Goal: Contribute content: Contribute content

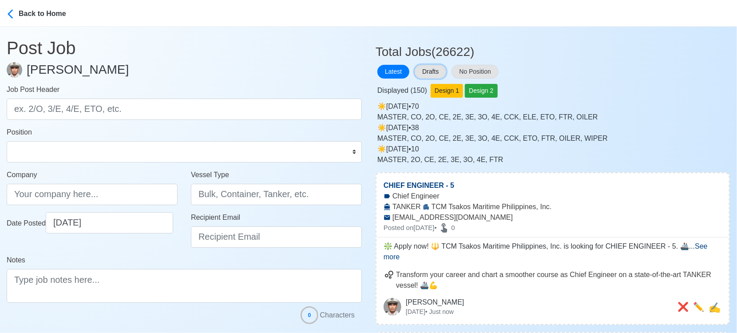
click at [434, 70] on button "Drafts" at bounding box center [431, 72] width 32 height 14
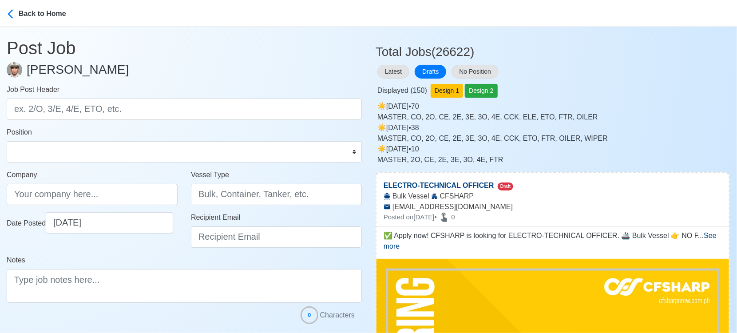
click at [627, 103] on div "☀️️ [DATE] • 70 MASTER, CO, 2O, CE, 2E, 3E, 3O, 4E, CCK, ELE, ETO, FTR, OILER" at bounding box center [553, 111] width 352 height 21
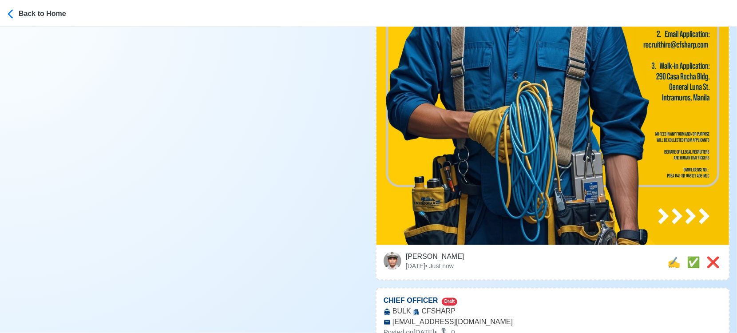
scroll to position [690, 0]
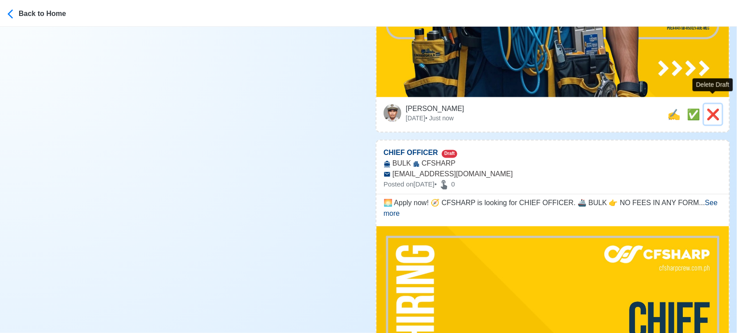
click at [711, 108] on span "❌" at bounding box center [712, 114] width 13 height 12
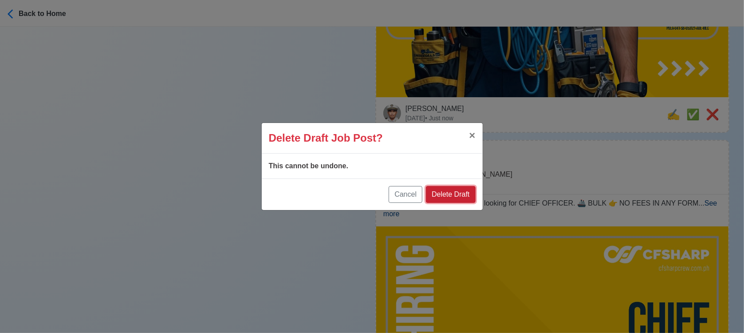
drag, startPoint x: 464, startPoint y: 196, endPoint x: 473, endPoint y: 191, distance: 9.5
click at [465, 195] on button "Delete Draft" at bounding box center [450, 194] width 49 height 17
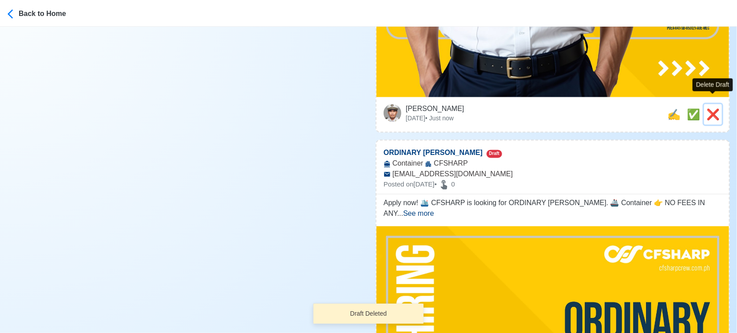
click at [715, 108] on span "❌" at bounding box center [712, 114] width 13 height 12
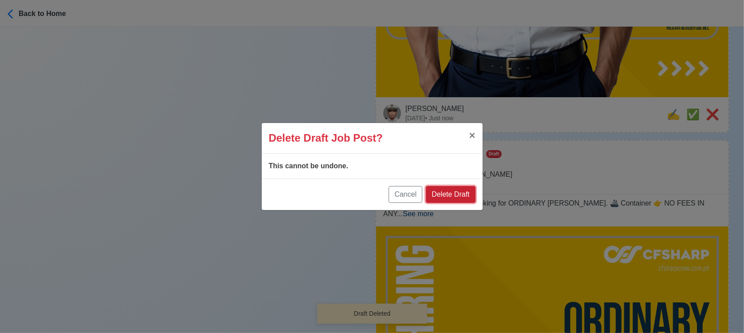
click at [449, 194] on button "Delete Draft" at bounding box center [450, 194] width 49 height 17
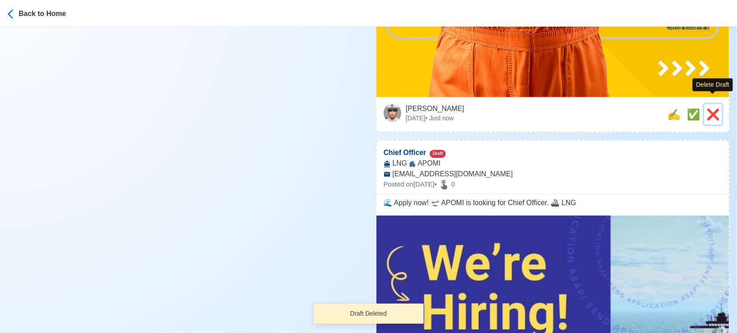
click at [718, 108] on span "❌" at bounding box center [712, 114] width 13 height 12
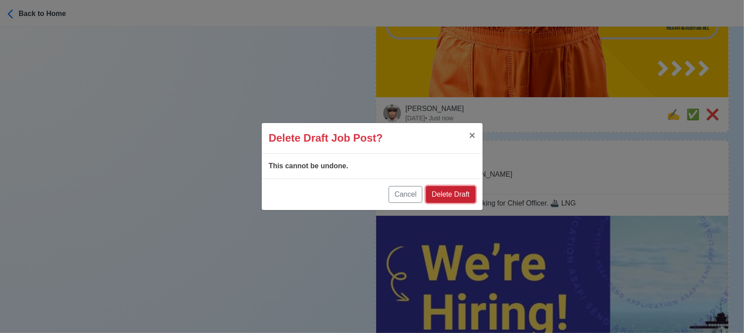
click at [441, 197] on button "Delete Draft" at bounding box center [450, 194] width 49 height 17
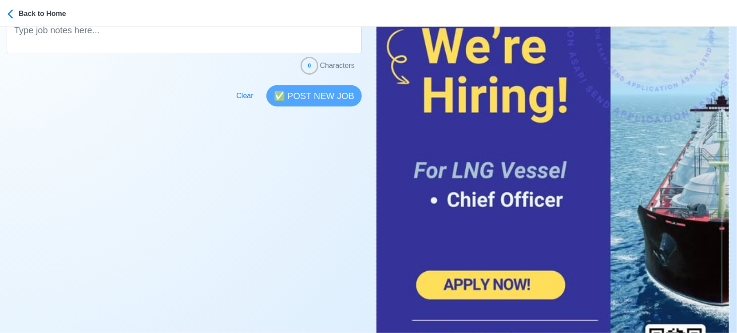
scroll to position [493, 0]
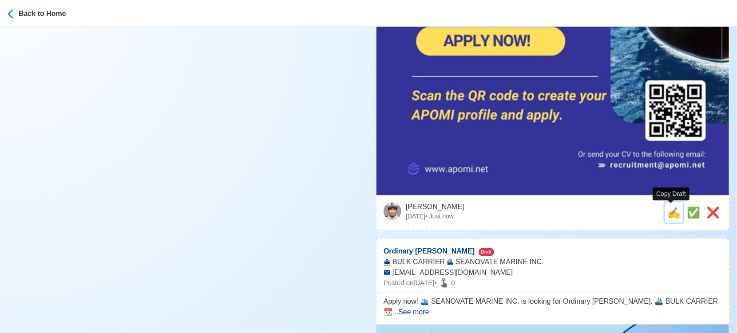
click at [668, 215] on span "✍️" at bounding box center [673, 212] width 13 height 12
type input "Chief Officer"
select select "Chief Officer"
type input "APOMI"
type input "LNG"
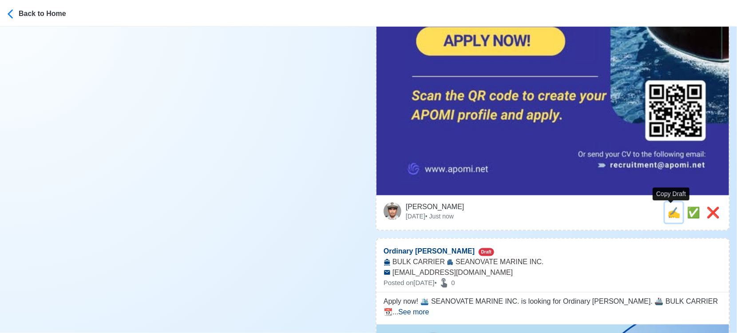
type input "[DATE]"
type input "[EMAIL_ADDRESS][DOMAIN_NAME]"
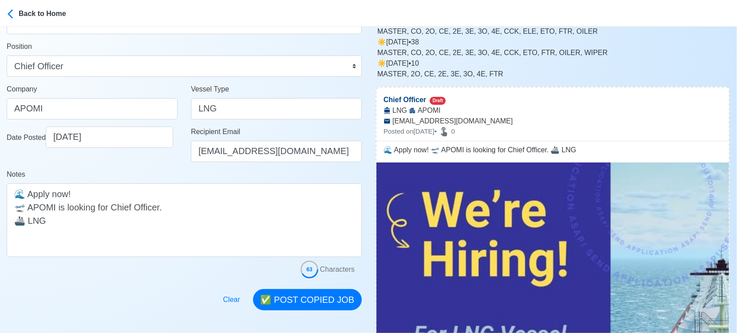
scroll to position [0, 0]
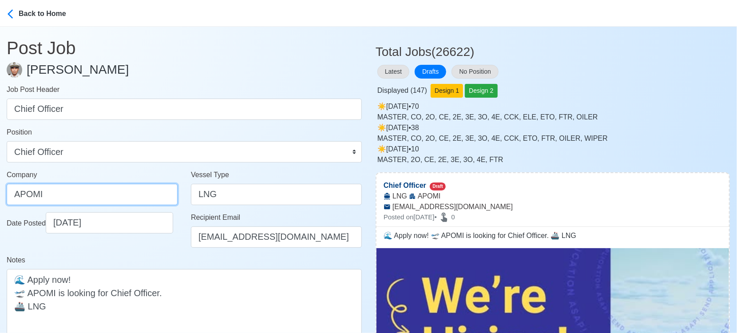
drag, startPoint x: 74, startPoint y: 196, endPoint x: -13, endPoint y: 194, distance: 87.0
click at [0, 194] on html "Back to Home Post Job [PERSON_NAME] Job Post Header Chief Officer Position Mast…" at bounding box center [368, 166] width 737 height 333
paste input "LPHA PEARL OF THE ORIENT MARITIME, INC."
type input "ALPHA PEARL OF THE ORIENT MARITIME, INC."
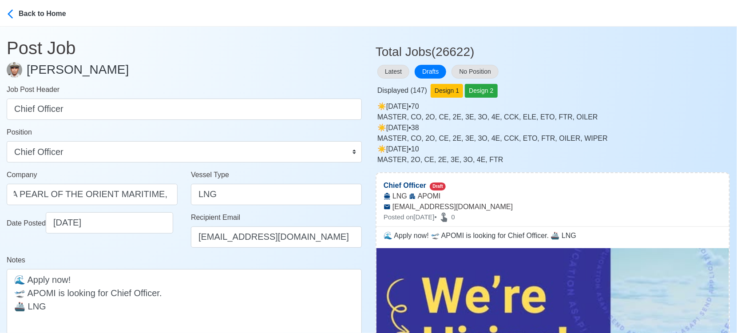
click at [157, 257] on div "Notes 🌊 Apply now! 🛫 APOMI is looking for Chief Officer. 🚢 LNG" at bounding box center [184, 299] width 355 height 88
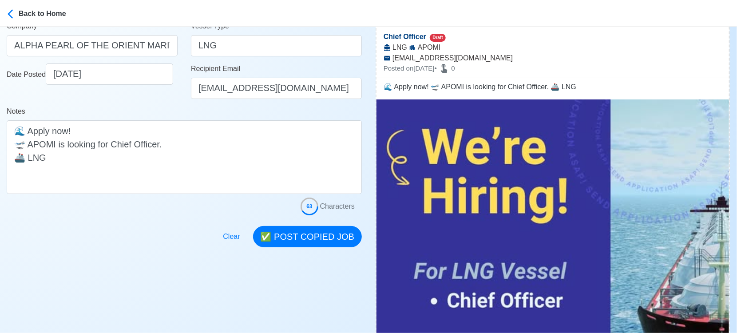
scroll to position [246, 0]
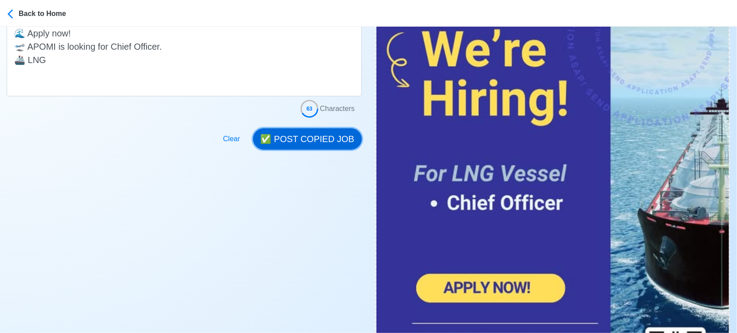
click at [309, 137] on button "✅ POST COPIED JOB" at bounding box center [307, 138] width 109 height 21
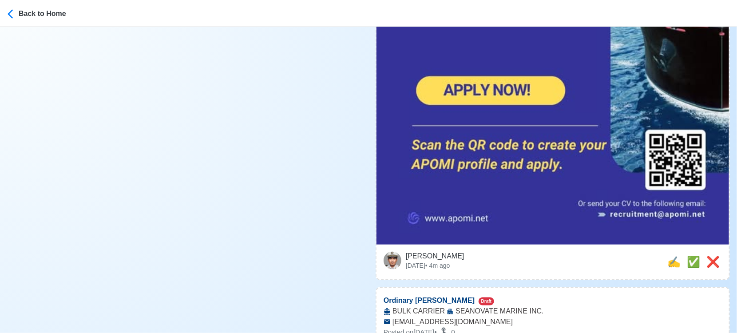
scroll to position [641, 0]
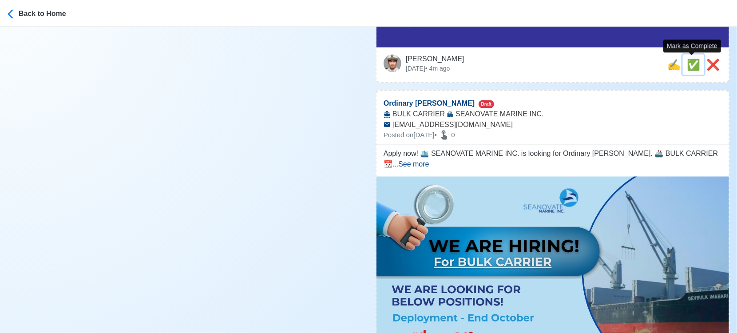
click at [688, 65] on span "✅" at bounding box center [693, 65] width 13 height 12
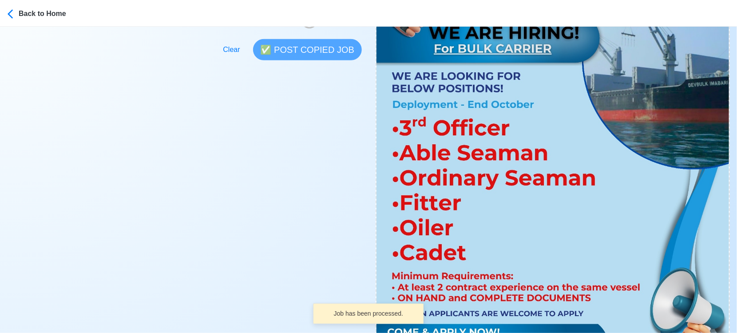
scroll to position [444, 0]
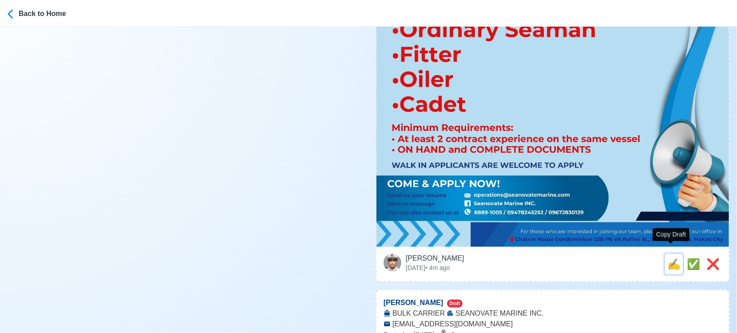
click at [672, 258] on span "✍️" at bounding box center [673, 264] width 13 height 12
type input "Ordinary [PERSON_NAME]"
select select "Ordinary [PERSON_NAME]"
type input "SEANOVATE MARINE INC."
type input "BULK CARRIER"
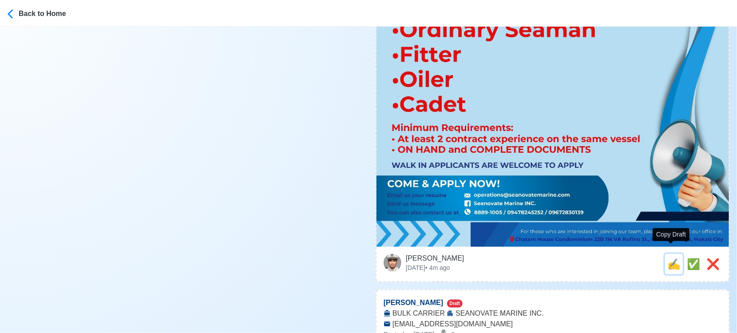
type input "[EMAIL_ADDRESS][DOMAIN_NAME]"
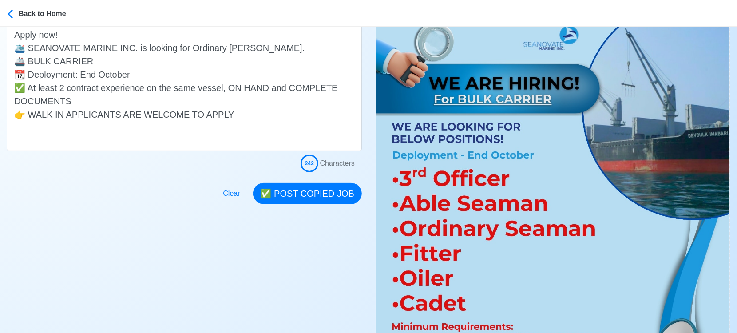
scroll to position [246, 0]
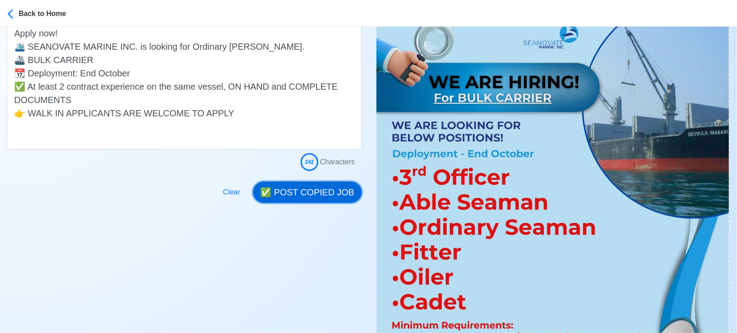
click at [312, 189] on button "✅ POST COPIED JOB" at bounding box center [307, 192] width 109 height 21
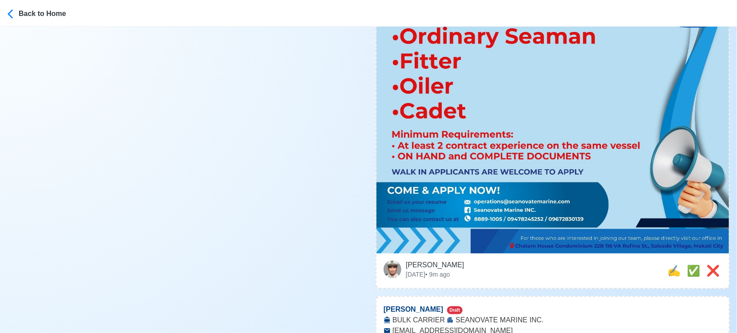
scroll to position [493, 0]
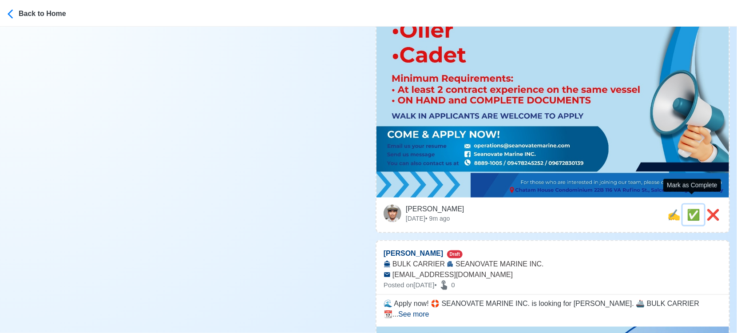
click at [694, 209] on span "✅" at bounding box center [693, 215] width 13 height 12
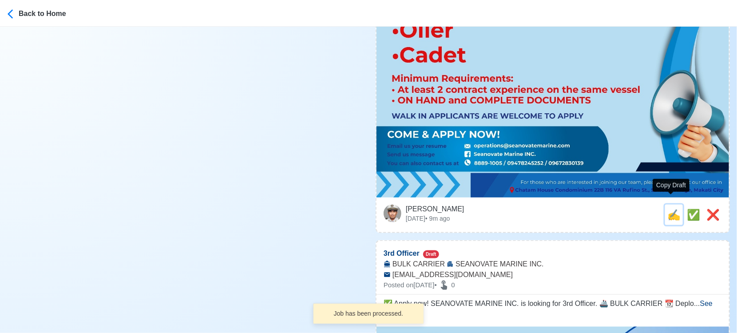
click at [667, 209] on span "✍️" at bounding box center [673, 215] width 13 height 12
type input "[PERSON_NAME]"
select select "[PERSON_NAME]"
type input "SEANOVATE MARINE INC."
type input "BULK CARRIER"
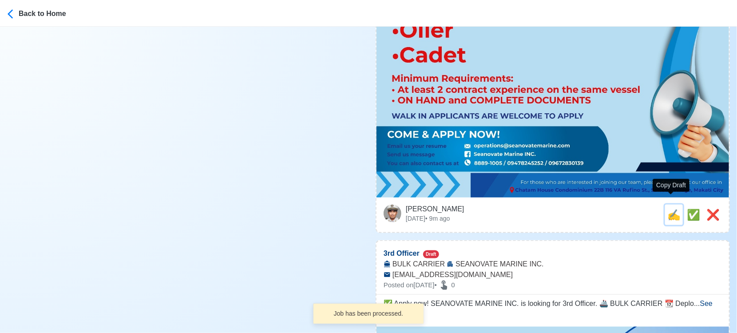
type input "[EMAIL_ADDRESS][DOMAIN_NAME]"
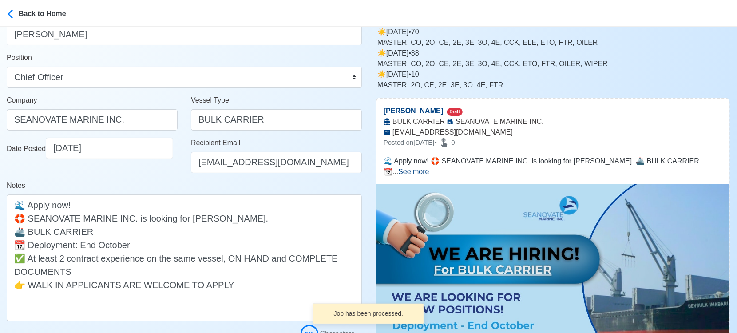
scroll to position [197, 0]
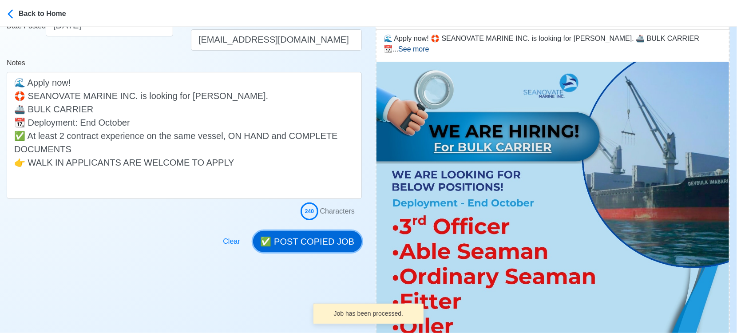
click at [330, 237] on button "✅ POST COPIED JOB" at bounding box center [307, 241] width 109 height 21
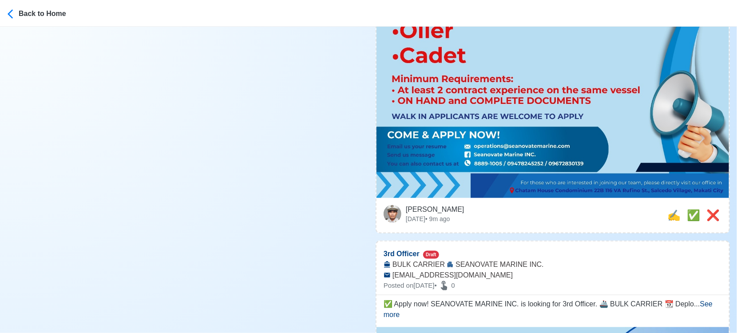
scroll to position [493, 0]
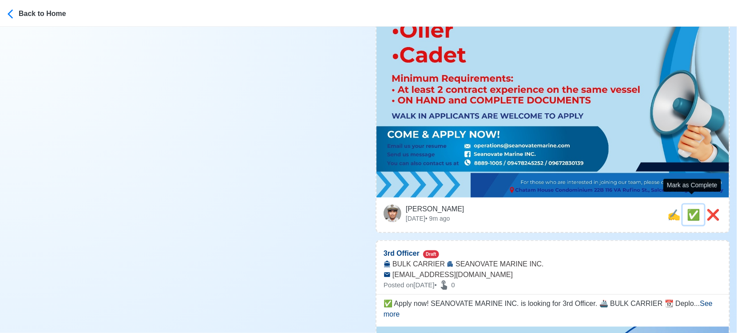
click at [689, 209] on span "✅" at bounding box center [693, 215] width 13 height 12
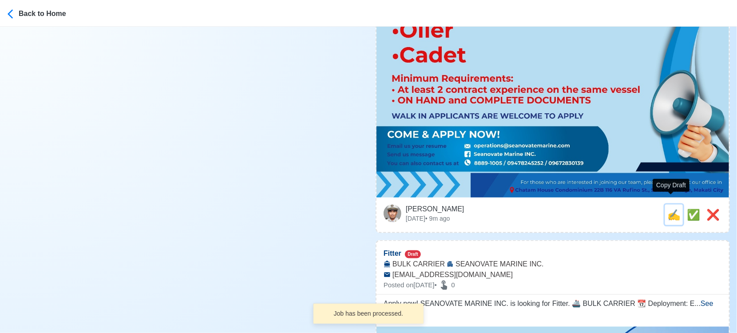
click at [667, 209] on span "✍️" at bounding box center [673, 215] width 13 height 12
type input "3rd Officer"
select select "3rd Officer"
type input "SEANOVATE MARINE INC."
type input "BULK CARRIER"
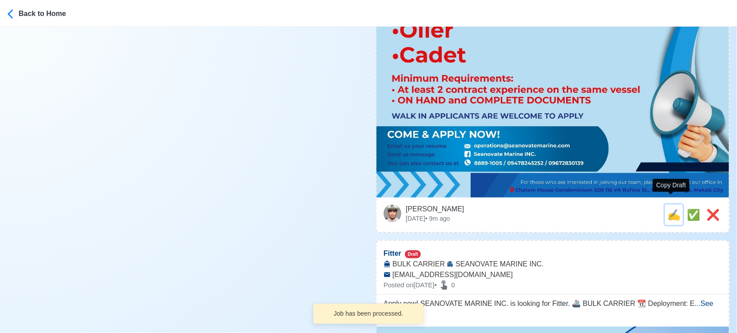
type input "[EMAIL_ADDRESS][DOMAIN_NAME]"
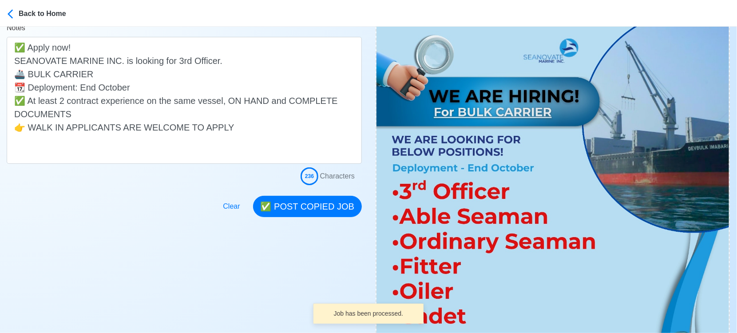
scroll to position [296, 0]
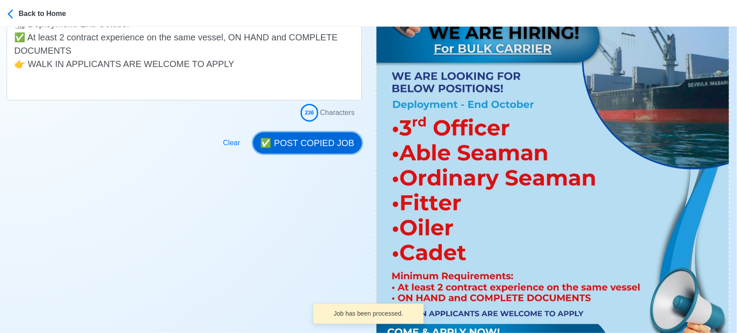
click at [313, 137] on button "✅ POST COPIED JOB" at bounding box center [307, 142] width 109 height 21
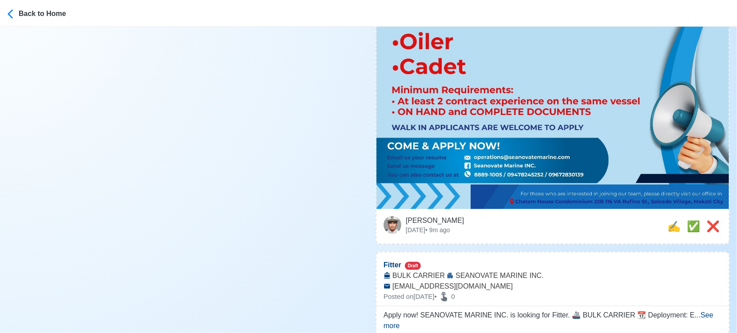
scroll to position [542, 0]
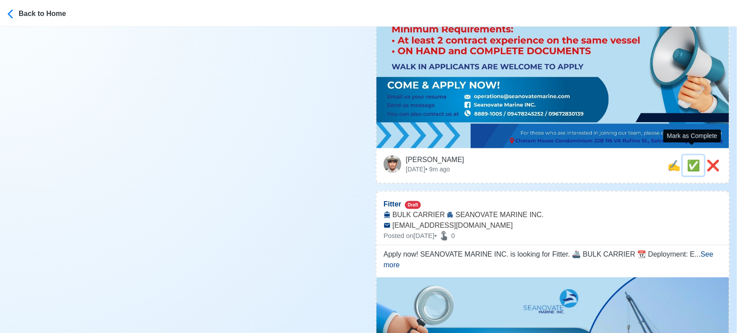
click at [688, 159] on span "✅" at bounding box center [693, 165] width 13 height 12
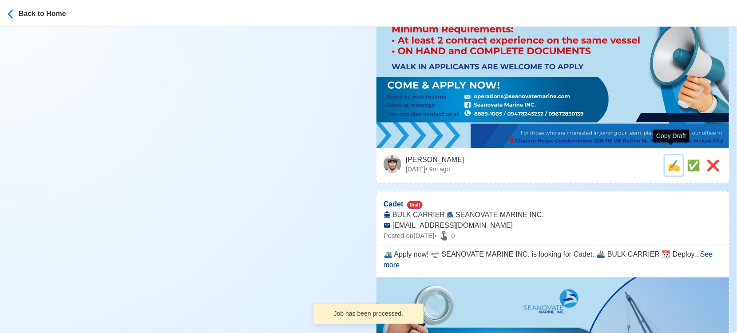
click at [668, 159] on span "✍️" at bounding box center [673, 165] width 13 height 12
type input "Fitter"
select select "Fitter"
type input "SEANOVATE MARINE INC."
type input "BULK CARRIER"
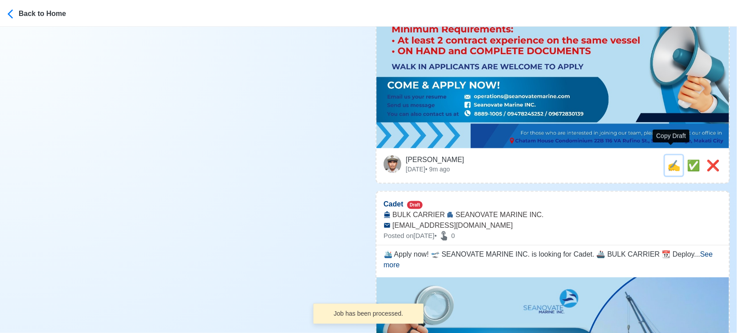
type input "[EMAIL_ADDRESS][DOMAIN_NAME]"
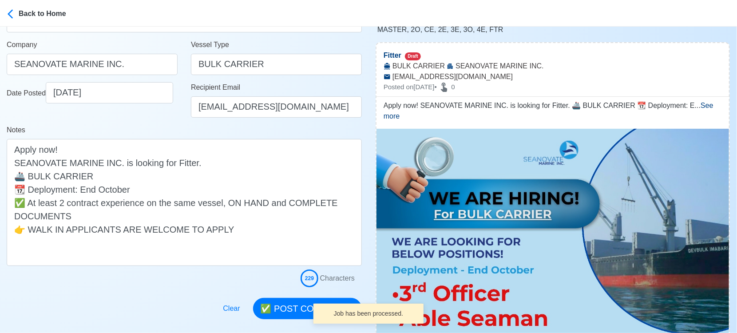
scroll to position [197, 0]
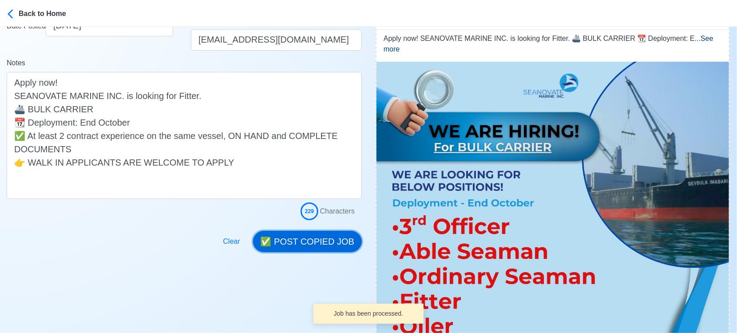
click at [323, 235] on button "✅ POST COPIED JOB" at bounding box center [307, 241] width 109 height 21
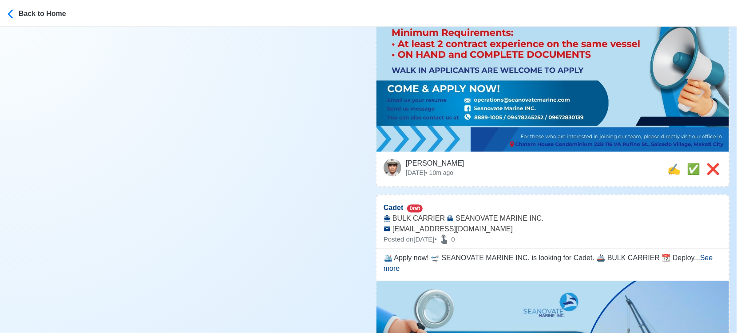
scroll to position [542, 0]
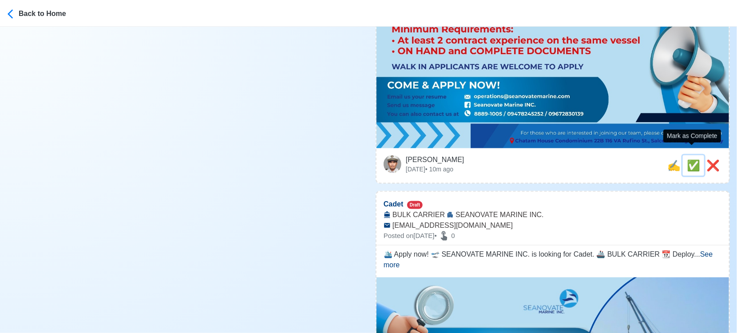
click at [687, 159] on span "✅" at bounding box center [693, 165] width 13 height 12
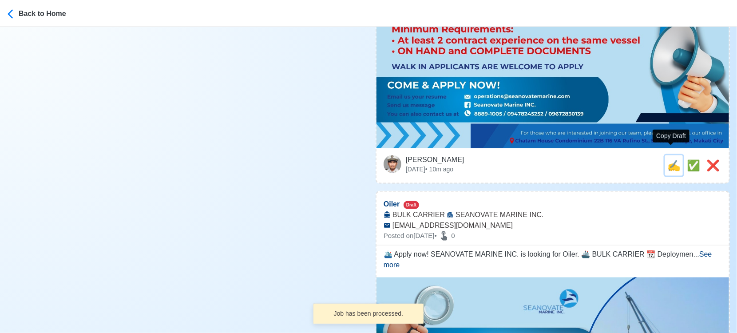
click at [671, 159] on span "✍️" at bounding box center [673, 165] width 13 height 12
type input "Cadet"
select select "Cadet"
type input "SEANOVATE MARINE INC."
type input "BULK CARRIER"
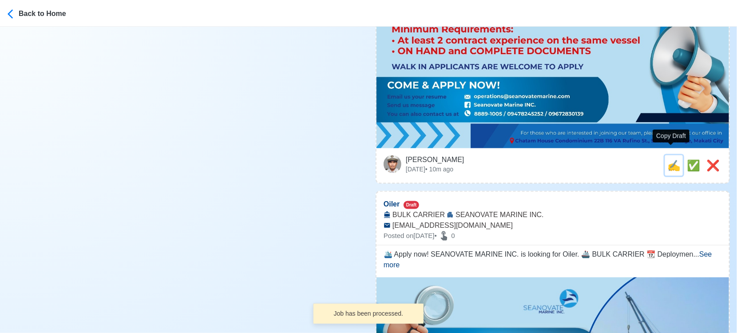
type input "[EMAIL_ADDRESS][DOMAIN_NAME]"
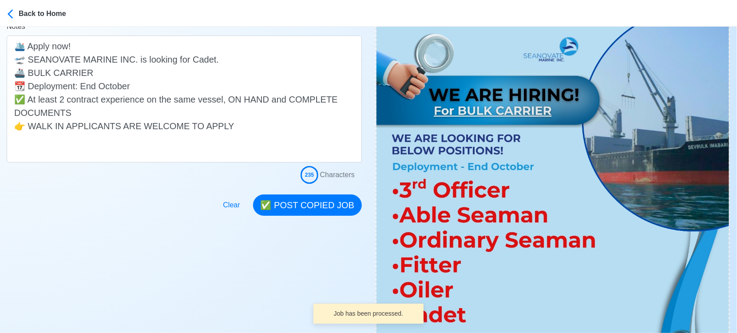
scroll to position [246, 0]
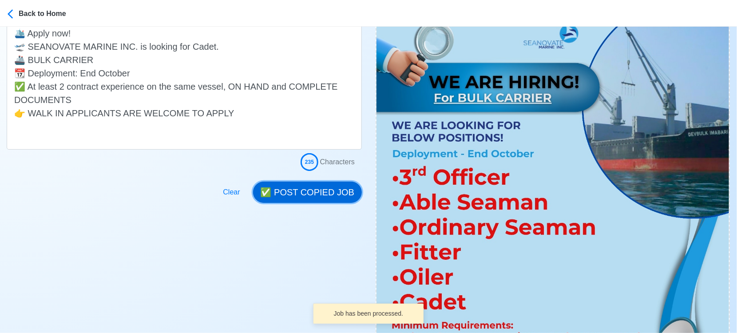
click at [308, 198] on button "✅ POST COPIED JOB" at bounding box center [307, 192] width 109 height 21
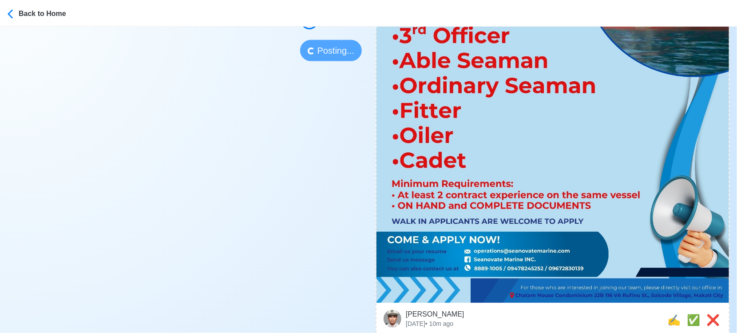
scroll to position [394, 0]
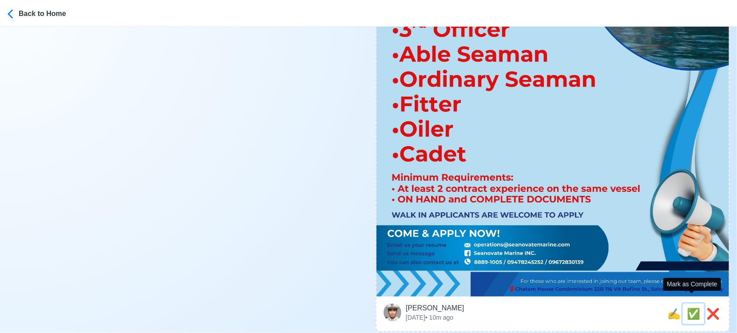
drag, startPoint x: 692, startPoint y: 301, endPoint x: 685, endPoint y: 301, distance: 6.2
click at [691, 308] on span "✅" at bounding box center [693, 314] width 13 height 12
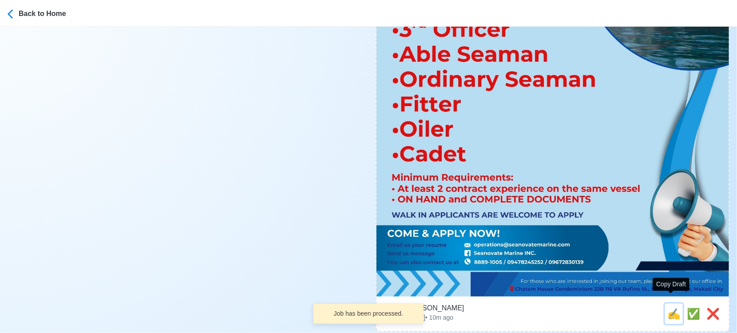
click at [668, 308] on span "✍️" at bounding box center [673, 314] width 13 height 12
type input "Oiler"
select select "Oiler"
type input "SEANOVATE MARINE INC."
type input "BULK CARRIER"
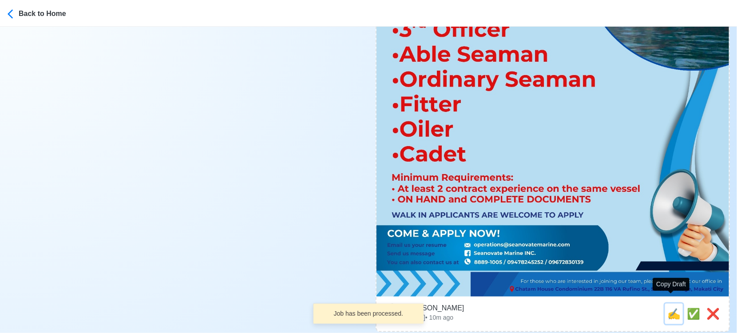
type input "[EMAIL_ADDRESS][DOMAIN_NAME]"
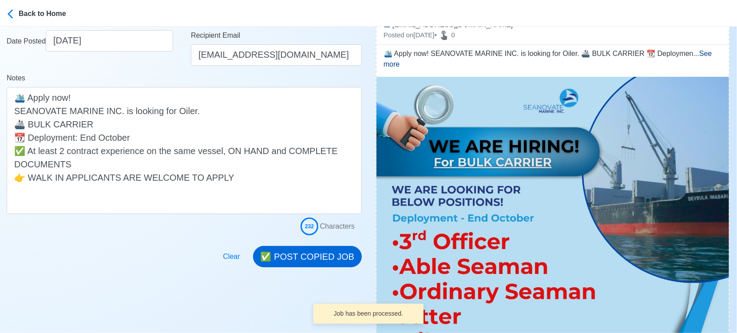
scroll to position [197, 0]
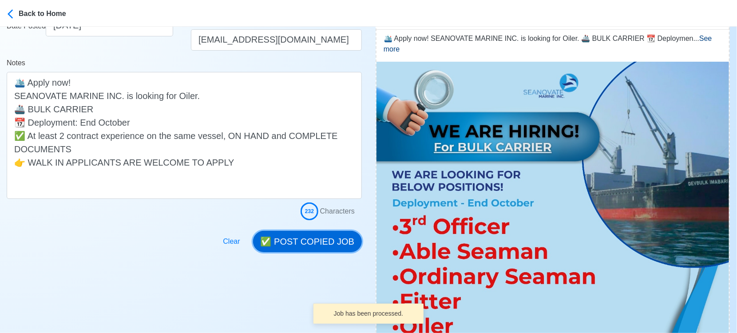
click at [329, 237] on button "✅ POST COPIED JOB" at bounding box center [307, 241] width 109 height 21
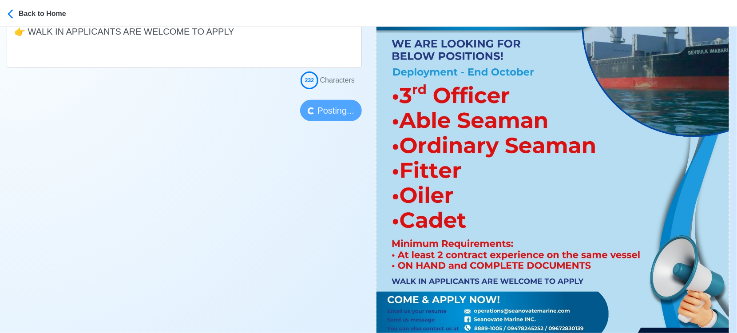
scroll to position [394, 0]
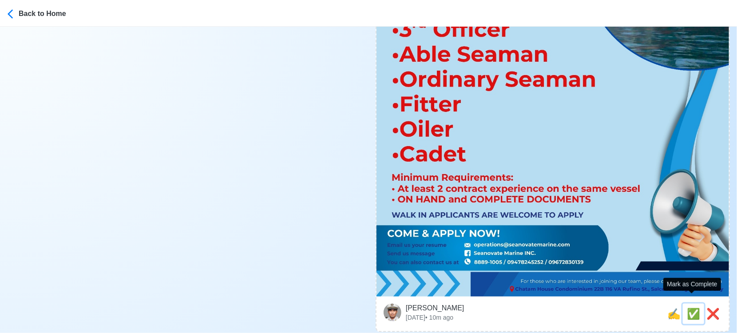
click at [689, 308] on span "✅" at bounding box center [693, 314] width 13 height 12
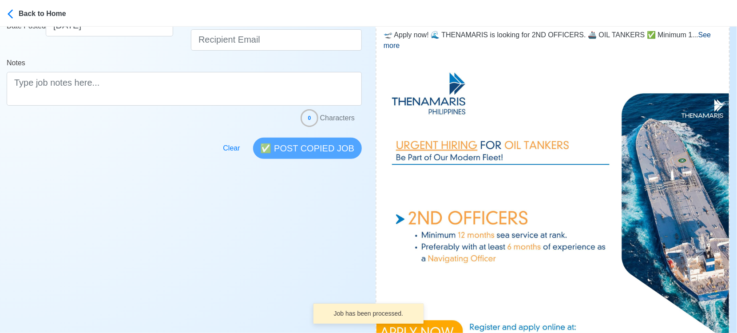
scroll to position [345, 0]
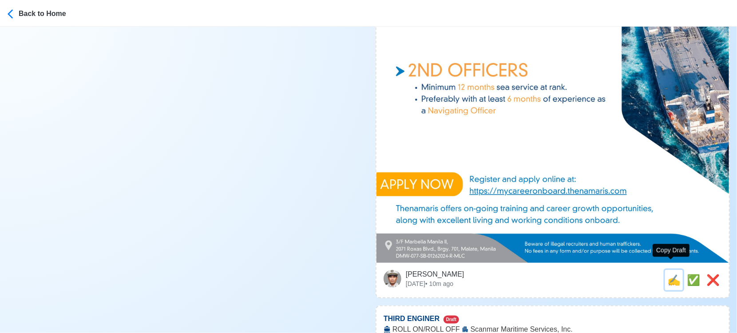
click at [672, 274] on span "✍️" at bounding box center [673, 280] width 13 height 12
type input "2ND OFFICERS"
select select
type input "THENAMARIS"
type input "OIL TANKERS"
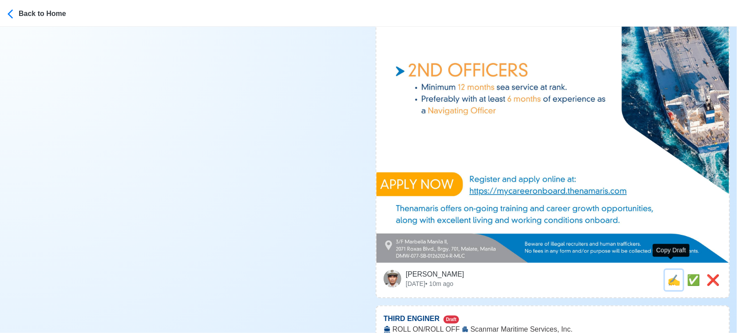
scroll to position [0, 0]
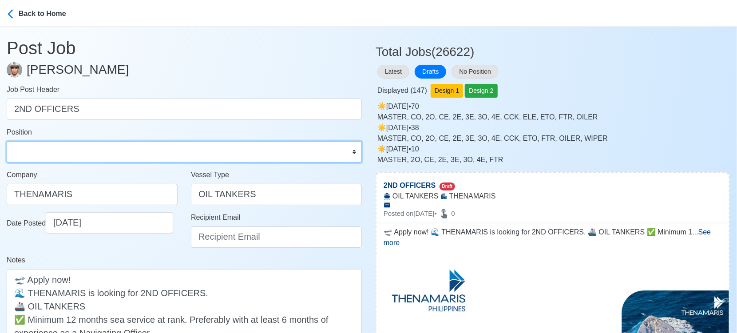
click at [79, 148] on select "Master Chief Officer 2nd Officer 3rd Officer Junior Officer Chief Engineer 2nd …" at bounding box center [184, 151] width 355 height 21
select select "2nd Officer"
click at [7, 141] on select "Master Chief Officer 2nd Officer 3rd Officer Junior Officer Chief Engineer 2nd …" at bounding box center [184, 151] width 355 height 21
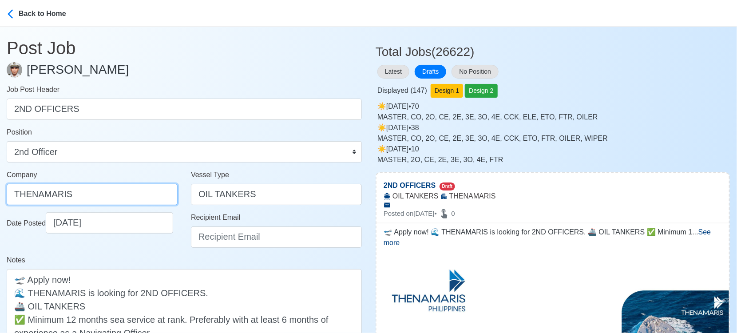
click at [107, 198] on input "THENAMARIS" at bounding box center [92, 194] width 171 height 21
paste input "PHILIPPINES INCORPORATED"
type input "THENAMARIS PHILIPPINES INCORPORATED"
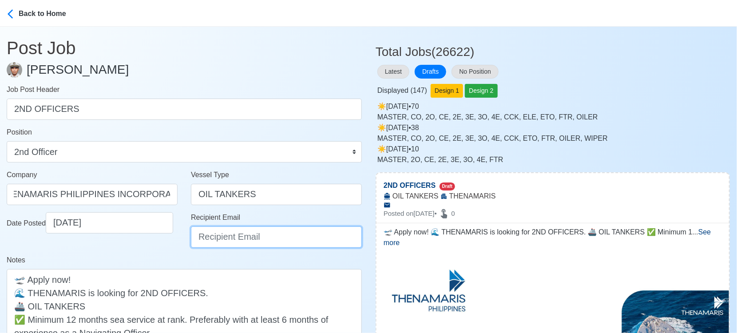
click at [240, 240] on input "Recipient Email" at bounding box center [276, 236] width 171 height 21
paste input "[EMAIL_ADDRESS][DOMAIN_NAME]"
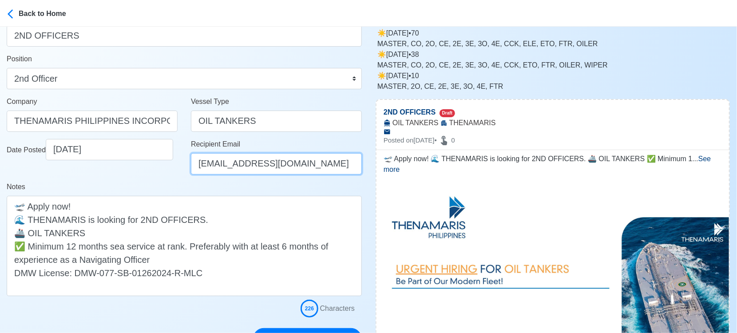
scroll to position [148, 0]
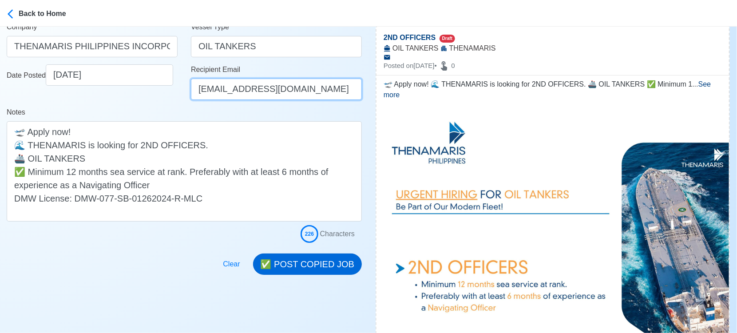
type input "[EMAIL_ADDRESS][DOMAIN_NAME]"
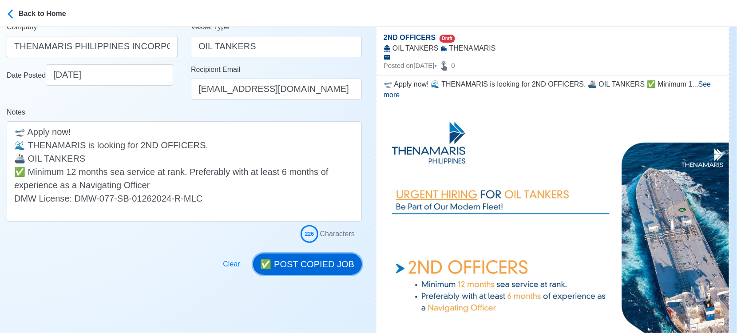
click at [317, 263] on button "✅ POST COPIED JOB" at bounding box center [307, 263] width 109 height 21
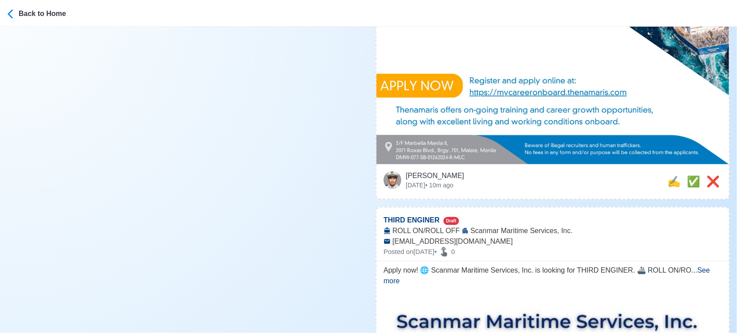
scroll to position [444, 0]
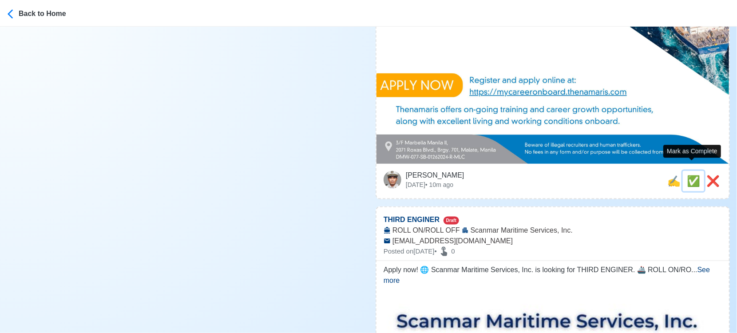
click at [688, 175] on span "✅" at bounding box center [693, 181] width 13 height 12
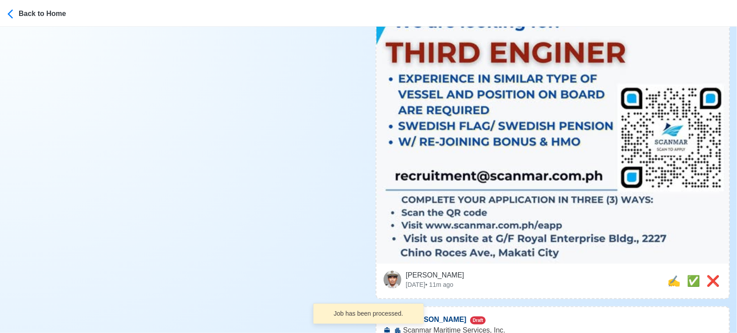
scroll to position [542, 0]
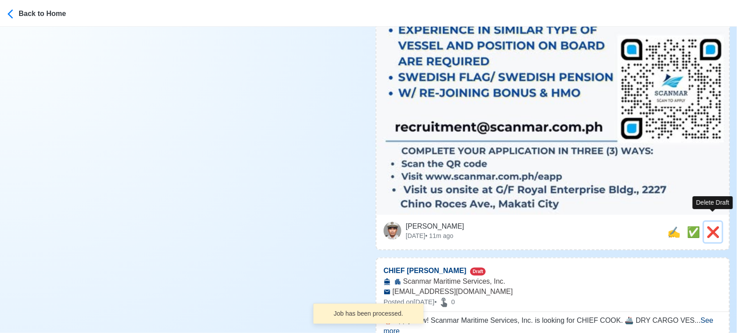
click at [711, 226] on span "❌" at bounding box center [712, 232] width 13 height 12
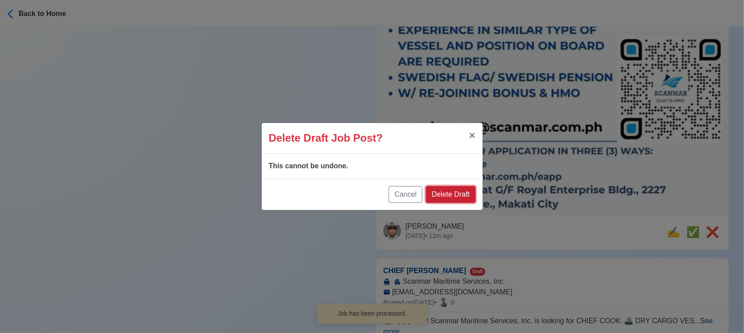
click at [451, 194] on button "Delete Draft" at bounding box center [450, 194] width 49 height 17
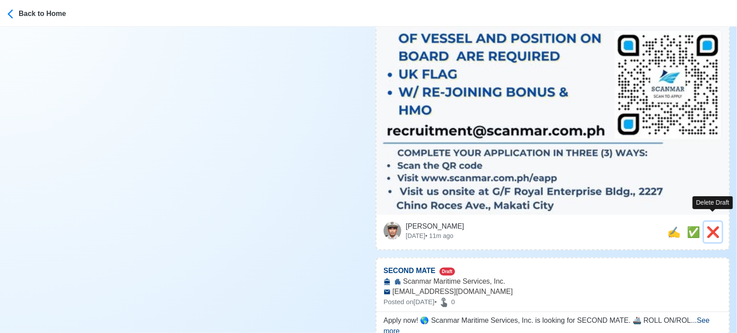
click at [709, 226] on span "❌" at bounding box center [712, 232] width 13 height 12
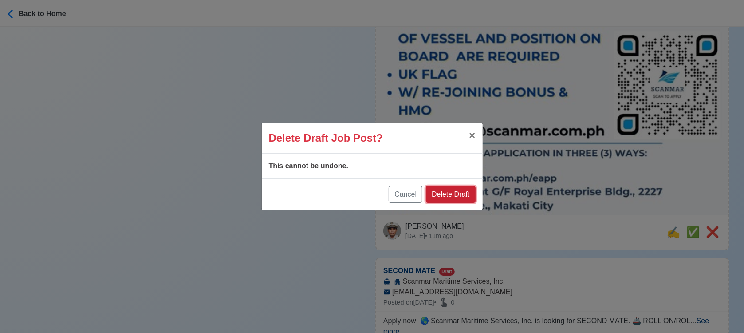
click at [461, 189] on button "Delete Draft" at bounding box center [450, 194] width 49 height 17
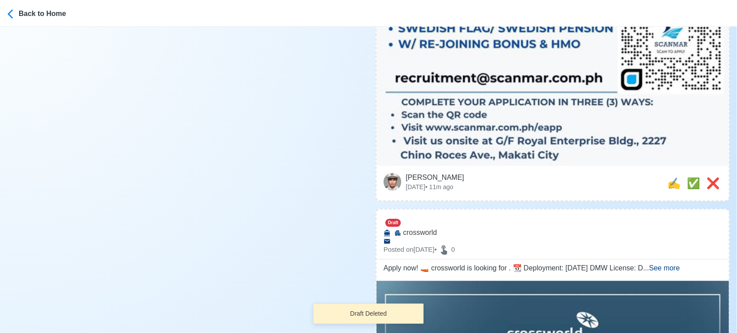
scroll to position [592, 0]
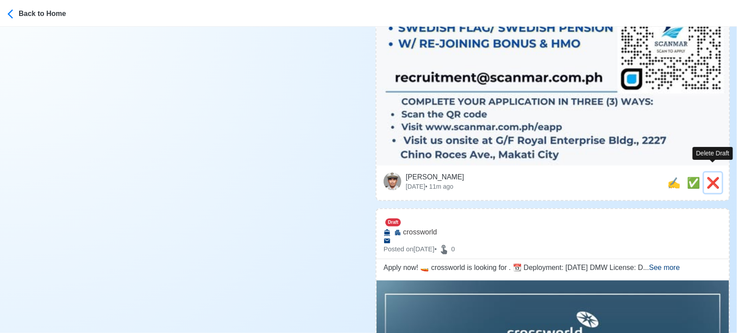
click at [710, 177] on span "❌" at bounding box center [712, 183] width 13 height 12
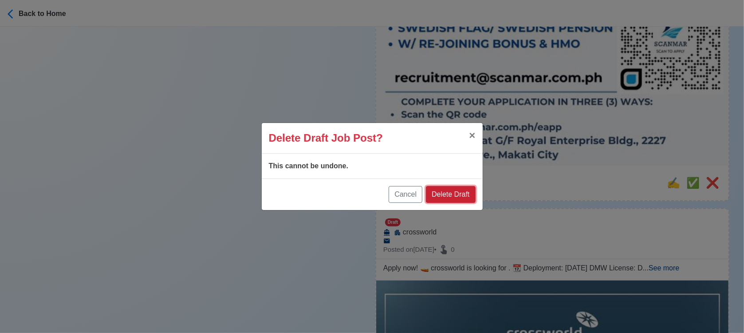
click at [455, 195] on button "Delete Draft" at bounding box center [450, 194] width 49 height 17
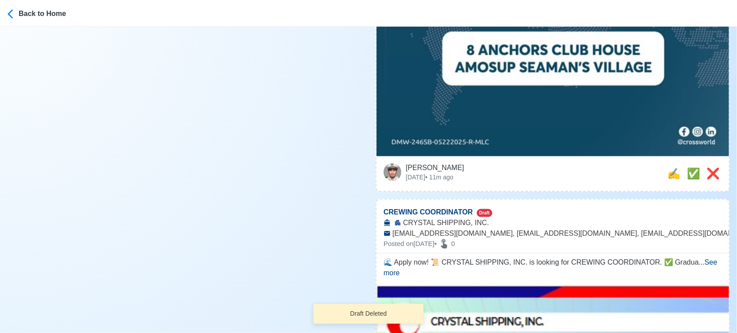
scroll to position [493, 0]
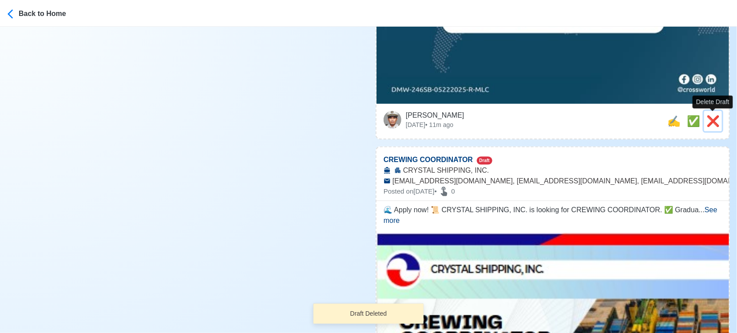
click at [713, 120] on span "❌" at bounding box center [712, 121] width 13 height 12
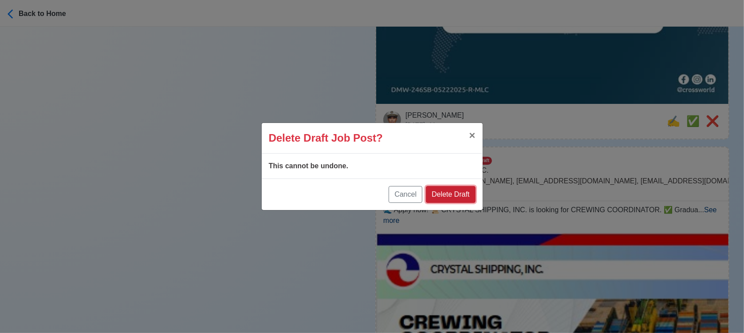
click at [455, 192] on button "Delete Draft" at bounding box center [450, 194] width 49 height 17
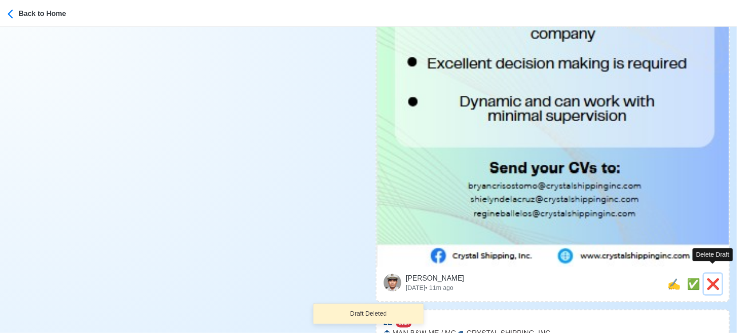
click at [711, 278] on span "❌" at bounding box center [712, 284] width 13 height 12
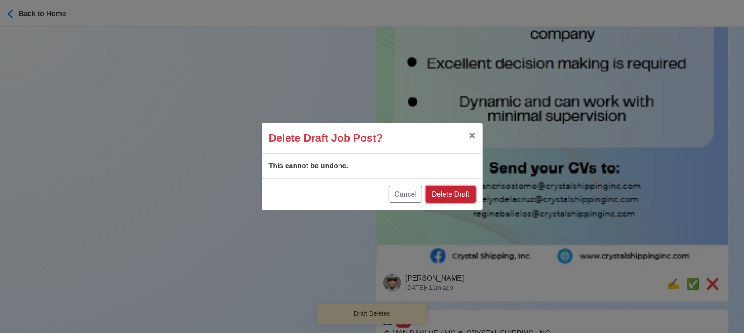
drag, startPoint x: 451, startPoint y: 191, endPoint x: 462, endPoint y: 191, distance: 10.7
click at [450, 191] on button "Delete Draft" at bounding box center [450, 194] width 49 height 17
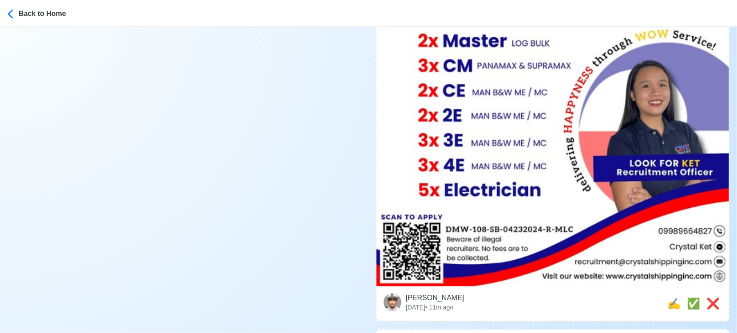
scroll to position [542, 0]
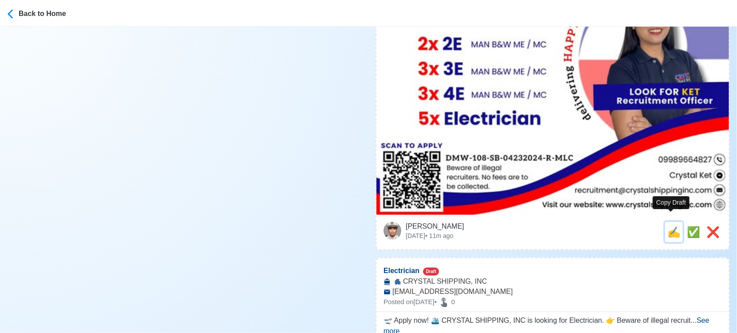
drag, startPoint x: 675, startPoint y: 223, endPoint x: 657, endPoint y: 223, distance: 17.8
click at [674, 226] on span "✍️" at bounding box center [673, 232] width 13 height 12
type input "2E"
select select
type input "CRYSTAL SHIPPING, INC"
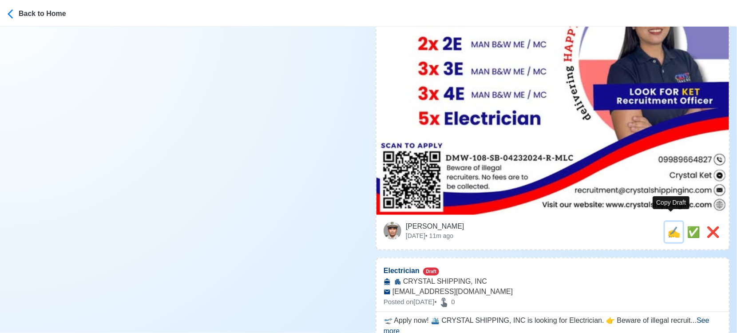
type input "MAN B&W ME / MC"
type input "[EMAIL_ADDRESS][DOMAIN_NAME]"
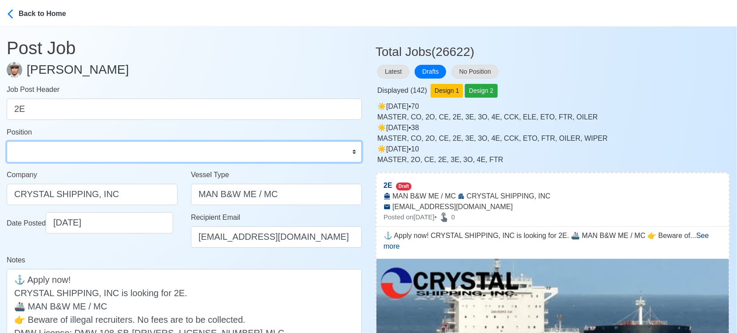
drag, startPoint x: 95, startPoint y: 154, endPoint x: 95, endPoint y: 145, distance: 8.9
click at [95, 154] on select "Master Chief Officer 2nd Officer 3rd Officer Junior Officer Chief Engineer 2nd …" at bounding box center [184, 151] width 355 height 21
select select "2nd Engineer"
click at [7, 141] on select "Master Chief Officer 2nd Officer 3rd Officer Junior Officer Chief Engineer 2nd …" at bounding box center [184, 151] width 355 height 21
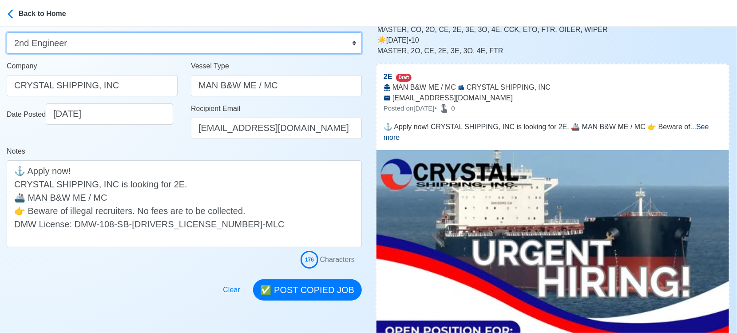
scroll to position [49, 0]
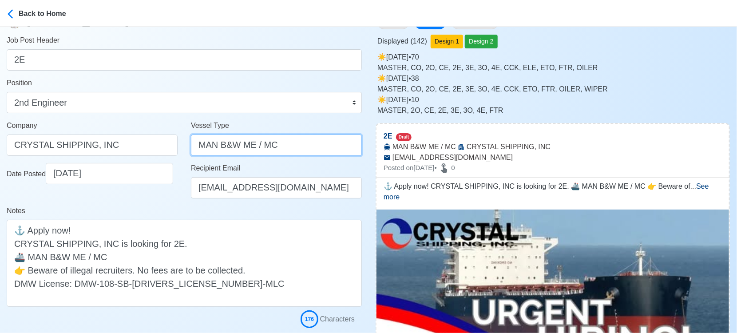
drag, startPoint x: 273, startPoint y: 141, endPoint x: 167, endPoint y: 137, distance: 106.6
click at [167, 137] on div "Company CRYSTAL SHIPPING, INC Vessel Type MAN B&W ME / MC" at bounding box center [184, 141] width 368 height 43
type input "BULK CARRIER"
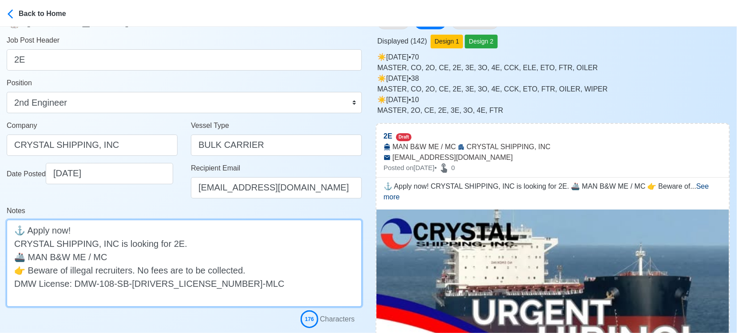
click at [31, 251] on textarea "⚓ Apply now! CRYSTAL SHIPPING, INC is looking for 2E. 🚢 MAN B&W ME / MC 👉 Bewar…" at bounding box center [184, 263] width 355 height 87
paste textarea "BULK CARRIER"
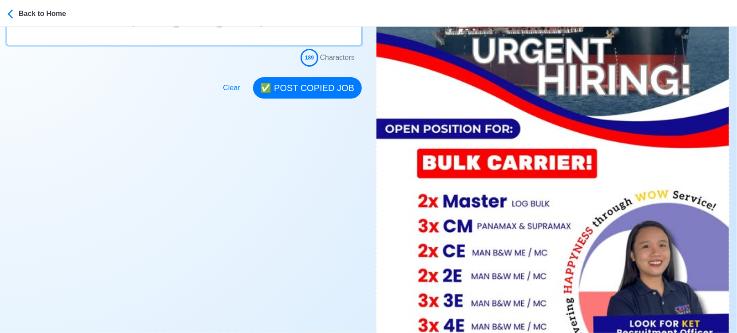
scroll to position [296, 0]
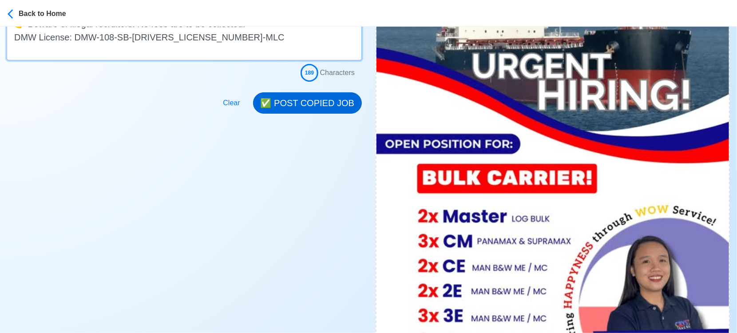
type textarea "⚓ Apply now! CRYSTAL SHIPPING, INC is looking for 2E. 🚢 BULK CARRIER MAN B&W ME…"
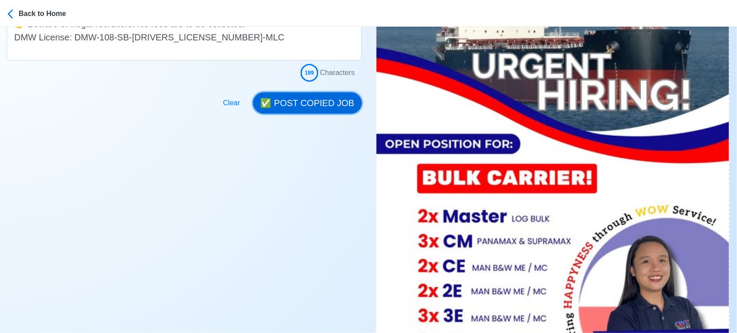
click at [323, 102] on button "✅ POST COPIED JOB" at bounding box center [307, 102] width 109 height 21
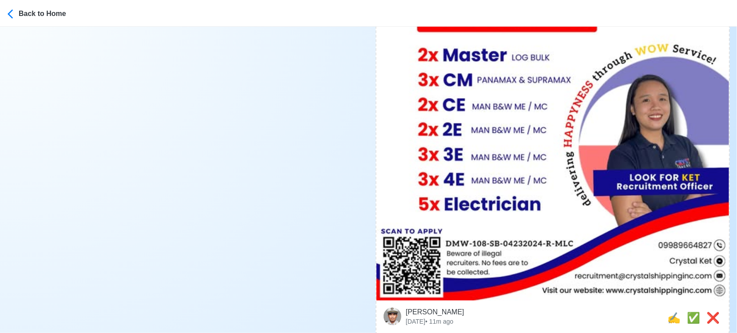
scroll to position [542, 0]
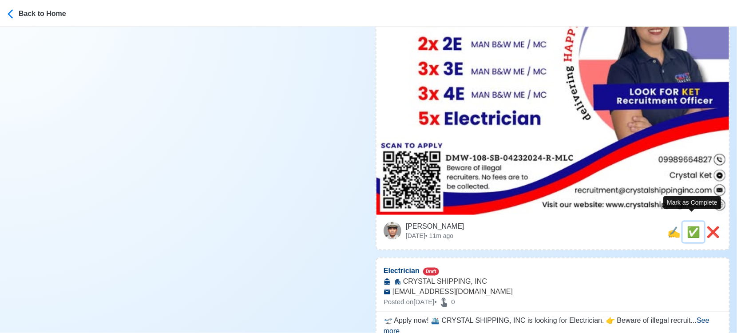
click at [694, 226] on span "✅" at bounding box center [693, 232] width 13 height 12
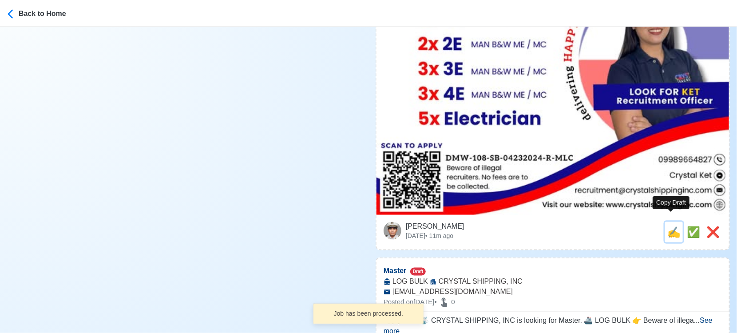
click at [670, 226] on span "✍️" at bounding box center [673, 232] width 13 height 12
type input "Electrician"
select select "Electrician"
type input "CRYSTAL SHIPPING, INC"
type input "[EMAIL_ADDRESS][DOMAIN_NAME]"
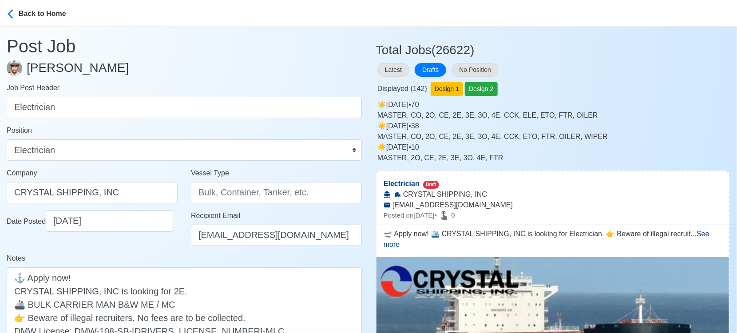
scroll to position [0, 0]
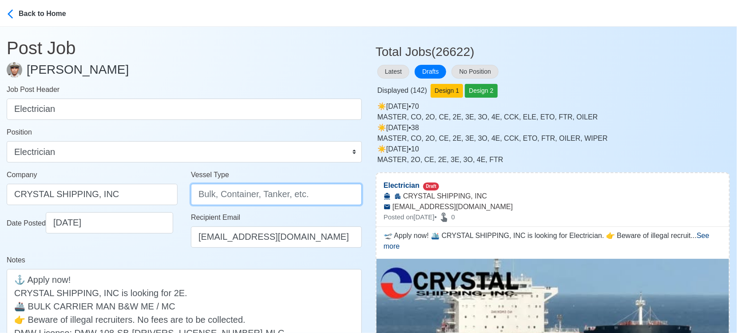
click at [205, 198] on input "Vessel Type" at bounding box center [276, 194] width 171 height 21
paste input "BULK CARRIER"
type input "BULK CARRIER"
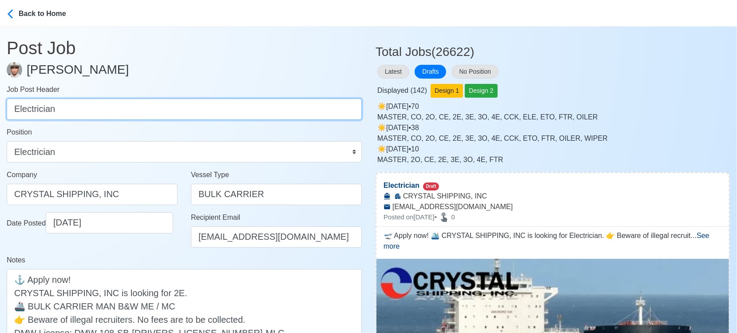
click at [15, 109] on input "Electrician" at bounding box center [184, 109] width 355 height 21
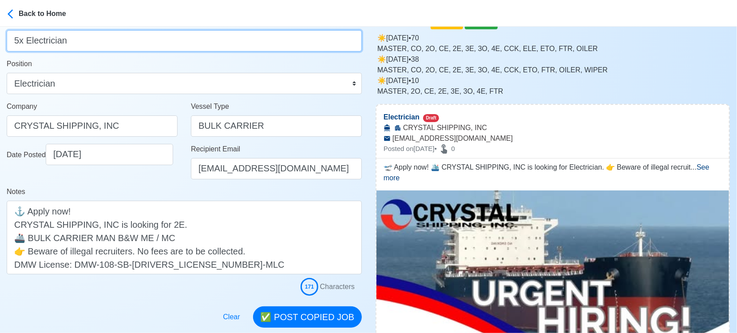
scroll to position [148, 0]
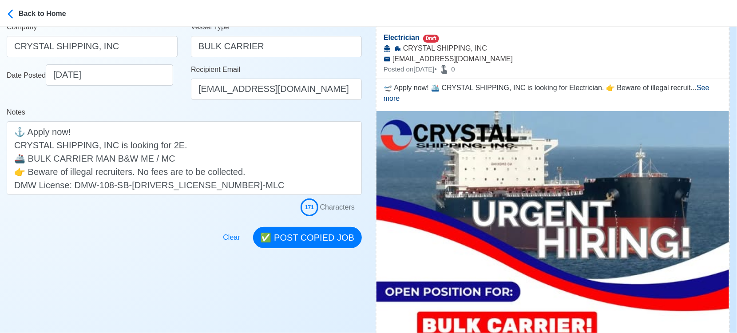
type input "5x Electrician"
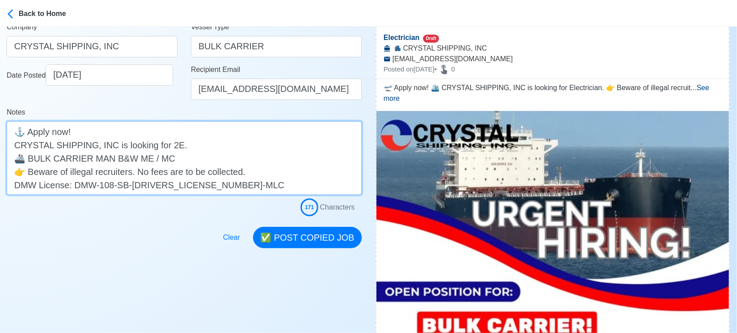
click at [178, 145] on textarea "🛫 Apply now! 🛳️ CRYSTAL SHIPPING, INC is looking for Electrician. 👉 Beware of i…" at bounding box center [184, 158] width 355 height 74
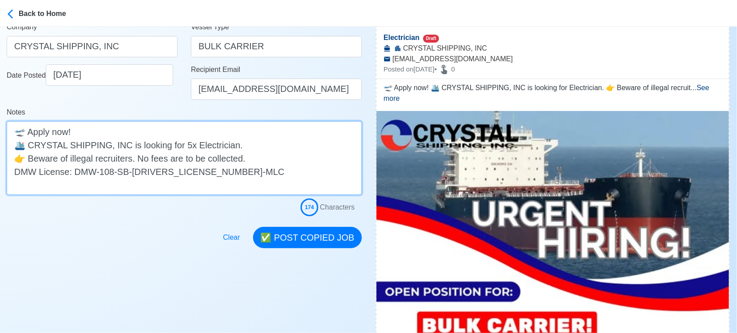
click at [246, 143] on textarea "🛫 Apply now! 🛳️ CRYSTAL SHIPPING, INC is looking for 5x Electrician. 👉 Beware o…" at bounding box center [184, 158] width 355 height 74
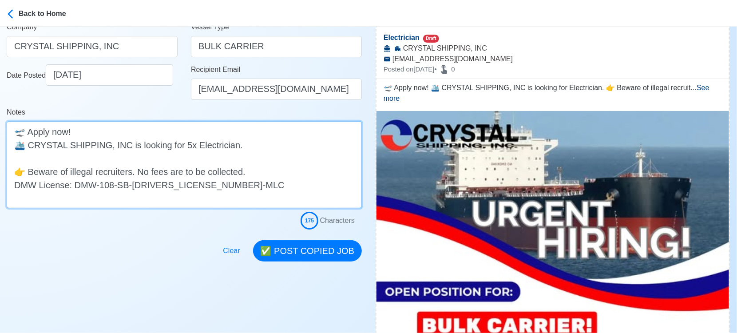
paste textarea "BULK CARRIER"
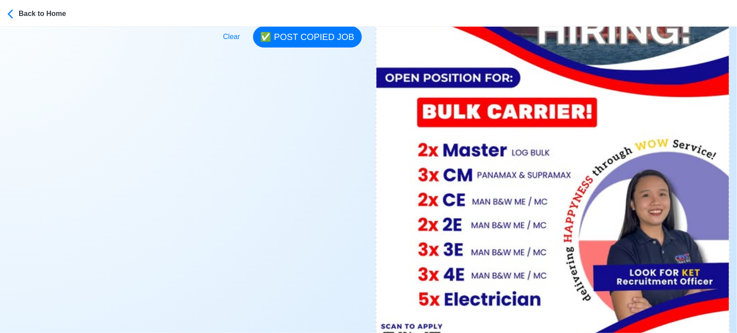
scroll to position [296, 0]
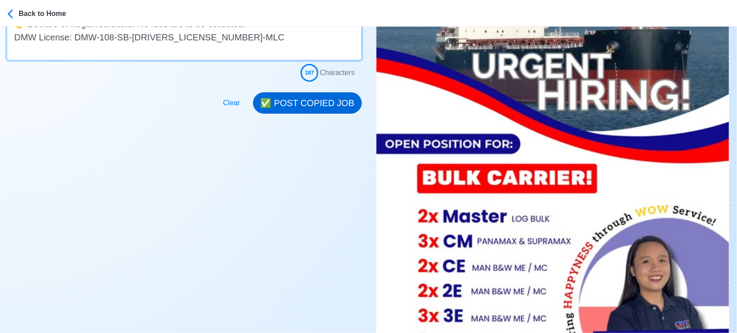
type textarea "🛫 Apply now! 🛳️ CRYSTAL SHIPPING, INC is looking for 5x Electrician. BULK CARRI…"
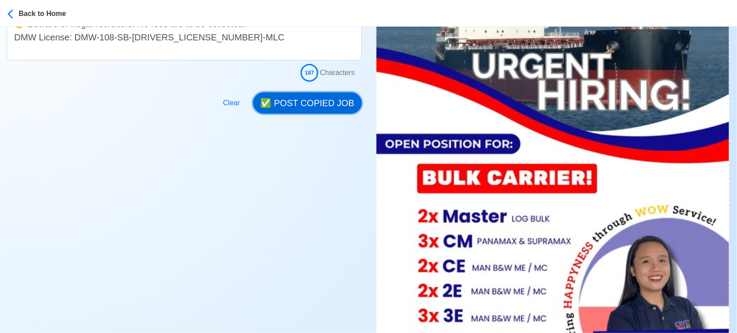
click at [312, 102] on button "✅ POST COPIED JOB" at bounding box center [307, 102] width 109 height 21
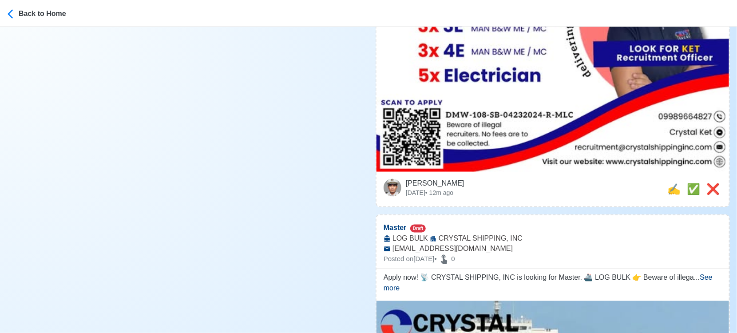
scroll to position [592, 0]
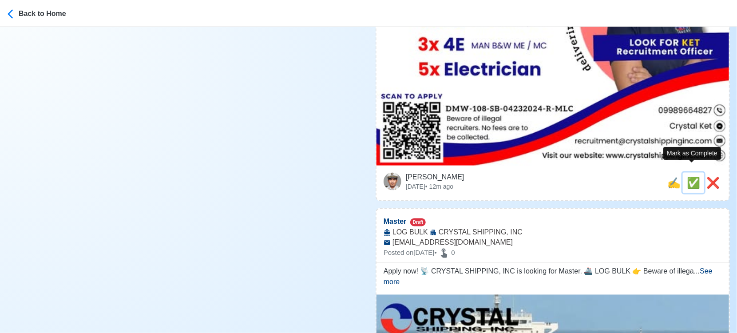
click at [690, 177] on span "✅" at bounding box center [693, 183] width 13 height 12
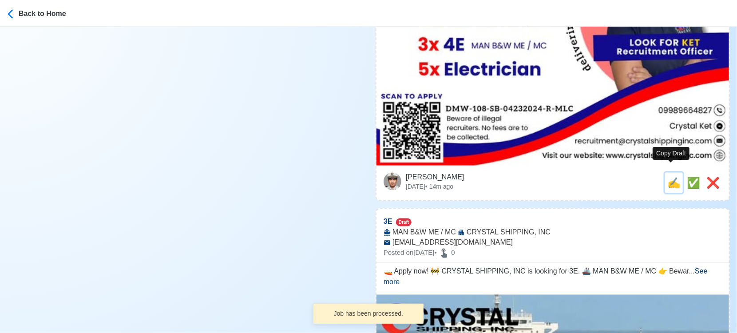
drag, startPoint x: 668, startPoint y: 175, endPoint x: 595, endPoint y: 177, distance: 73.3
click at [667, 177] on span "✍️" at bounding box center [673, 183] width 13 height 12
type input "Master"
select select "Master"
type input "CRYSTAL SHIPPING, INC"
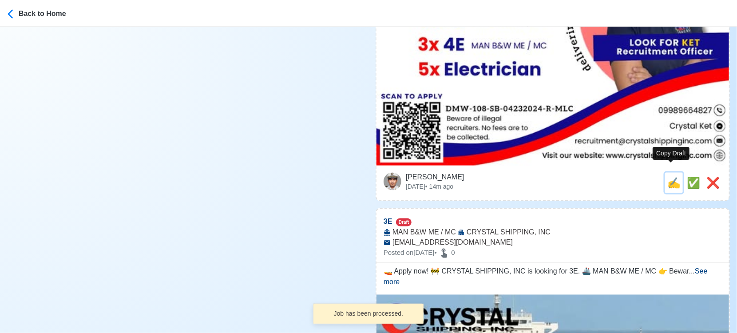
type input "LOG BULK"
type input "[EMAIL_ADDRESS][DOMAIN_NAME]"
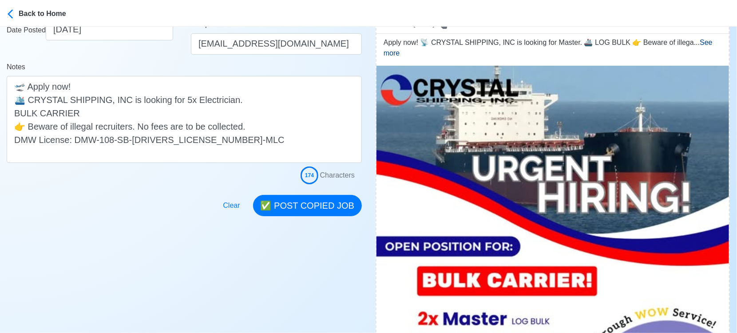
scroll to position [197, 0]
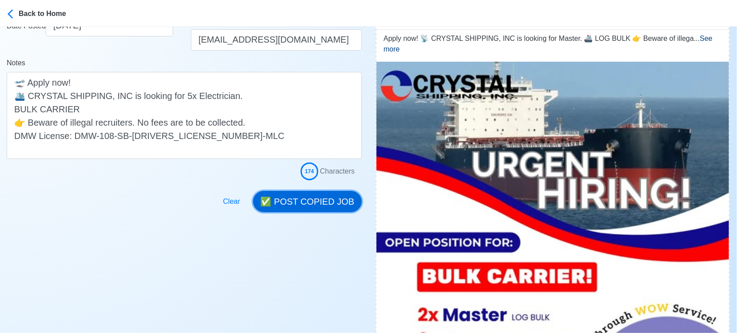
click at [306, 202] on button "✅ POST COPIED JOB" at bounding box center [307, 201] width 109 height 21
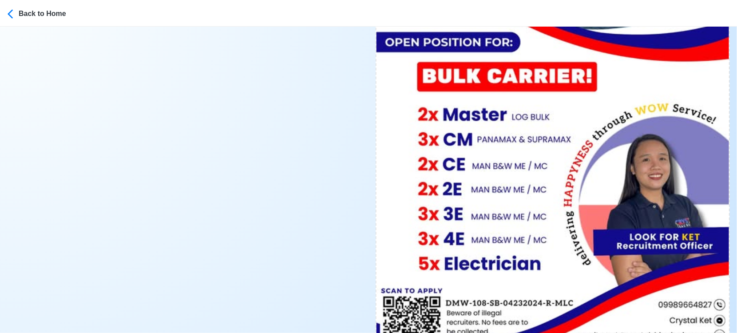
scroll to position [542, 0]
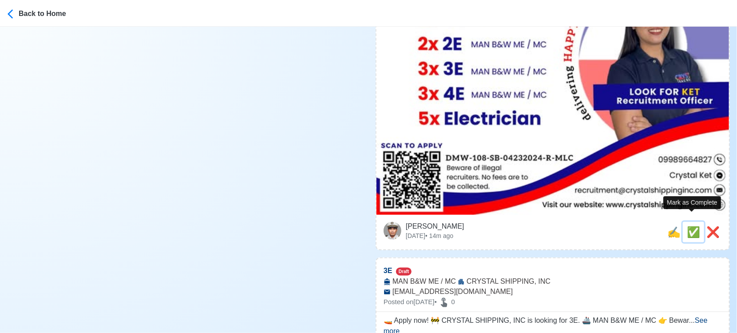
click at [692, 226] on span "✅" at bounding box center [693, 232] width 13 height 12
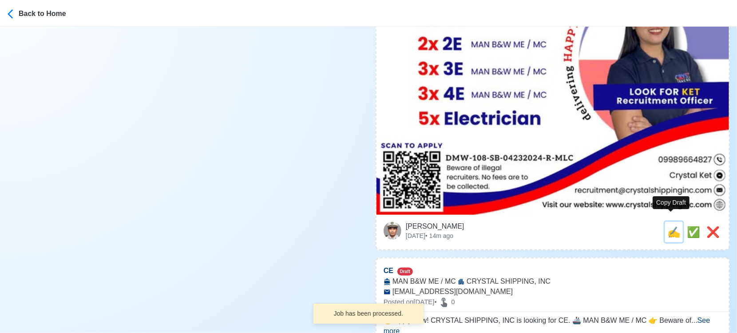
click at [671, 226] on span "✍️" at bounding box center [673, 232] width 13 height 12
type input "3E"
select select
type input "CRYSTAL SHIPPING, INC"
type input "MAN B&W ME / MC"
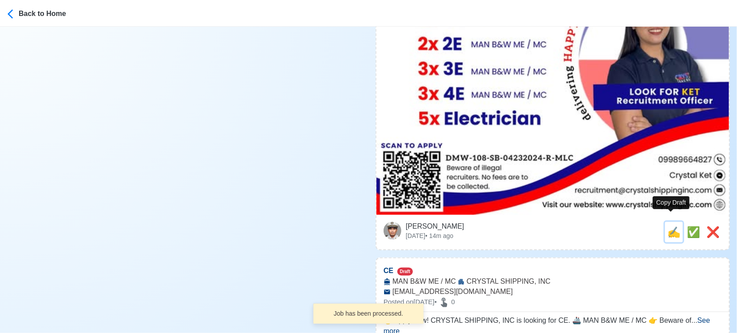
type input "[EMAIL_ADDRESS][DOMAIN_NAME]"
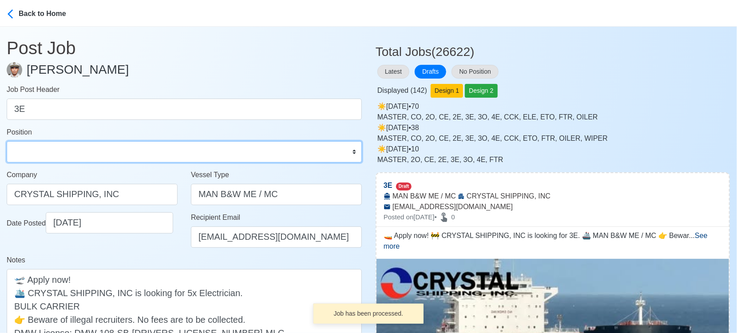
click at [117, 154] on select "Master Chief Officer 2nd Officer 3rd Officer Junior Officer Chief Engineer 2nd …" at bounding box center [184, 151] width 355 height 21
select select "3rd Engineer"
click at [7, 141] on select "Master Chief Officer 2nd Officer 3rd Officer Junior Officer Chief Engineer 2nd …" at bounding box center [184, 151] width 355 height 21
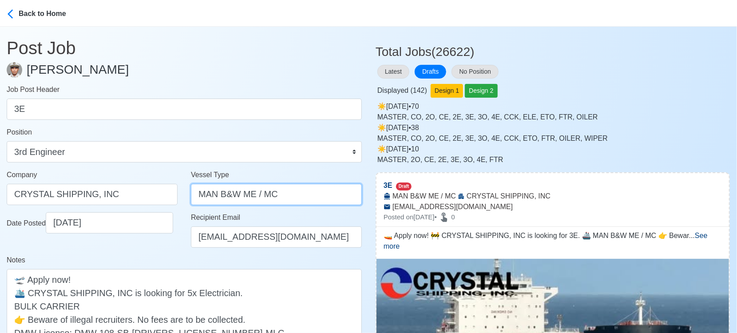
drag, startPoint x: 237, startPoint y: 196, endPoint x: 64, endPoint y: 196, distance: 172.7
click at [64, 196] on div "Company CRYSTAL SHIPPING, INC Vessel Type MAN B&W ME / MC" at bounding box center [184, 191] width 368 height 43
paste input "BULK CARRIER"
type input "BULK CARRIER"
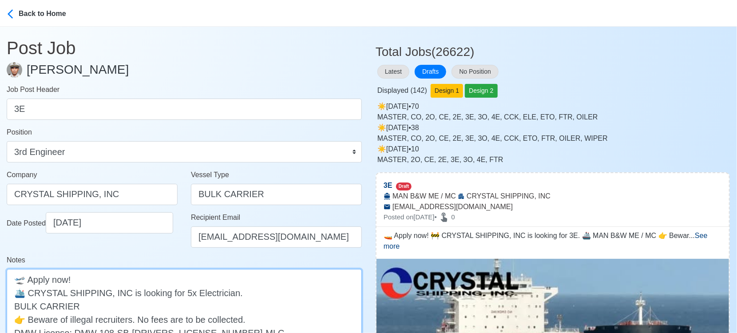
click at [31, 305] on textarea "🚤 Apply now! 🚧 CRYSTAL SHIPPING, INC is looking for 3E. 🚢 MAN B&W ME / MC 👉 Bew…" at bounding box center [184, 312] width 355 height 87
paste textarea "BULK CARRIER"
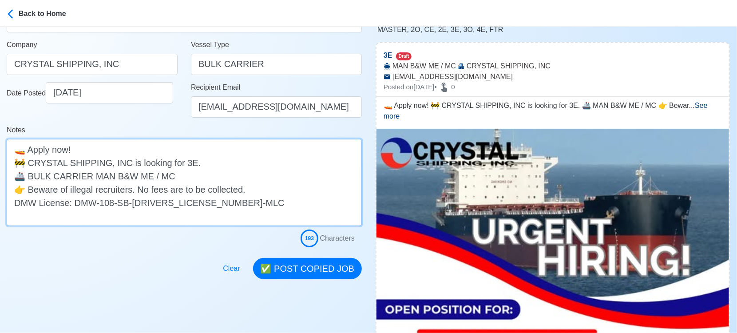
scroll to position [148, 0]
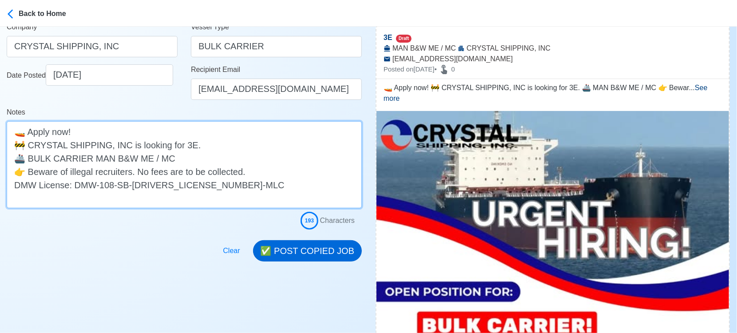
type textarea "🚤 Apply now! 🚧 CRYSTAL SHIPPING, INC is looking for 3E. 🚢 BULK CARRIER MAN B&W …"
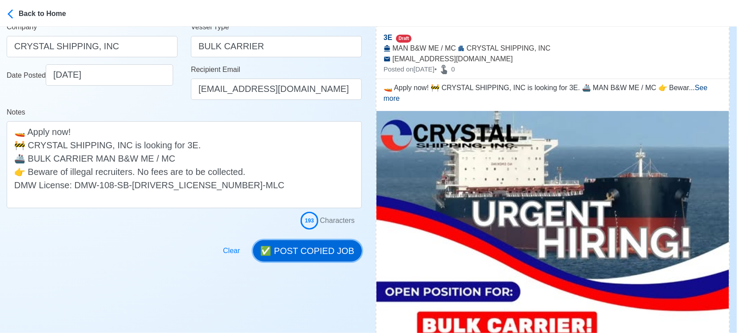
click at [325, 244] on button "✅ POST COPIED JOB" at bounding box center [307, 250] width 109 height 21
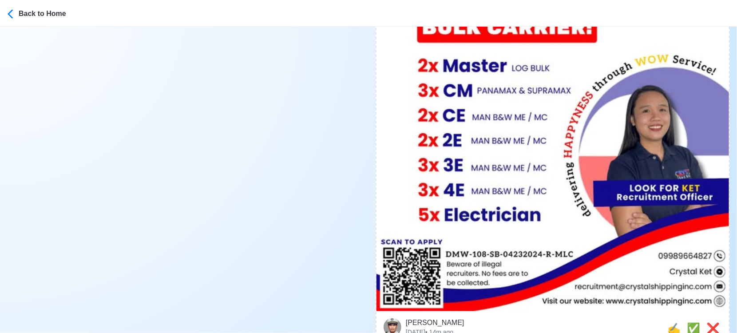
scroll to position [493, 0]
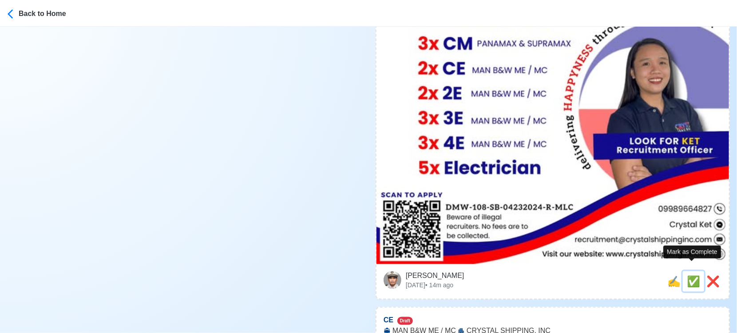
click at [692, 275] on span "✅" at bounding box center [693, 281] width 13 height 12
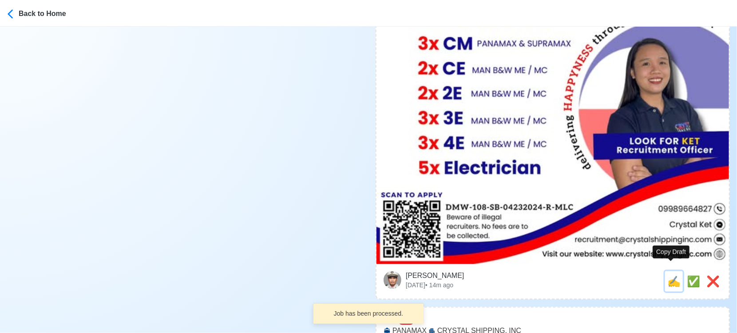
click at [668, 275] on span "✍️" at bounding box center [673, 281] width 13 height 12
type input "CE"
select select
type input "CRYSTAL SHIPPING, INC"
type input "MAN B&W ME / MC"
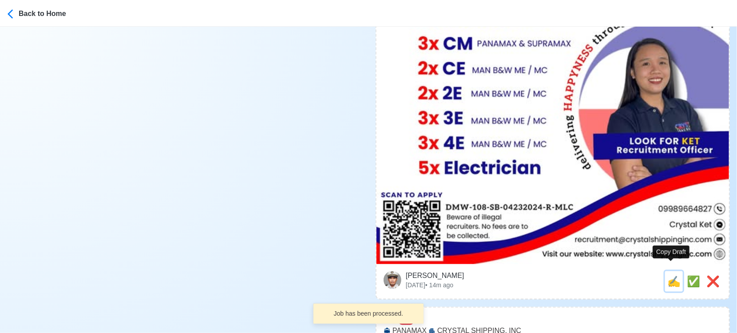
type input "[EMAIL_ADDRESS][DOMAIN_NAME]"
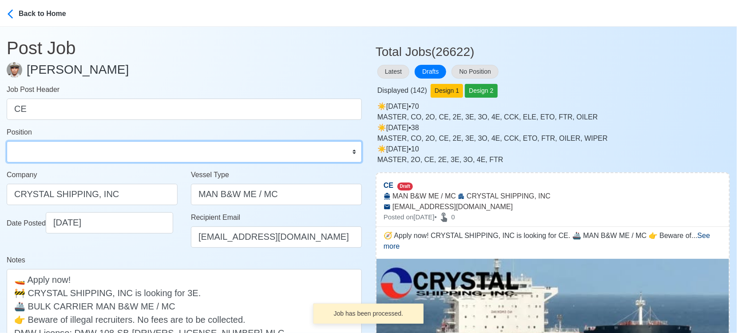
drag, startPoint x: 92, startPoint y: 158, endPoint x: 99, endPoint y: 144, distance: 15.9
click at [92, 158] on select "Master Chief Officer 2nd Officer 3rd Officer Junior Officer Chief Engineer 2nd …" at bounding box center [184, 151] width 355 height 21
select select "Chief Engineer"
click at [7, 141] on select "Master Chief Officer 2nd Officer 3rd Officer Junior Officer Chief Engineer 2nd …" at bounding box center [184, 151] width 355 height 21
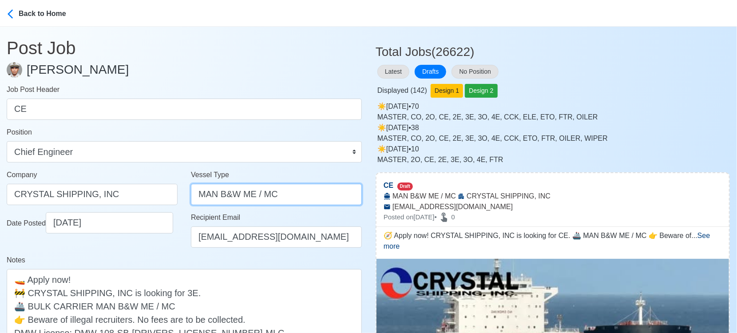
drag, startPoint x: 250, startPoint y: 190, endPoint x: 127, endPoint y: 190, distance: 122.5
click at [128, 190] on div "Company CRYSTAL SHIPPING, INC Vessel Type MAN B&W ME / MC" at bounding box center [184, 191] width 368 height 43
paste input "BULK CARRIER"
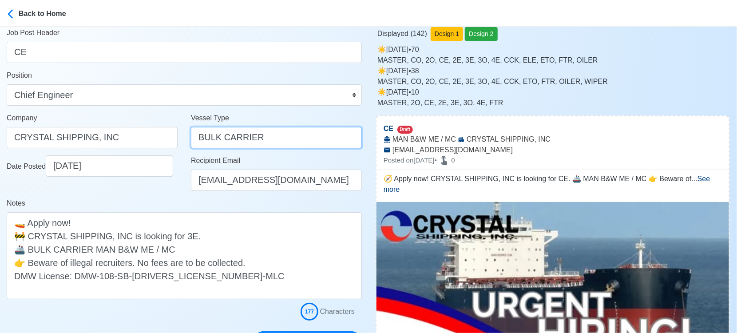
scroll to position [197, 0]
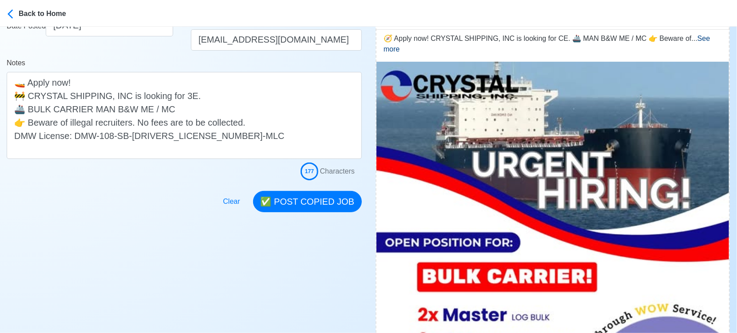
type input "BULK CARRIER"
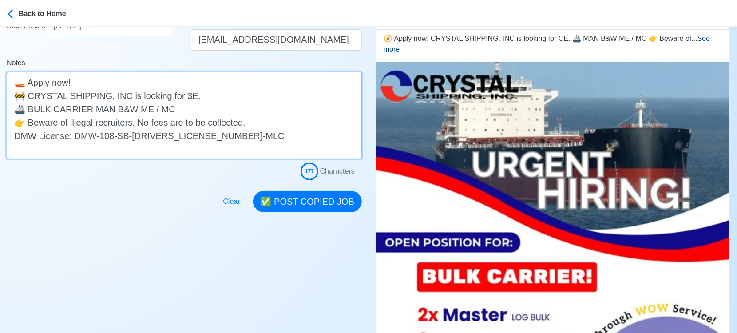
click at [29, 109] on textarea "🧭 Apply now! CRYSTAL SHIPPING, INC is looking for CE. 🚢 MAN B&W ME / MC 👉 Bewar…" at bounding box center [184, 115] width 355 height 87
paste textarea "BULK CARRIER"
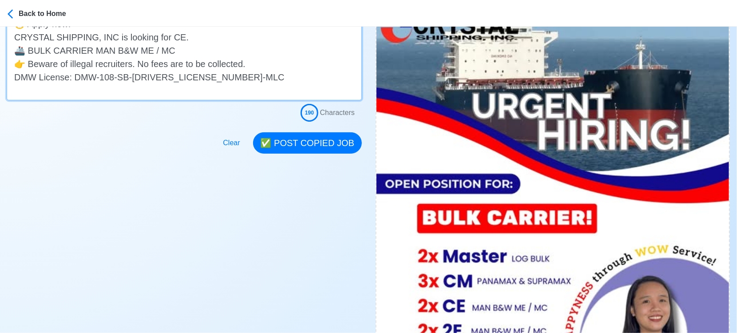
scroll to position [148, 0]
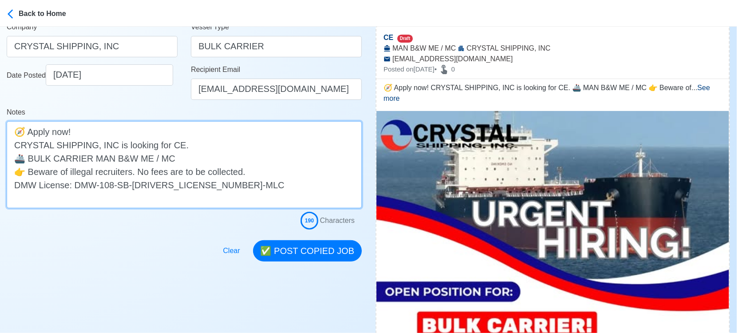
click at [164, 144] on textarea "🧭 Apply now! CRYSTAL SHIPPING, INC is looking for CE. 🚢 BULK CARRIER MAN B&W ME…" at bounding box center [184, 164] width 355 height 87
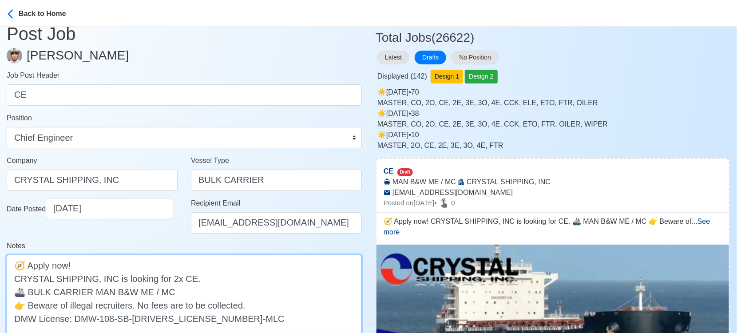
scroll to position [0, 0]
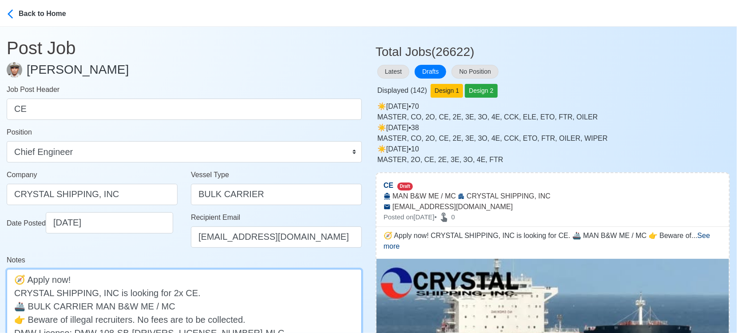
type textarea "🧭 Apply now! CRYSTAL SHIPPING, INC is looking for 2x CE. 🚢 BULK CARRIER MAN B&W…"
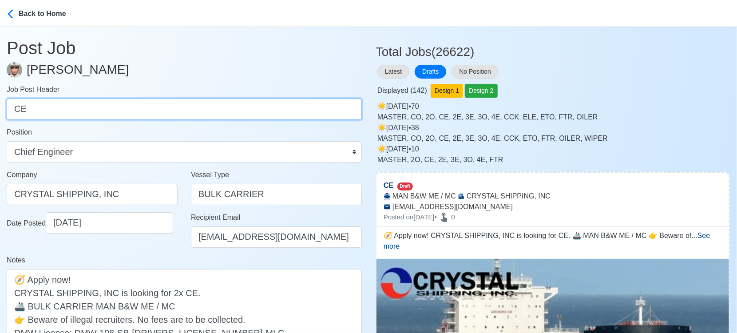
click at [13, 107] on input "CE" at bounding box center [184, 109] width 355 height 21
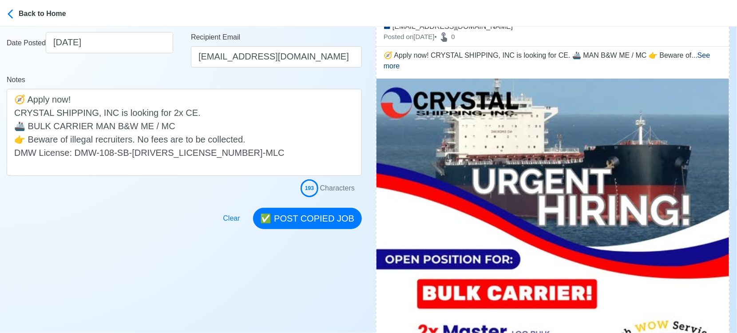
scroll to position [197, 0]
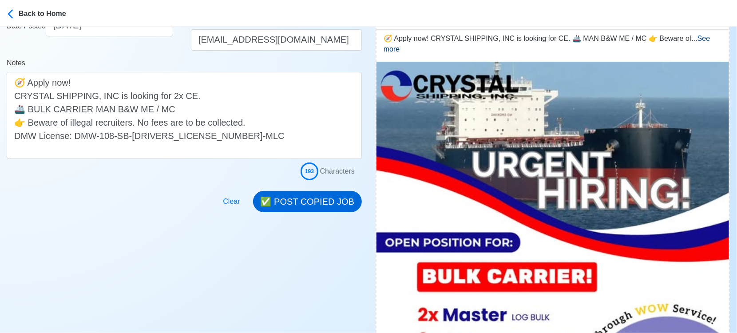
type input "2x CE"
click at [302, 196] on button "✅ POST COPIED JOB" at bounding box center [307, 201] width 109 height 21
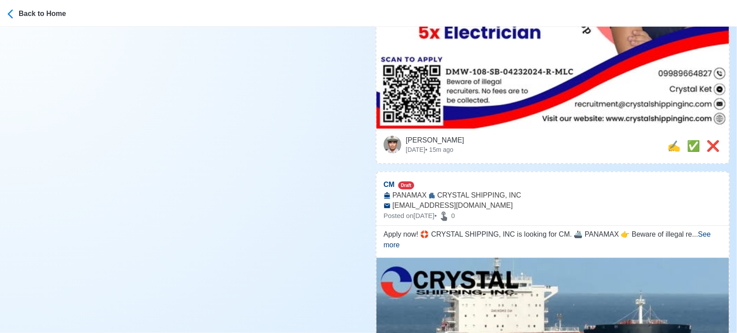
scroll to position [641, 0]
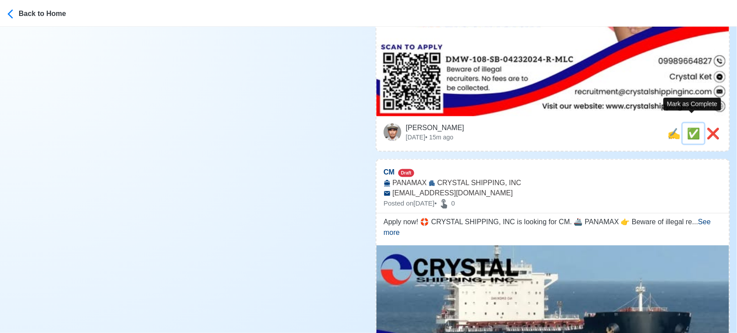
click at [693, 127] on span "✅" at bounding box center [693, 133] width 13 height 12
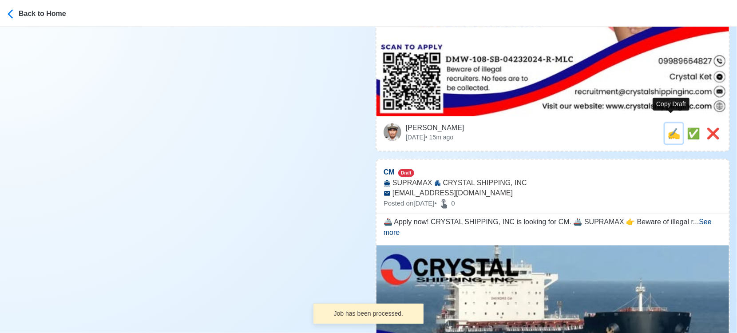
click at [674, 127] on span "✍️" at bounding box center [673, 133] width 13 height 12
type input "CM"
select select
type input "CRYSTAL SHIPPING, INC"
type input "PANAMAX"
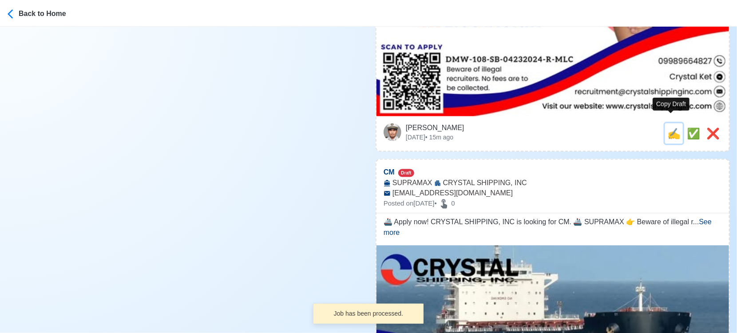
type input "[EMAIL_ADDRESS][DOMAIN_NAME]"
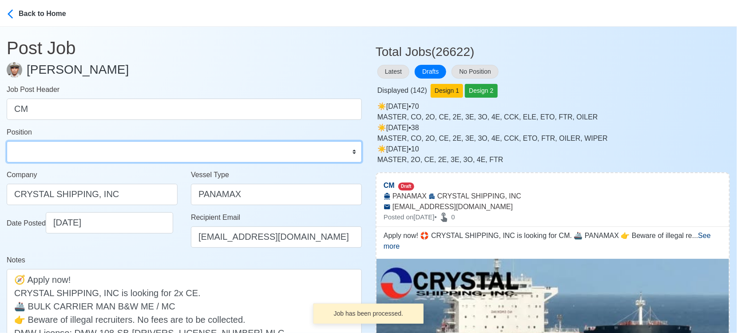
click at [80, 151] on select "Master Chief Officer 2nd Officer 3rd Officer Junior Officer Chief Engineer 2nd …" at bounding box center [184, 151] width 355 height 21
select select "Chief Officer"
click at [7, 141] on select "Master Chief Officer 2nd Officer 3rd Officer Junior Officer Chief Engineer 2nd …" at bounding box center [184, 151] width 355 height 21
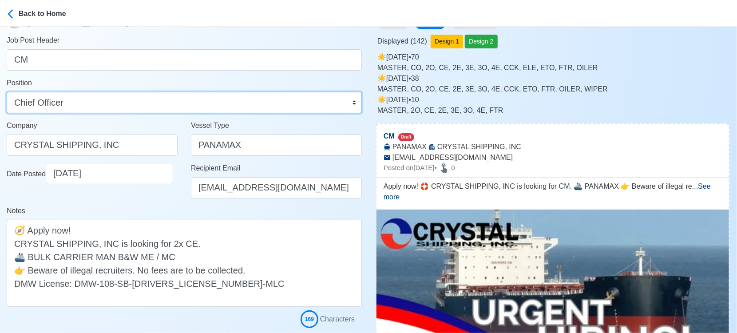
scroll to position [148, 0]
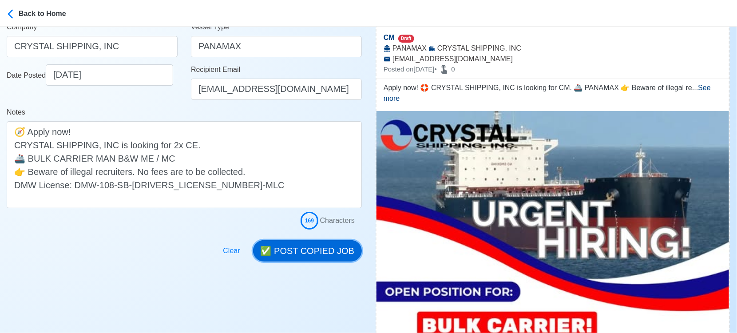
click at [320, 253] on button "✅ POST COPIED JOB" at bounding box center [307, 250] width 109 height 21
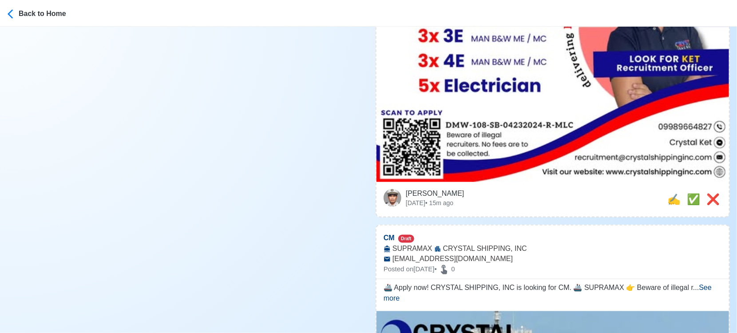
scroll to position [592, 0]
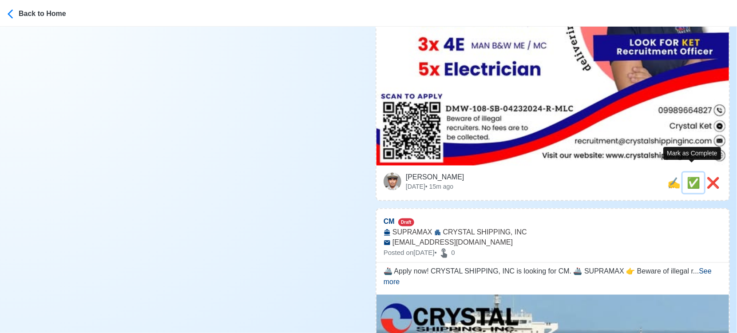
click at [688, 177] on span "✅" at bounding box center [693, 183] width 13 height 12
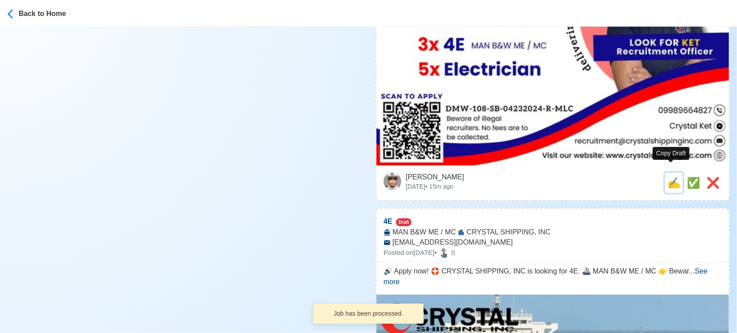
click at [672, 177] on span "✍️" at bounding box center [673, 183] width 13 height 12
type input "CM"
select select
type input "CRYSTAL SHIPPING, INC"
type input "SUPRAMAX"
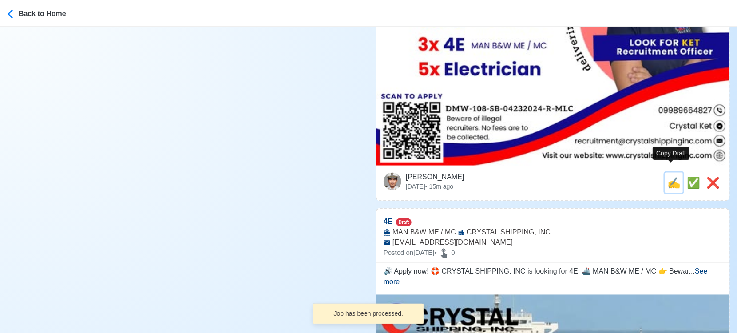
type input "[EMAIL_ADDRESS][DOMAIN_NAME]"
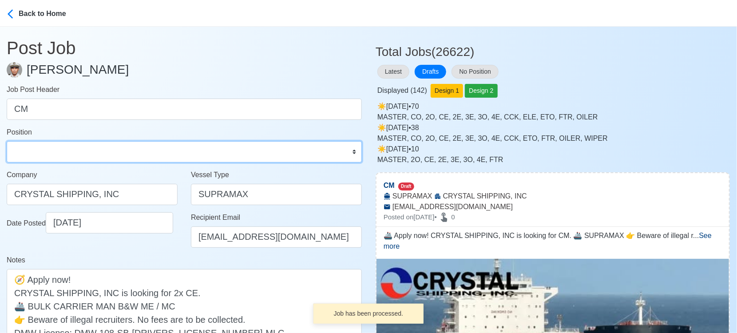
drag, startPoint x: 67, startPoint y: 150, endPoint x: 67, endPoint y: 142, distance: 8.9
click at [67, 150] on select "Master Chief Officer 2nd Officer 3rd Officer Junior Officer Chief Engineer 2nd …" at bounding box center [184, 151] width 355 height 21
select select "Chief Officer"
click at [7, 141] on select "Master Chief Officer 2nd Officer 3rd Officer Junior Officer Chief Engineer 2nd …" at bounding box center [184, 151] width 355 height 21
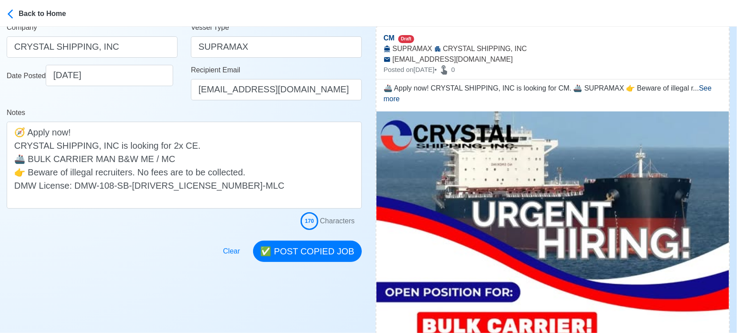
scroll to position [148, 0]
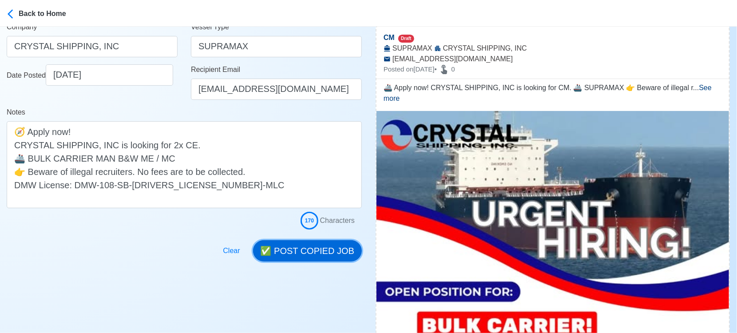
click at [319, 250] on button "✅ POST COPIED JOB" at bounding box center [307, 250] width 109 height 21
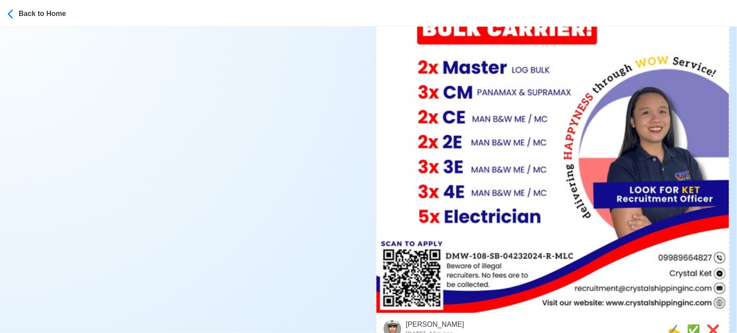
scroll to position [493, 0]
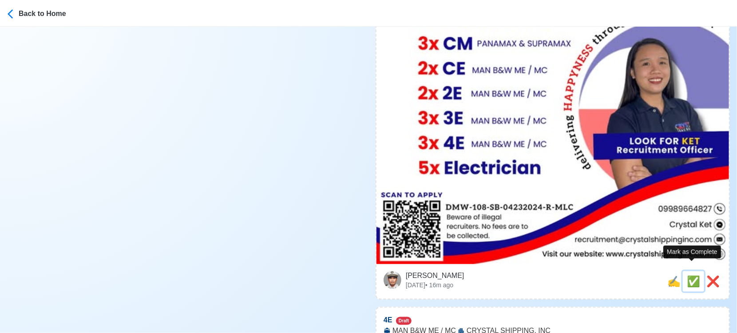
click at [692, 275] on span "✅" at bounding box center [693, 281] width 13 height 12
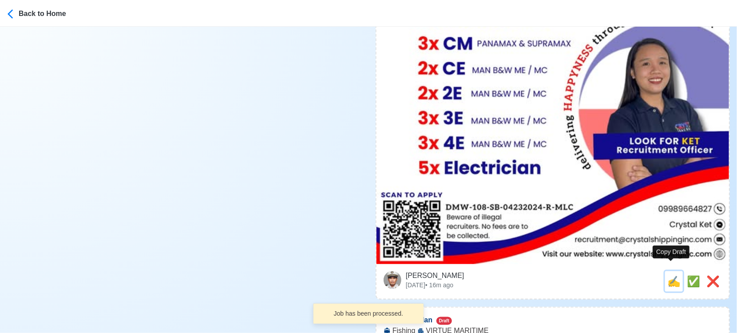
click at [672, 275] on span "✍️" at bounding box center [673, 281] width 13 height 12
type input "4E"
select select
type input "CRYSTAL SHIPPING, INC"
type input "MAN B&W ME / MC"
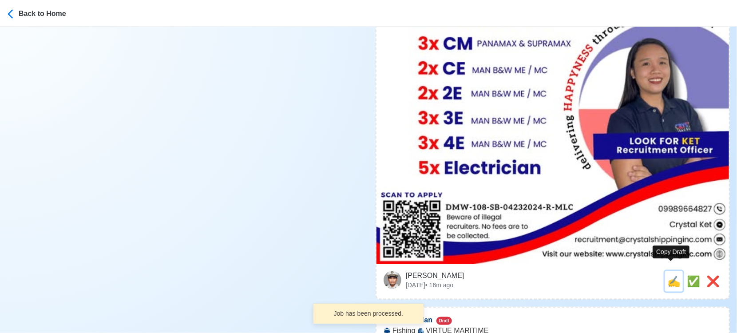
type input "[EMAIL_ADDRESS][DOMAIN_NAME]"
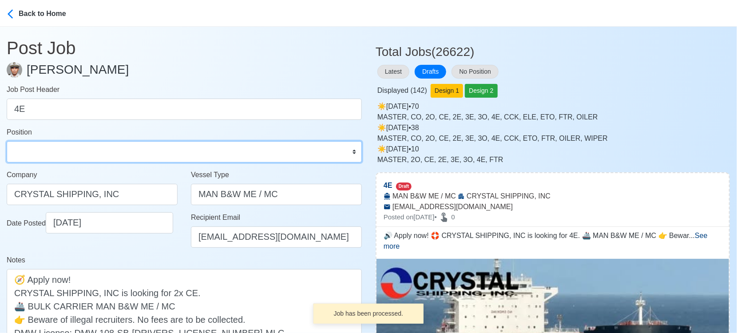
click at [64, 150] on select "Master Chief Officer 2nd Officer 3rd Officer Junior Officer Chief Engineer 2nd …" at bounding box center [184, 151] width 355 height 21
select select "4th Engineer"
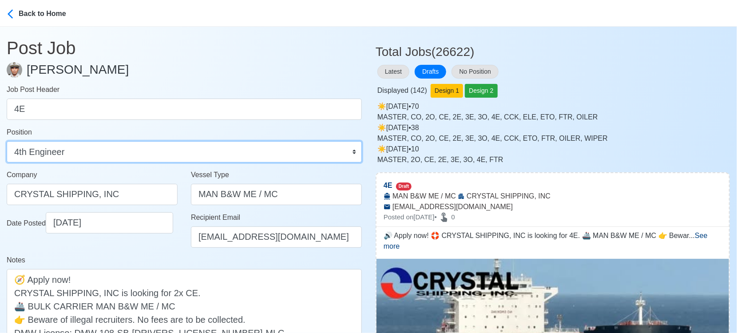
click at [7, 141] on select "Master Chief Officer 2nd Officer 3rd Officer Junior Officer Chief Engineer 2nd …" at bounding box center [184, 151] width 355 height 21
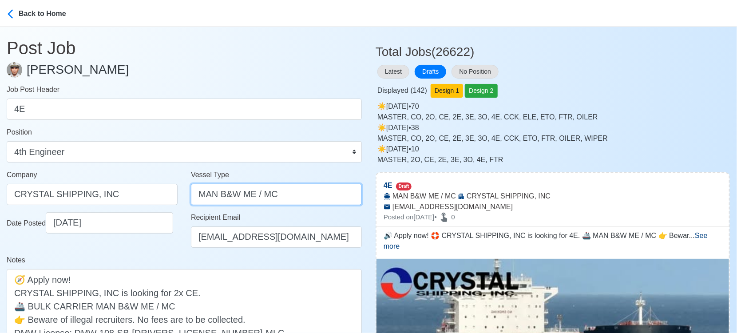
drag, startPoint x: 301, startPoint y: 194, endPoint x: 138, endPoint y: 198, distance: 162.9
click at [138, 198] on div "Company CRYSTAL SHIPPING, INC Vessel Type MAN B&W ME / MC" at bounding box center [184, 191] width 368 height 43
paste input "BULK CARRIER"
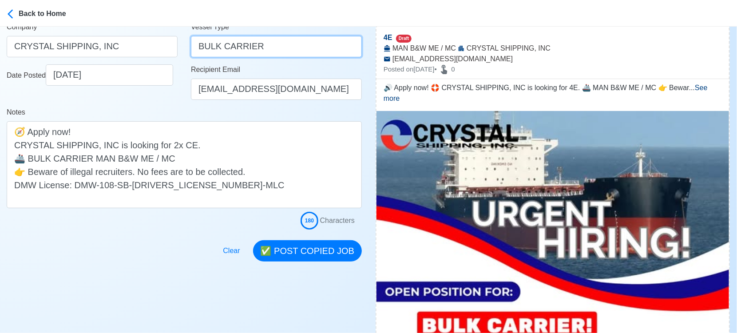
type input "BULK CARRIER"
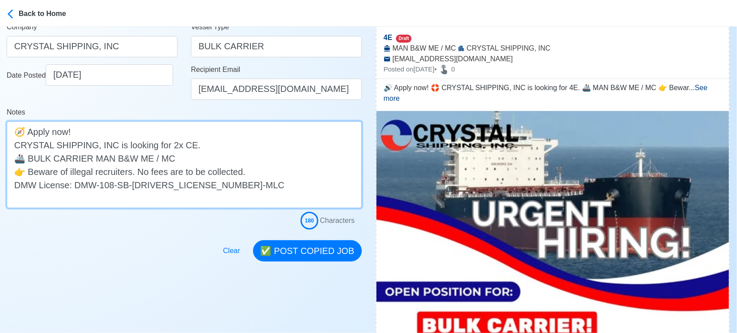
click at [29, 159] on textarea "🔊 Apply now! 🛟 CRYSTAL SHIPPING, INC is looking for 4E. 🚢 MAN B&W ME / MC 👉 Bew…" at bounding box center [184, 164] width 355 height 87
paste textarea "BULK CARRIER"
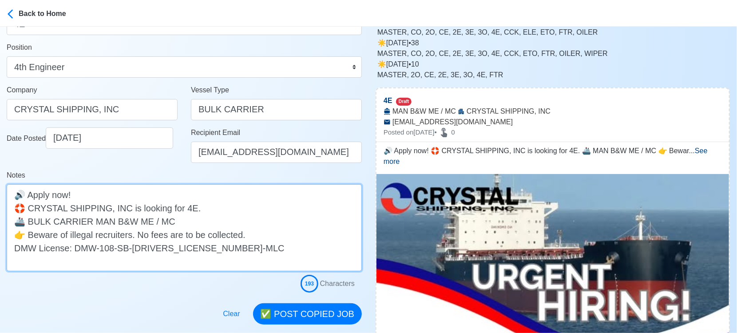
scroll to position [0, 0]
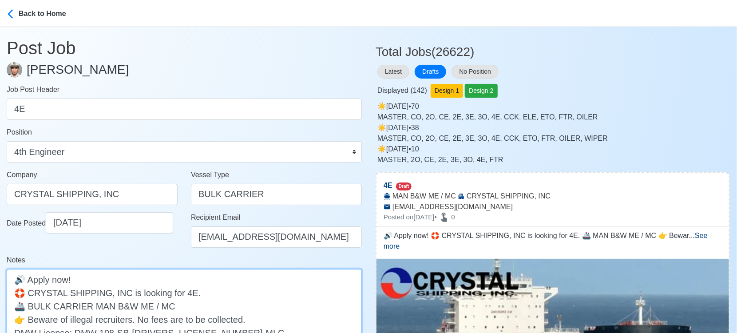
type textarea "🔊 Apply now! 🛟 CRYSTAL SHIPPING, INC is looking for 4E. 🚢 BULK CARRIER MAN B&W …"
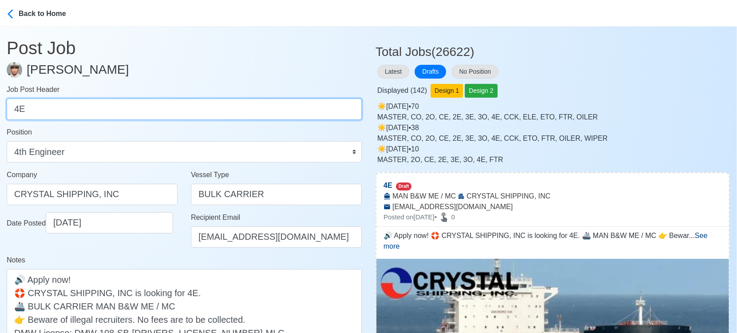
click at [15, 110] on input "4E" at bounding box center [184, 109] width 355 height 21
type input "3x 4E"
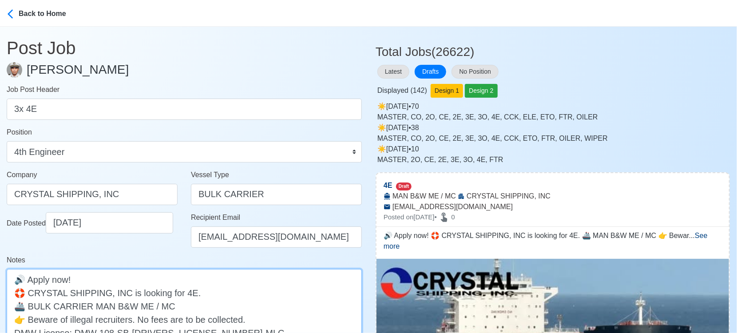
click at [179, 292] on textarea "🔊 Apply now! 🛟 CRYSTAL SHIPPING, INC is looking for 4E. 🚢 BULK CARRIER MAN B&W …" at bounding box center [184, 312] width 355 height 87
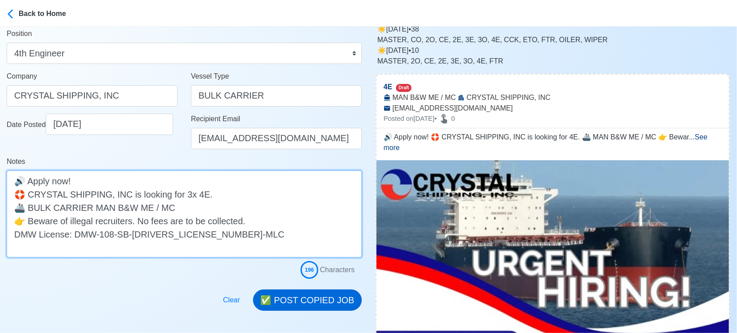
type textarea "🔊 Apply now! 🛟 CRYSTAL SHIPPING, INC is looking for 3x 4E. 🚢 BULK CARRIER MAN B…"
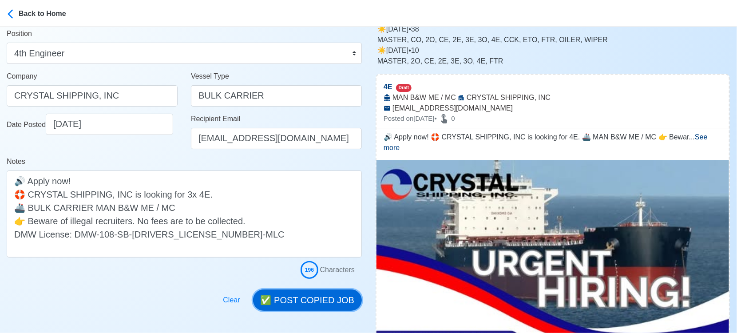
click at [330, 299] on button "✅ POST COPIED JOB" at bounding box center [307, 299] width 109 height 21
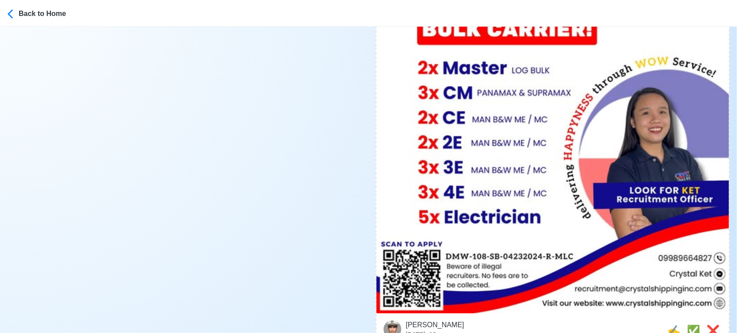
scroll to position [542, 0]
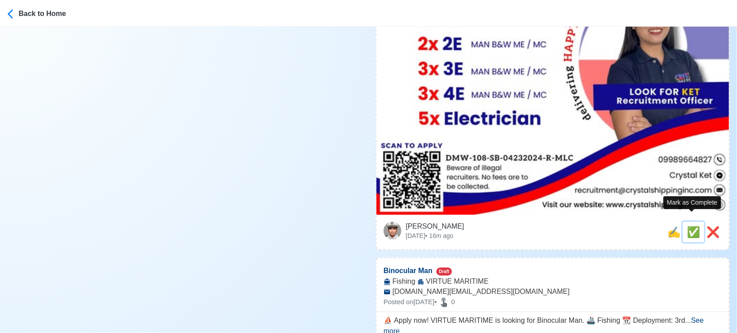
click at [689, 226] on span "✅" at bounding box center [693, 232] width 13 height 12
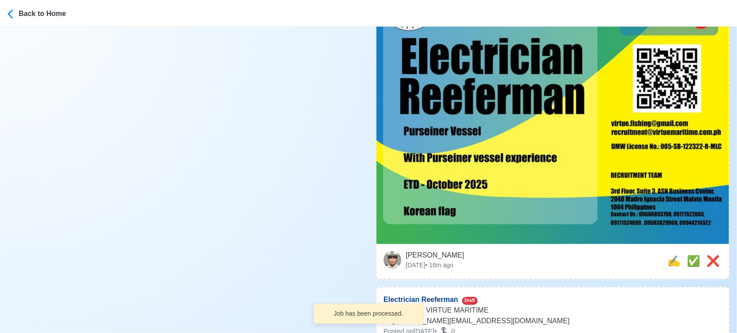
scroll to position [690, 0]
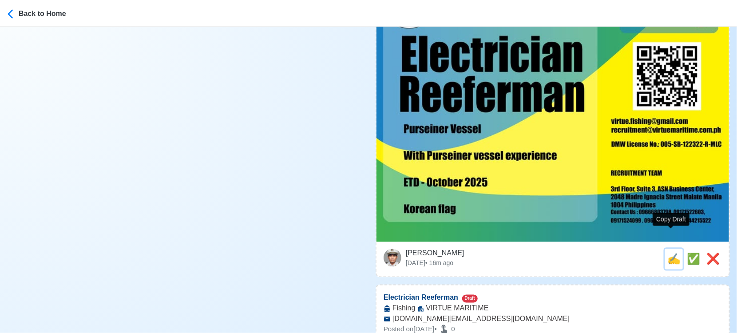
click at [668, 253] on span "✍️" at bounding box center [673, 259] width 13 height 12
type input "Electrician Reeferman"
select select
type input "VIRTUE MARITIME"
type input "Fishing"
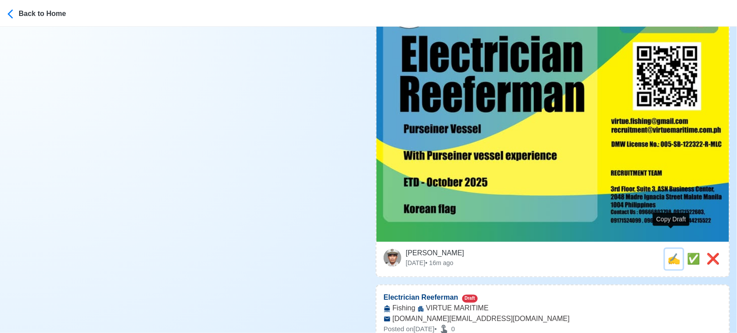
type input "[EMAIL_ADDRESS][DOMAIN_NAME]"
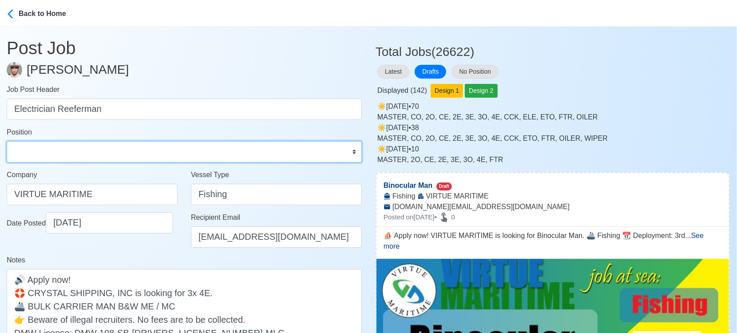
drag, startPoint x: 259, startPoint y: 153, endPoint x: 255, endPoint y: 150, distance: 5.4
click at [259, 153] on select "Master Chief Officer 2nd Officer 3rd Officer Junior Officer Chief Engineer 2nd …" at bounding box center [184, 151] width 355 height 21
select select "Reefer"
click at [7, 141] on select "Master Chief Officer 2nd Officer 3rd Officer Junior Officer Chief Engineer 2nd …" at bounding box center [184, 151] width 355 height 21
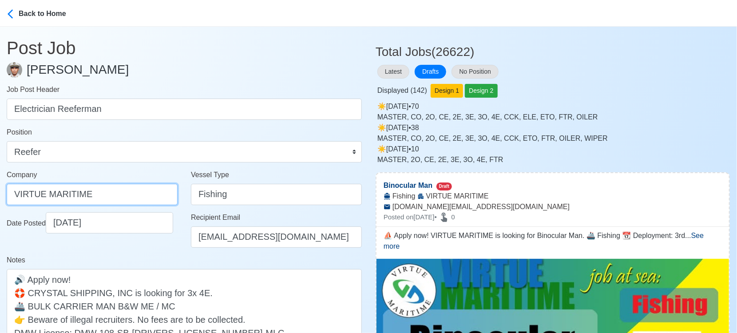
click at [145, 192] on input "VIRTUE MARITIME" at bounding box center [92, 194] width 171 height 21
drag, startPoint x: 109, startPoint y: 192, endPoint x: -13, endPoint y: 192, distance: 121.6
click at [0, 192] on html "Back to Home Post Job [PERSON_NAME] Job Post Header Electrician Reeferman Posit…" at bounding box center [368, 166] width 737 height 333
paste input "SERVICES CORP."
type input "VIRTUE MARITIME SERVICES CORP."
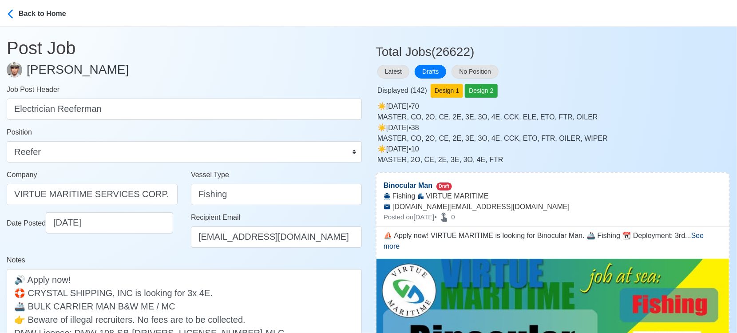
click at [174, 248] on div "Date Posted [DATE]" at bounding box center [92, 233] width 184 height 43
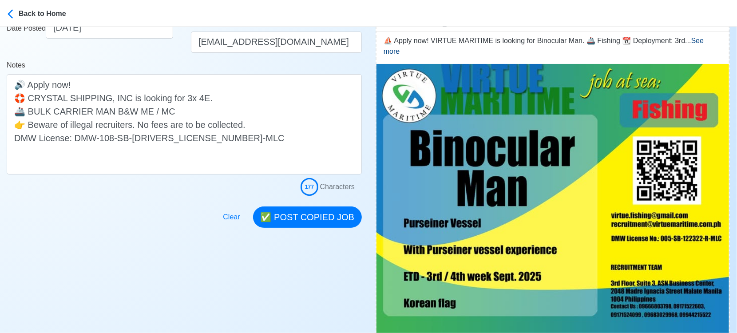
scroll to position [197, 0]
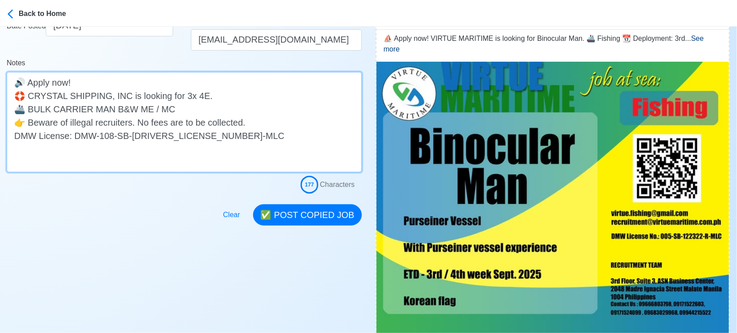
click at [173, 136] on textarea "Apply now! 📡 VIRTUE MARITIME is looking for Electrician Reeferman. 🚢 Fishing 📆 …" at bounding box center [184, 122] width 355 height 100
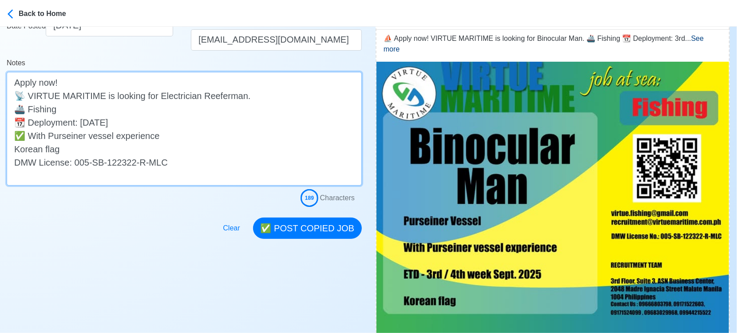
drag, startPoint x: 79, startPoint y: 123, endPoint x: 140, endPoint y: 123, distance: 61.3
click at [140, 123] on textarea "Apply now! 📡 VIRTUE MARITIME is looking for Electrician Reeferman. 🚢 Fishing 📆 …" at bounding box center [184, 129] width 355 height 114
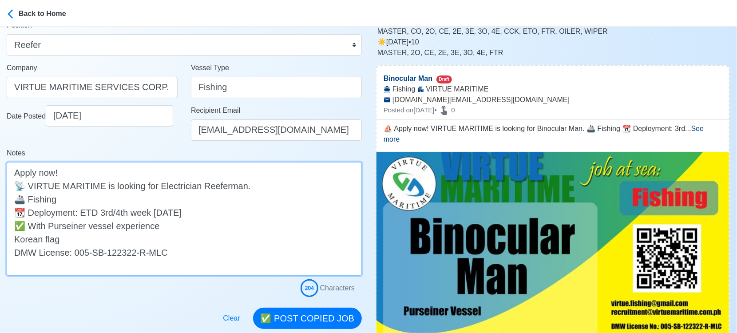
scroll to position [99, 0]
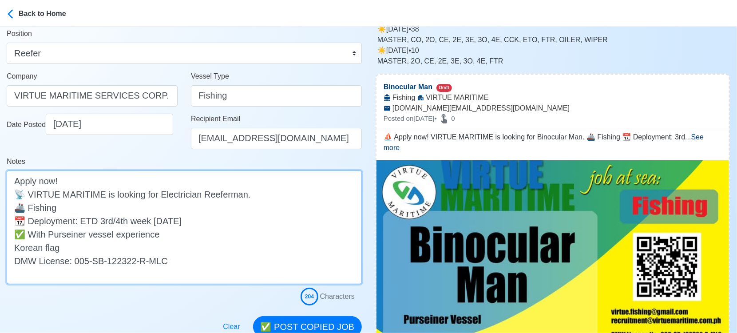
drag, startPoint x: 199, startPoint y: 219, endPoint x: 82, endPoint y: 218, distance: 116.7
click at [82, 218] on textarea "Apply now! 📡 VIRTUE MARITIME is looking for Electrician Reeferman. 🚢 Fishing 📆 …" at bounding box center [184, 227] width 355 height 114
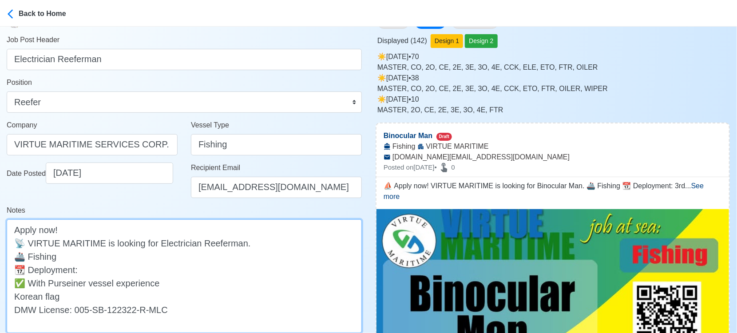
scroll to position [49, 0]
click at [63, 284] on textarea "Apply now! 📡 VIRTUE MARITIME is looking for Electrician Reeferman. 🚢 Fishing 📆 …" at bounding box center [184, 277] width 355 height 114
type textarea "Apply now! 📡 VIRTUE MARITIME is looking for Electrician Reeferman. 🚢 Fishing 📆 …"
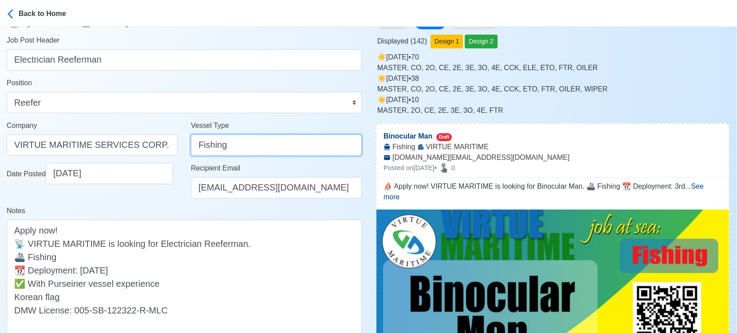
click at [208, 145] on input "Fishing" at bounding box center [276, 144] width 171 height 21
paste input "Purseiner"
click at [146, 191] on div "Date Posted [DATE]" at bounding box center [92, 184] width 184 height 43
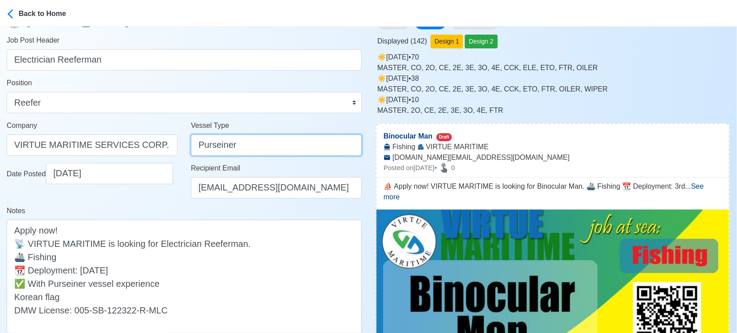
click at [258, 142] on input "Purseiner" at bounding box center [276, 144] width 171 height 21
type input "Purseiner"
click at [158, 208] on div "Notes Apply now! 📡 VIRTUE MARITIME is looking for Electrician Reeferman. 🚢 Fish…" at bounding box center [184, 270] width 355 height 128
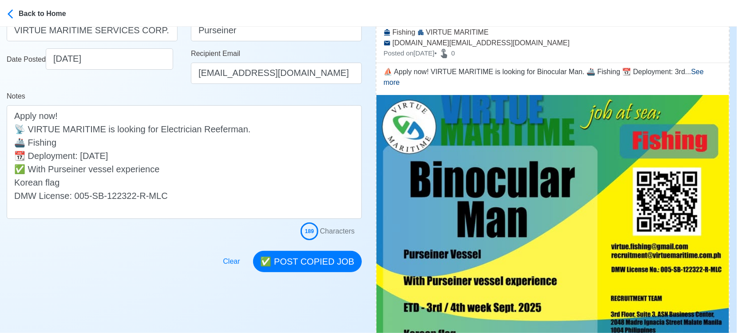
scroll to position [246, 0]
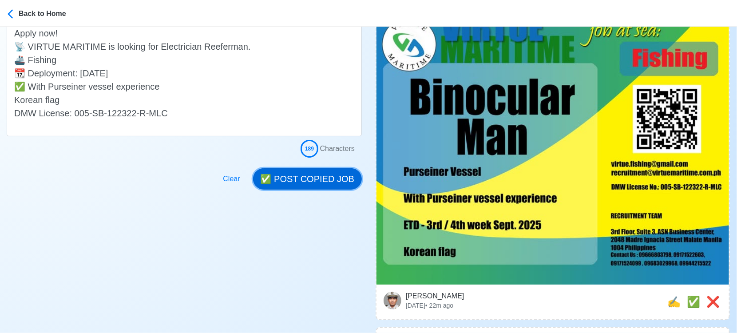
click at [326, 177] on button "✅ POST COPIED JOB" at bounding box center [307, 178] width 109 height 21
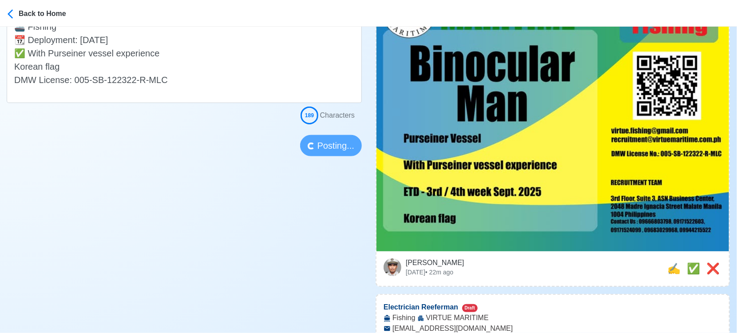
scroll to position [296, 0]
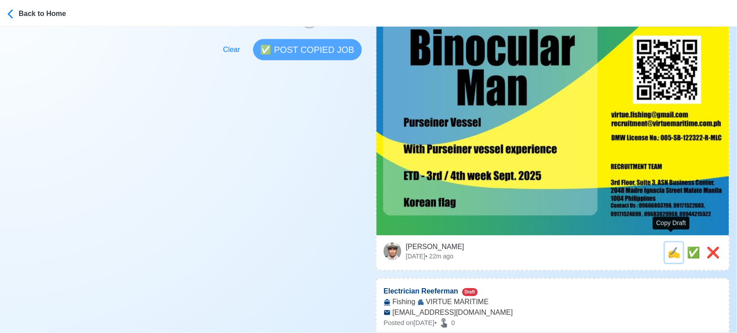
click at [665, 244] on button "✍️" at bounding box center [674, 252] width 18 height 20
type input "Binocular Man"
select select
type input "VIRTUE MARITIME"
type input "Fishing"
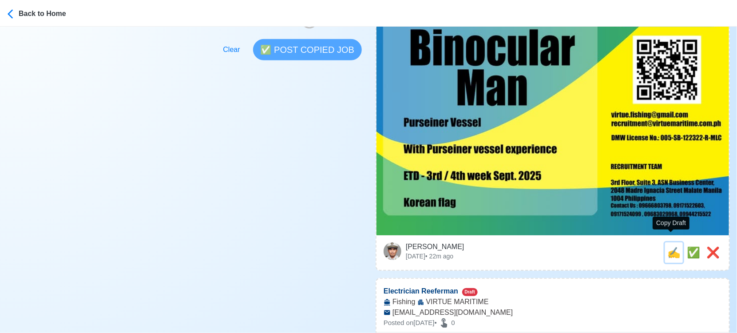
type input "[DOMAIN_NAME][EMAIL_ADDRESS][DOMAIN_NAME]"
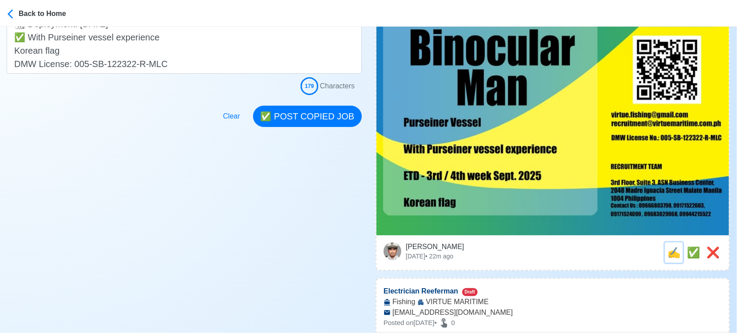
scroll to position [0, 0]
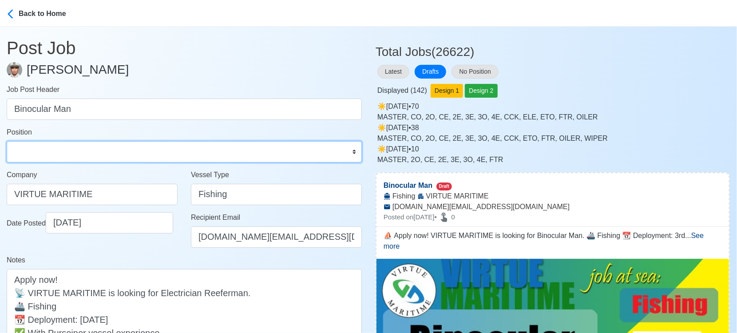
click at [83, 160] on select "Master Chief Officer 2nd Officer 3rd Officer Junior Officer Chief Engineer 2nd …" at bounding box center [184, 151] width 355 height 21
select select "Others"
click at [7, 141] on select "Master Chief Officer 2nd Officer 3rd Officer Junior Officer Chief Engineer 2nd …" at bounding box center [184, 151] width 355 height 21
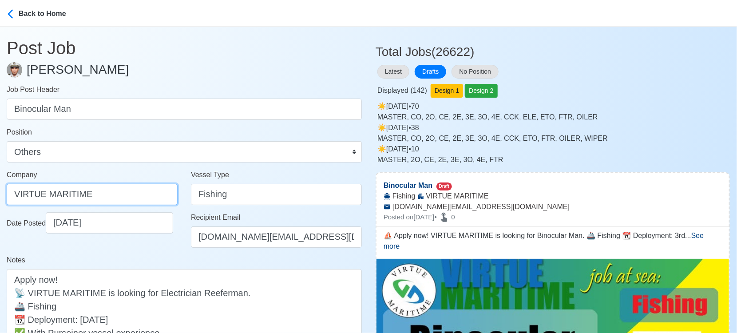
drag, startPoint x: 123, startPoint y: 195, endPoint x: -5, endPoint y: 190, distance: 128.8
click at [0, 190] on html "Back to Home Post Job [PERSON_NAME] Job Post Header Binocular Man Position Mast…" at bounding box center [368, 166] width 737 height 333
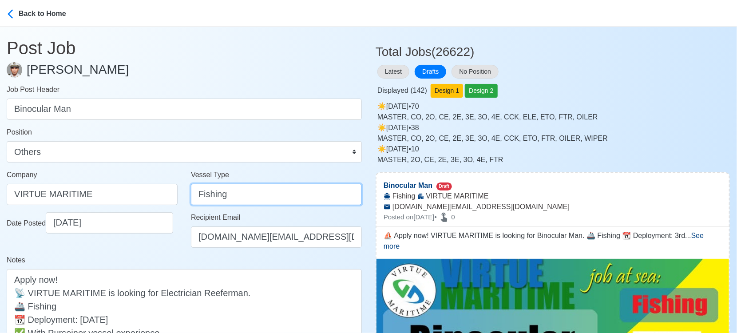
drag, startPoint x: 230, startPoint y: 196, endPoint x: 139, endPoint y: 195, distance: 91.0
click at [139, 195] on div "Company VIRTUE MARITIME Vessel Type Fishing" at bounding box center [184, 191] width 368 height 43
paste input "Purseiner"
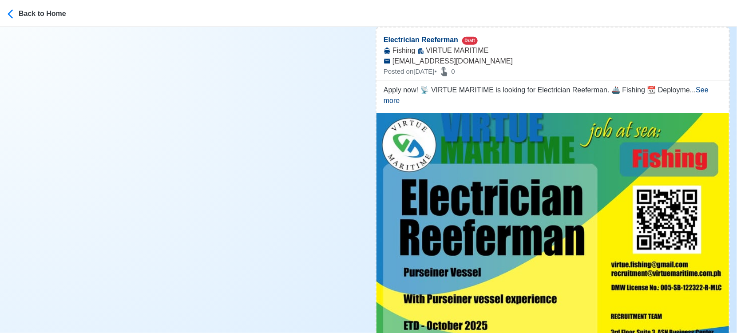
scroll to position [641, 0]
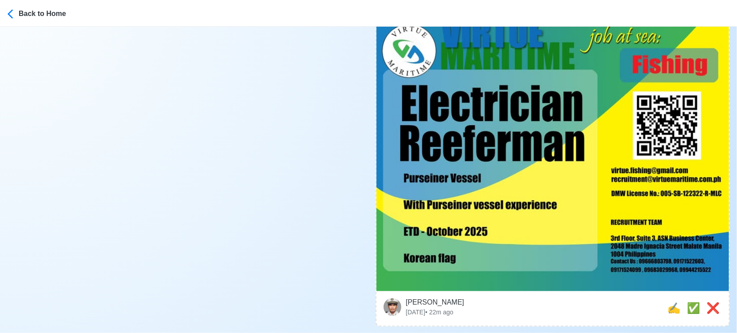
type input "Purseiner"
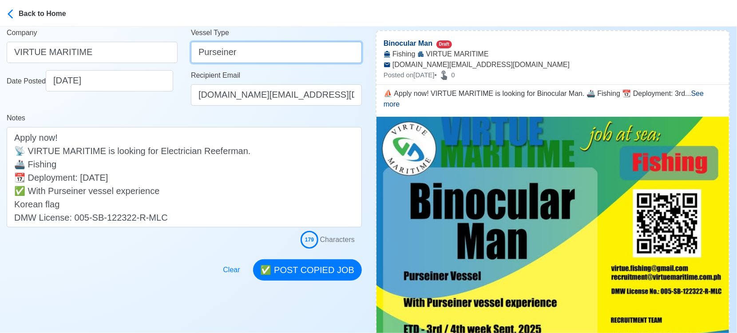
scroll to position [49, 0]
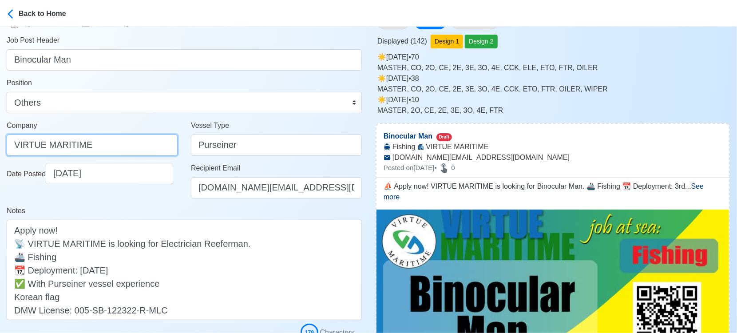
drag, startPoint x: 103, startPoint y: 144, endPoint x: -13, endPoint y: 137, distance: 116.5
click at [0, 137] on html "Back to Home Post Job [PERSON_NAME] Job Post Header Binocular Man Position Mast…" at bounding box center [368, 117] width 737 height 333
paste input "SERVICES CORP."
type input "VIRTUE MARITIME SERVICES CORP."
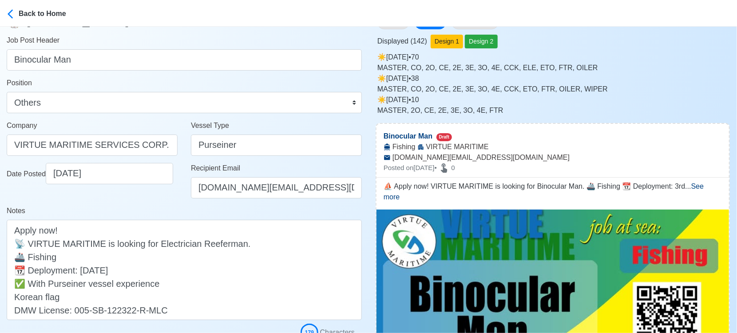
click at [157, 212] on div "Notes ⛵ Apply now! VIRTUE MARITIME is looking for Binocular Man. 🚢 Fishing 📆 De…" at bounding box center [184, 263] width 355 height 115
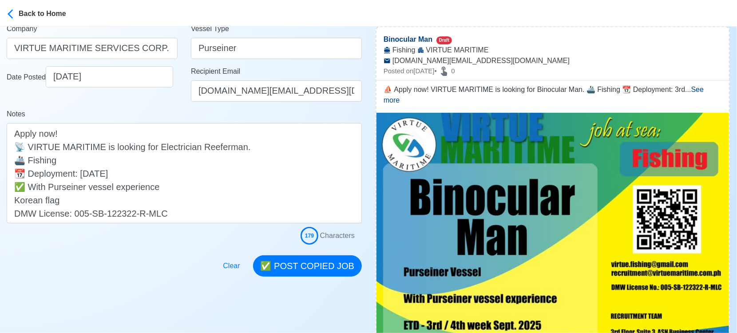
scroll to position [148, 0]
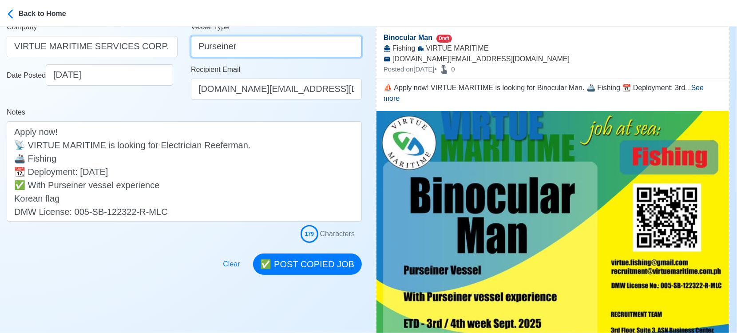
click at [222, 46] on input "Purseiner" at bounding box center [276, 46] width 171 height 21
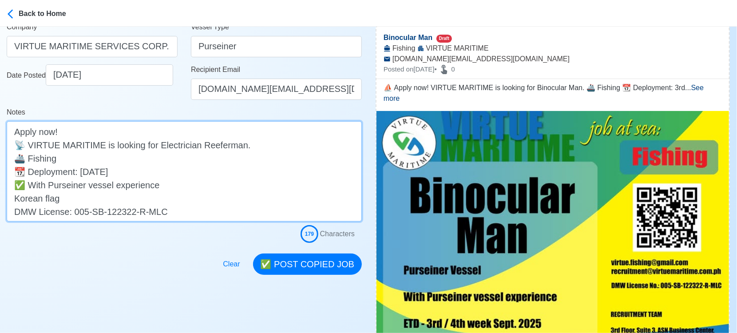
click at [36, 157] on textarea "⛵ Apply now! VIRTUE MARITIME is looking for Binocular Man. 🚢 Fishing 📆 Deployme…" at bounding box center [184, 171] width 355 height 100
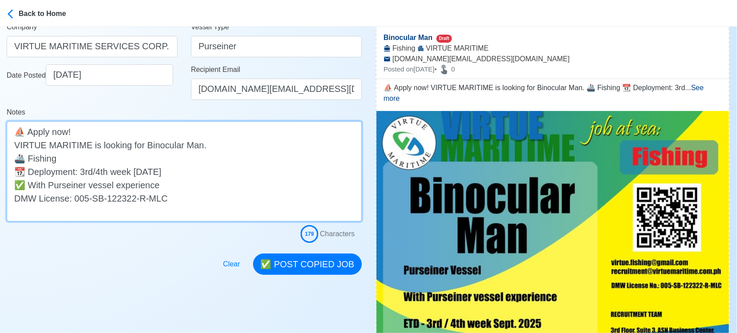
paste textarea "Purseiner"
type textarea "⛵ Apply now! VIRTUE MARITIME is looking for Binocular Man. 🚢 Purseiner Vessel 📆…"
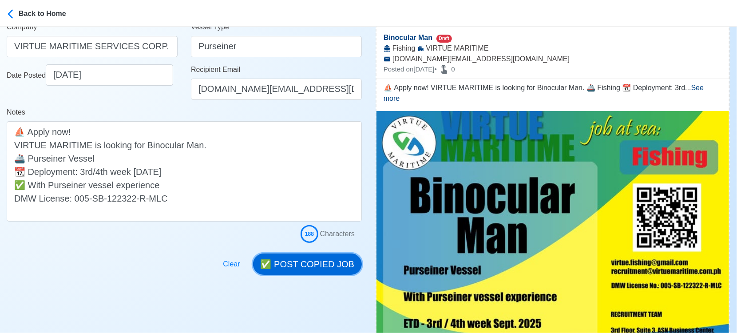
click at [300, 261] on button "✅ POST COPIED JOB" at bounding box center [307, 263] width 109 height 21
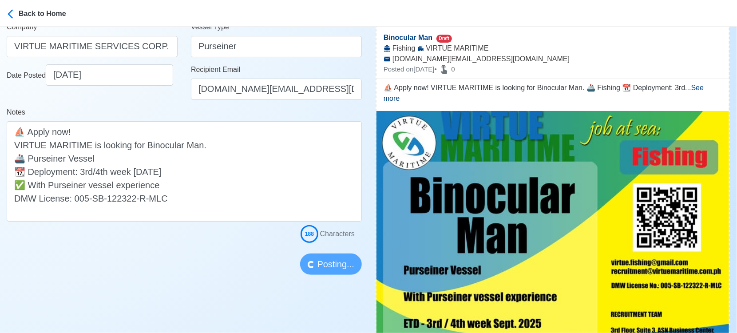
scroll to position [296, 0]
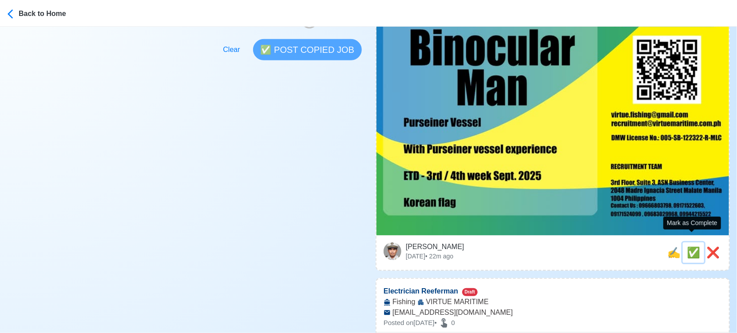
click at [692, 246] on span "✅" at bounding box center [693, 252] width 13 height 12
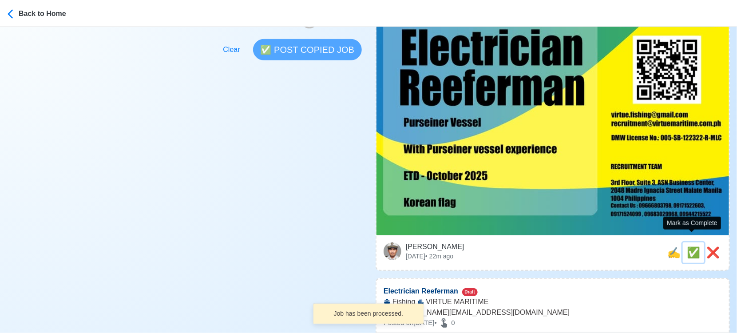
click at [691, 246] on span "✅" at bounding box center [693, 252] width 13 height 12
click at [717, 246] on span "❌" at bounding box center [712, 252] width 13 height 12
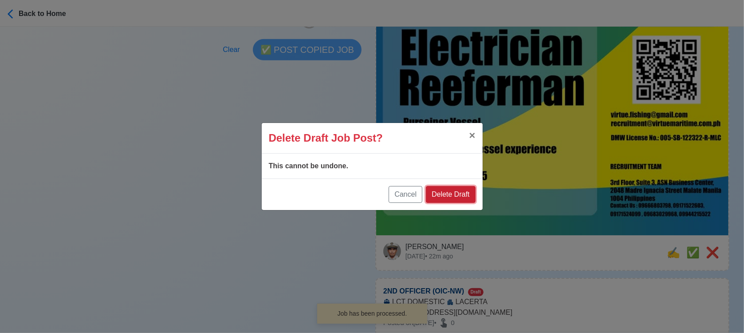
click at [463, 197] on button "Delete Draft" at bounding box center [450, 194] width 49 height 17
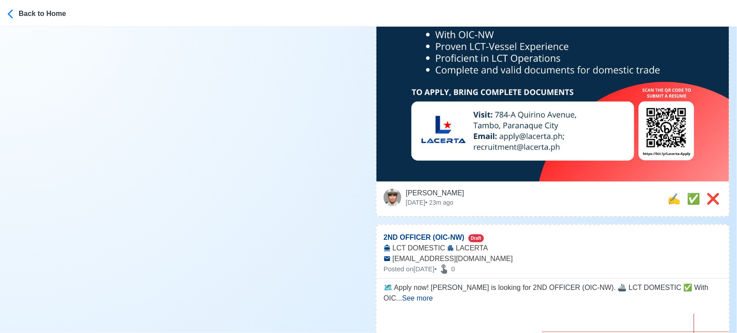
scroll to position [444, 0]
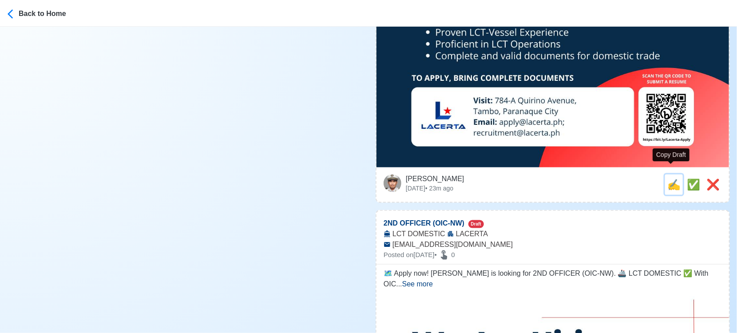
drag, startPoint x: 668, startPoint y: 174, endPoint x: 640, endPoint y: 176, distance: 28.5
click at [668, 178] on span "✍️" at bounding box center [673, 184] width 13 height 12
type input "2ND OFFICER (OIC-NW)"
select select
type input "LACERTA"
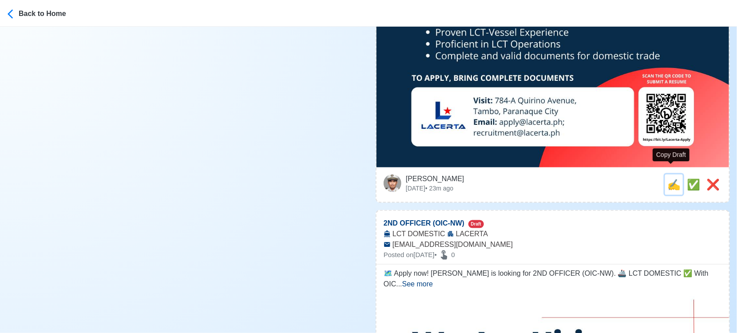
type input "LCT DOMESTIC"
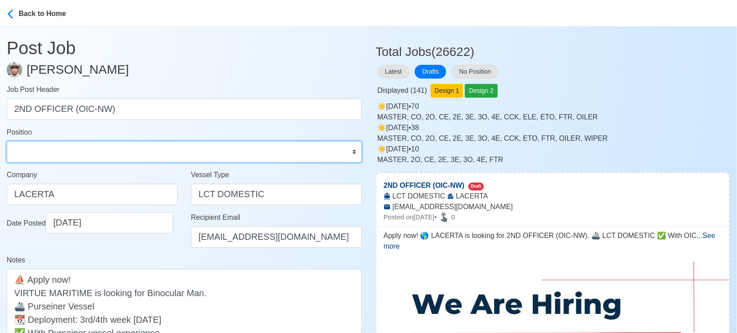
click at [88, 155] on select "Master Chief Officer 2nd Officer 3rd Officer Junior Officer Chief Engineer 2nd …" at bounding box center [184, 151] width 355 height 21
click at [7, 141] on select "Master Chief Officer 2nd Officer 3rd Officer Junior Officer Chief Engineer 2nd …" at bounding box center [184, 151] width 355 height 21
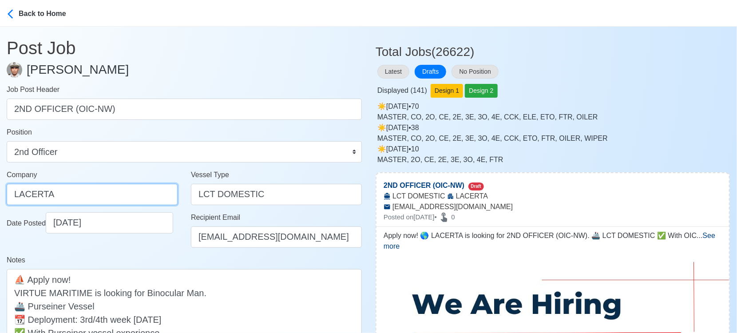
drag, startPoint x: 117, startPoint y: 190, endPoint x: -13, endPoint y: 188, distance: 130.1
click at [0, 188] on html "Back to Home Post Job [PERSON_NAME] Job Post Header 2ND OFFICER (OIC-[GEOGRAPHI…" at bounding box center [368, 166] width 737 height 333
paste input "SHIPPING AGENCIES PHILS., INC."
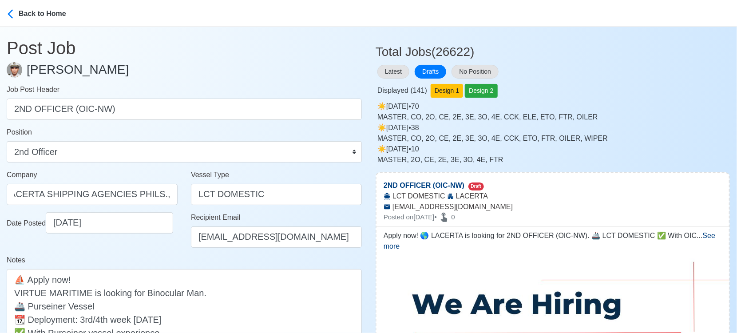
click at [142, 251] on div "Date Posted [DATE]" at bounding box center [92, 233] width 184 height 43
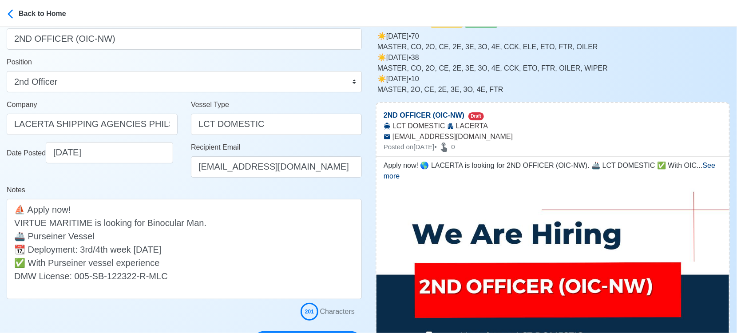
scroll to position [148, 0]
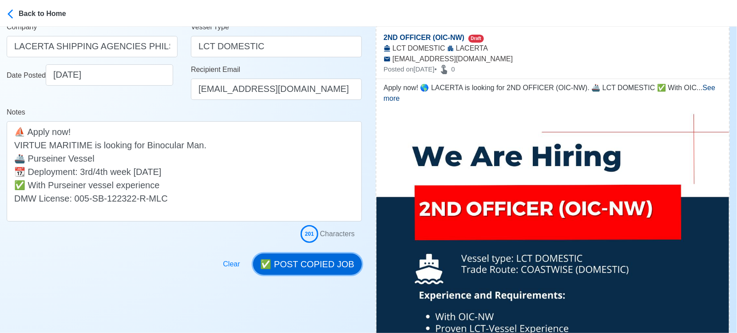
click at [303, 260] on button "✅ POST COPIED JOB" at bounding box center [307, 263] width 109 height 21
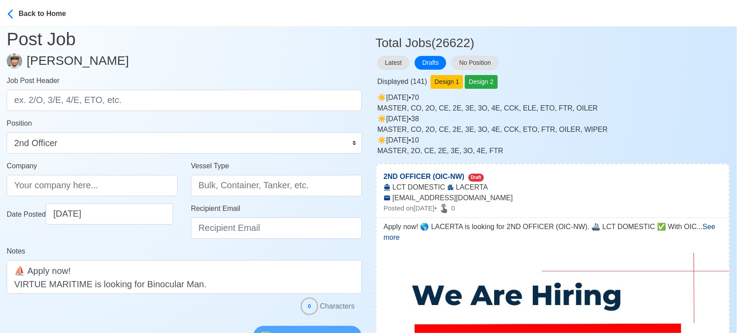
scroll to position [0, 0]
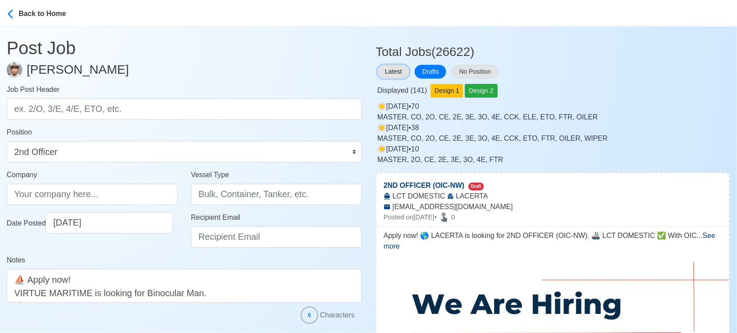
click at [391, 72] on button "Latest" at bounding box center [393, 72] width 32 height 14
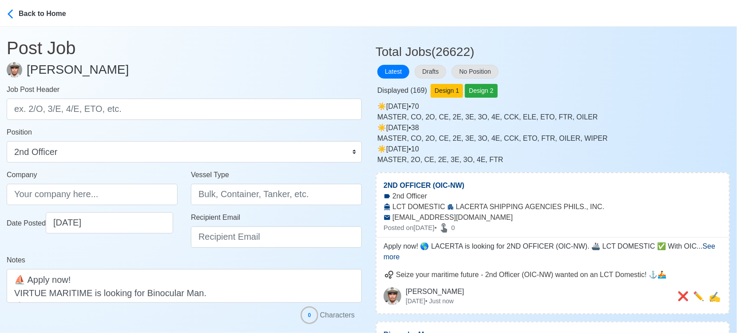
click at [705, 246] on span "See more" at bounding box center [549, 251] width 332 height 18
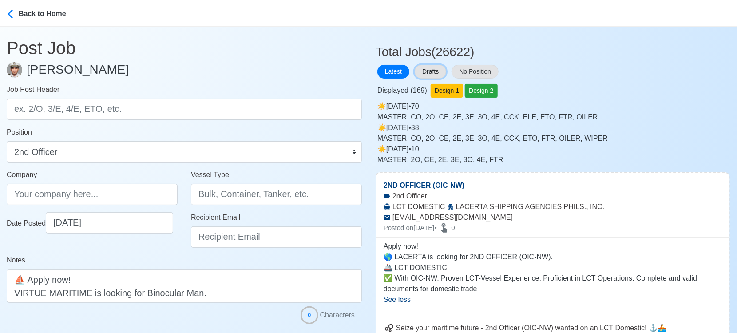
click at [441, 72] on button "Drafts" at bounding box center [431, 72] width 32 height 14
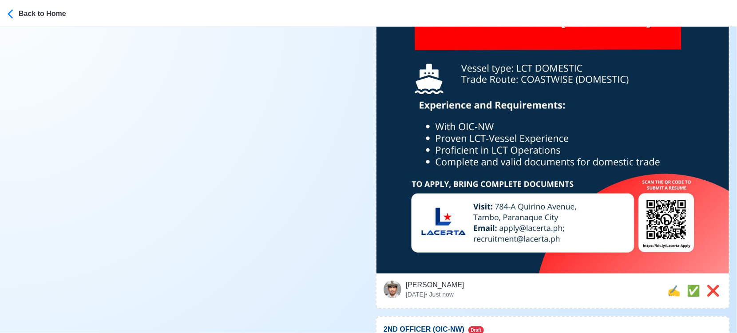
scroll to position [394, 0]
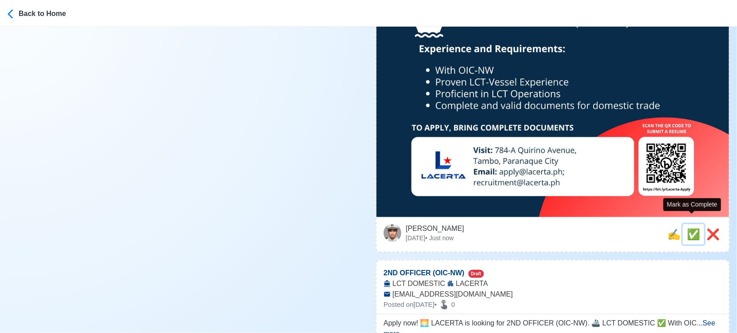
click at [692, 228] on span "✅" at bounding box center [693, 234] width 13 height 12
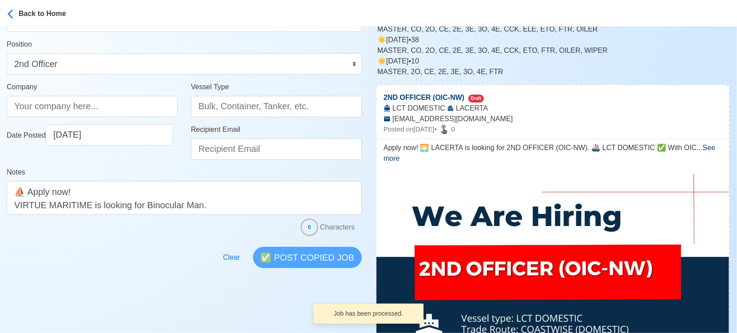
scroll to position [0, 0]
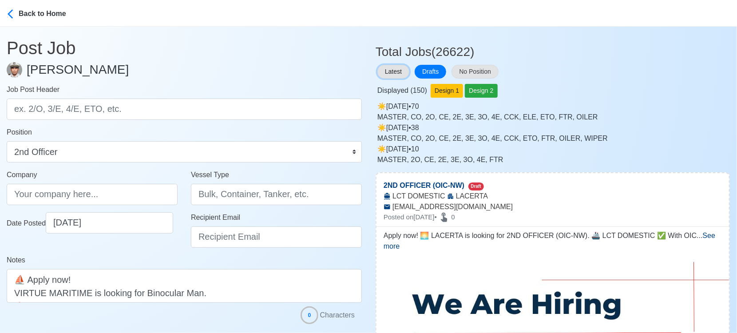
click at [396, 70] on button "Latest" at bounding box center [393, 72] width 32 height 14
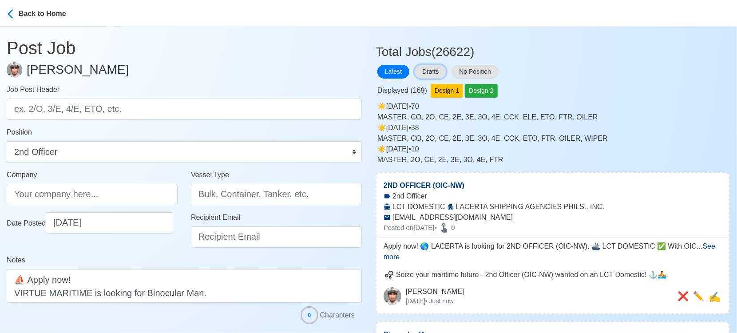
click at [434, 67] on button "Drafts" at bounding box center [431, 72] width 32 height 14
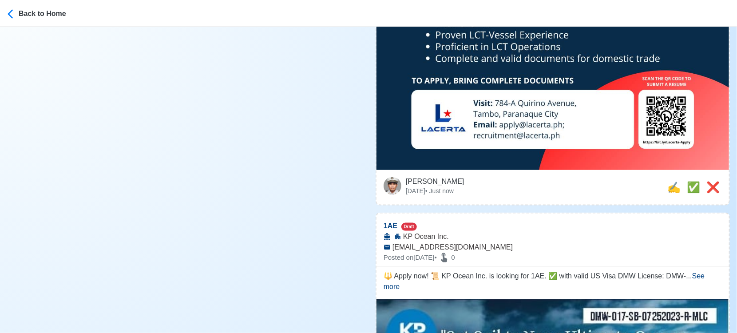
scroll to position [493, 0]
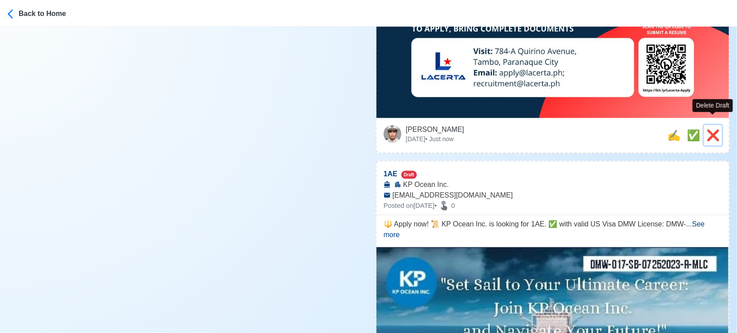
click at [713, 129] on span "❌" at bounding box center [712, 135] width 13 height 12
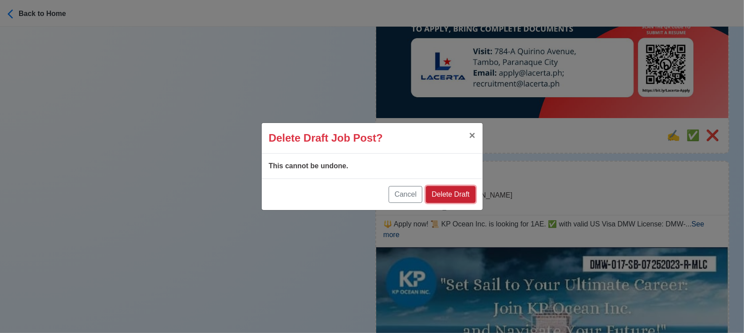
click at [450, 191] on button "Delete Draft" at bounding box center [450, 194] width 49 height 17
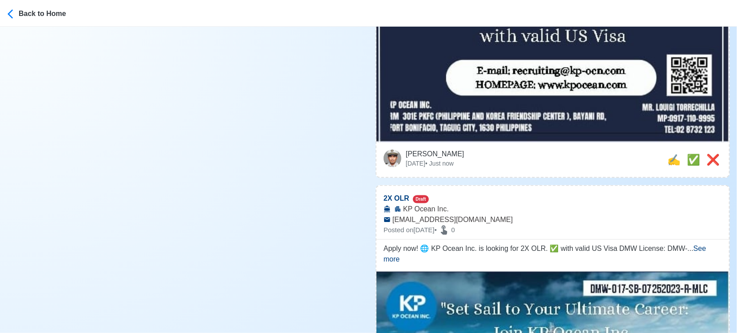
scroll to position [542, 0]
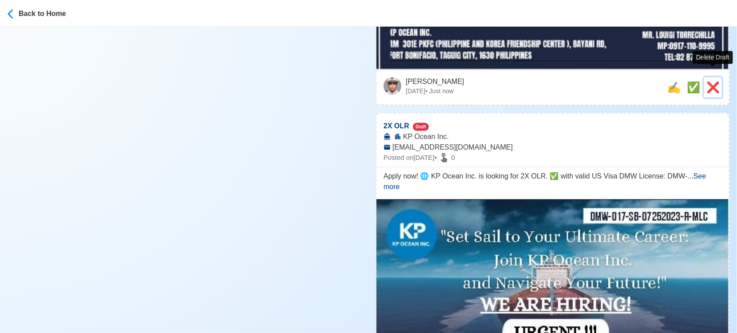
click at [715, 81] on span "❌" at bounding box center [712, 87] width 13 height 12
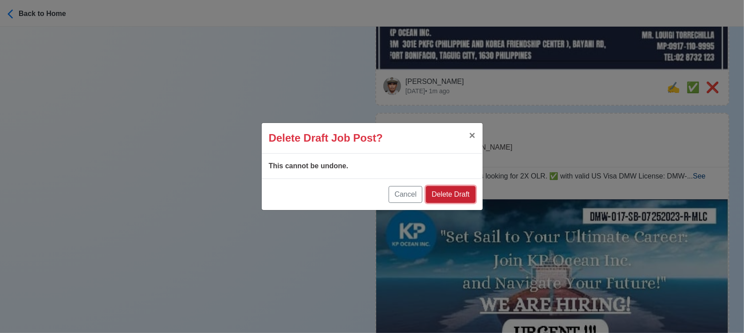
click at [473, 198] on button "Delete Draft" at bounding box center [450, 194] width 49 height 17
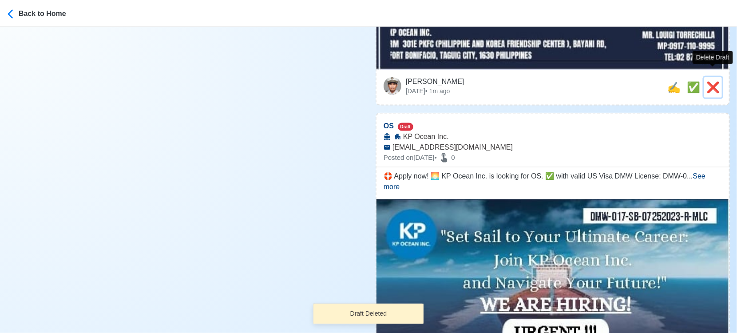
click at [712, 81] on span "❌" at bounding box center [712, 87] width 13 height 12
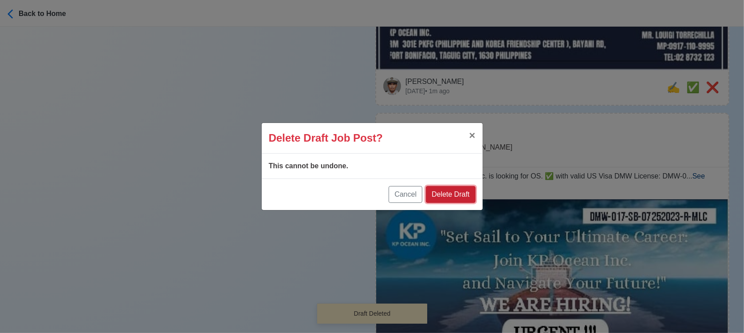
click at [459, 194] on button "Delete Draft" at bounding box center [450, 194] width 49 height 17
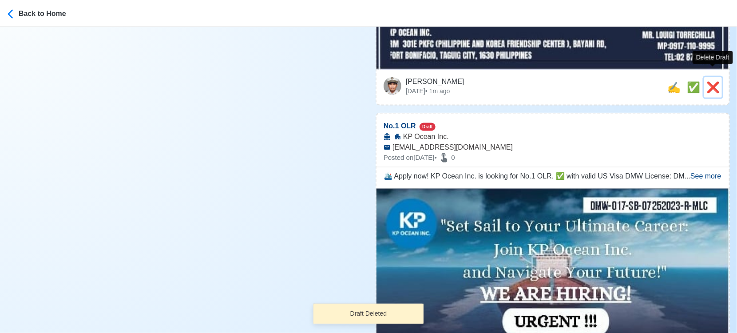
click at [711, 81] on span "❌" at bounding box center [712, 87] width 13 height 12
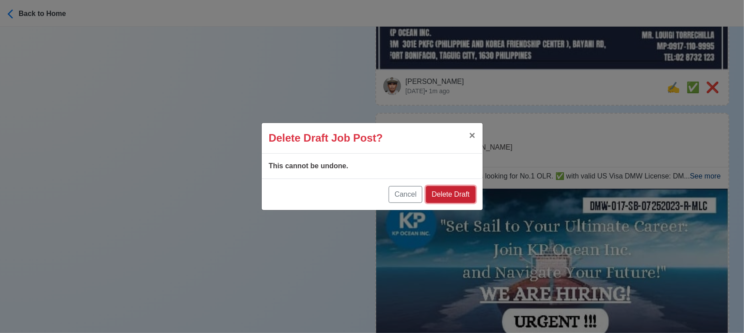
click at [461, 196] on button "Delete Draft" at bounding box center [450, 194] width 49 height 17
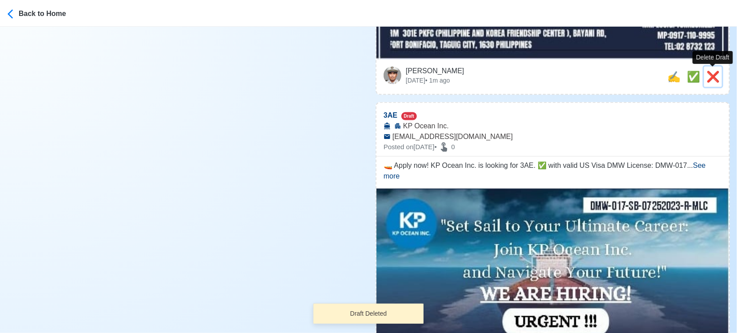
click at [714, 73] on span "❌" at bounding box center [712, 77] width 13 height 12
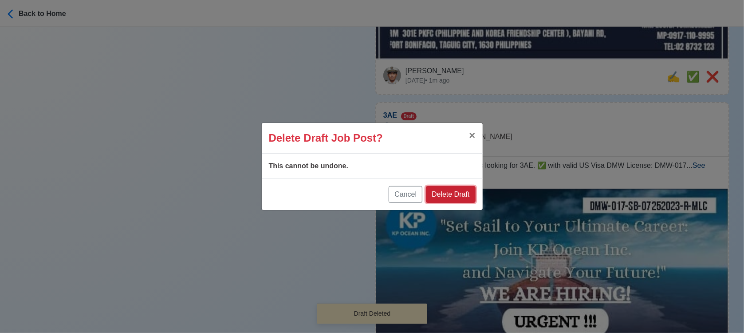
click at [455, 192] on button "Delete Draft" at bounding box center [450, 194] width 49 height 17
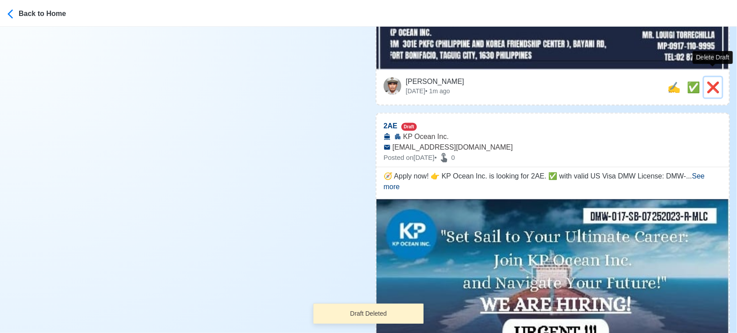
click at [711, 81] on span "❌" at bounding box center [712, 87] width 13 height 12
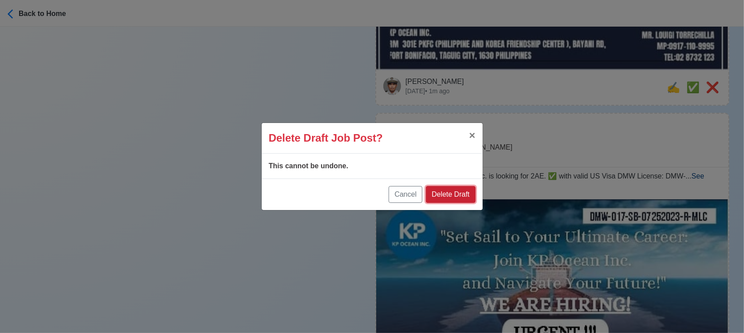
click at [465, 201] on button "Delete Draft" at bounding box center [450, 194] width 49 height 17
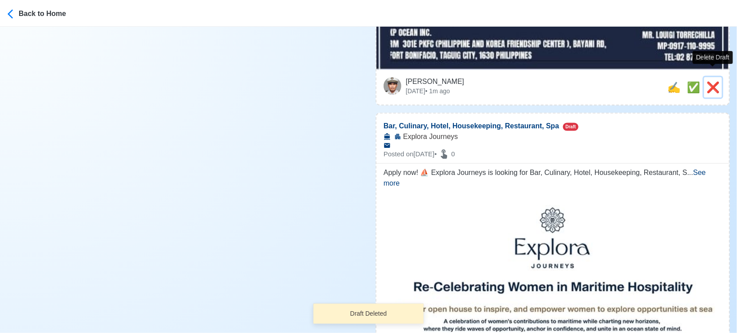
click at [712, 81] on span "❌" at bounding box center [712, 87] width 13 height 12
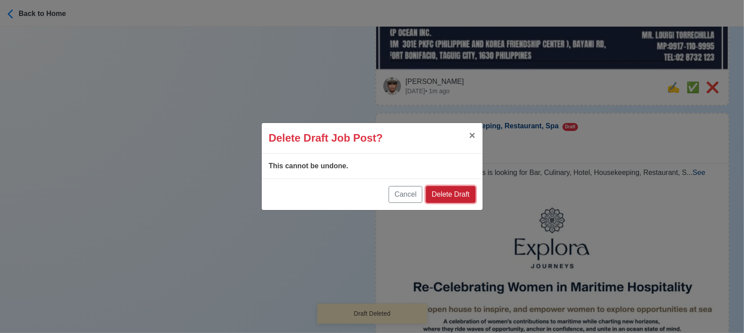
click at [455, 198] on button "Delete Draft" at bounding box center [450, 194] width 49 height 17
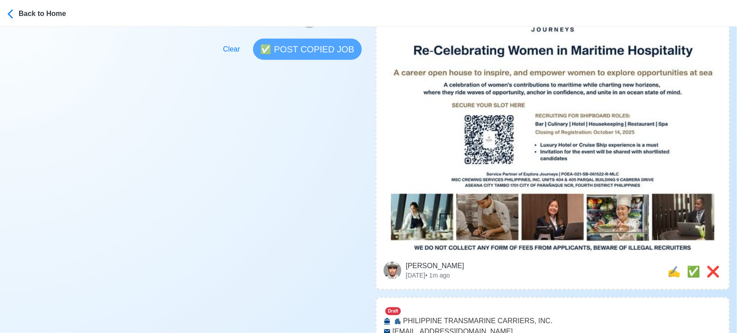
scroll to position [345, 0]
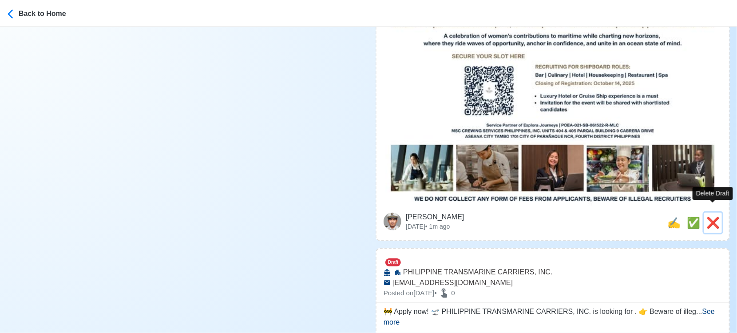
click at [711, 217] on span "❌" at bounding box center [712, 223] width 13 height 12
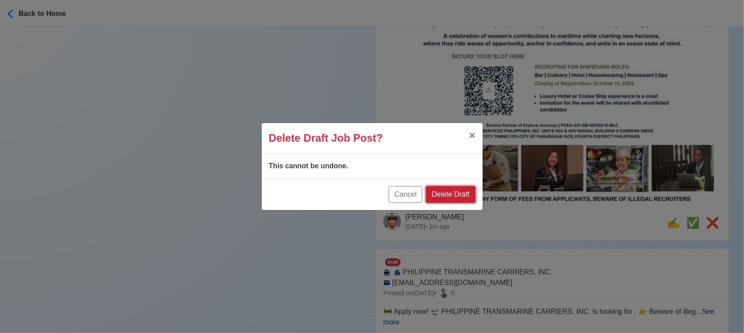
click at [452, 194] on button "Delete Draft" at bounding box center [450, 194] width 49 height 17
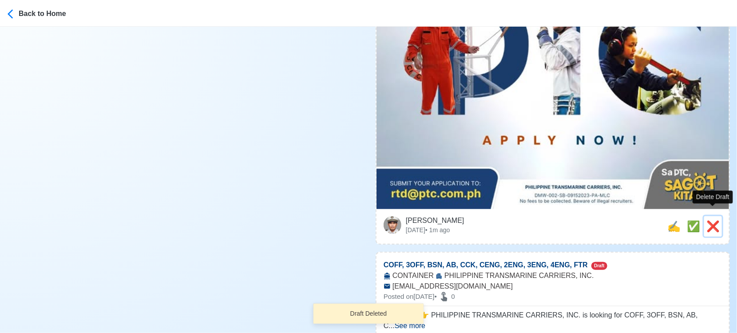
click at [711, 220] on span "❌" at bounding box center [712, 226] width 13 height 12
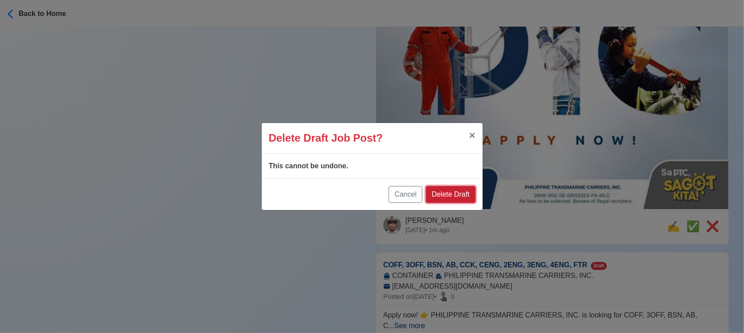
click at [458, 190] on button "Delete Draft" at bounding box center [450, 194] width 49 height 17
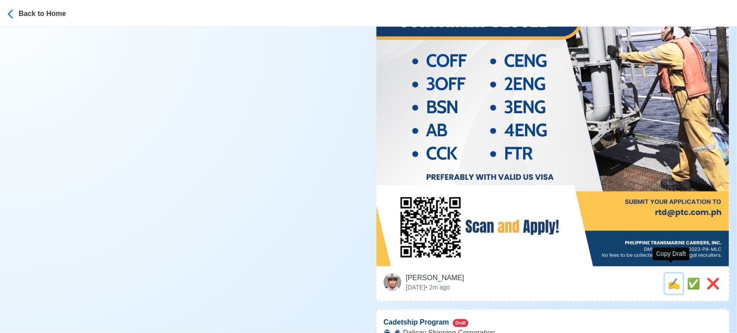
click at [670, 277] on span "✍️" at bounding box center [673, 283] width 13 height 12
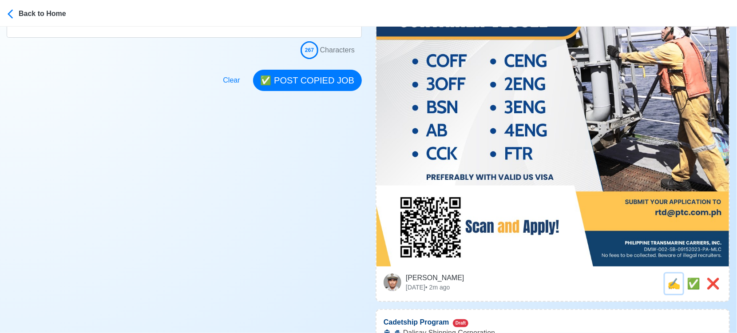
scroll to position [0, 0]
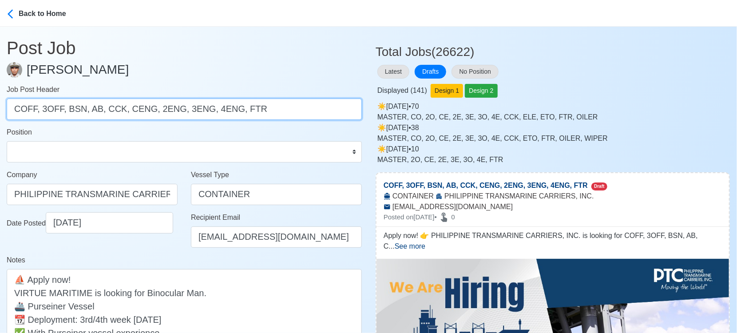
drag, startPoint x: 39, startPoint y: 109, endPoint x: 256, endPoint y: 108, distance: 216.6
click at [256, 108] on input "COFF, 3OFF, BSN, AB, CCK, CENG, 2ENG, 3ENG, 4ENG, FTR" at bounding box center [184, 109] width 355 height 21
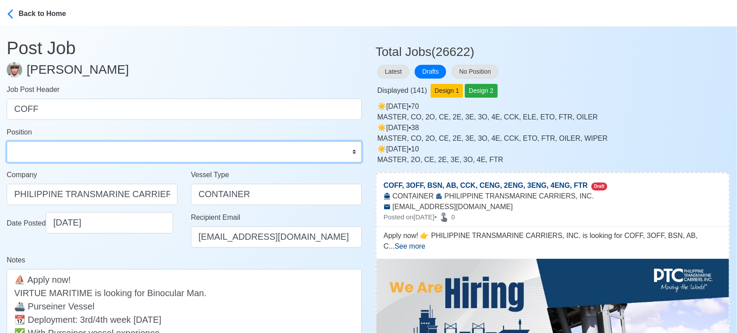
click at [215, 157] on select "Master Chief Officer 2nd Officer 3rd Officer Junior Officer Chief Engineer 2nd …" at bounding box center [184, 151] width 355 height 21
click at [7, 141] on select "Master Chief Officer 2nd Officer 3rd Officer Junior Officer Chief Engineer 2nd …" at bounding box center [184, 151] width 355 height 21
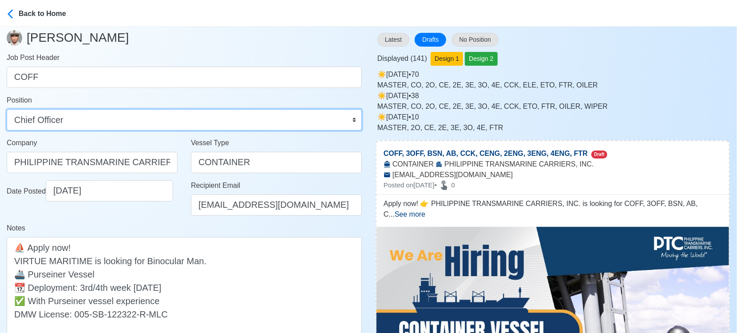
scroll to position [49, 0]
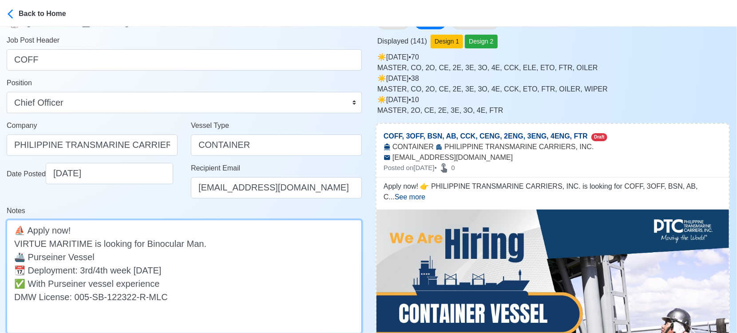
click at [279, 243] on textarea "Apply now! 👉 PHILIPPINE TRANSMARINE CARRIERS, INC. is looking for COFF, 3OFF, B…" at bounding box center [184, 277] width 355 height 114
drag, startPoint x: 278, startPoint y: 242, endPoint x: 254, endPoint y: 251, distance: 26.0
click at [254, 251] on textarea "Apply now! 👉 PHILIPPINE TRANSMARINE CARRIERS, INC. is looking for COFF, 3OFF, B…" at bounding box center [184, 277] width 355 height 114
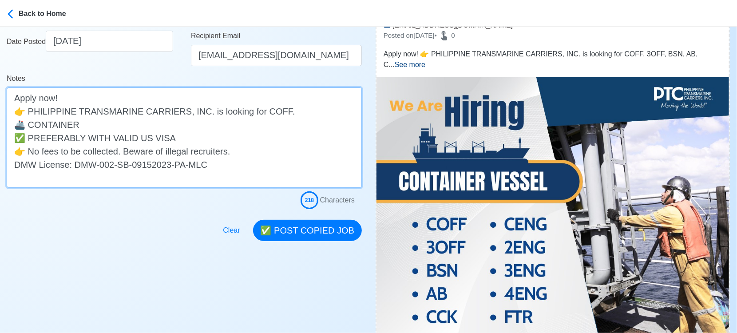
scroll to position [246, 0]
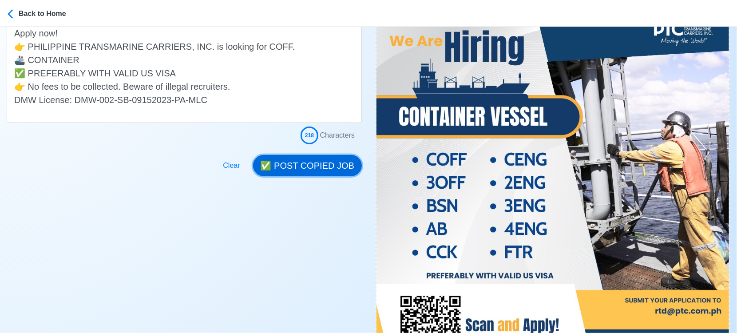
click at [313, 162] on button "✅ POST COPIED JOB" at bounding box center [307, 165] width 109 height 21
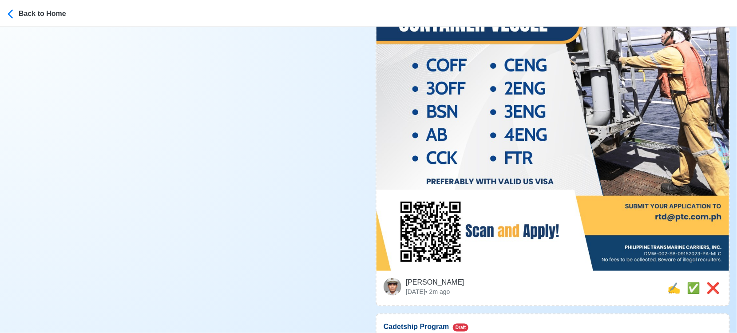
scroll to position [345, 0]
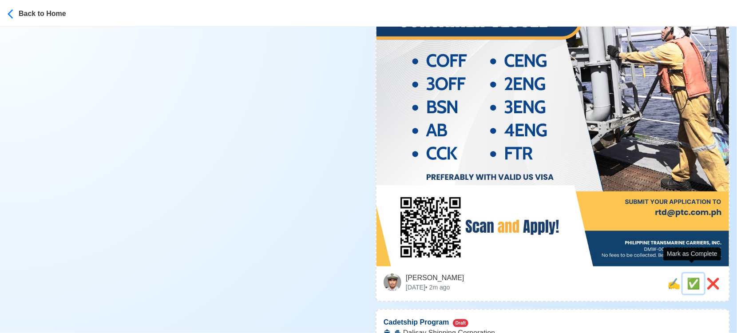
click at [689, 277] on span "✅" at bounding box center [693, 283] width 13 height 12
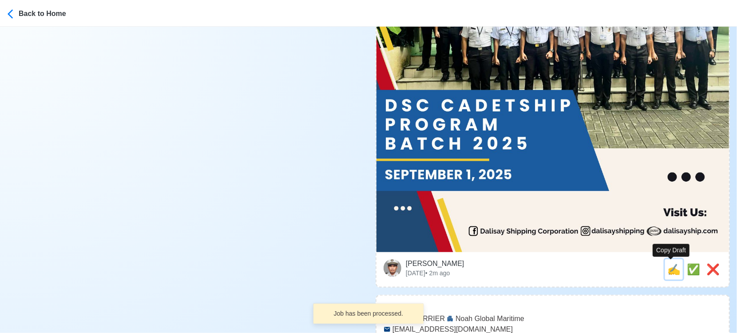
click at [671, 272] on span "✍️" at bounding box center [673, 269] width 13 height 12
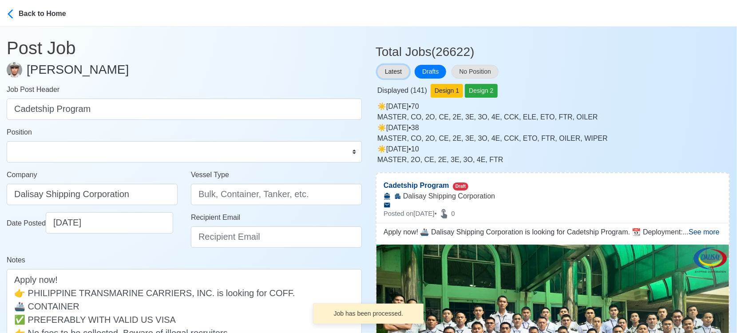
click at [394, 69] on button "Latest" at bounding box center [393, 72] width 32 height 14
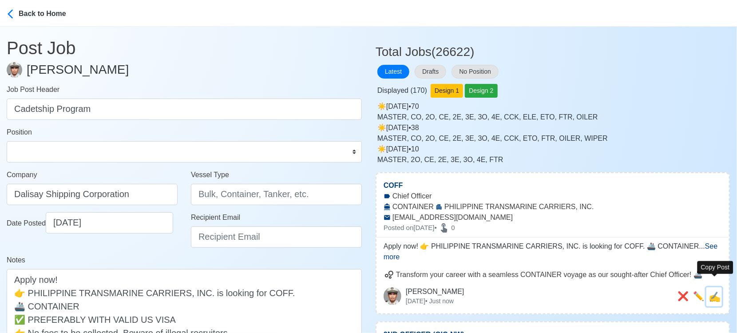
drag, startPoint x: 717, startPoint y: 286, endPoint x: 543, endPoint y: 244, distance: 179.1
click at [715, 291] on span "✍️" at bounding box center [714, 296] width 12 height 11
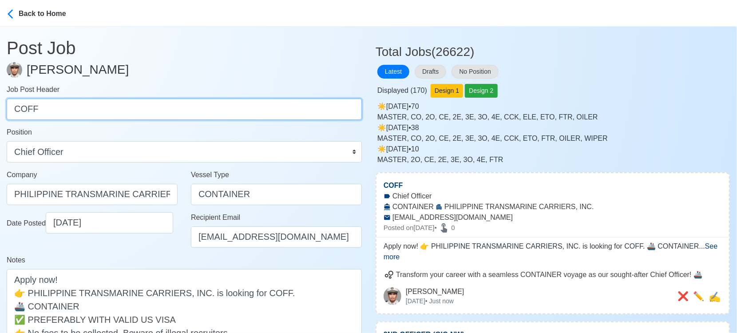
click at [144, 108] on input "COFF" at bounding box center [184, 109] width 355 height 21
paste input "3OFF, BSN, AB, CCK, CENG, 2ENG, 3ENG, 4ENG, FTR."
drag, startPoint x: 39, startPoint y: 107, endPoint x: 237, endPoint y: 107, distance: 198.0
click at [237, 107] on input "3OFF, BSN, AB, CCK, CENG, 2ENG, 3ENG, 4ENG, FTR." at bounding box center [184, 109] width 355 height 21
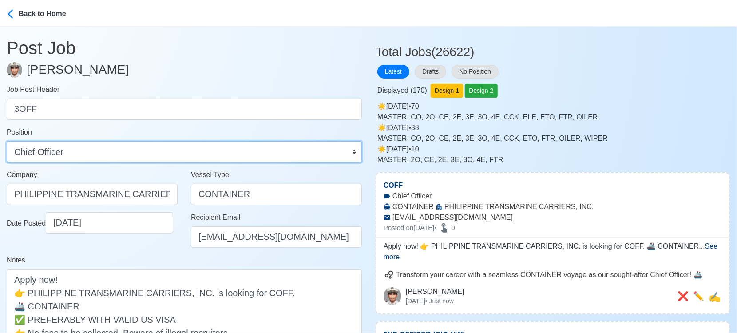
click at [154, 153] on select "Master Chief Officer 2nd Officer 3rd Officer Junior Officer Chief Engineer 2nd …" at bounding box center [184, 151] width 355 height 21
click at [7, 141] on select "Master Chief Officer 2nd Officer 3rd Officer Junior Officer Chief Engineer 2nd …" at bounding box center [184, 151] width 355 height 21
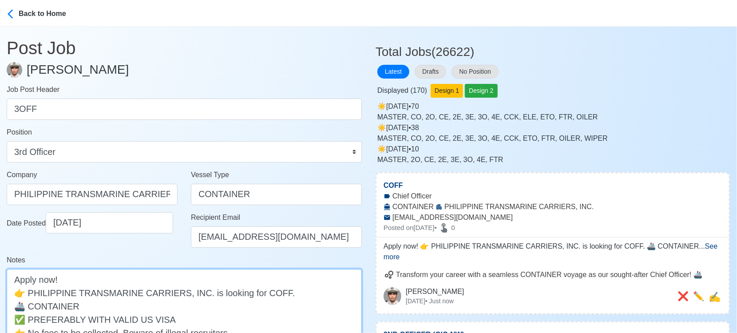
click at [257, 290] on textarea "Apply now! 👉 PHILIPPINE TRANSMARINE CARRIERS, INC. is looking for COFF. 🚢 CONTA…" at bounding box center [184, 319] width 355 height 100
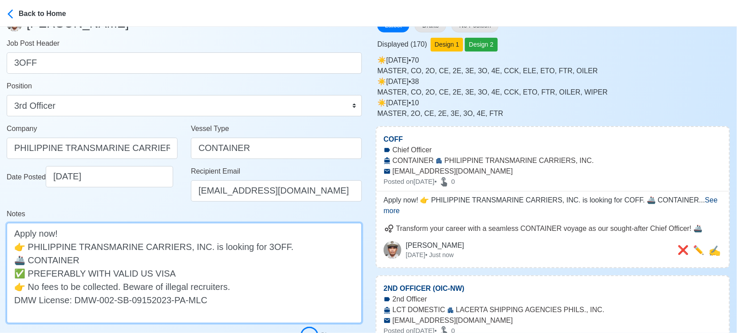
scroll to position [99, 0]
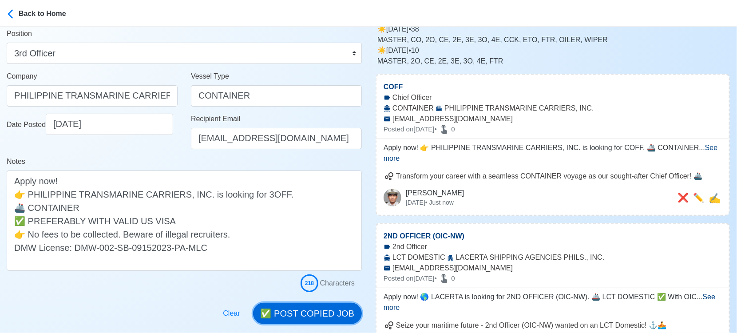
click at [320, 320] on button "✅ POST COPIED JOB" at bounding box center [307, 313] width 109 height 21
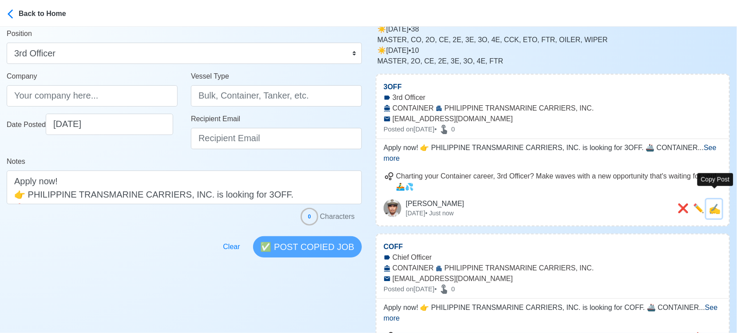
click at [718, 203] on span "✍️" at bounding box center [714, 208] width 12 height 11
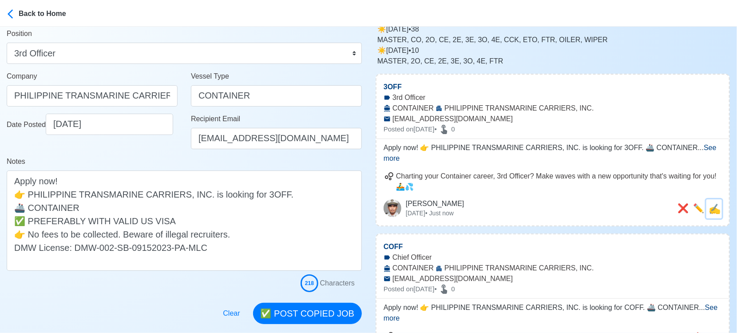
scroll to position [0, 0]
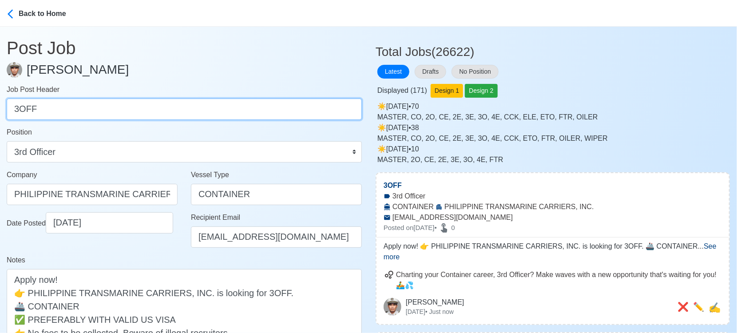
click at [70, 106] on input "3OFF" at bounding box center [184, 109] width 355 height 21
paste input "BSN, AB, CCK, CENG, 2ENG, 3ENG, 4ENG, FTR."
drag, startPoint x: 35, startPoint y: 110, endPoint x: 226, endPoint y: 114, distance: 191.8
click at [226, 114] on input "BSN, AB, CCK, CENG, 2ENG, 3ENG, 4ENG, FTR." at bounding box center [184, 109] width 355 height 21
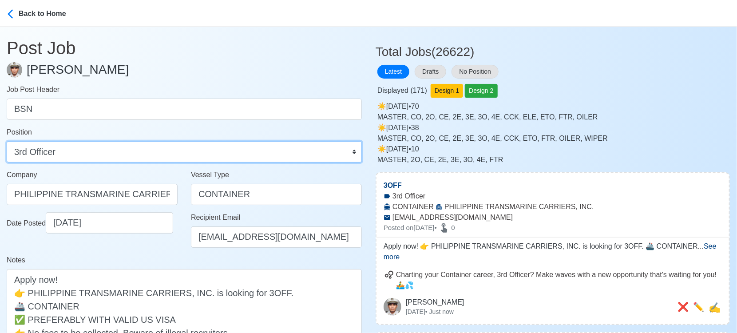
click at [208, 149] on select "Master Chief Officer 2nd Officer 3rd Officer Junior Officer Chief Engineer 2nd …" at bounding box center [184, 151] width 355 height 21
click at [7, 141] on select "Master Chief Officer 2nd Officer 3rd Officer Junior Officer Chief Engineer 2nd …" at bounding box center [184, 151] width 355 height 21
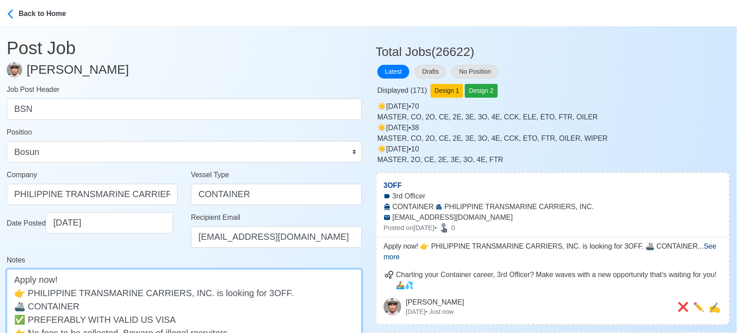
click at [263, 292] on textarea "Apply now! 👉 PHILIPPINE TRANSMARINE CARRIERS, INC. is looking for 3OFF. 🚢 CONTA…" at bounding box center [184, 319] width 355 height 100
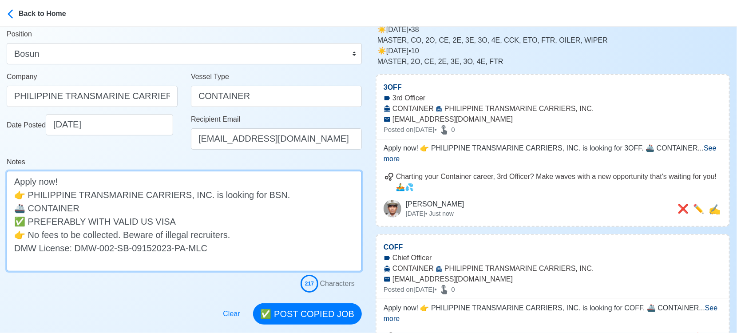
scroll to position [99, 0]
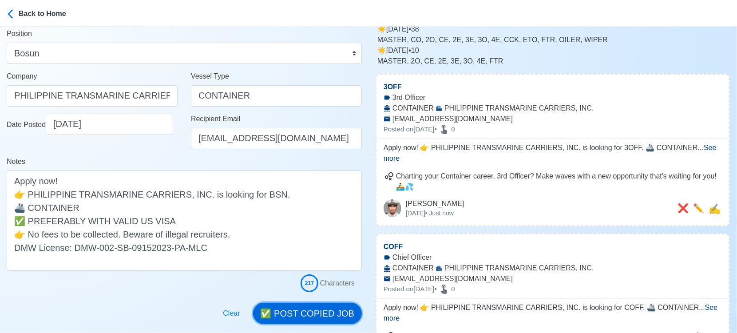
click at [320, 312] on button "✅ POST COPIED JOB" at bounding box center [307, 313] width 109 height 21
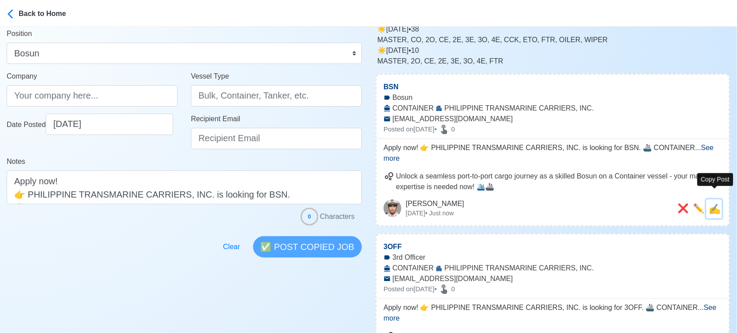
click at [712, 203] on span "✍️" at bounding box center [714, 208] width 12 height 11
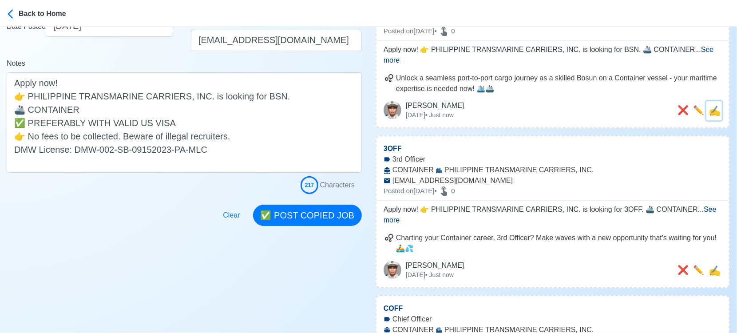
scroll to position [197, 0]
click at [312, 215] on button "✅ POST COPIED JOB" at bounding box center [307, 214] width 109 height 21
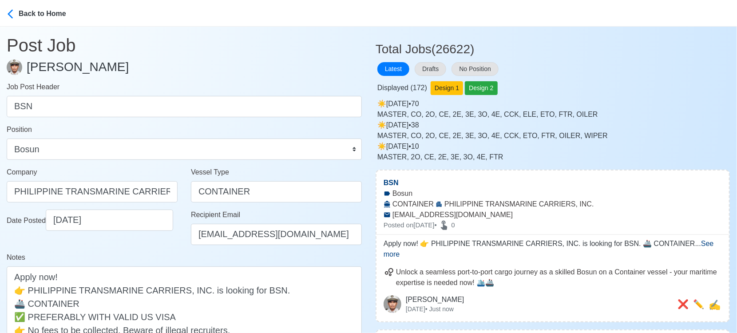
scroll to position [0, 0]
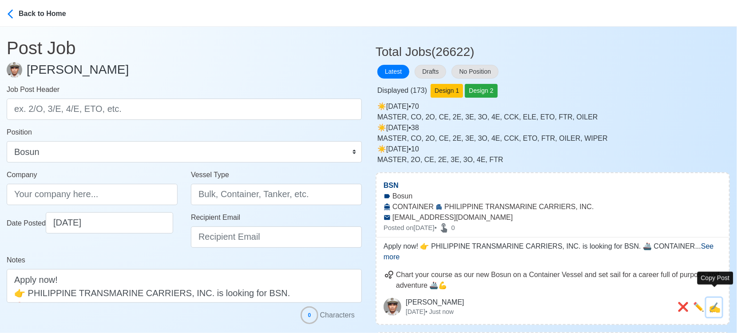
drag, startPoint x: 716, startPoint y: 299, endPoint x: 615, endPoint y: 267, distance: 105.7
click at [716, 302] on span "✍️" at bounding box center [714, 307] width 12 height 11
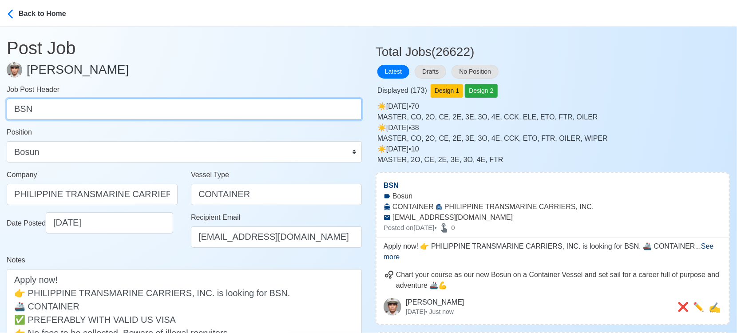
click at [155, 101] on input "BSN" at bounding box center [184, 109] width 355 height 21
paste input "AB, CCK, CENG, 2ENG, 3ENG, 4ENG, FTR."
drag, startPoint x: 30, startPoint y: 109, endPoint x: 211, endPoint y: 109, distance: 181.5
click at [211, 109] on input "AB, CCK, CENG, 2ENG, 3ENG, 4ENG, FTR." at bounding box center [184, 109] width 355 height 21
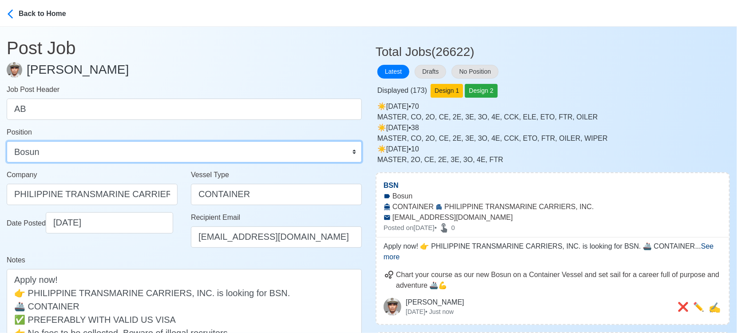
click at [227, 153] on select "Master Chief Officer 2nd Officer 3rd Officer Junior Officer Chief Engineer 2nd …" at bounding box center [184, 151] width 355 height 21
click at [7, 141] on select "Master Chief Officer 2nd Officer 3rd Officer Junior Officer Chief Engineer 2nd …" at bounding box center [184, 151] width 355 height 21
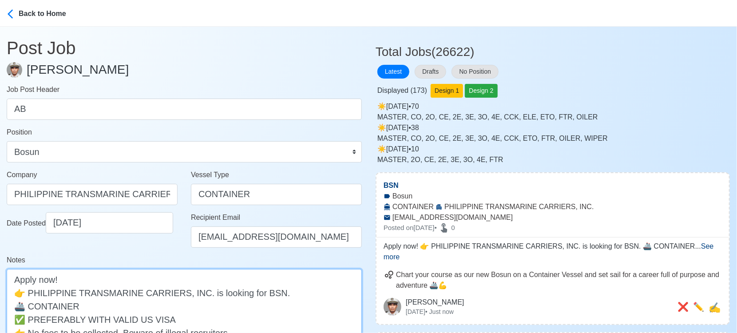
click at [261, 292] on textarea "Apply now! 👉 PHILIPPINE TRANSMARINE CARRIERS, INC. is looking for BSN. 🚢 CONTAI…" at bounding box center [184, 319] width 355 height 100
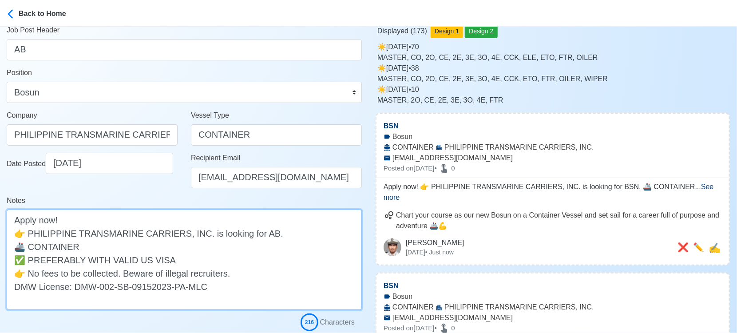
scroll to position [148, 0]
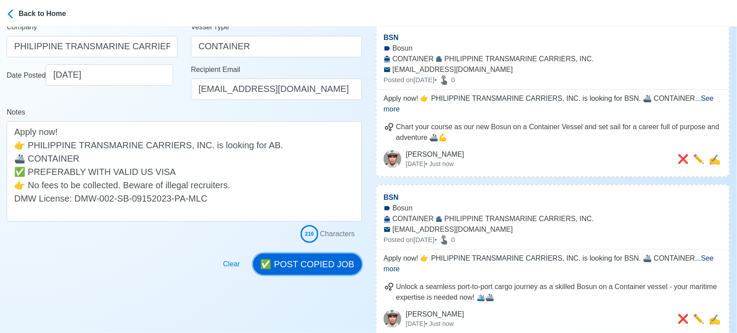
click at [312, 265] on button "✅ POST COPIED JOB" at bounding box center [307, 263] width 109 height 21
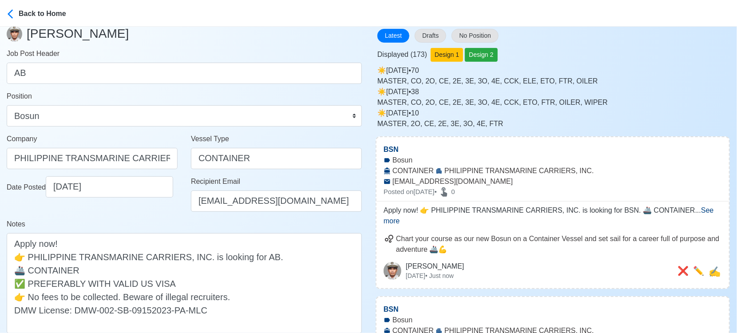
scroll to position [0, 0]
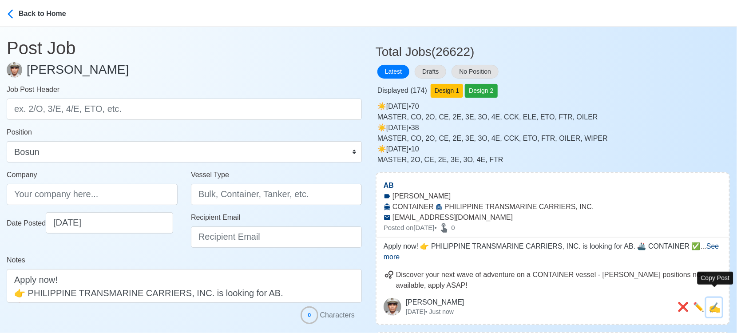
click at [720, 302] on span "✍️" at bounding box center [714, 307] width 12 height 11
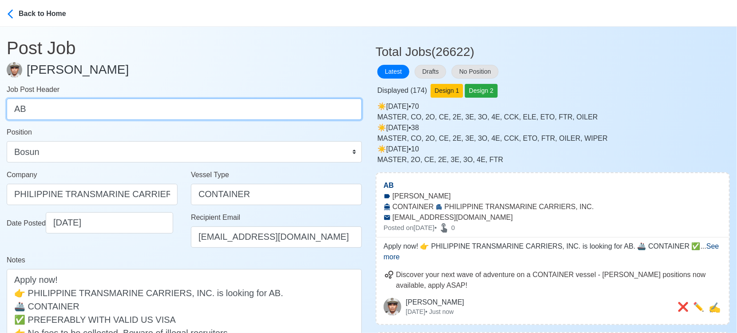
click at [129, 108] on input "AB" at bounding box center [184, 109] width 355 height 21
paste input "CCK, CENG, 2ENG, 3ENG, 4ENG, FTR."
drag, startPoint x: 38, startPoint y: 108, endPoint x: 234, endPoint y: 114, distance: 196.3
click at [234, 114] on input "CCK, CENG, 2ENG, 3ENG, 4ENG, FTR." at bounding box center [184, 109] width 355 height 21
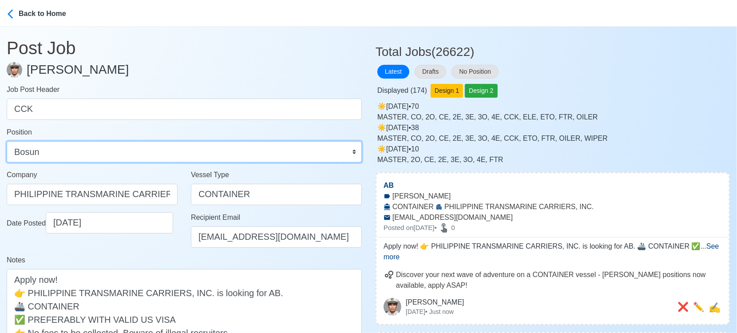
click at [200, 152] on select "Master Chief Officer 2nd Officer 3rd Officer Junior Officer Chief Engineer 2nd …" at bounding box center [184, 151] width 355 height 21
click at [7, 141] on select "Master Chief Officer 2nd Officer 3rd Officer Junior Officer Chief Engineer 2nd …" at bounding box center [184, 151] width 355 height 21
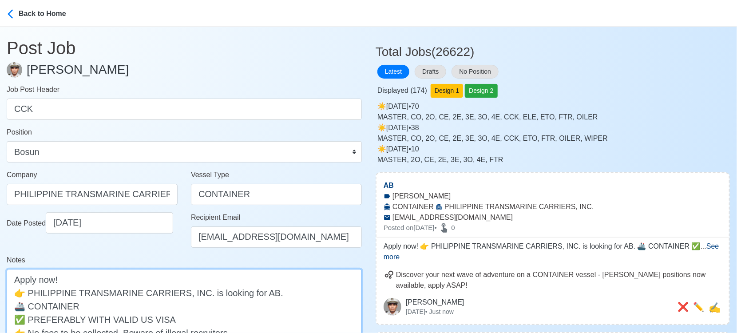
click at [257, 291] on textarea "Apply now! 👉 PHILIPPINE TRANSMARINE CARRIERS, INC. is looking for AB. 🚢 CONTAIN…" at bounding box center [184, 319] width 355 height 100
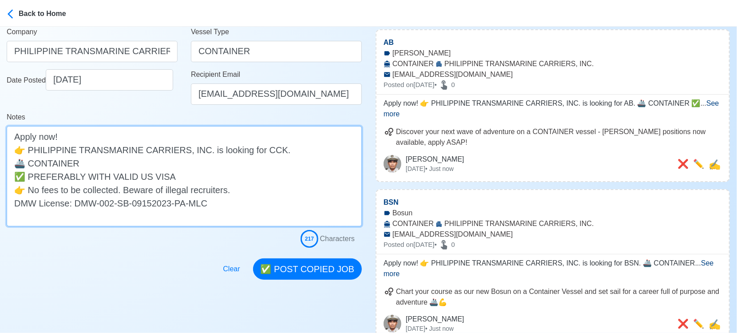
scroll to position [148, 0]
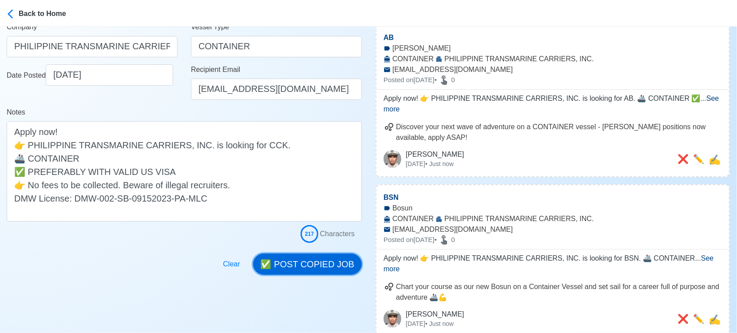
click at [345, 259] on button "✅ POST COPIED JOB" at bounding box center [307, 263] width 109 height 21
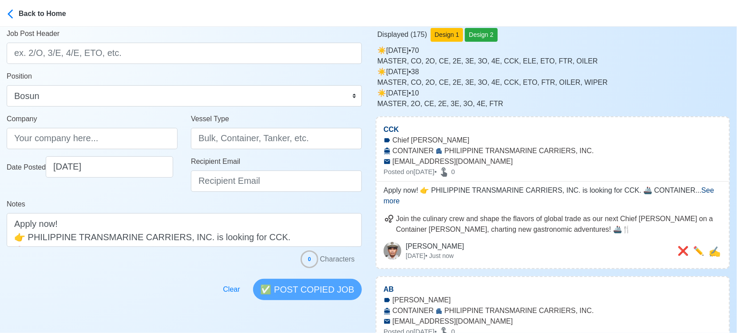
scroll to position [99, 0]
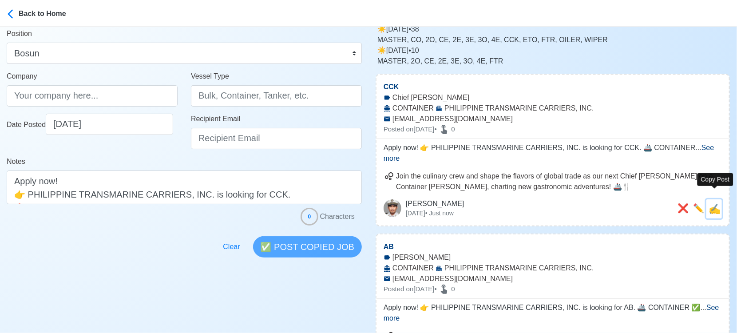
click at [717, 203] on span "✍️" at bounding box center [714, 208] width 12 height 11
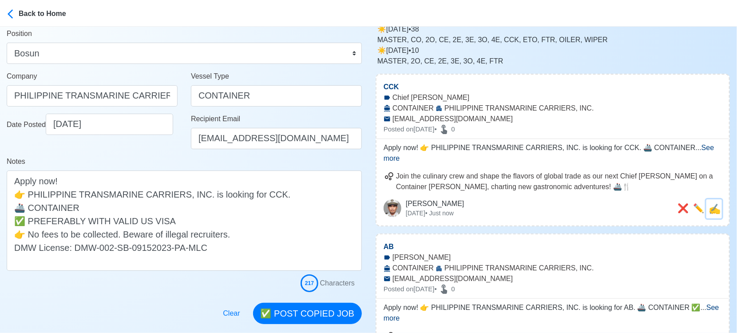
scroll to position [0, 0]
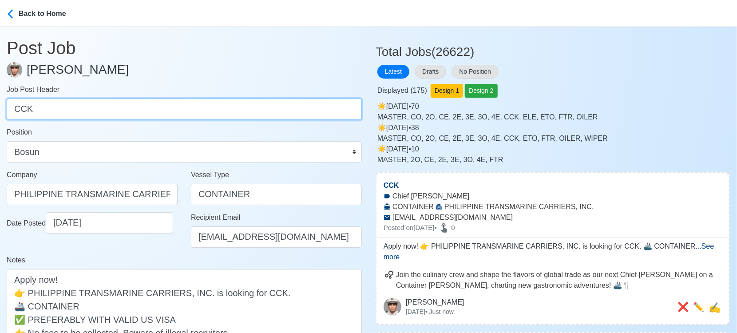
click at [189, 107] on input "CCK" at bounding box center [184, 109] width 355 height 21
paste input "ENG, 2ENG, 3ENG, 4ENG, FTR."
drag, startPoint x: 40, startPoint y: 108, endPoint x: 265, endPoint y: 113, distance: 224.6
click at [265, 113] on input "CENG, 2ENG, 3ENG, 4ENG, FTR." at bounding box center [184, 109] width 355 height 21
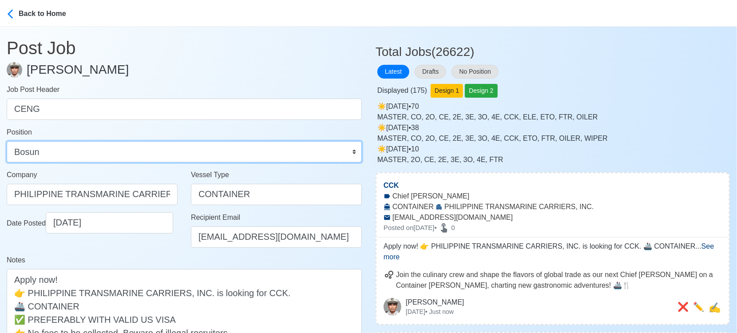
click at [148, 160] on select "Master Chief Officer 2nd Officer 3rd Officer Junior Officer Chief Engineer 2nd …" at bounding box center [184, 151] width 355 height 21
click at [7, 141] on select "Master Chief Officer 2nd Officer 3rd Officer Junior Officer Chief Engineer 2nd …" at bounding box center [184, 151] width 355 height 21
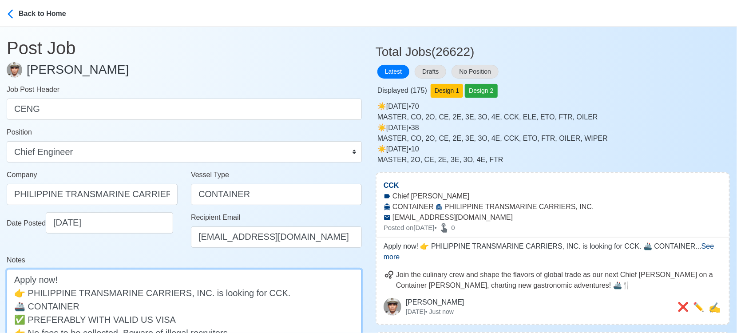
click at [259, 290] on textarea "Apply now! 👉 PHILIPPINE TRANSMARINE CARRIERS, INC. is looking for CCK. 🚢 CONTAI…" at bounding box center [184, 319] width 355 height 100
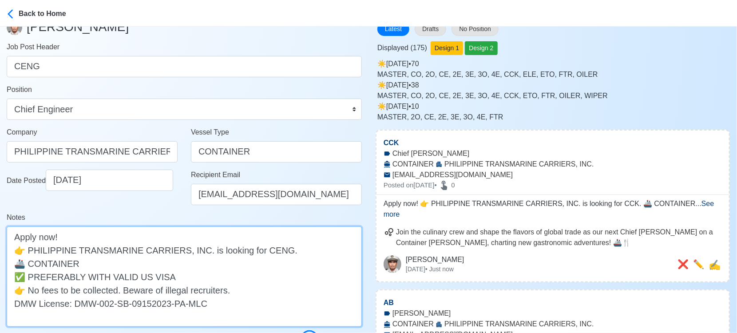
scroll to position [99, 0]
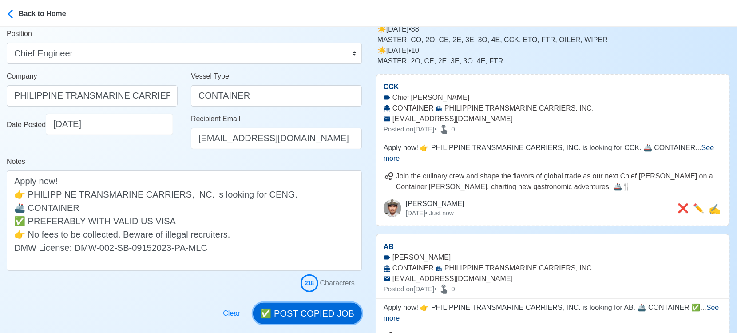
click at [310, 320] on button "✅ POST COPIED JOB" at bounding box center [307, 313] width 109 height 21
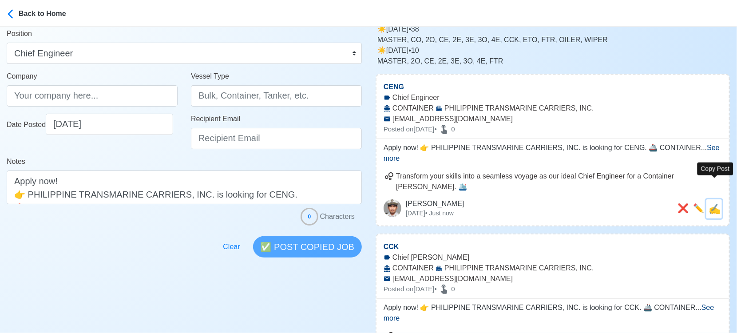
click at [717, 203] on span "✍️" at bounding box center [714, 208] width 12 height 11
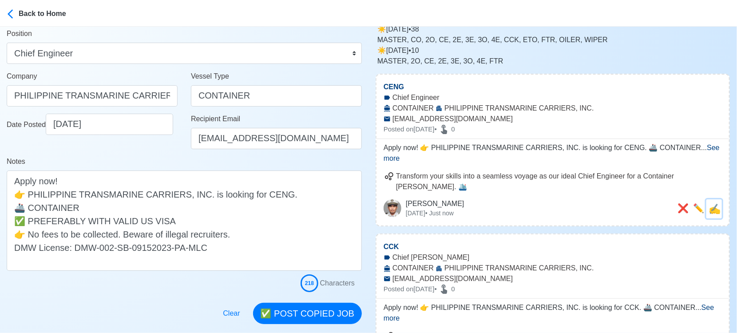
scroll to position [0, 0]
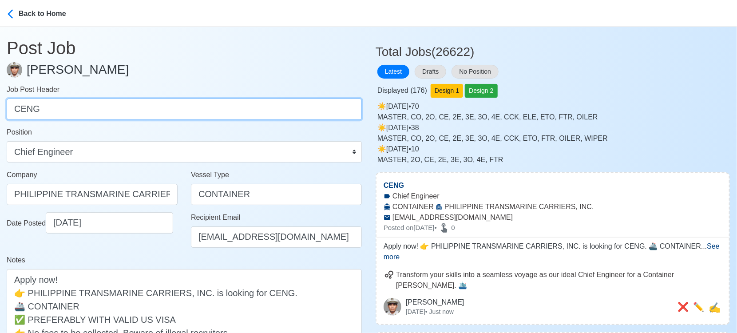
click at [90, 107] on input "CENG" at bounding box center [184, 109] width 355 height 21
paste input "2ENG, 3ENG, 4ENG, FTR."
drag, startPoint x: 41, startPoint y: 109, endPoint x: 188, endPoint y: 109, distance: 146.5
click at [188, 109] on input "2ENG, 3ENG, 4ENG, FTR." at bounding box center [184, 109] width 355 height 21
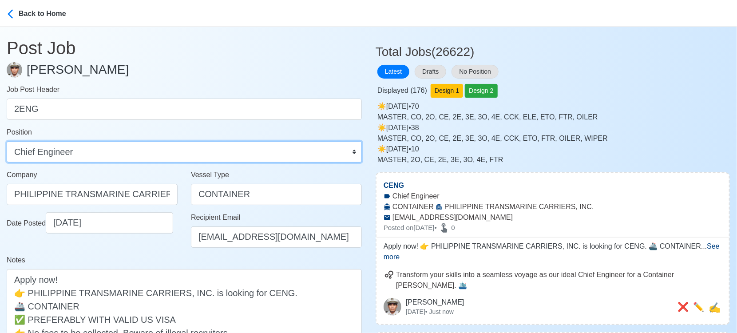
click at [186, 149] on select "Master Chief Officer 2nd Officer 3rd Officer Junior Officer Chief Engineer 2nd …" at bounding box center [184, 151] width 355 height 21
click at [7, 141] on select "Master Chief Officer 2nd Officer 3rd Officer Junior Officer Chief Engineer 2nd …" at bounding box center [184, 151] width 355 height 21
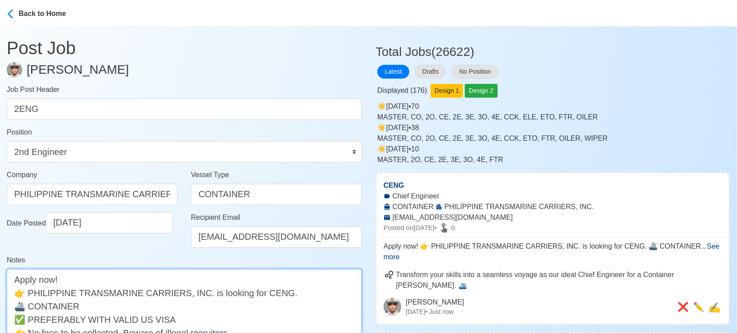
click at [257, 289] on textarea "Apply now! 👉 PHILIPPINE TRANSMARINE CARRIERS, INC. is looking for CENG. 🚢 CONTA…" at bounding box center [184, 319] width 355 height 100
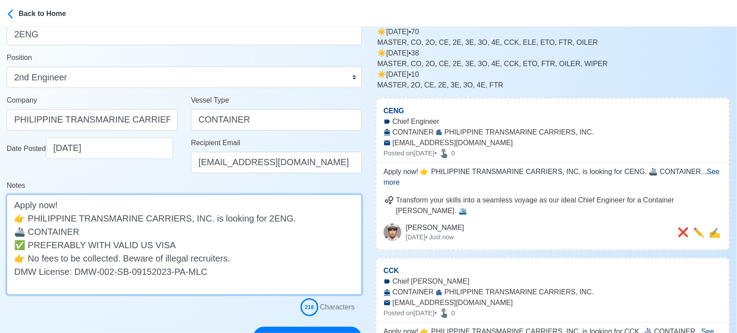
scroll to position [148, 0]
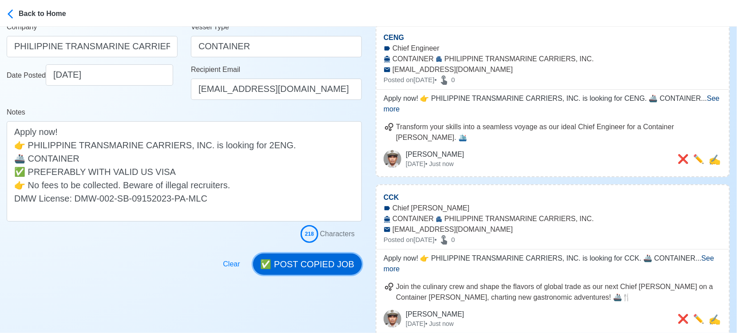
click at [323, 265] on button "✅ POST COPIED JOB" at bounding box center [307, 263] width 109 height 21
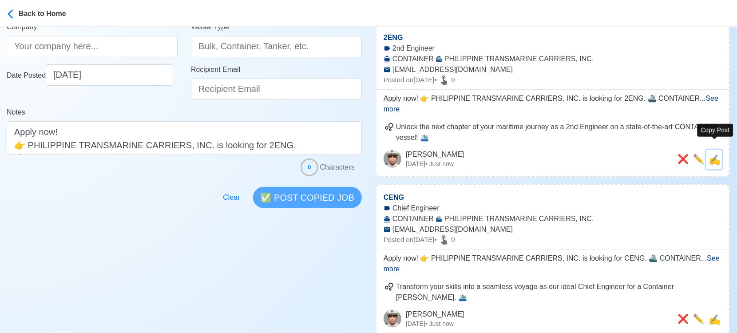
click at [711, 154] on span "✍️" at bounding box center [714, 159] width 12 height 11
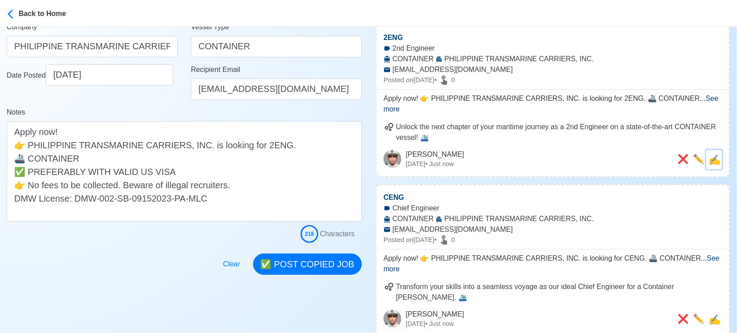
scroll to position [0, 0]
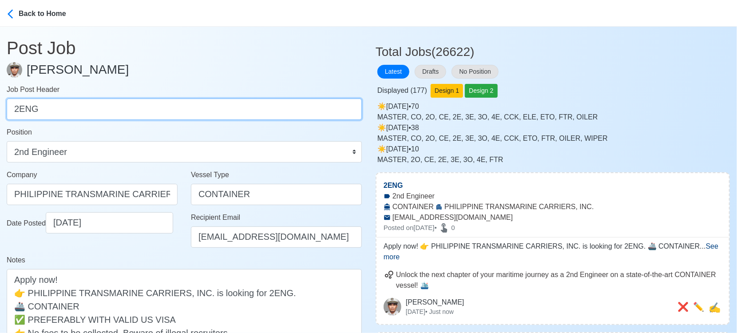
click at [103, 108] on input "2ENG" at bounding box center [184, 109] width 355 height 21
paste input "3ENG, 4ENG, FTR."
drag, startPoint x: 40, startPoint y: 106, endPoint x: 158, endPoint y: 112, distance: 118.7
click at [158, 112] on input "3ENG, 4ENG, FTR." at bounding box center [184, 109] width 355 height 21
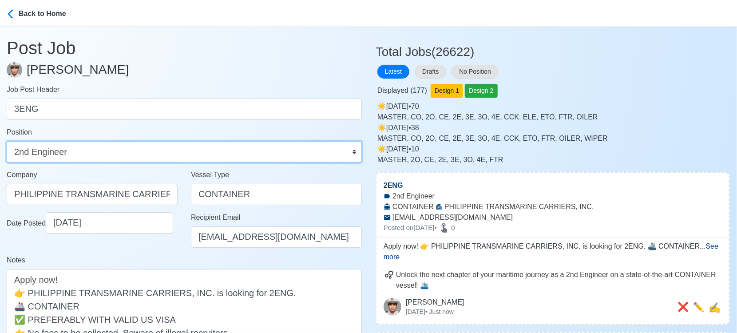
click at [186, 152] on select "Master Chief Officer 2nd Officer 3rd Officer Junior Officer Chief Engineer 2nd …" at bounding box center [184, 151] width 355 height 21
click at [7, 141] on select "Master Chief Officer 2nd Officer 3rd Officer Junior Officer Chief Engineer 2nd …" at bounding box center [184, 151] width 355 height 21
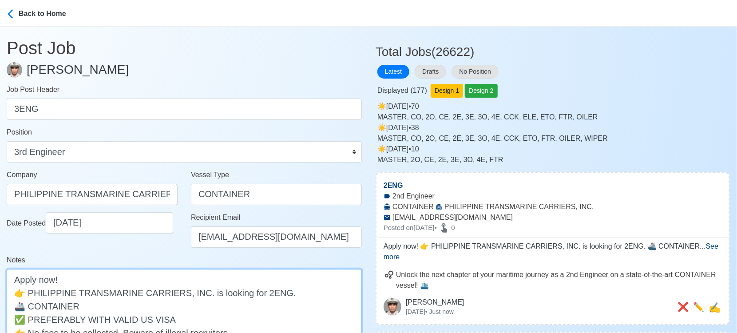
click at [258, 290] on textarea "Apply now! 👉 PHILIPPINE TRANSMARINE CARRIERS, INC. is looking for 2ENG. 🚢 CONTA…" at bounding box center [184, 319] width 355 height 100
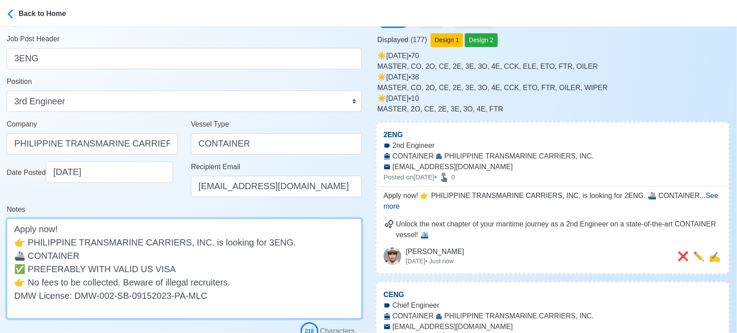
scroll to position [148, 0]
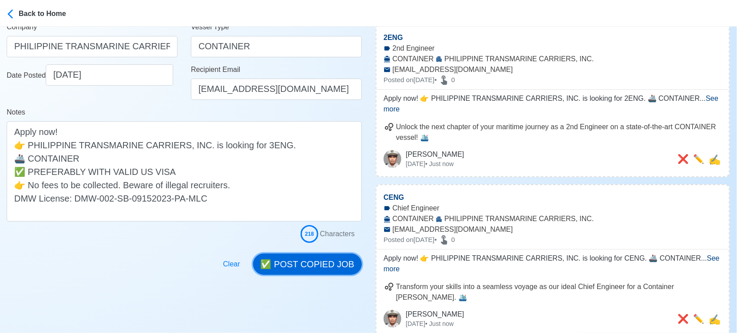
click at [300, 259] on button "✅ POST COPIED JOB" at bounding box center [307, 263] width 109 height 21
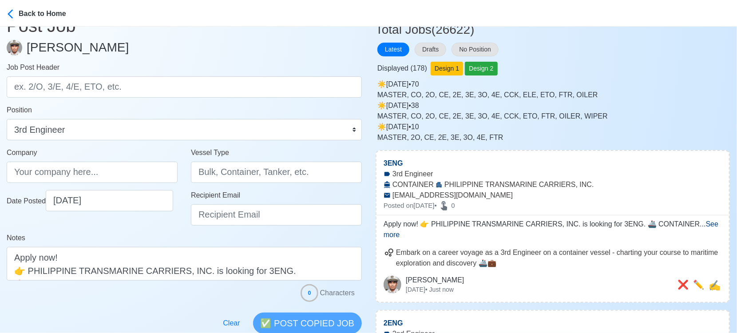
scroll to position [0, 0]
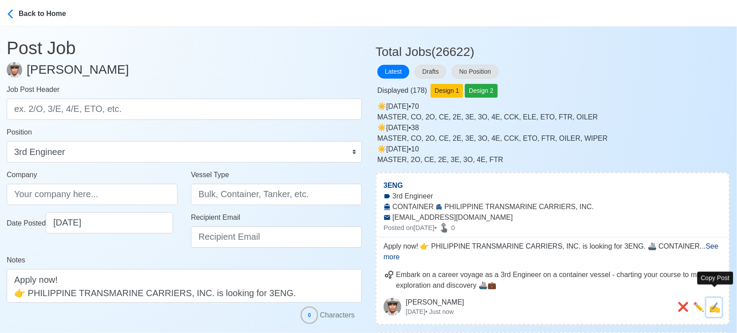
click at [714, 302] on span "✍️" at bounding box center [714, 307] width 12 height 11
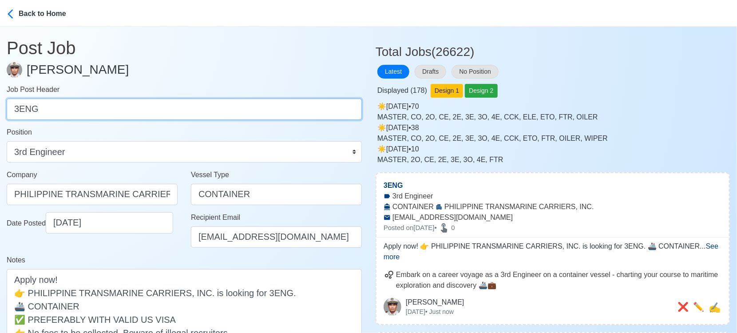
click at [128, 104] on input "3ENG" at bounding box center [184, 109] width 355 height 21
paste input "4ENG, FTR."
click at [46, 107] on input "4ENG, FTR." at bounding box center [184, 109] width 355 height 21
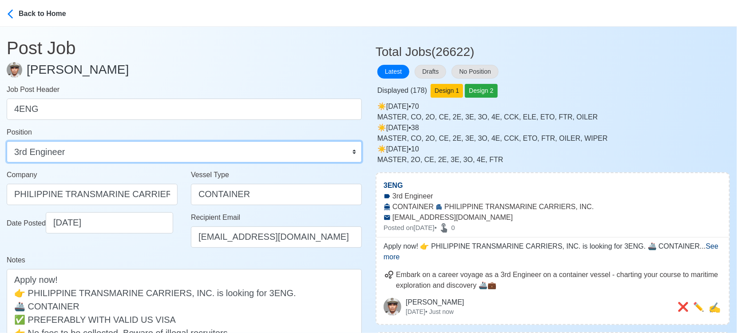
drag, startPoint x: 83, startPoint y: 146, endPoint x: 71, endPoint y: 141, distance: 13.2
click at [83, 146] on select "Master Chief Officer 2nd Officer 3rd Officer Junior Officer Chief Engineer 2nd …" at bounding box center [184, 151] width 355 height 21
click at [7, 141] on select "Master Chief Officer 2nd Officer 3rd Officer Junior Officer Chief Engineer 2nd …" at bounding box center [184, 151] width 355 height 21
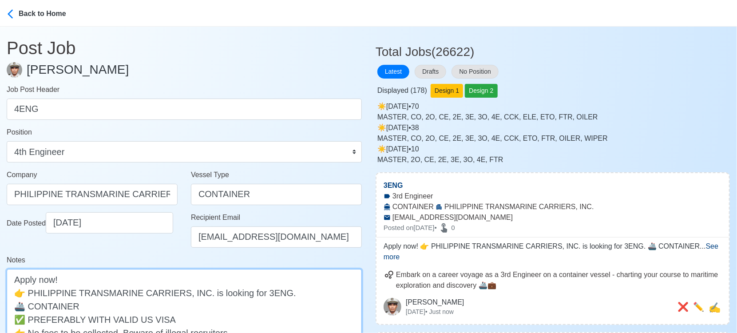
click at [256, 290] on textarea "Apply now! 👉 PHILIPPINE TRANSMARINE CARRIERS, INC. is looking for 3ENG. 🚢 CONTA…" at bounding box center [184, 319] width 355 height 100
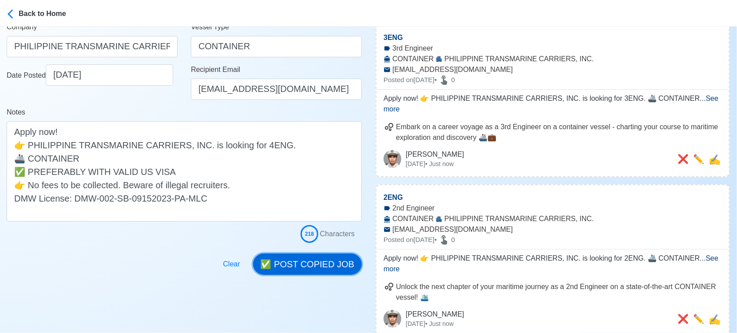
click at [329, 259] on button "✅ POST COPIED JOB" at bounding box center [307, 263] width 109 height 21
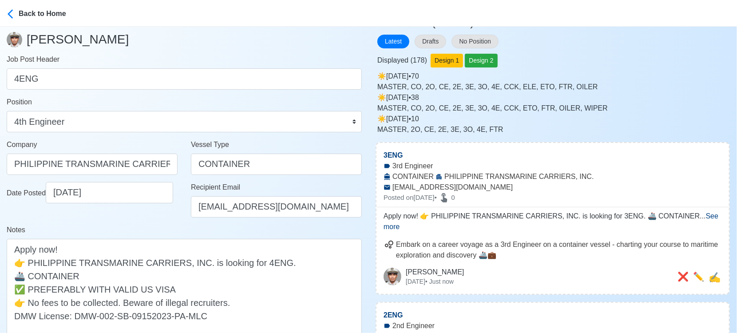
scroll to position [0, 0]
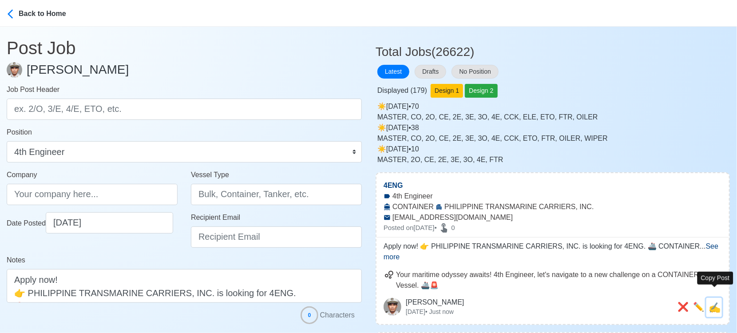
click at [716, 302] on span "✍️" at bounding box center [714, 307] width 12 height 11
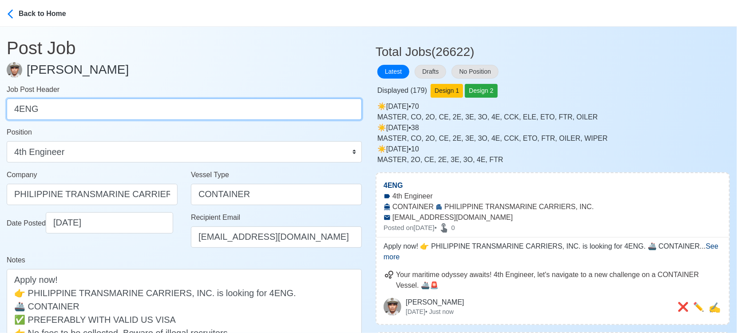
click at [128, 109] on input "4ENG" at bounding box center [184, 109] width 355 height 21
paste input "FTR"
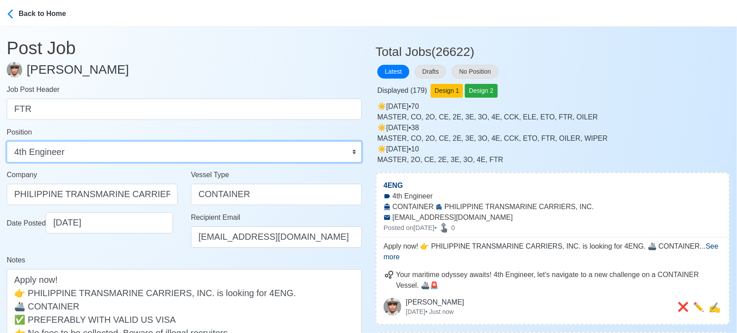
click at [93, 147] on select "Master Chief Officer 2nd Officer 3rd Officer Junior Officer Chief Engineer 2nd …" at bounding box center [184, 151] width 355 height 21
click at [7, 141] on select "Master Chief Officer 2nd Officer 3rd Officer Junior Officer Chief Engineer 2nd …" at bounding box center [184, 151] width 355 height 21
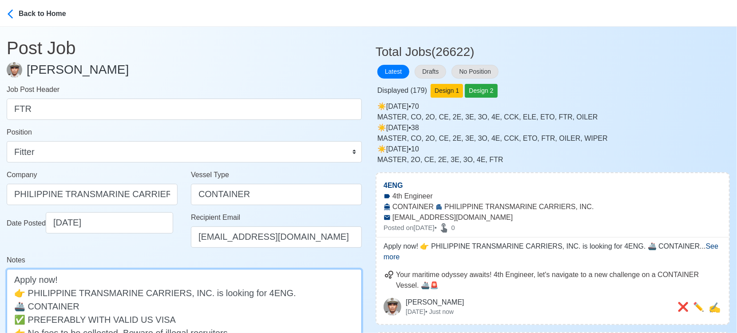
click at [257, 292] on textarea "Apply now! 👉 PHILIPPINE TRANSMARINE CARRIERS, INC. is looking for 4ENG. 🚢 CONTA…" at bounding box center [184, 319] width 355 height 100
paste textarea "FTR"
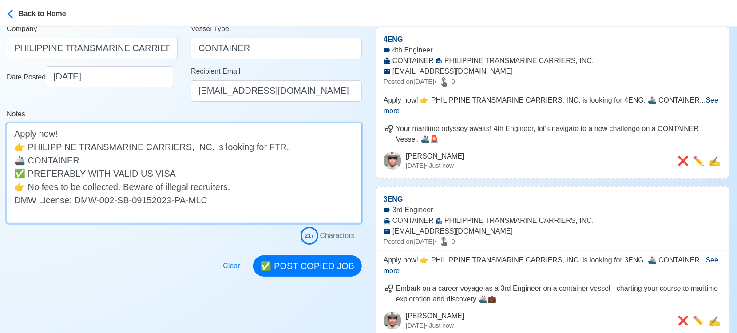
scroll to position [148, 0]
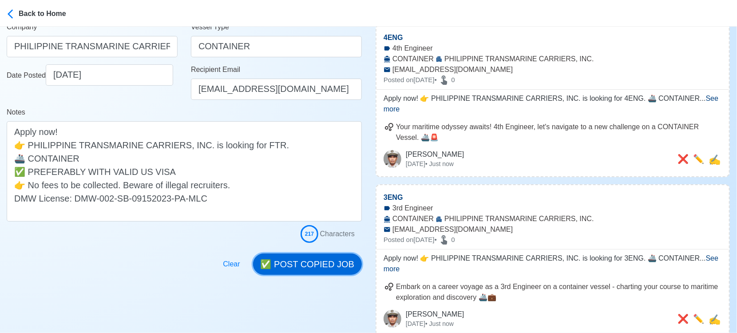
click at [302, 262] on button "✅ POST COPIED JOB" at bounding box center [307, 263] width 109 height 21
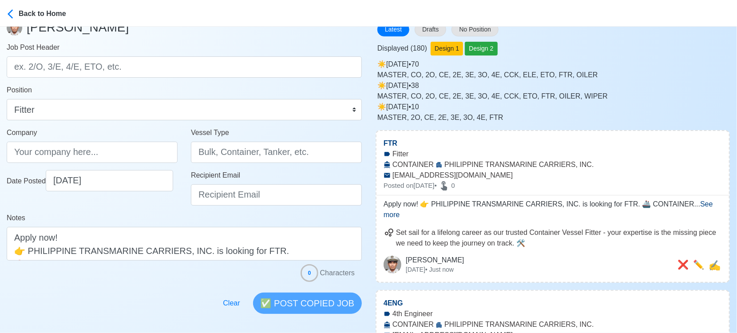
scroll to position [0, 0]
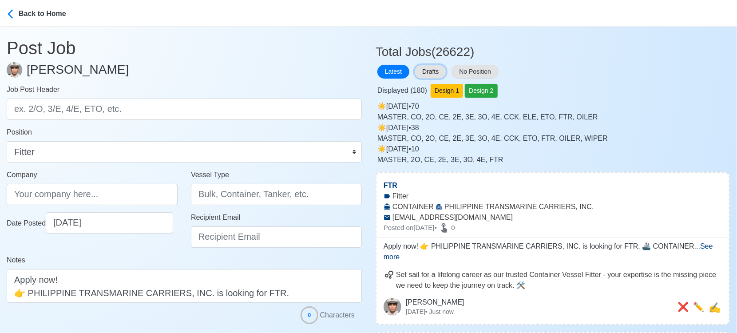
click at [436, 71] on button "Drafts" at bounding box center [431, 72] width 32 height 14
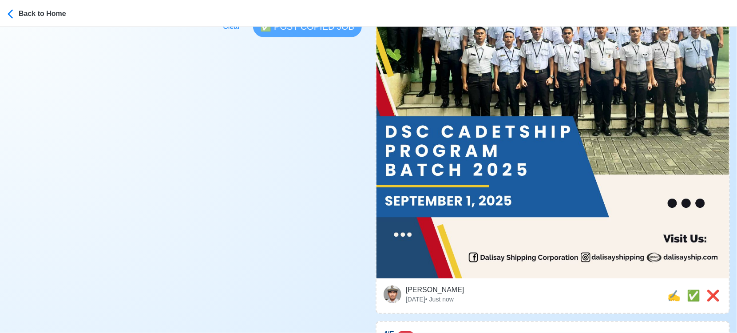
scroll to position [345, 0]
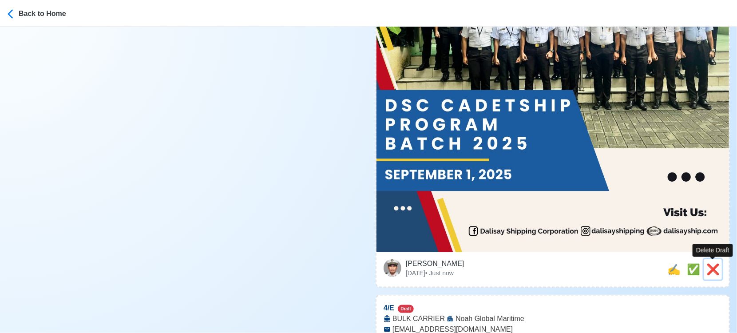
click at [714, 269] on span "❌" at bounding box center [712, 269] width 13 height 12
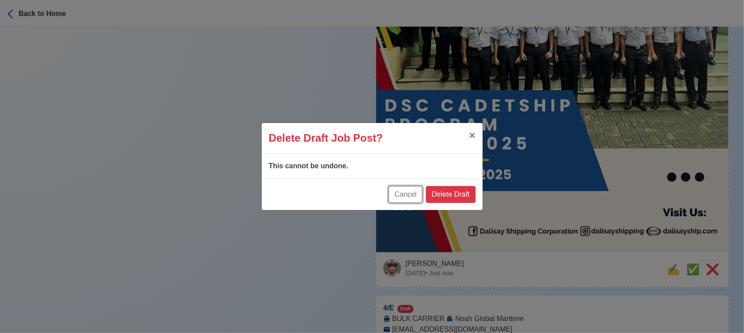
drag, startPoint x: 405, startPoint y: 195, endPoint x: 524, endPoint y: 217, distance: 121.4
click at [405, 195] on button "Cancel" at bounding box center [406, 194] width 34 height 17
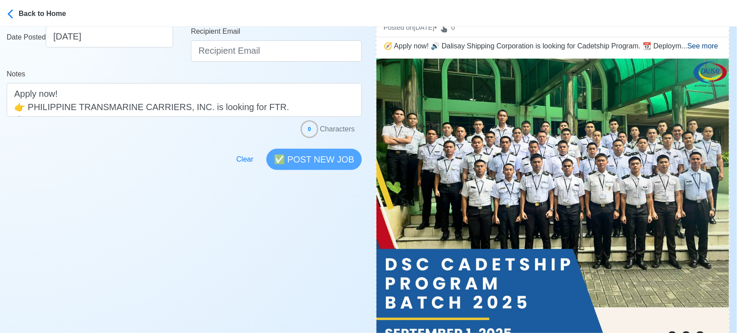
scroll to position [296, 0]
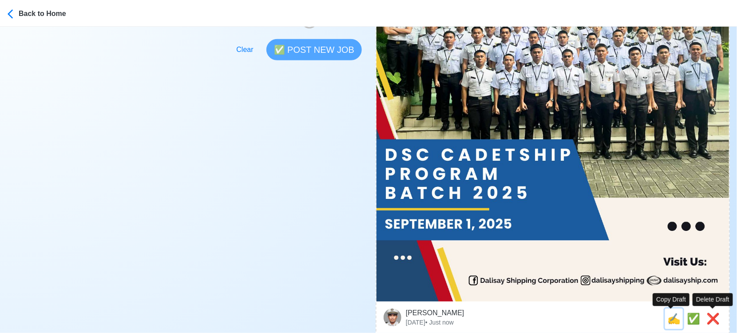
drag, startPoint x: 667, startPoint y: 318, endPoint x: 446, endPoint y: 269, distance: 225.9
click at [667, 318] on span "✍️" at bounding box center [673, 318] width 13 height 12
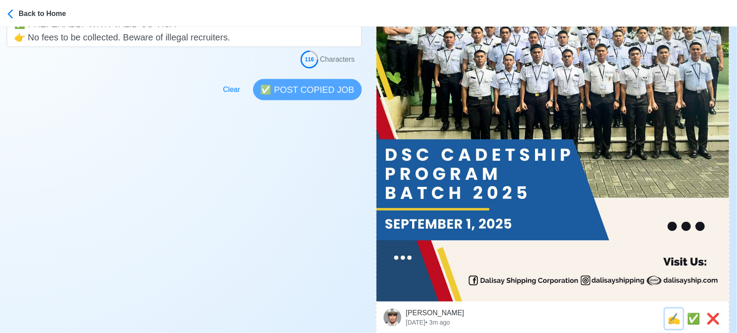
scroll to position [0, 0]
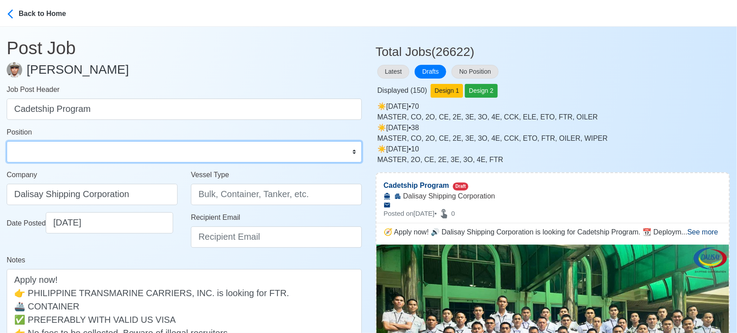
click at [92, 158] on select "Master Chief Officer 2nd Officer 3rd Officer Junior Officer Chief Engineer 2nd …" at bounding box center [184, 151] width 355 height 21
click at [7, 141] on select "Master Chief Officer 2nd Officer 3rd Officer Junior Officer Chief Engineer 2nd …" at bounding box center [184, 151] width 355 height 21
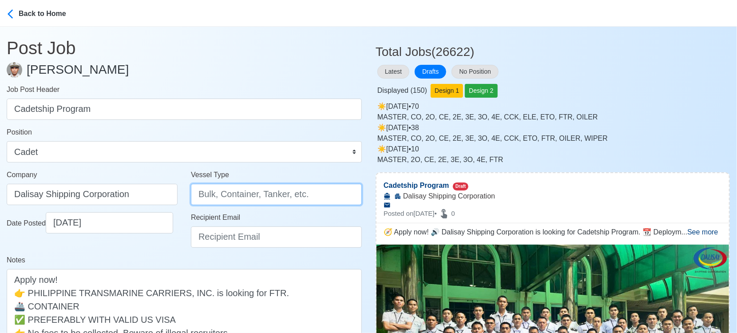
click at [232, 189] on input "Vessel Type" at bounding box center [276, 194] width 171 height 21
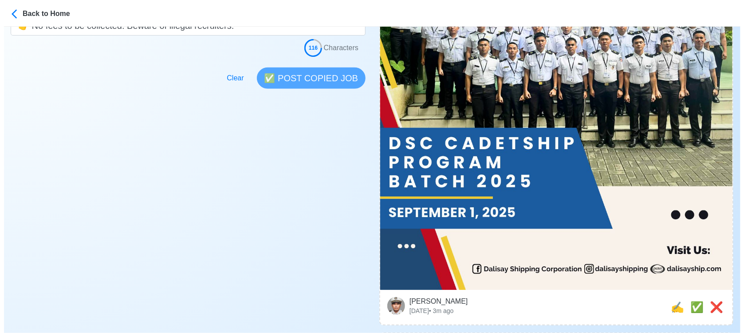
scroll to position [345, 0]
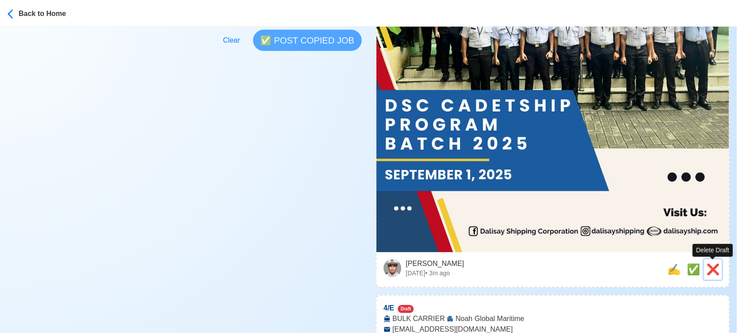
click at [710, 270] on span "❌" at bounding box center [712, 269] width 13 height 12
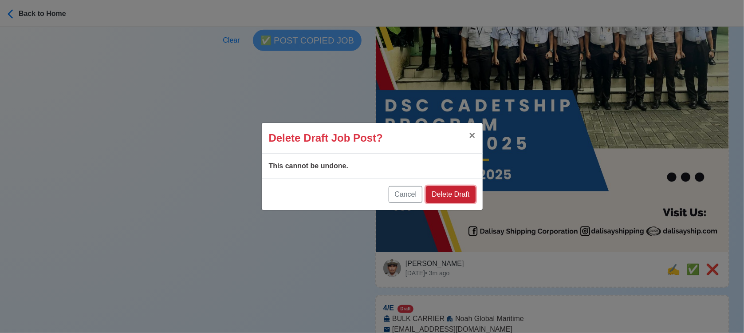
click at [462, 197] on button "Delete Draft" at bounding box center [450, 194] width 49 height 17
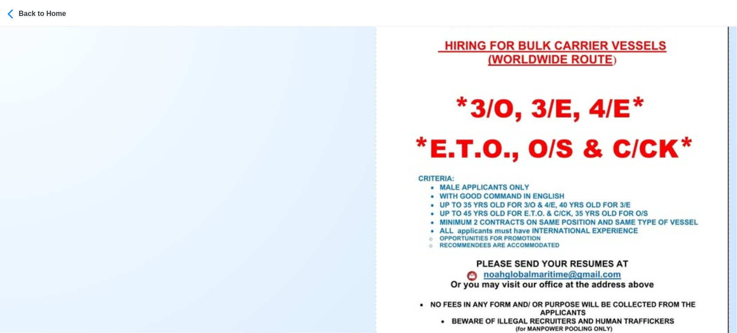
scroll to position [453, 0]
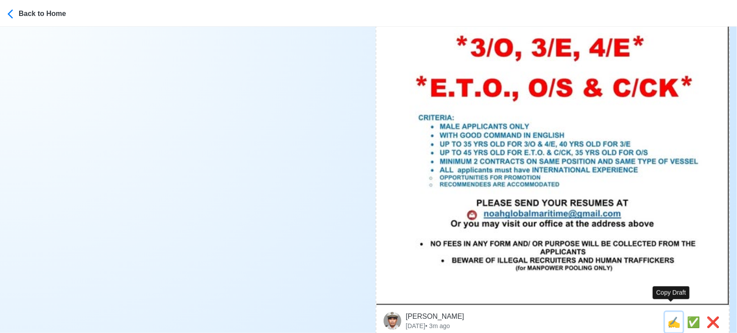
drag, startPoint x: 670, startPoint y: 311, endPoint x: 614, endPoint y: 293, distance: 58.5
click at [670, 316] on span "✍️" at bounding box center [673, 322] width 13 height 12
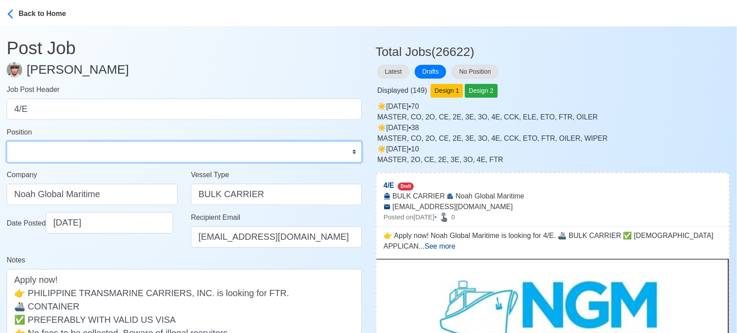
drag, startPoint x: 89, startPoint y: 152, endPoint x: 84, endPoint y: 143, distance: 10.1
click at [89, 152] on select "Master Chief Officer 2nd Officer 3rd Officer Junior Officer Chief Engineer 2nd …" at bounding box center [184, 151] width 355 height 21
click at [7, 141] on select "Master Chief Officer 2nd Officer 3rd Officer Junior Officer Chief Engineer 2nd …" at bounding box center [184, 151] width 355 height 21
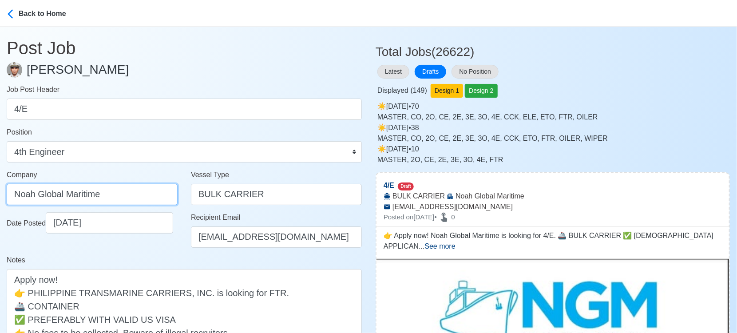
click at [142, 195] on input "Noah Global Maritime" at bounding box center [92, 194] width 171 height 21
click at [160, 257] on div "Notes 👉 Apply now! Noah Global Maritime is looking for 4/E. 🚢 BULK CARRIER ✅ [D…" at bounding box center [184, 319] width 355 height 128
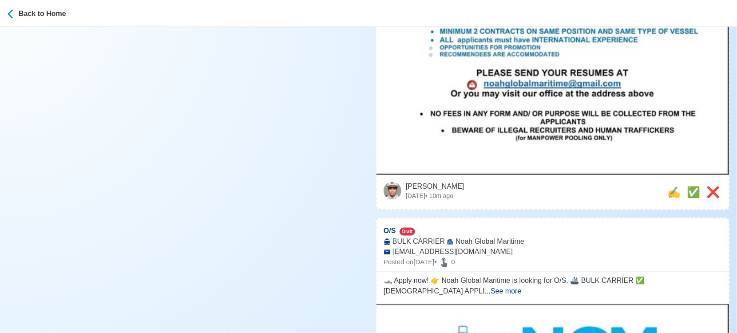
scroll to position [641, 0]
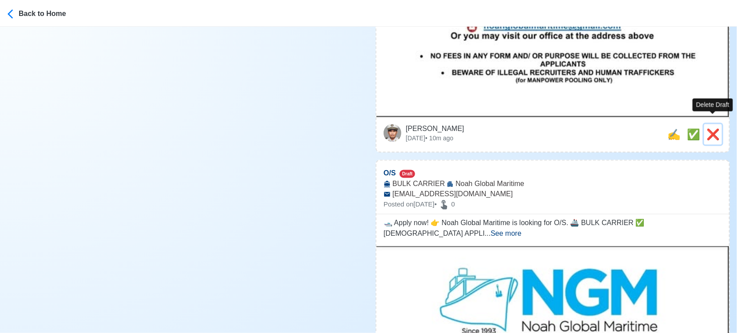
click at [710, 128] on span "❌" at bounding box center [712, 134] width 13 height 12
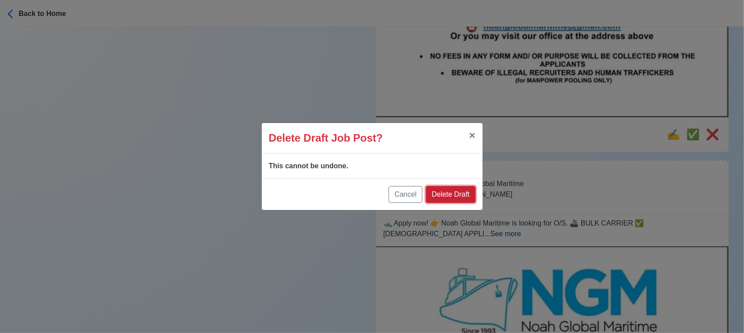
click at [448, 198] on button "Delete Draft" at bounding box center [450, 194] width 49 height 17
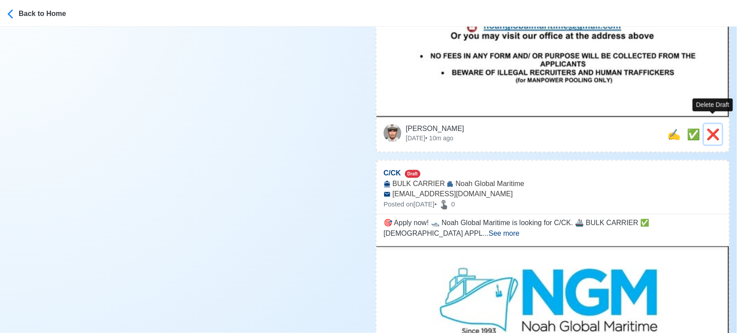
click at [709, 128] on span "❌" at bounding box center [712, 134] width 13 height 12
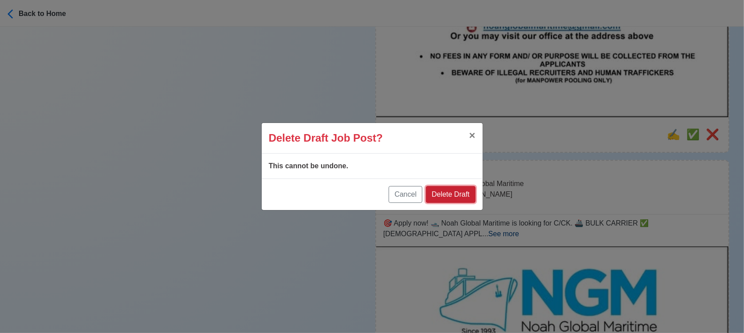
click at [460, 196] on button "Delete Draft" at bounding box center [450, 194] width 49 height 17
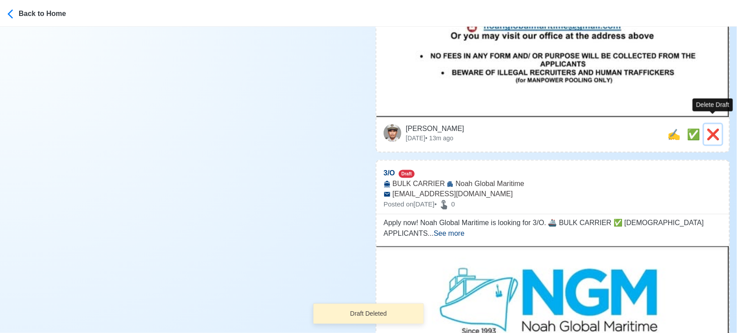
click at [711, 128] on span "❌" at bounding box center [712, 134] width 13 height 12
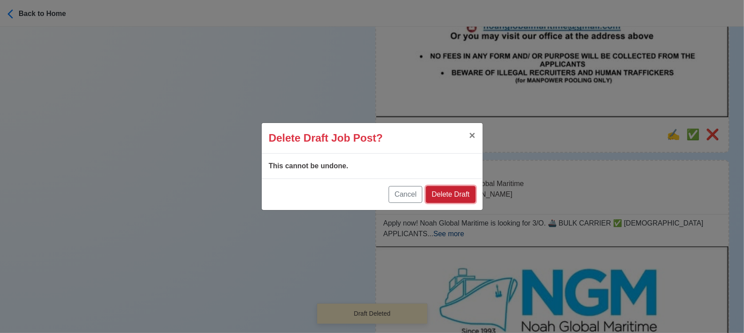
click at [457, 192] on button "Delete Draft" at bounding box center [450, 194] width 49 height 17
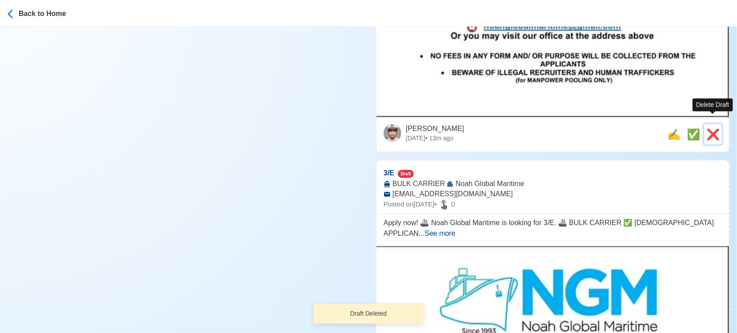
click at [712, 128] on span "❌" at bounding box center [712, 134] width 13 height 12
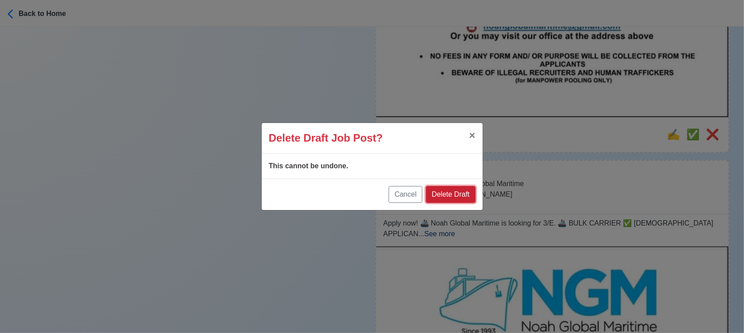
click at [462, 202] on button "Delete Draft" at bounding box center [450, 194] width 49 height 17
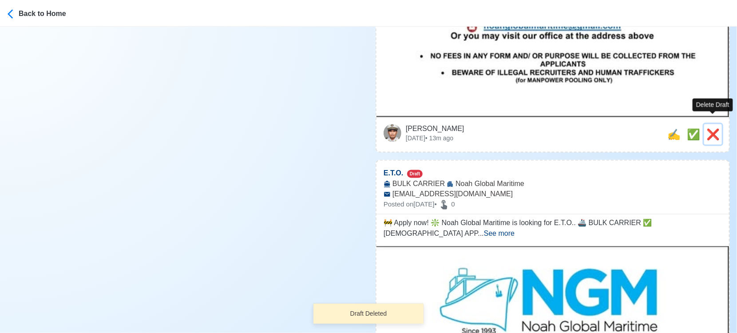
click at [714, 128] on span "❌" at bounding box center [712, 134] width 13 height 12
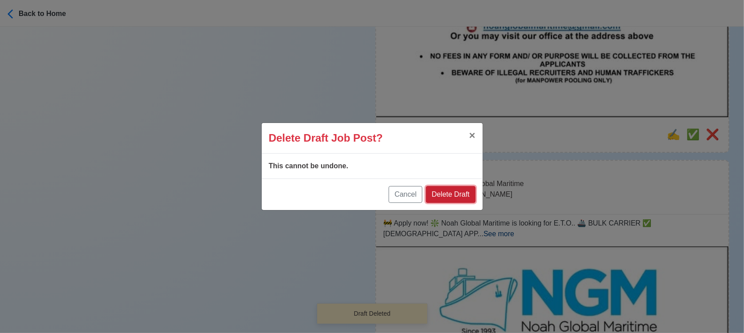
click at [451, 194] on button "Delete Draft" at bounding box center [450, 194] width 49 height 17
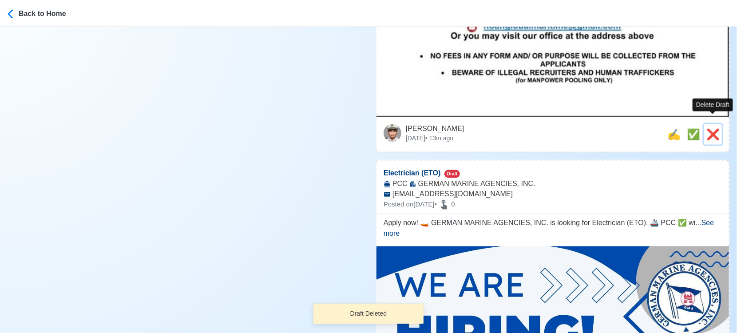
click at [714, 128] on span "❌" at bounding box center [712, 134] width 13 height 12
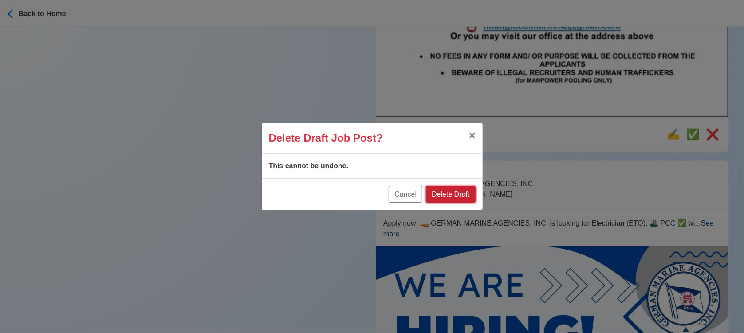
drag, startPoint x: 459, startPoint y: 189, endPoint x: 575, endPoint y: 174, distance: 116.8
click at [460, 189] on button "Delete Draft" at bounding box center [450, 194] width 49 height 17
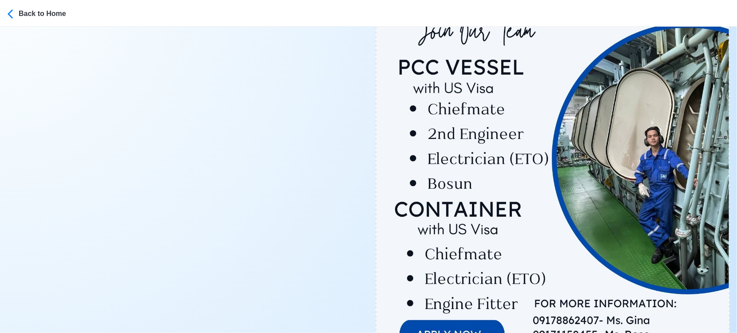
scroll to position [444, 0]
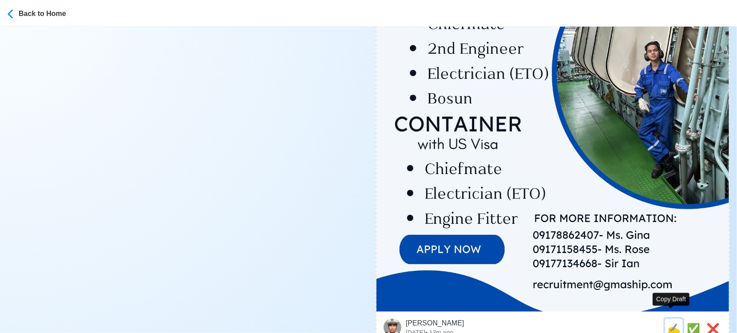
click at [667, 323] on span "✍️" at bounding box center [673, 329] width 13 height 12
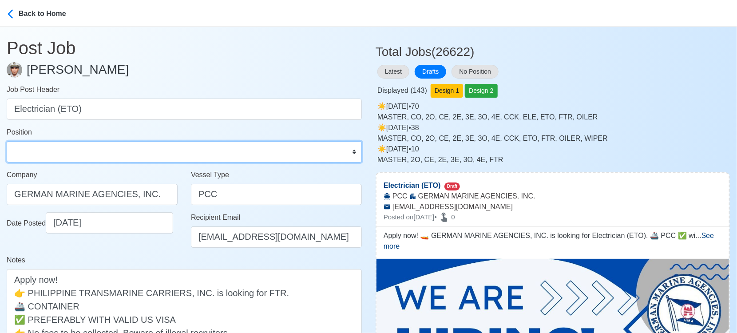
drag, startPoint x: 154, startPoint y: 150, endPoint x: 154, endPoint y: 144, distance: 6.7
click at [154, 150] on select "Master Chief Officer 2nd Officer 3rd Officer Junior Officer Chief Engineer 2nd …" at bounding box center [184, 151] width 355 height 21
click at [7, 141] on select "Master Chief Officer 2nd Officer 3rd Officer Junior Officer Chief Engineer 2nd …" at bounding box center [184, 151] width 355 height 21
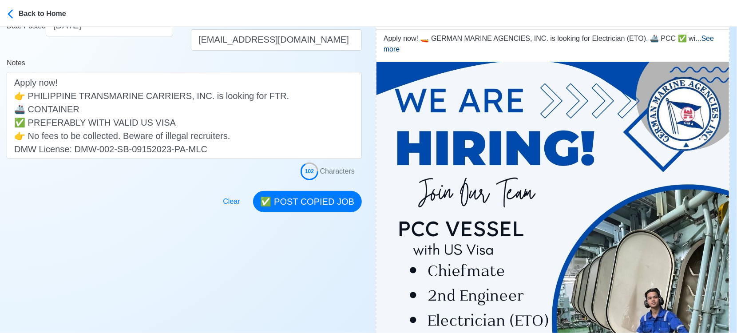
scroll to position [296, 0]
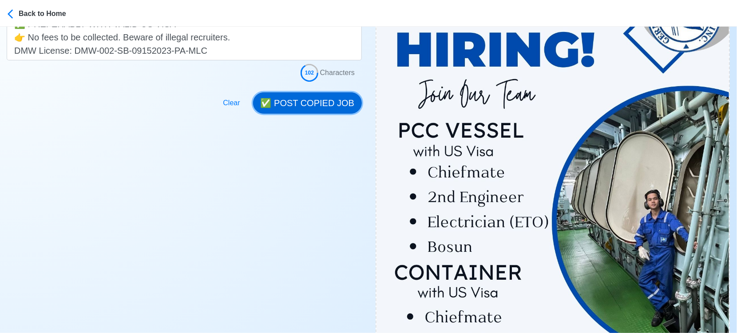
click at [305, 103] on button "✅ POST COPIED JOB" at bounding box center [307, 102] width 109 height 21
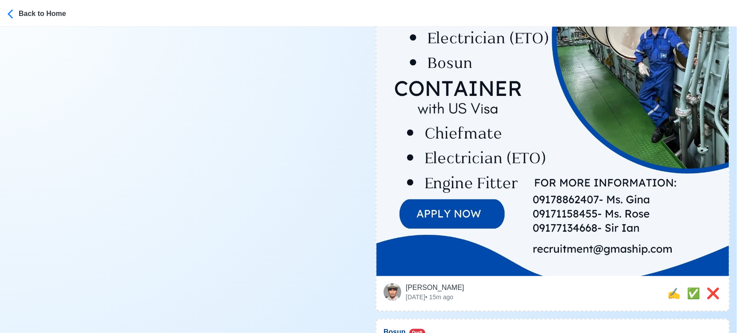
scroll to position [493, 0]
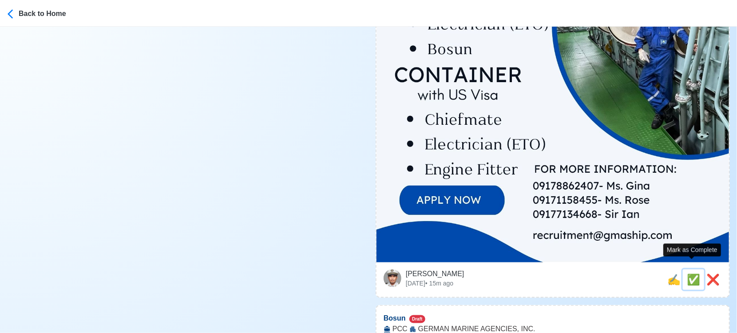
click at [687, 273] on span "✅" at bounding box center [693, 279] width 13 height 12
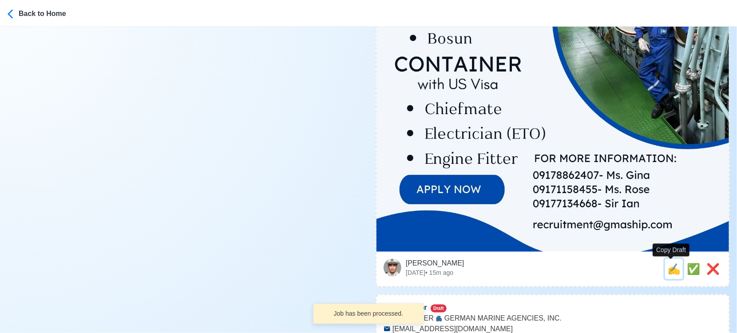
click at [667, 271] on span "✍️" at bounding box center [673, 269] width 13 height 12
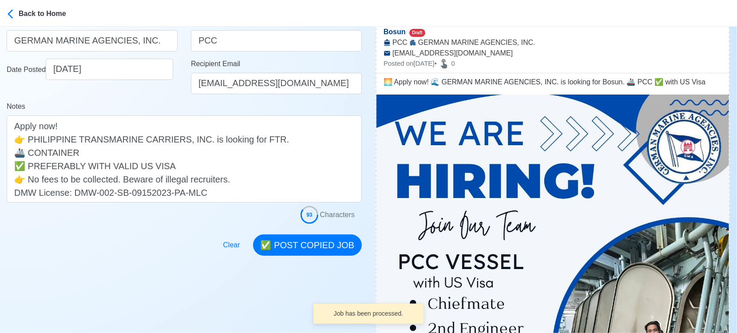
scroll to position [197, 0]
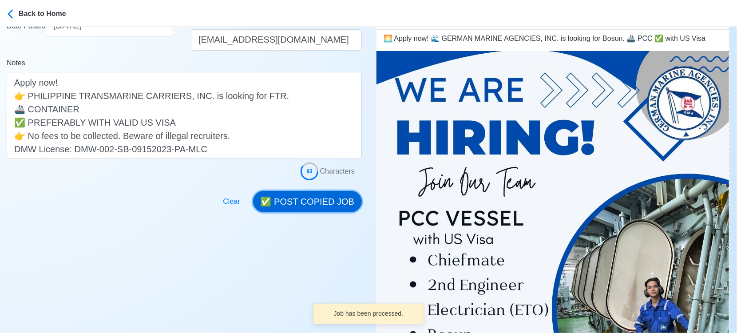
click at [323, 198] on button "✅ POST COPIED JOB" at bounding box center [307, 201] width 109 height 21
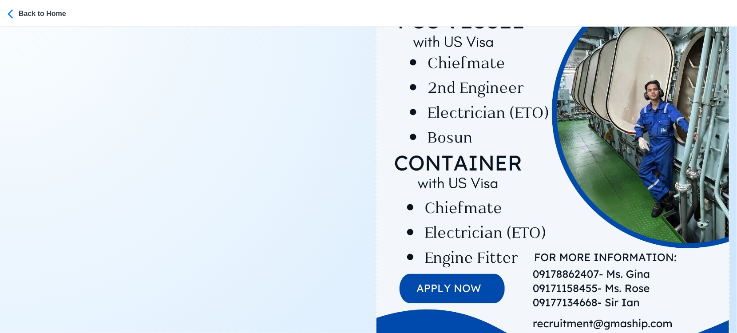
scroll to position [542, 0]
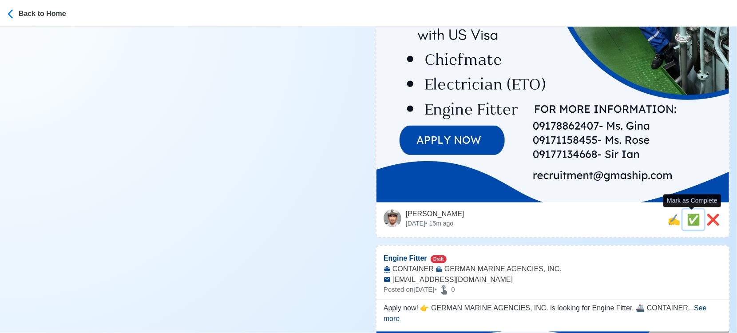
click at [689, 220] on span "✅" at bounding box center [693, 219] width 13 height 12
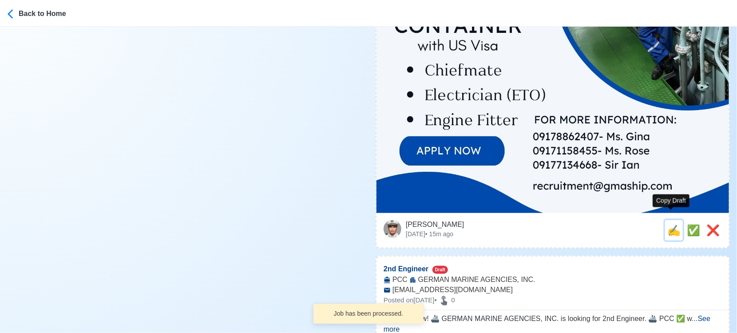
click at [670, 224] on span "✍️" at bounding box center [673, 230] width 13 height 12
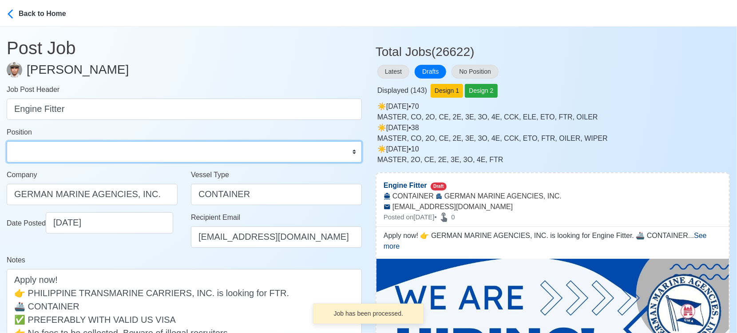
click at [135, 146] on select "Master Chief Officer 2nd Officer 3rd Officer Junior Officer Chief Engineer 2nd …" at bounding box center [184, 151] width 355 height 21
click at [7, 141] on select "Master Chief Officer 2nd Officer 3rd Officer Junior Officer Chief Engineer 2nd …" at bounding box center [184, 151] width 355 height 21
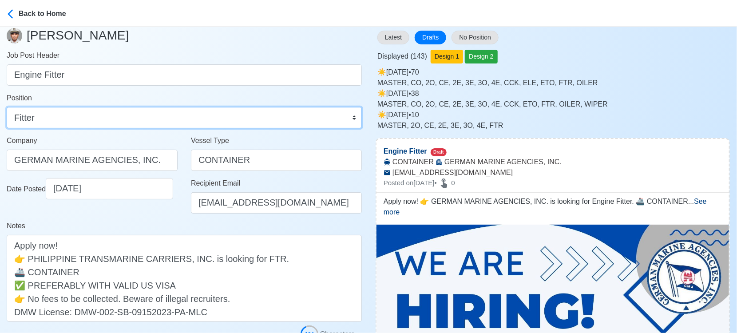
scroll to position [197, 0]
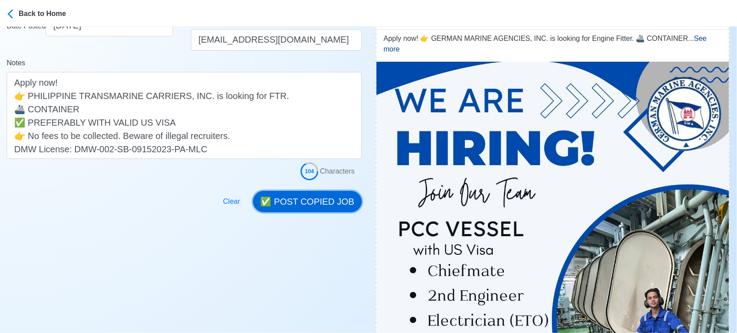
click at [308, 198] on button "✅ POST COPIED JOB" at bounding box center [307, 201] width 109 height 21
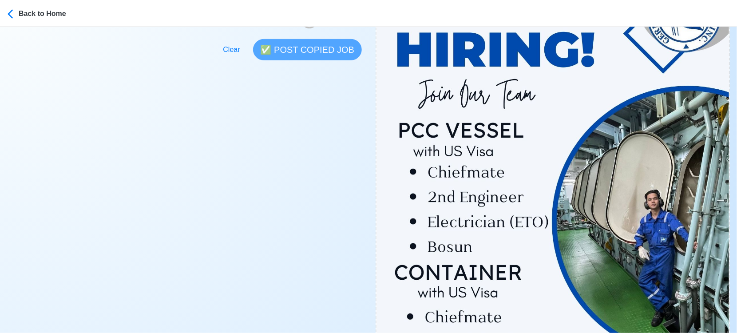
scroll to position [493, 0]
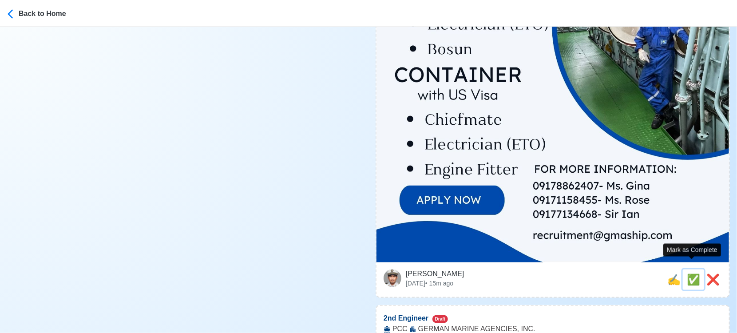
click at [688, 273] on span "✅" at bounding box center [693, 279] width 13 height 12
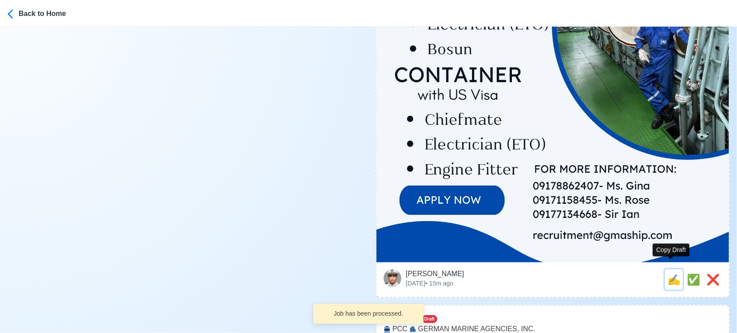
click at [671, 273] on span "✍️" at bounding box center [673, 279] width 13 height 12
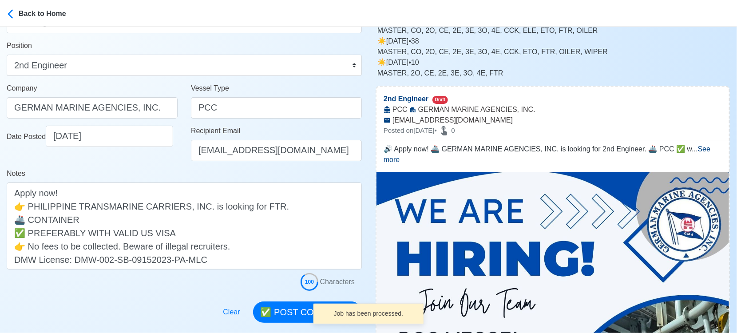
scroll to position [148, 0]
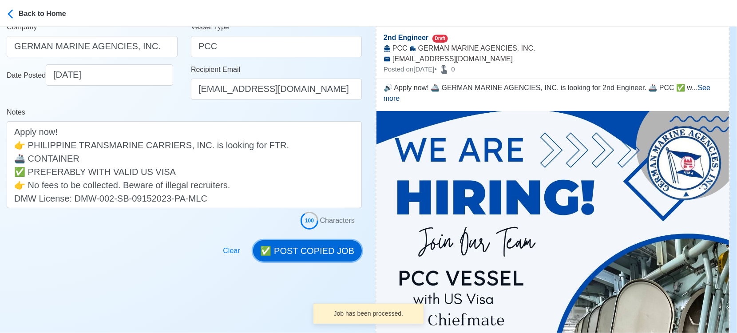
click at [314, 246] on button "✅ POST COPIED JOB" at bounding box center [307, 250] width 109 height 21
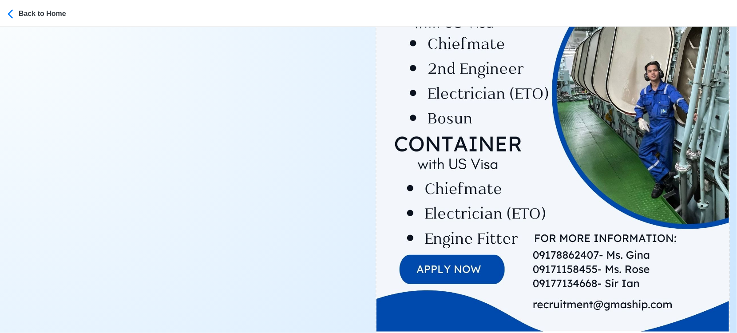
scroll to position [493, 0]
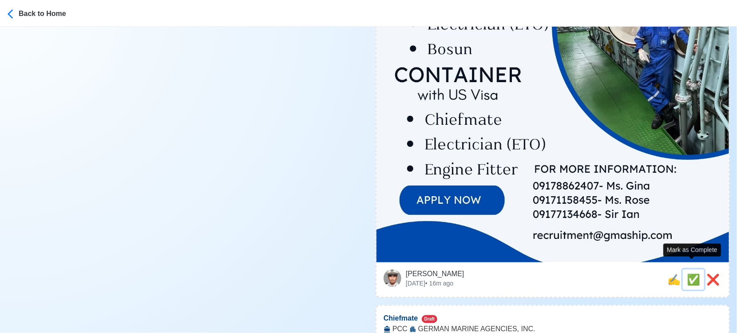
click at [695, 273] on span "✅" at bounding box center [693, 279] width 13 height 12
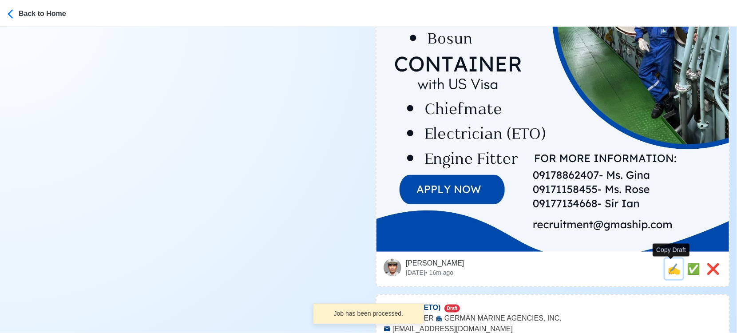
click at [671, 270] on span "✍️" at bounding box center [673, 269] width 13 height 12
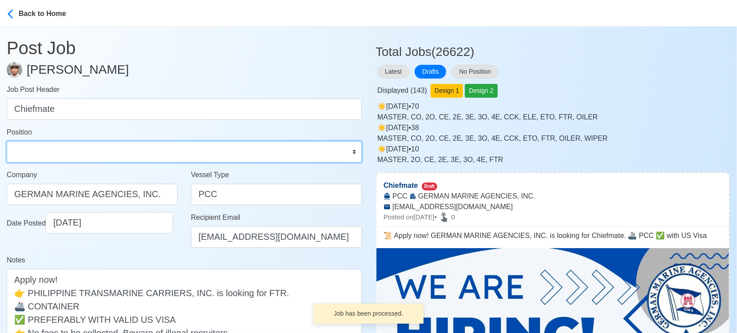
drag, startPoint x: 123, startPoint y: 148, endPoint x: 121, endPoint y: 143, distance: 5.4
click at [123, 148] on select "Master Chief Officer 2nd Officer 3rd Officer Junior Officer Chief Engineer 2nd …" at bounding box center [184, 151] width 355 height 21
click at [7, 141] on select "Master Chief Officer 2nd Officer 3rd Officer Junior Officer Chief Engineer 2nd …" at bounding box center [184, 151] width 355 height 21
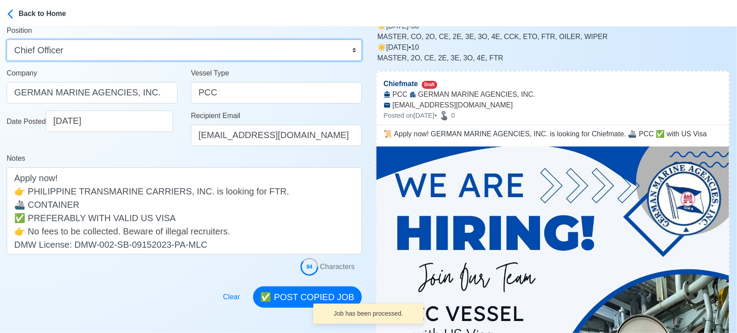
scroll to position [148, 0]
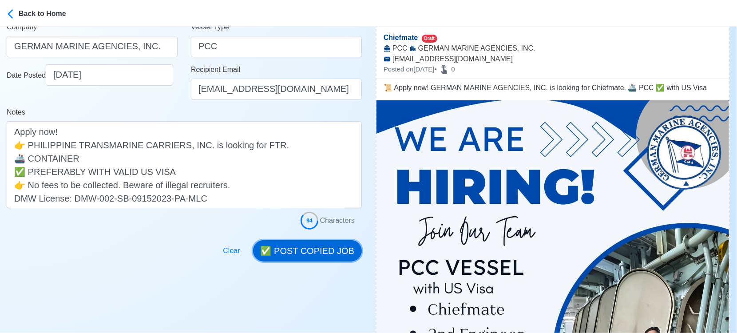
click at [306, 248] on button "✅ POST COPIED JOB" at bounding box center [307, 250] width 109 height 21
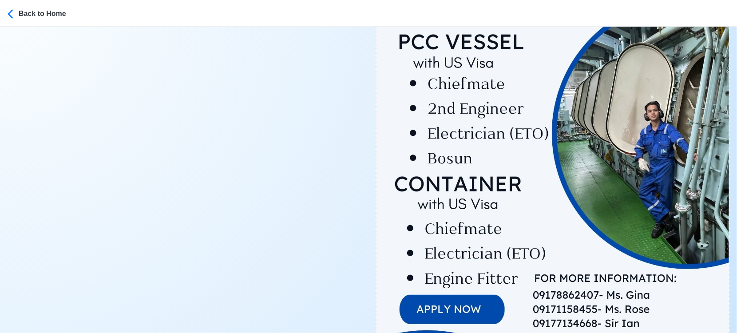
scroll to position [444, 0]
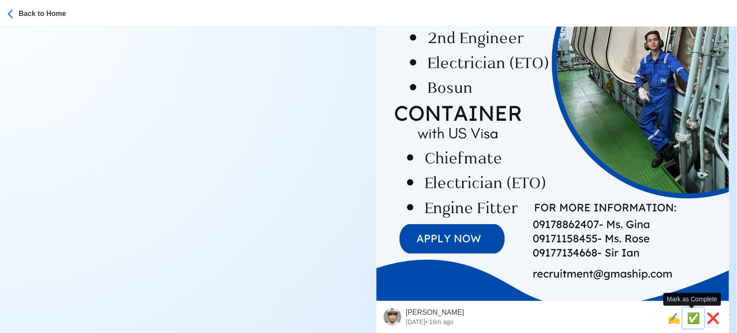
click at [692, 319] on span "✅" at bounding box center [693, 318] width 13 height 12
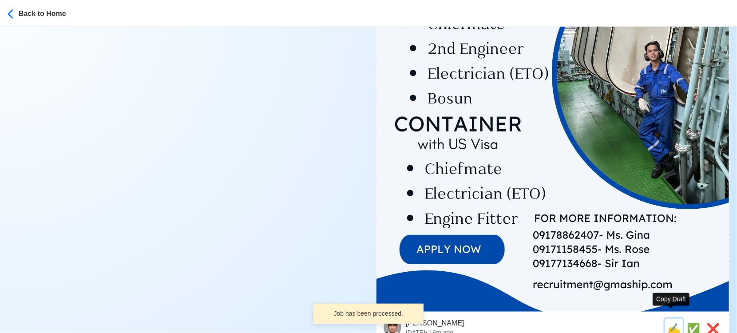
click at [672, 323] on span "✍️" at bounding box center [673, 329] width 13 height 12
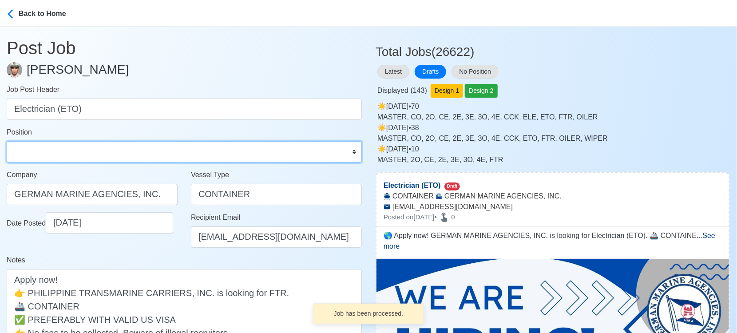
drag, startPoint x: 110, startPoint y: 153, endPoint x: 107, endPoint y: 141, distance: 12.5
click at [110, 154] on select "Master Chief Officer 2nd Officer 3rd Officer Junior Officer Chief Engineer 2nd …" at bounding box center [184, 151] width 355 height 21
click at [7, 141] on select "Master Chief Officer 2nd Officer 3rd Officer Junior Officer Chief Engineer 2nd …" at bounding box center [184, 151] width 355 height 21
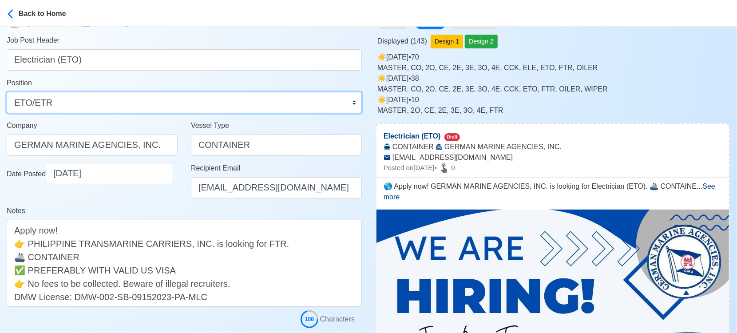
scroll to position [148, 0]
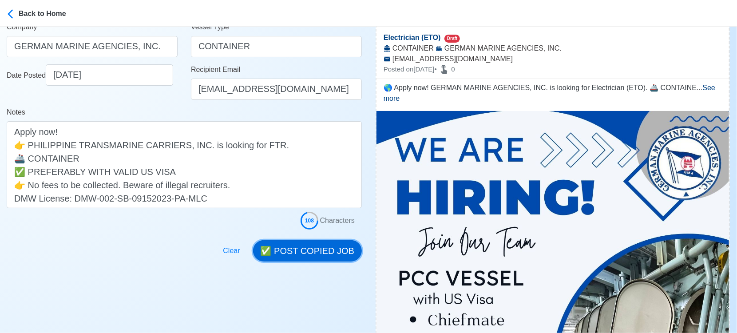
drag, startPoint x: 322, startPoint y: 253, endPoint x: 382, endPoint y: 209, distance: 74.7
click at [322, 253] on button "✅ POST COPIED JOB" at bounding box center [307, 250] width 109 height 21
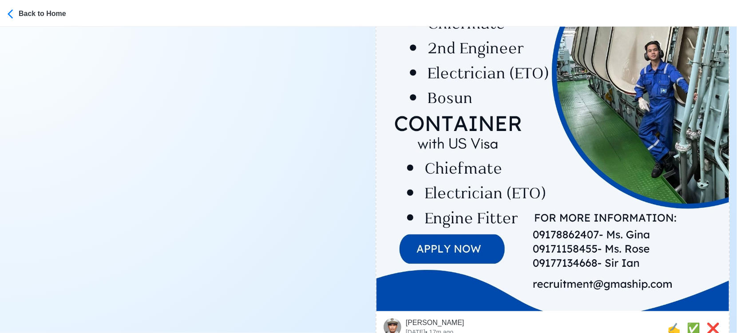
scroll to position [592, 0]
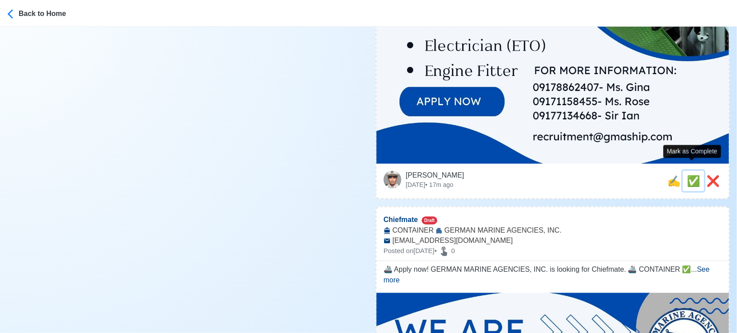
click at [691, 175] on span "✅" at bounding box center [693, 181] width 13 height 12
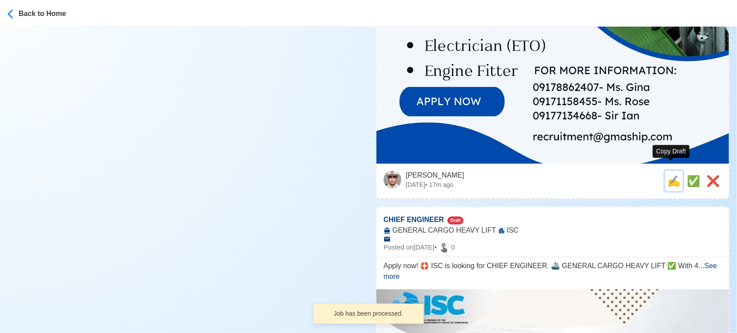
click at [668, 175] on span "✍️" at bounding box center [673, 181] width 13 height 12
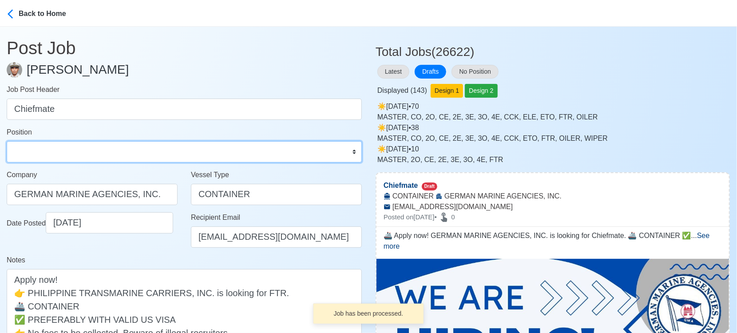
click at [63, 150] on select "Master Chief Officer 2nd Officer 3rd Officer Junior Officer Chief Engineer 2nd …" at bounding box center [184, 151] width 355 height 21
click at [7, 141] on select "Master Chief Officer 2nd Officer 3rd Officer Junior Officer Chief Engineer 2nd …" at bounding box center [184, 151] width 355 height 21
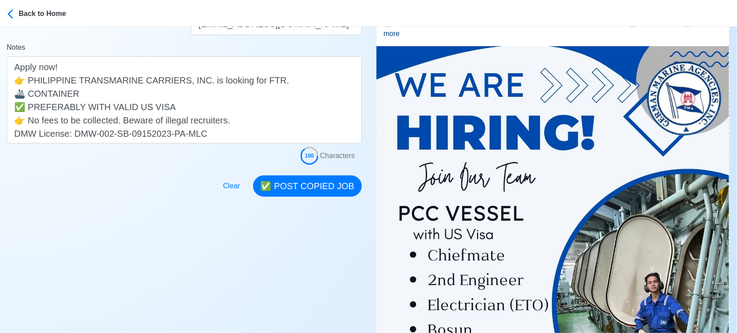
scroll to position [246, 0]
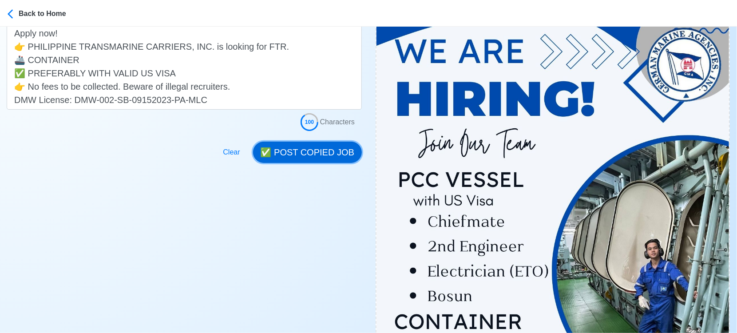
click at [319, 143] on button "✅ POST COPIED JOB" at bounding box center [307, 152] width 109 height 21
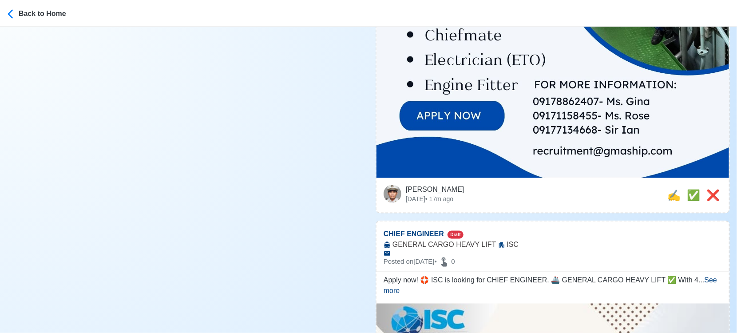
scroll to position [592, 0]
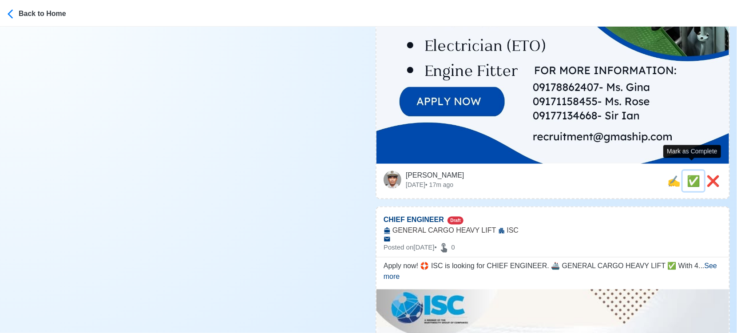
click at [692, 175] on span "✅" at bounding box center [693, 181] width 13 height 12
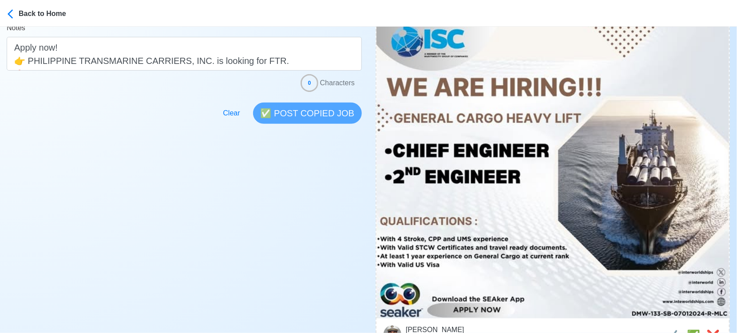
scroll to position [246, 0]
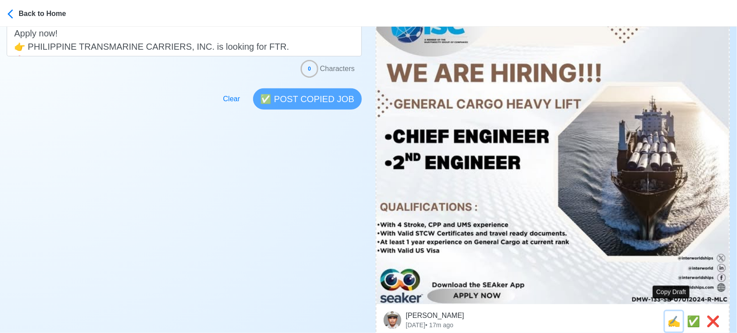
click at [667, 315] on span "✍️" at bounding box center [673, 321] width 13 height 12
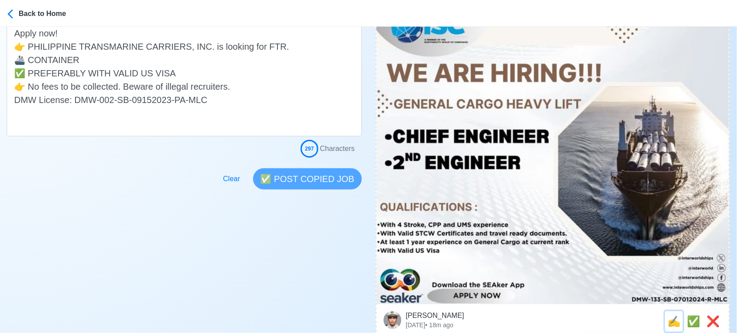
scroll to position [0, 0]
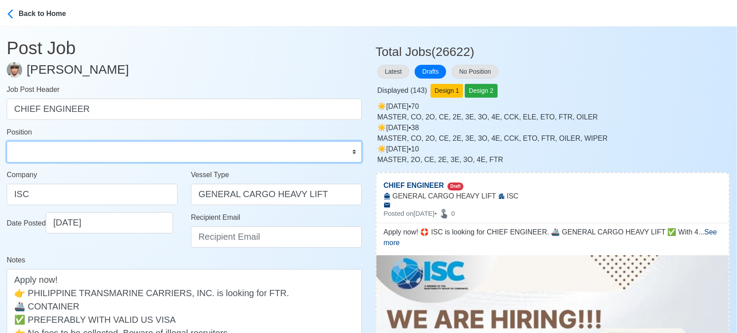
click at [114, 153] on select "Master Chief Officer 2nd Officer 3rd Officer Junior Officer Chief Engineer 2nd …" at bounding box center [184, 151] width 355 height 21
click at [7, 141] on select "Master Chief Officer 2nd Officer 3rd Officer Junior Officer Chief Engineer 2nd …" at bounding box center [184, 151] width 355 height 21
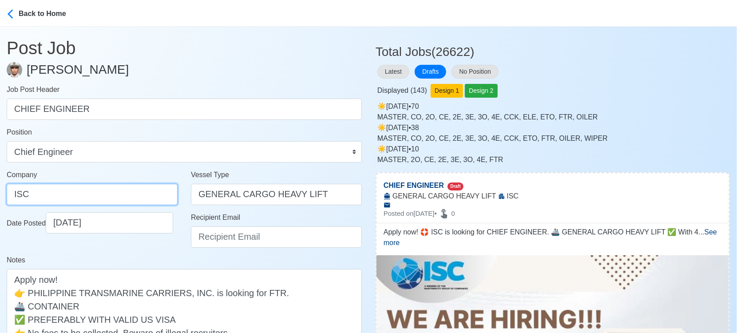
drag, startPoint x: 113, startPoint y: 197, endPoint x: -13, endPoint y: 194, distance: 125.6
click at [0, 194] on html "Back to Home Post Job [PERSON_NAME] Job Post Header CHIEF ENGINEER Position Mas…" at bounding box center [368, 166] width 737 height 333
drag, startPoint x: 75, startPoint y: 198, endPoint x: -13, endPoint y: 187, distance: 88.5
click at [0, 187] on html "Back to Home Post Job [PERSON_NAME] Job Post Header CHIEF ENGINEER Position Mas…" at bounding box center [368, 166] width 737 height 333
paste input "NTER-WORLD SHIPPING CORPORATION"
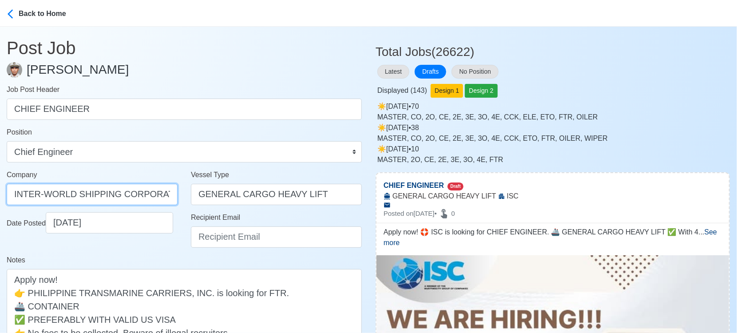
scroll to position [0, 4]
click at [117, 253] on div "Date Posted [DATE]" at bounding box center [92, 233] width 184 height 43
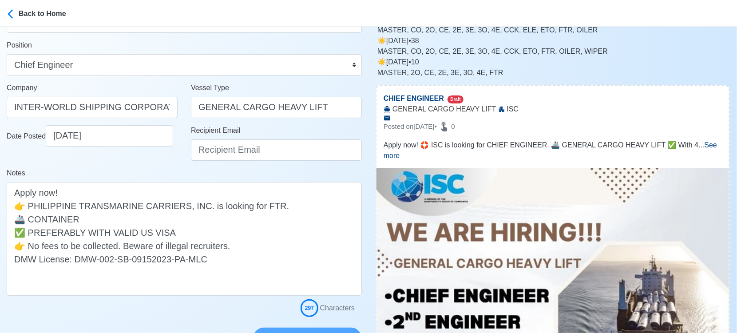
scroll to position [99, 0]
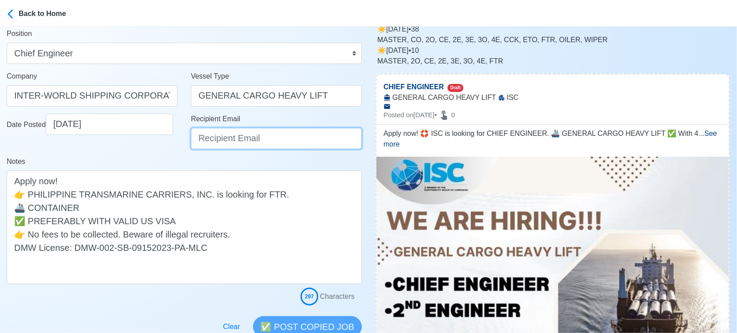
click at [242, 134] on input "Recipient Email" at bounding box center [276, 138] width 171 height 21
paste input "[EMAIL_ADDRESS][DOMAIN_NAME]"
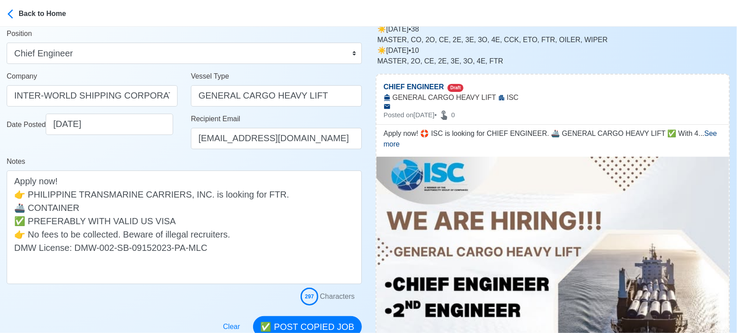
click at [151, 153] on div "Date Posted [DATE]" at bounding box center [92, 135] width 184 height 43
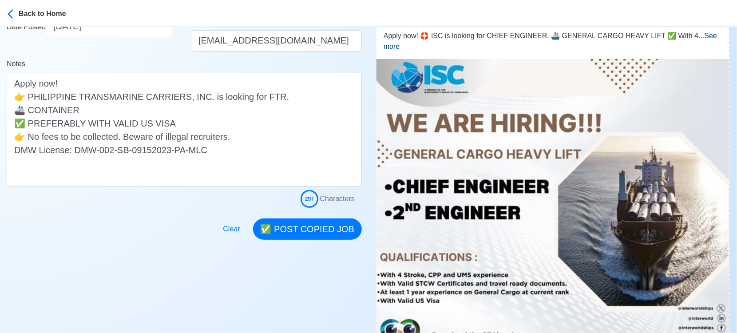
scroll to position [197, 0]
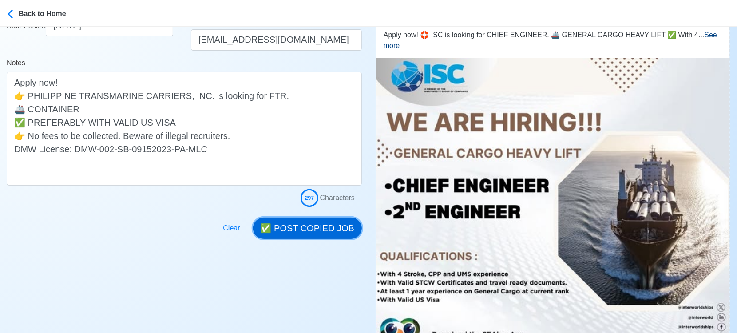
click at [320, 234] on button "✅ POST COPIED JOB" at bounding box center [307, 227] width 109 height 21
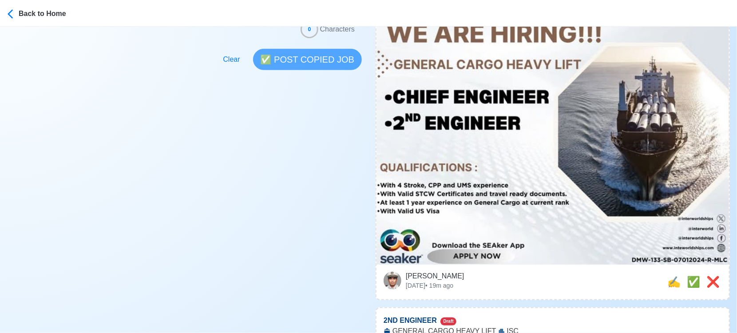
scroll to position [345, 0]
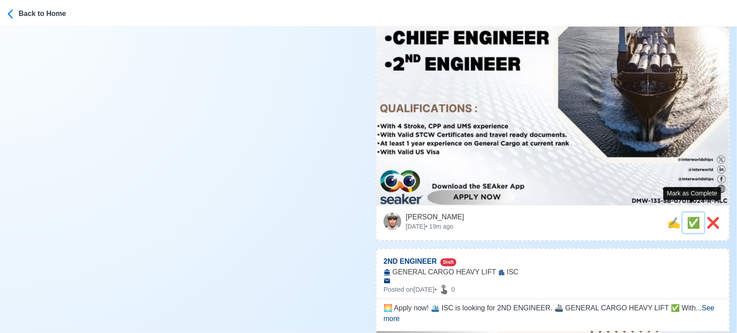
click at [693, 217] on span "✅" at bounding box center [693, 223] width 13 height 12
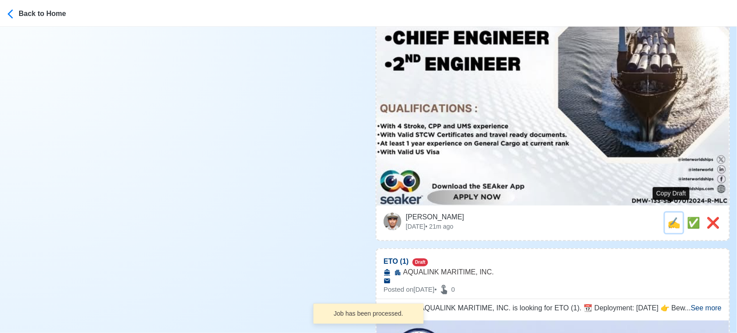
click at [668, 217] on span "✍️" at bounding box center [673, 223] width 13 height 12
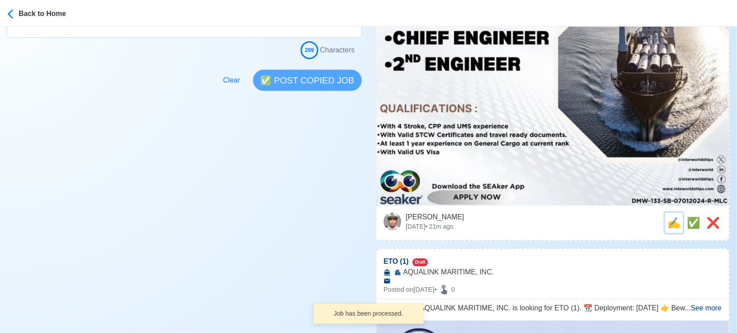
scroll to position [0, 0]
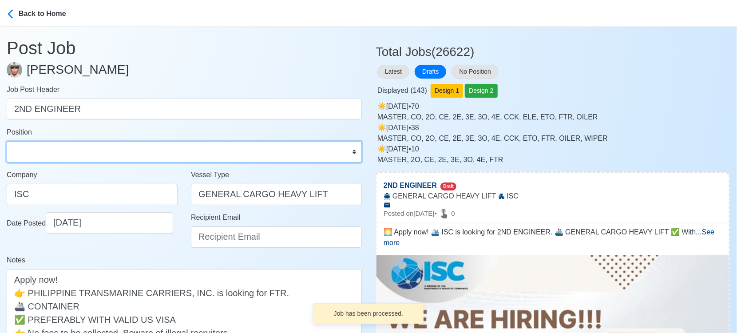
drag, startPoint x: 141, startPoint y: 159, endPoint x: 135, endPoint y: 148, distance: 12.7
click at [141, 159] on select "Master Chief Officer 2nd Officer 3rd Officer Junior Officer Chief Engineer 2nd …" at bounding box center [184, 151] width 355 height 21
click at [7, 141] on select "Master Chief Officer 2nd Officer 3rd Officer Junior Officer Chief Engineer 2nd …" at bounding box center [184, 151] width 355 height 21
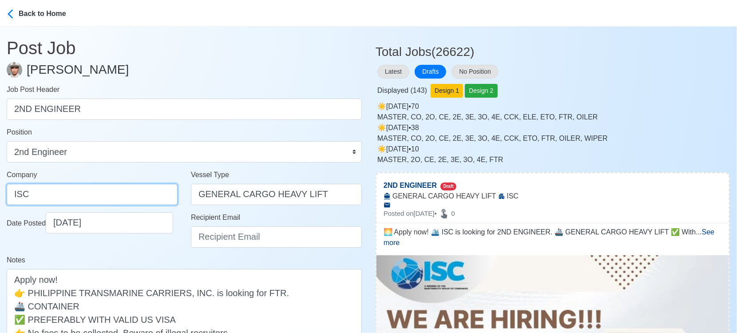
drag, startPoint x: 40, startPoint y: 198, endPoint x: -13, endPoint y: 194, distance: 52.6
click at [0, 194] on html "Back to Home Post Job [PERSON_NAME] Job Post Header 2ND ENGINEER Position Maste…" at bounding box center [368, 166] width 737 height 333
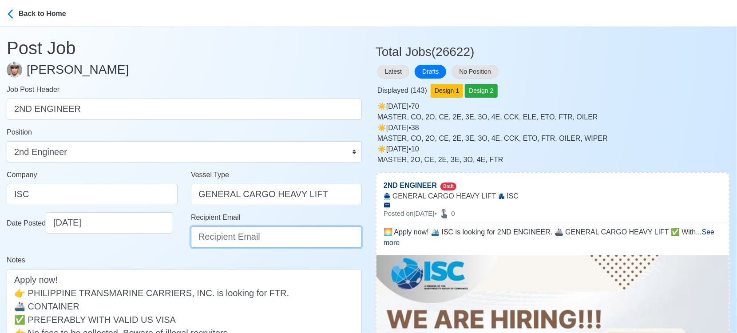
click at [230, 238] on input "Recipient Email" at bounding box center [276, 236] width 171 height 21
paste input "[EMAIL_ADDRESS][DOMAIN_NAME]"
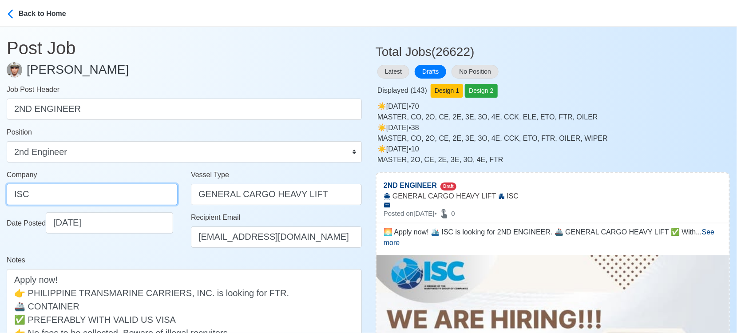
drag, startPoint x: 148, startPoint y: 198, endPoint x: -13, endPoint y: 182, distance: 161.9
click at [0, 182] on html "Back to Home Post Job [PERSON_NAME] Job Post Header 2ND ENGINEER Position Maste…" at bounding box center [368, 166] width 737 height 333
paste input "NTER-WORLD SHIPPING CORPORATION"
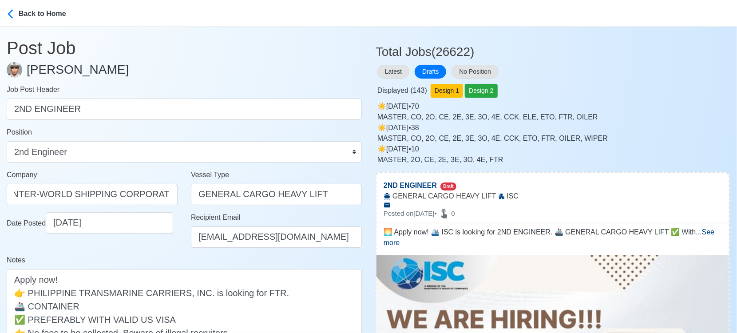
click at [150, 252] on div "Date Posted [DATE]" at bounding box center [92, 233] width 184 height 43
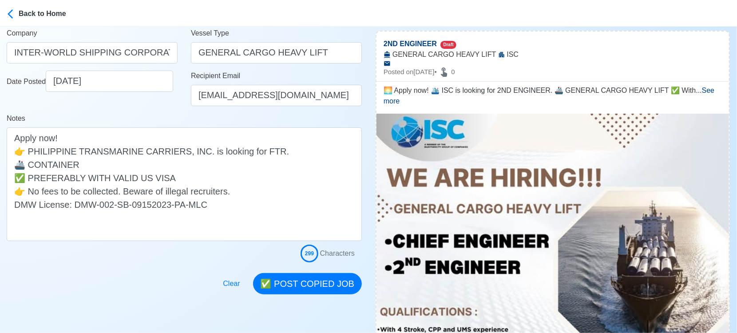
scroll to position [148, 0]
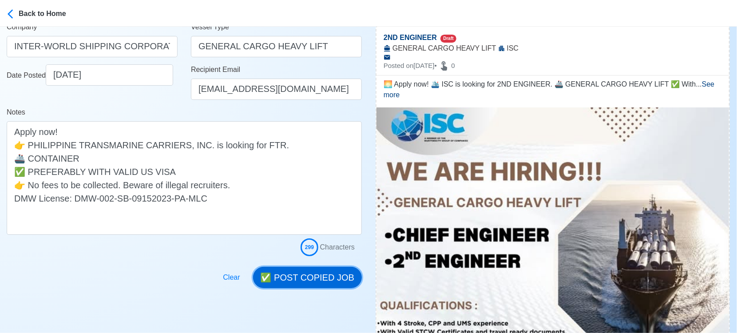
click at [330, 276] on button "✅ POST COPIED JOB" at bounding box center [307, 277] width 109 height 21
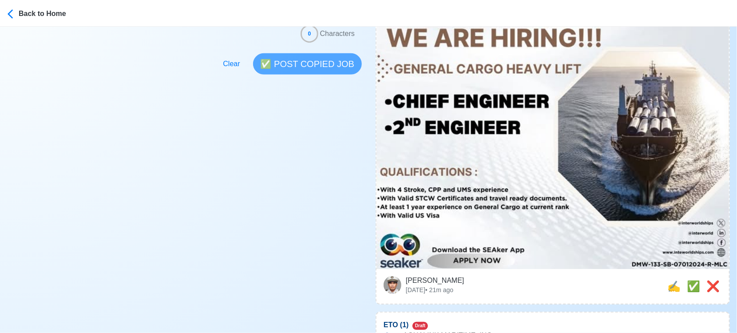
scroll to position [345, 0]
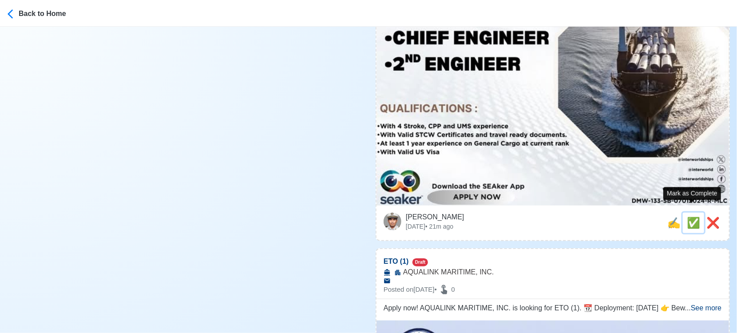
click at [688, 217] on span "✅" at bounding box center [693, 223] width 13 height 12
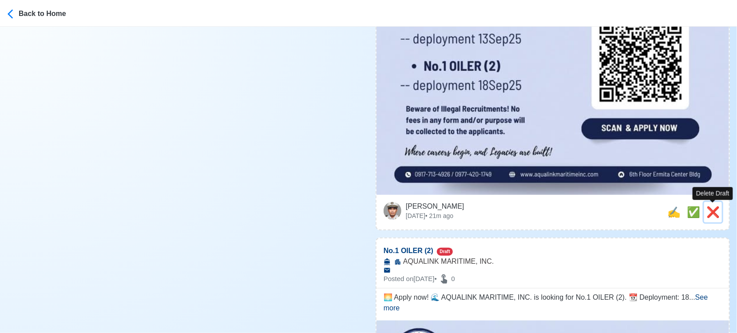
click at [713, 209] on span "❌" at bounding box center [712, 212] width 13 height 12
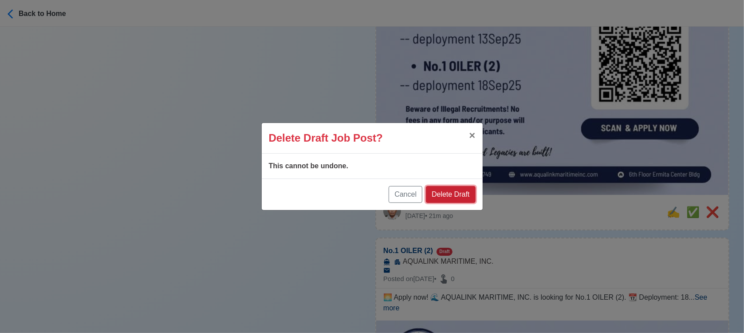
click at [450, 190] on button "Delete Draft" at bounding box center [450, 194] width 49 height 17
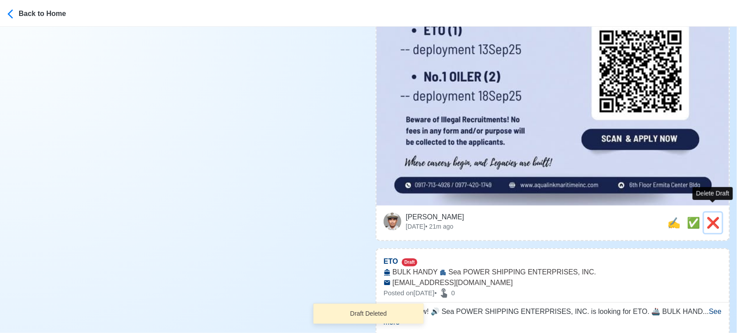
click at [719, 217] on span "❌" at bounding box center [712, 223] width 13 height 12
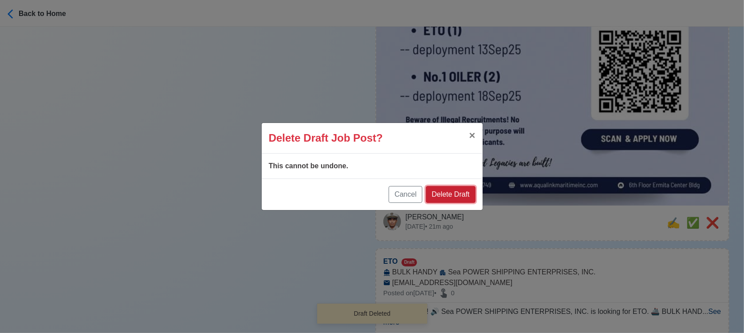
click at [462, 190] on button "Delete Draft" at bounding box center [450, 194] width 49 height 17
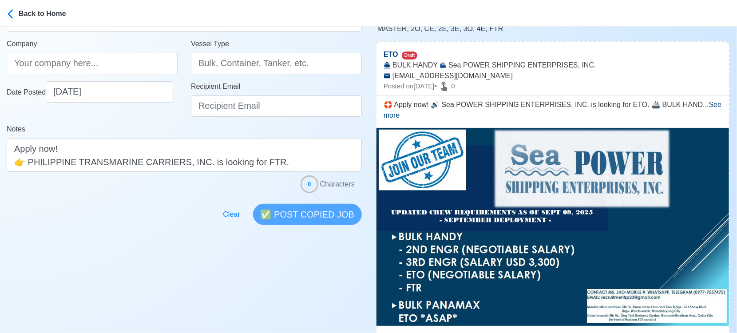
scroll to position [148, 0]
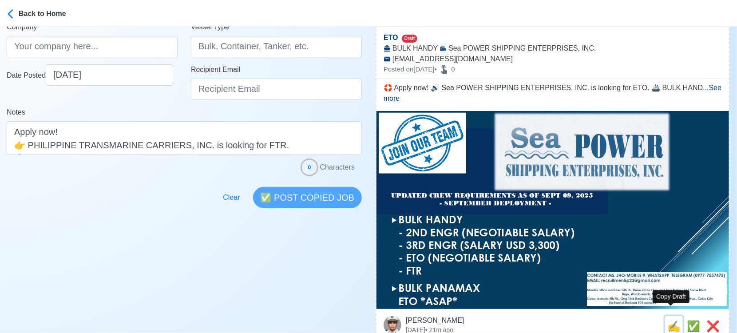
click at [672, 320] on span "✍️" at bounding box center [673, 326] width 13 height 12
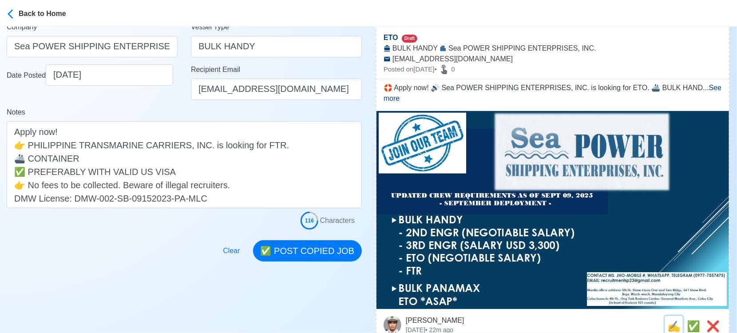
scroll to position [0, 0]
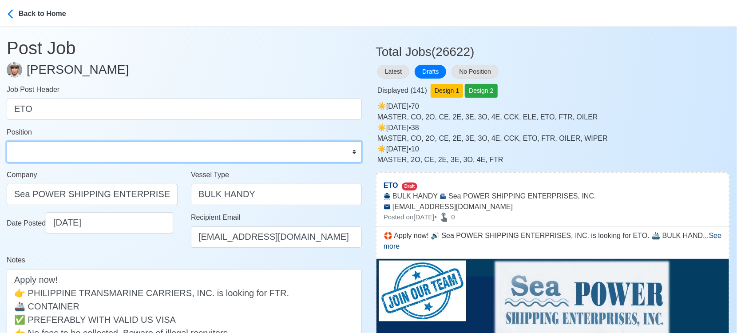
drag, startPoint x: 59, startPoint y: 152, endPoint x: 57, endPoint y: 143, distance: 8.8
click at [59, 152] on select "Master Chief Officer 2nd Officer 3rd Officer Junior Officer Chief Engineer 2nd …" at bounding box center [184, 151] width 355 height 21
click at [7, 141] on select "Master Chief Officer 2nd Officer 3rd Officer Junior Officer Chief Engineer 2nd …" at bounding box center [184, 151] width 355 height 21
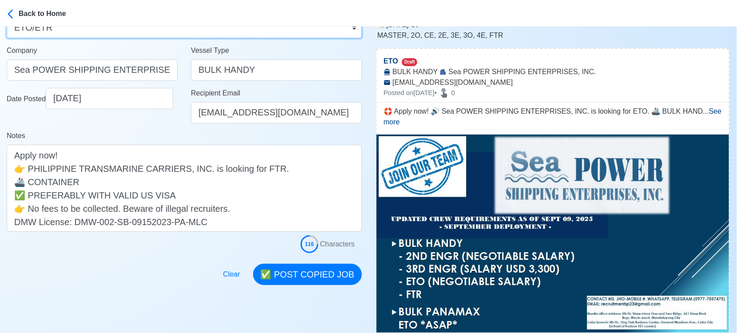
scroll to position [148, 0]
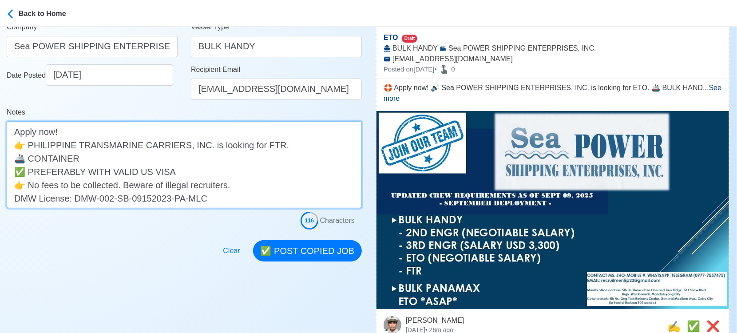
click at [143, 159] on textarea "🛟 Apply now! 🔊 Sea POWER SHIPPING ENTERPRISES, INC. is looking for ETO. 🚢 BULK …" at bounding box center [184, 164] width 355 height 87
click at [261, 144] on textarea "🛟 Apply now! 🔊 Sea POWER SHIPPING ENTERPRISES, INC. is looking for ETO. 🚢 BULK …" at bounding box center [184, 164] width 355 height 87
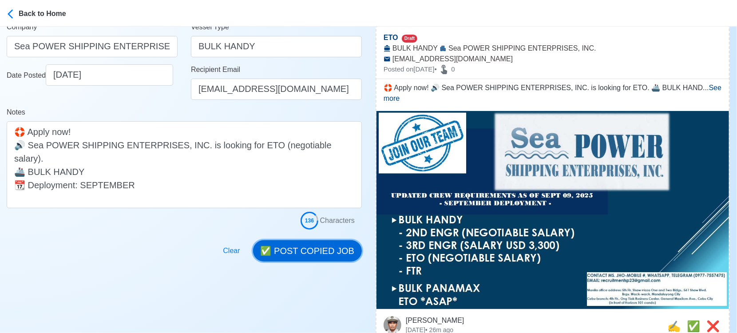
click at [317, 252] on button "✅ POST COPIED JOB" at bounding box center [307, 250] width 109 height 21
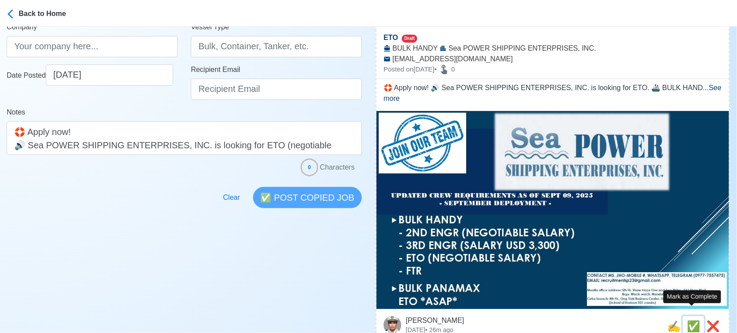
click at [688, 320] on span "✅" at bounding box center [693, 326] width 13 height 12
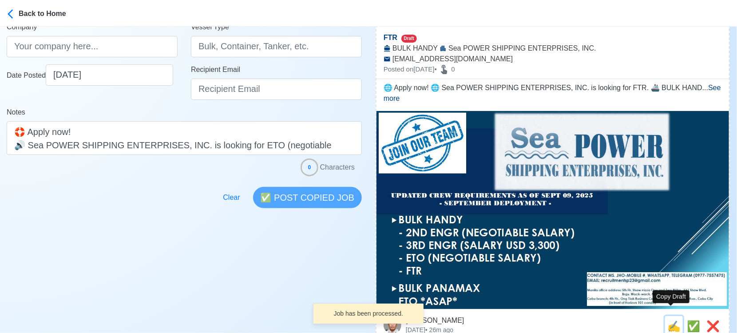
drag, startPoint x: 670, startPoint y: 316, endPoint x: 575, endPoint y: 297, distance: 97.0
click at [669, 320] on span "✍️" at bounding box center [673, 326] width 13 height 12
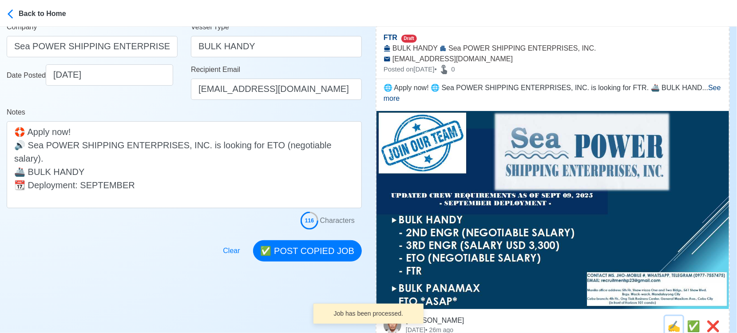
scroll to position [0, 0]
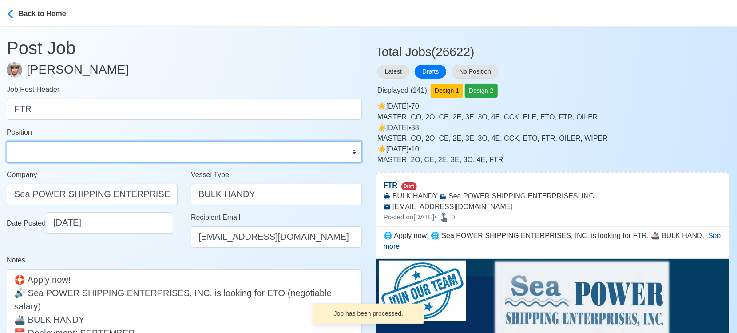
click at [107, 153] on select "Master Chief Officer 2nd Officer 3rd Officer Junior Officer Chief Engineer 2nd …" at bounding box center [184, 151] width 355 height 21
click at [7, 141] on select "Master Chief Officer 2nd Officer 3rd Officer Junior Officer Chief Engineer 2nd …" at bounding box center [184, 151] width 355 height 21
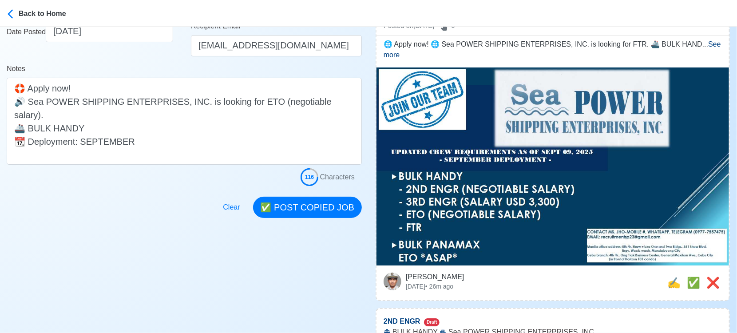
scroll to position [197, 0]
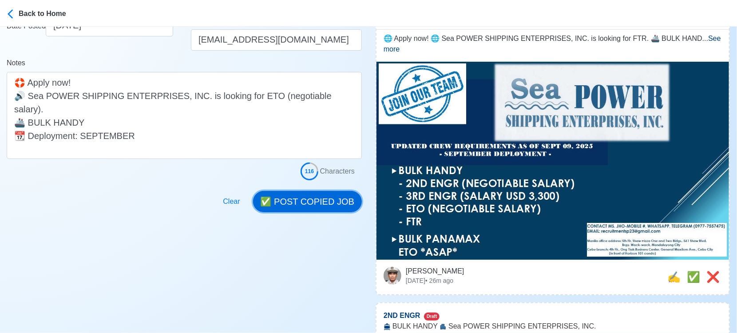
click at [323, 201] on button "✅ POST COPIED JOB" at bounding box center [307, 201] width 109 height 21
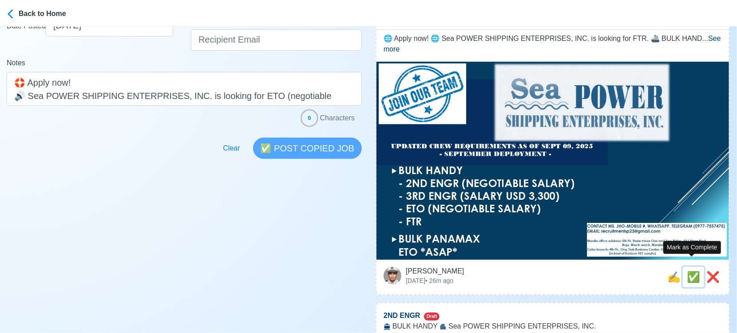
click at [688, 271] on span "✅" at bounding box center [693, 277] width 13 height 12
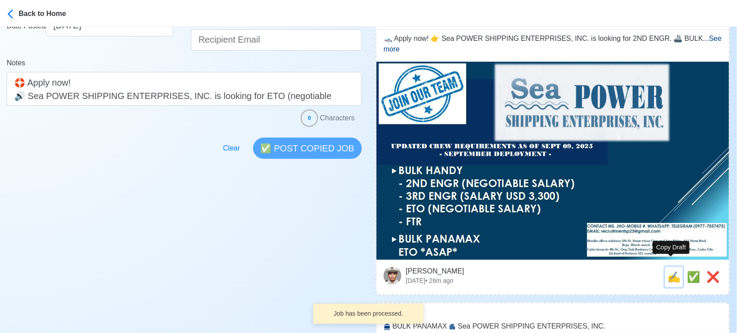
click at [668, 271] on span "✍️" at bounding box center [673, 277] width 13 height 12
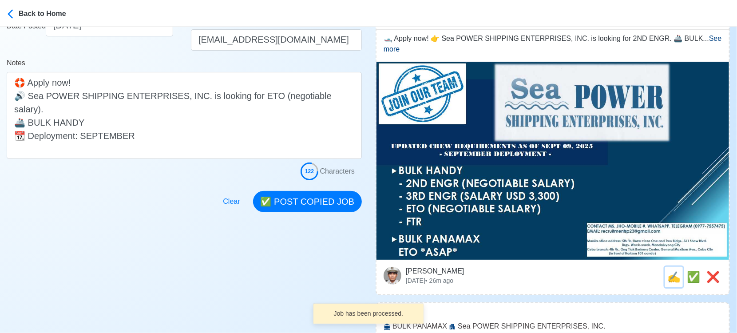
scroll to position [0, 0]
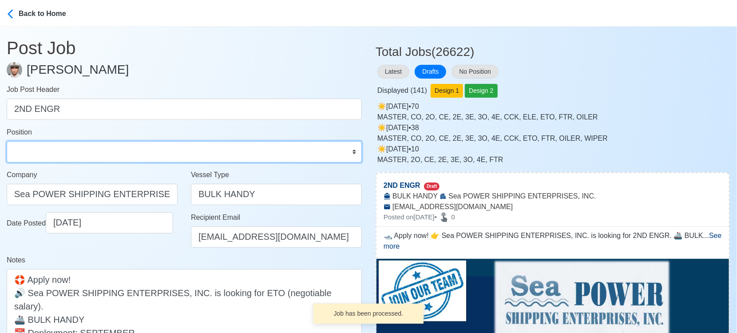
click at [99, 159] on select "Master Chief Officer 2nd Officer 3rd Officer Junior Officer Chief Engineer 2nd …" at bounding box center [184, 151] width 355 height 21
click at [7, 141] on select "Master Chief Officer 2nd Officer 3rd Officer Junior Officer Chief Engineer 2nd …" at bounding box center [184, 151] width 355 height 21
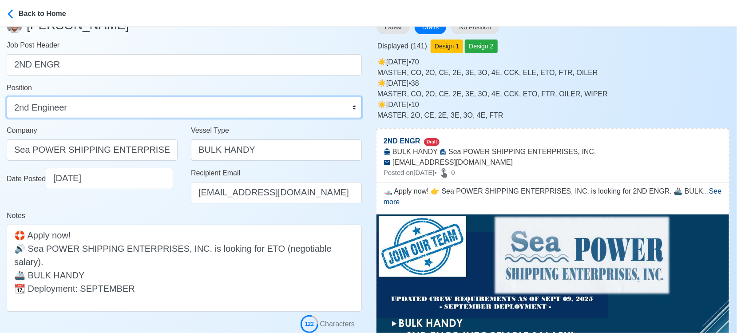
scroll to position [99, 0]
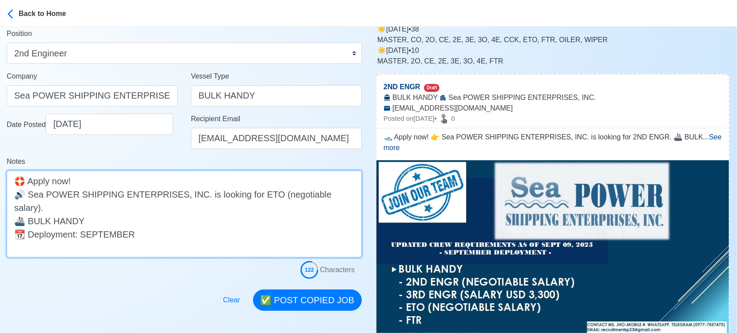
click at [286, 194] on textarea "🛥️ Apply now! 👉 Sea POWER SHIPPING ENTERPRISES, INC. is looking for 2ND ENGR. 🚢…" at bounding box center [184, 213] width 355 height 87
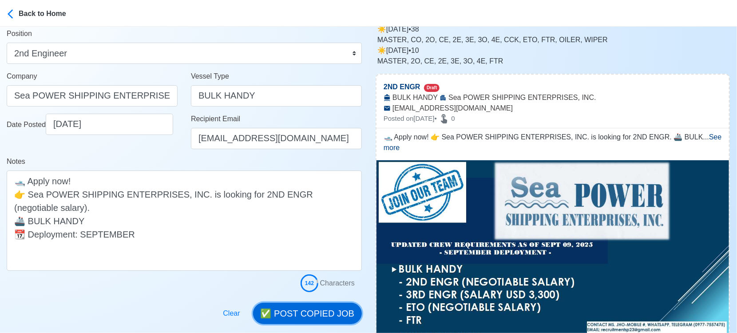
click at [309, 308] on button "✅ POST COPIED JOB" at bounding box center [307, 313] width 109 height 21
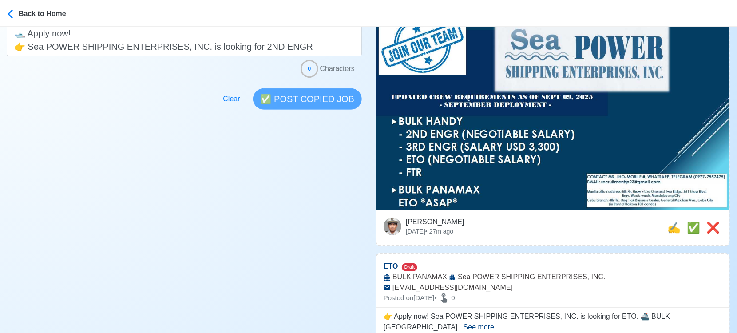
scroll to position [296, 0]
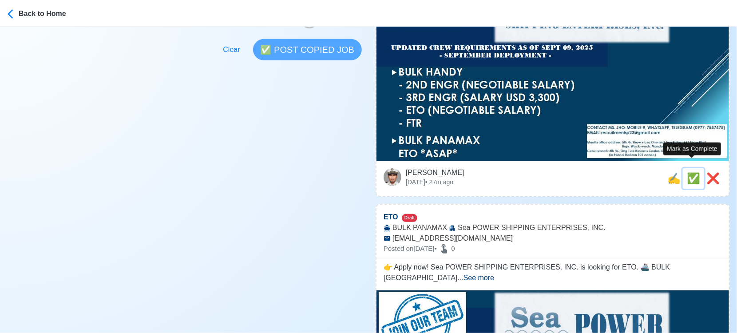
click at [689, 172] on span "✅" at bounding box center [693, 178] width 13 height 12
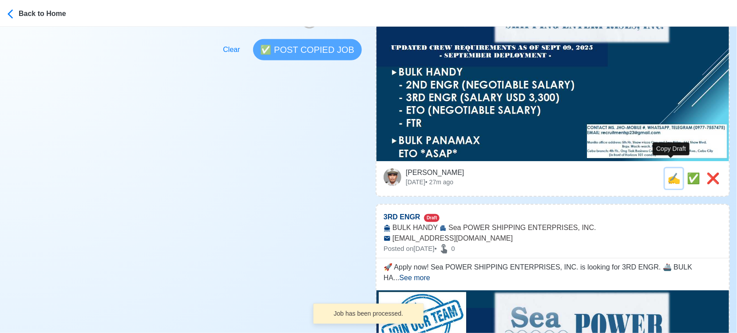
click at [671, 172] on span "✍️" at bounding box center [673, 178] width 13 height 12
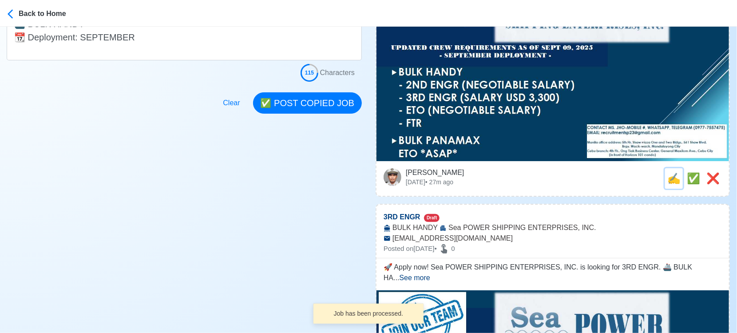
scroll to position [0, 0]
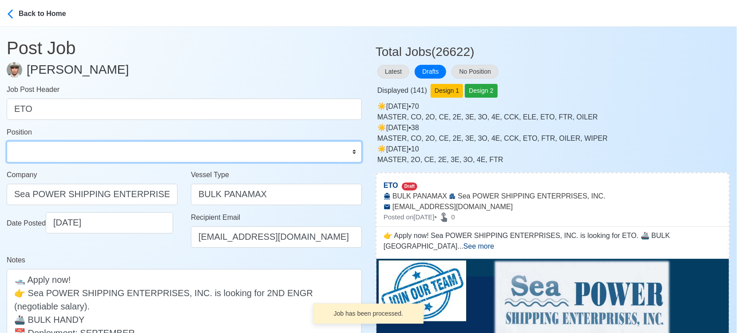
drag, startPoint x: 123, startPoint y: 151, endPoint x: 110, endPoint y: 144, distance: 14.3
click at [122, 152] on select "Master Chief Officer 2nd Officer 3rd Officer Junior Officer Chief Engineer 2nd …" at bounding box center [184, 151] width 355 height 21
click at [7, 141] on select "Master Chief Officer 2nd Officer 3rd Officer Junior Officer Chief Engineer 2nd …" at bounding box center [184, 151] width 355 height 21
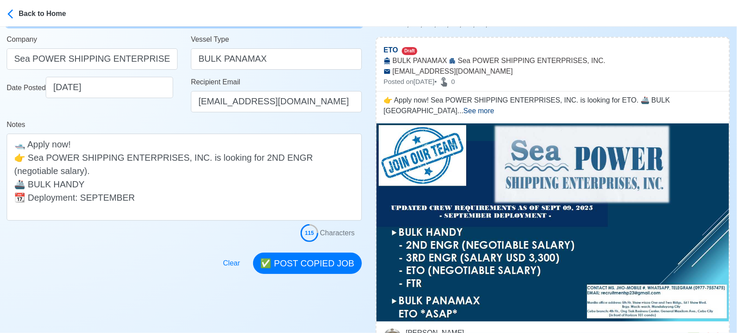
scroll to position [197, 0]
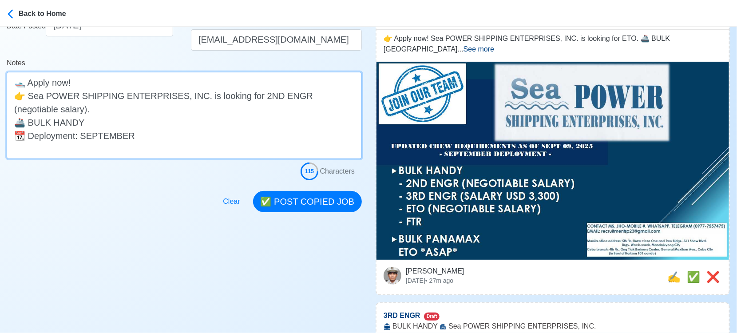
click at [95, 120] on textarea "👉 Apply now! Sea POWER SHIPPING ENTERPRISES, INC. is looking for ETO. 🚢 BULK PA…" at bounding box center [184, 115] width 355 height 87
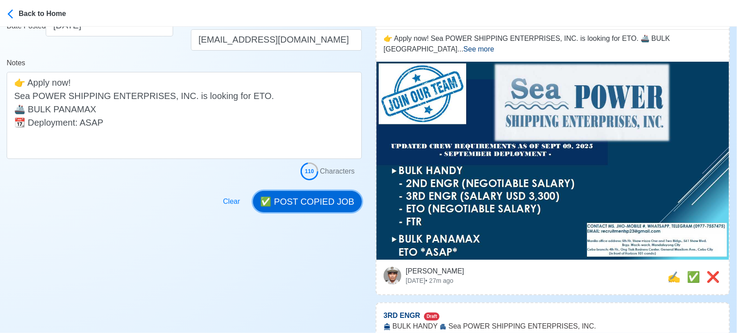
click at [339, 197] on button "✅ POST COPIED JOB" at bounding box center [307, 201] width 109 height 21
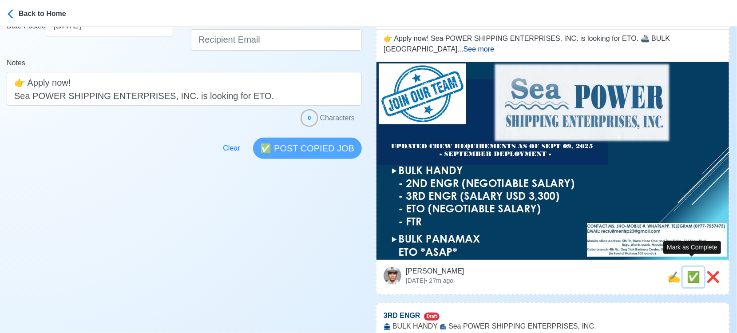
click at [691, 271] on span "✅" at bounding box center [693, 277] width 13 height 12
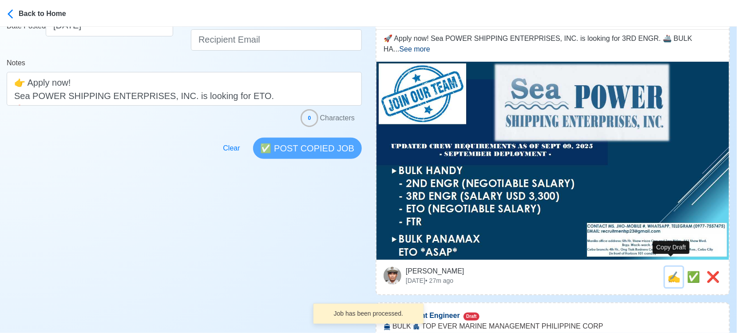
click at [668, 271] on span "✍️" at bounding box center [673, 277] width 13 height 12
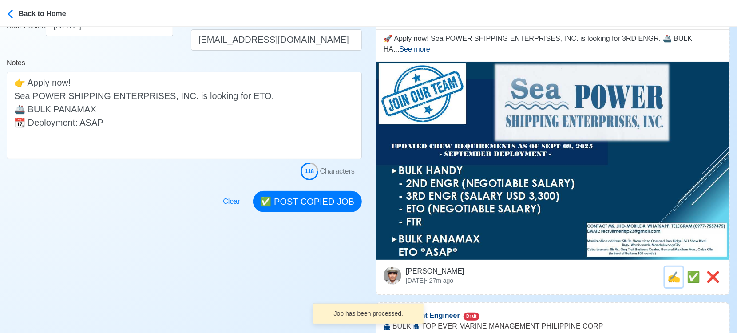
scroll to position [0, 0]
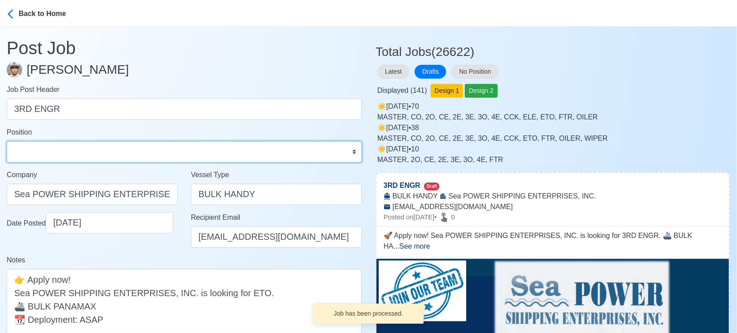
click at [138, 150] on select "Master Chief Officer 2nd Officer 3rd Officer Junior Officer Chief Engineer 2nd …" at bounding box center [184, 151] width 355 height 21
click at [7, 141] on select "Master Chief Officer 2nd Officer 3rd Officer Junior Officer Chief Engineer 2nd …" at bounding box center [184, 151] width 355 height 21
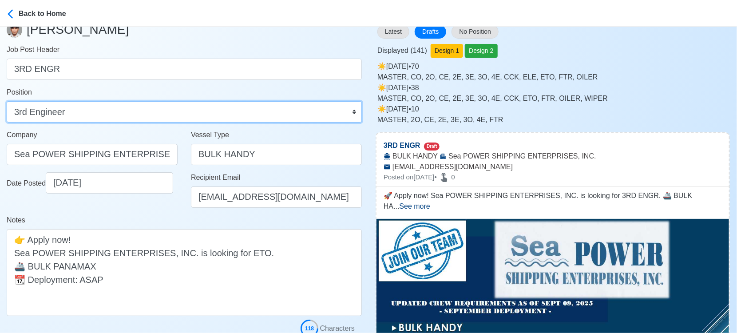
scroll to position [99, 0]
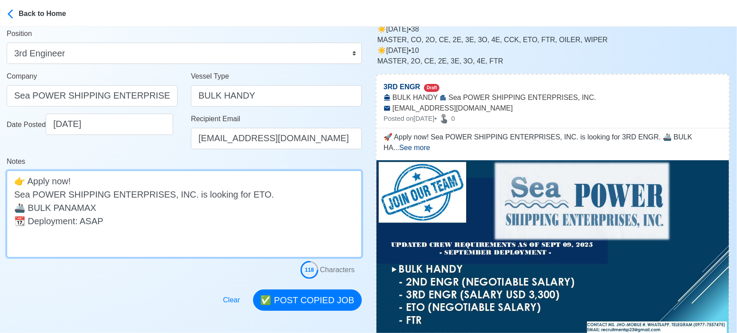
click at [271, 194] on textarea "🚀 Apply now! Sea POWER SHIPPING ENTERPRISES, INC. is looking for 3RD ENGR. 🚢 BU…" at bounding box center [184, 213] width 355 height 87
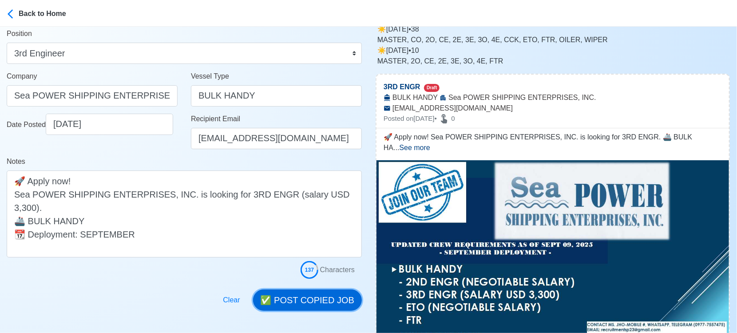
click at [336, 300] on button "✅ POST COPIED JOB" at bounding box center [307, 299] width 109 height 21
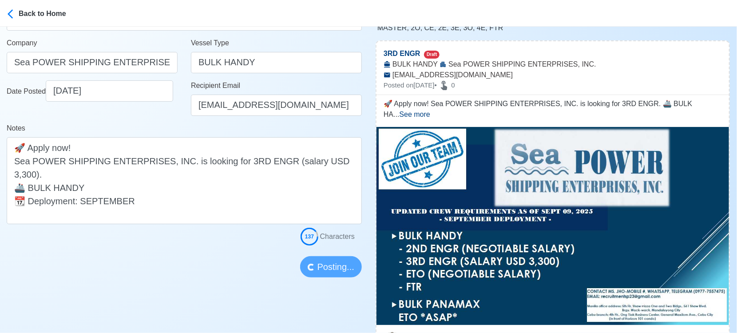
scroll to position [197, 0]
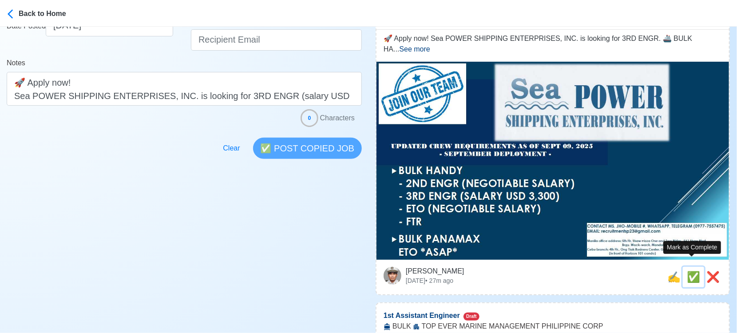
click at [693, 271] on span "✅" at bounding box center [693, 277] width 13 height 12
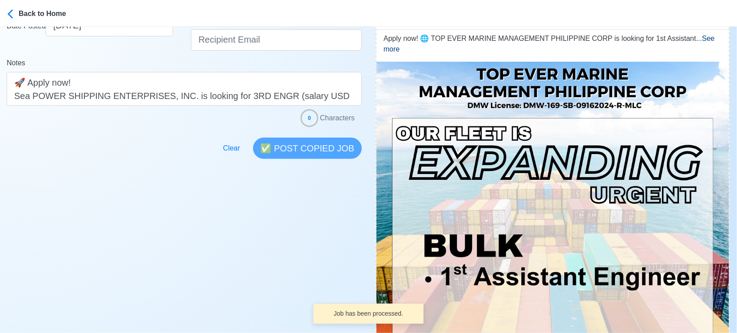
scroll to position [394, 0]
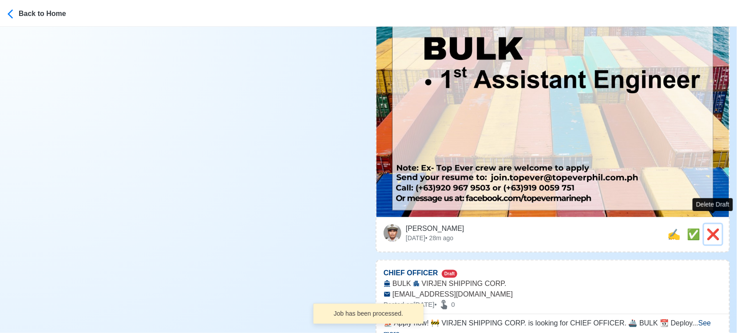
click at [712, 228] on span "❌" at bounding box center [712, 234] width 13 height 12
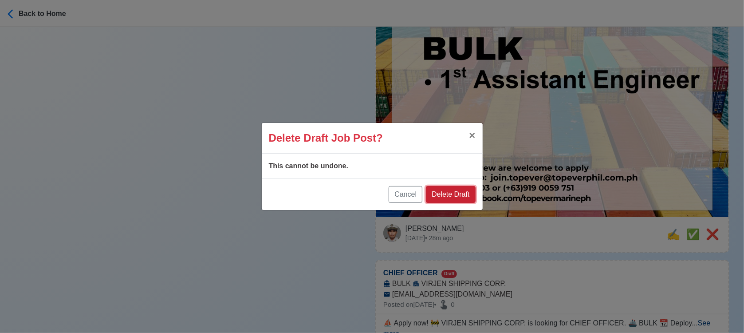
click at [453, 194] on button "Delete Draft" at bounding box center [450, 194] width 49 height 17
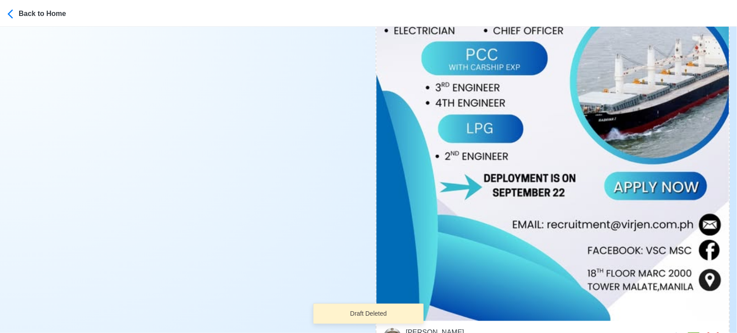
scroll to position [542, 0]
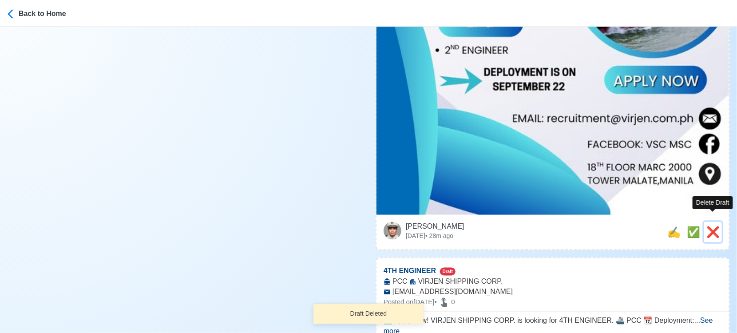
click at [708, 226] on span "❌" at bounding box center [712, 232] width 13 height 12
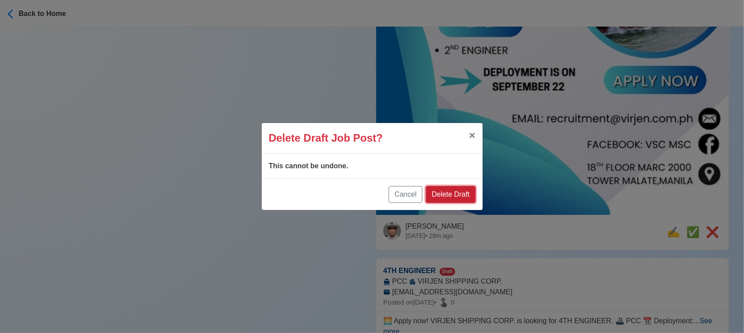
click at [460, 191] on button "Delete Draft" at bounding box center [450, 194] width 49 height 17
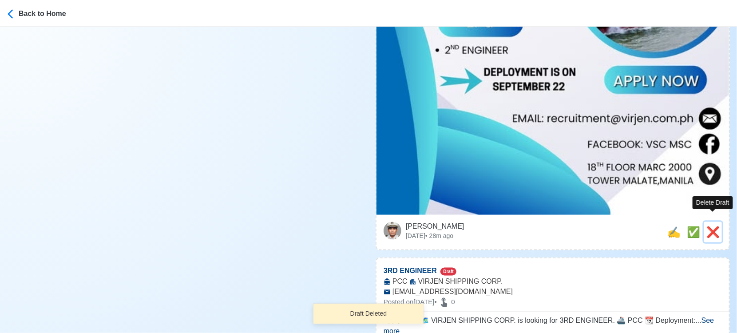
click at [710, 226] on span "❌" at bounding box center [712, 232] width 13 height 12
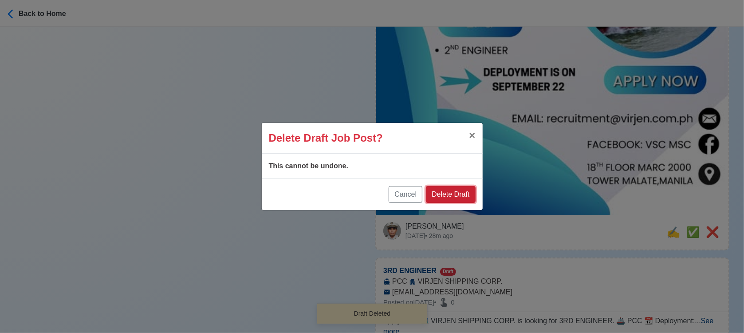
click at [446, 190] on button "Delete Draft" at bounding box center [450, 194] width 49 height 17
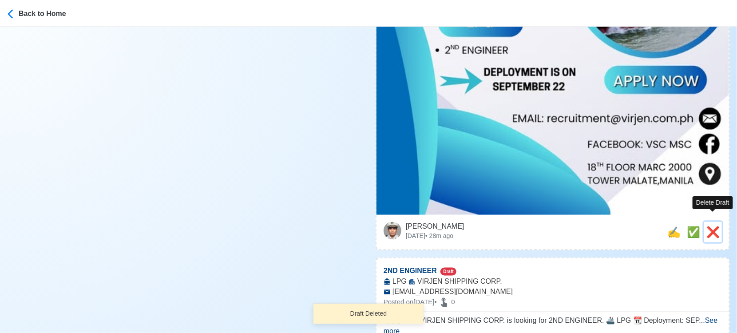
click at [713, 226] on span "❌" at bounding box center [712, 232] width 13 height 12
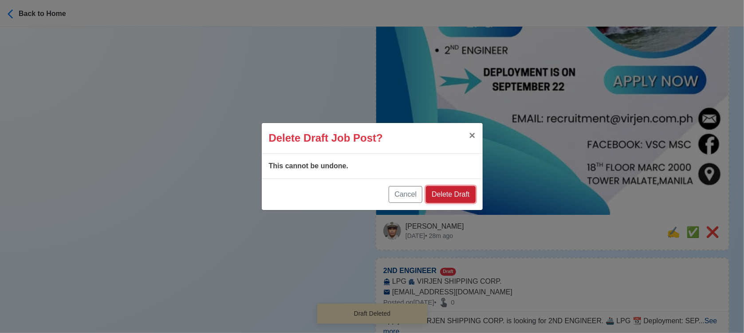
click at [467, 196] on button "Delete Draft" at bounding box center [450, 194] width 49 height 17
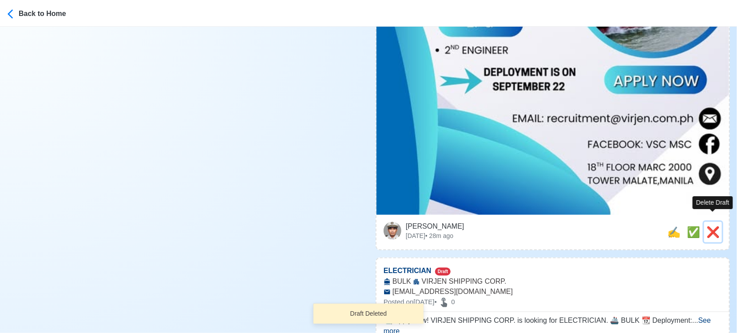
click at [714, 226] on span "❌" at bounding box center [712, 232] width 13 height 12
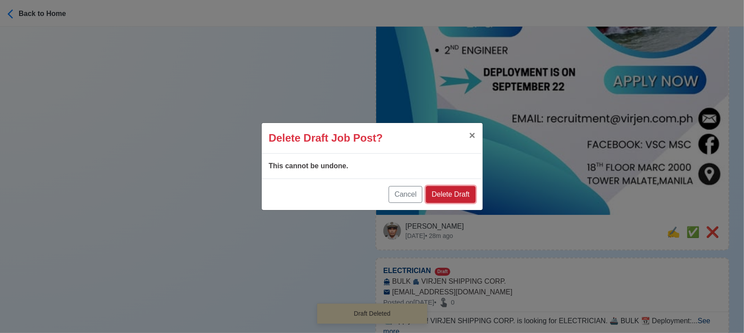
click at [458, 191] on button "Delete Draft" at bounding box center [450, 194] width 49 height 17
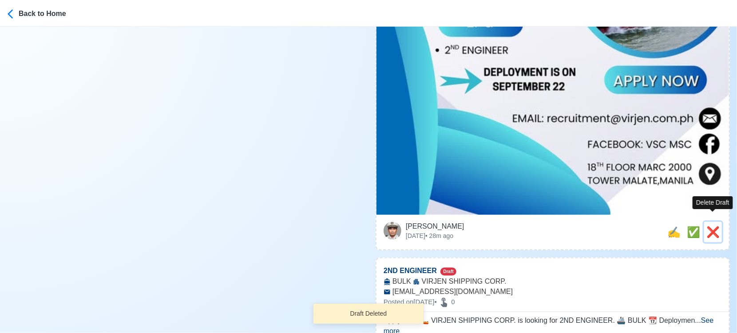
click at [712, 226] on span "❌" at bounding box center [712, 232] width 13 height 12
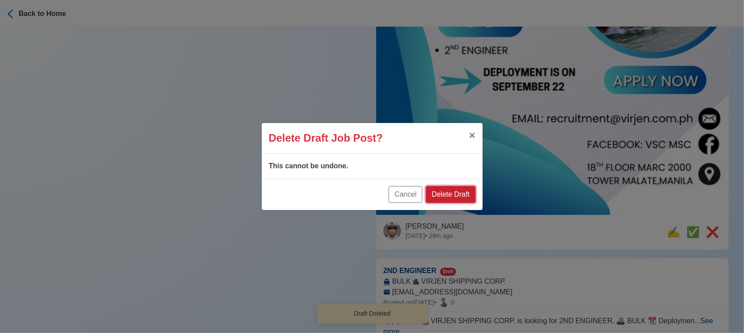
click at [455, 190] on button "Delete Draft" at bounding box center [450, 194] width 49 height 17
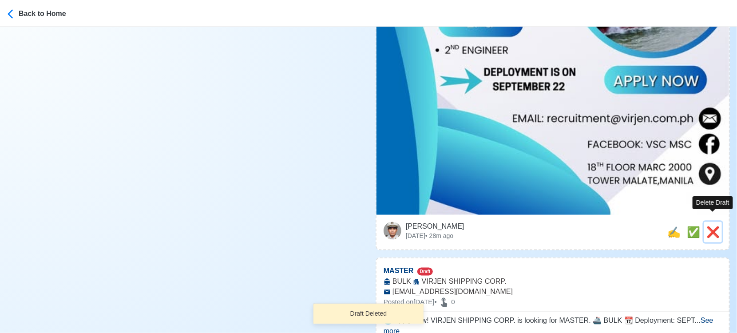
click at [716, 226] on span "❌" at bounding box center [712, 232] width 13 height 12
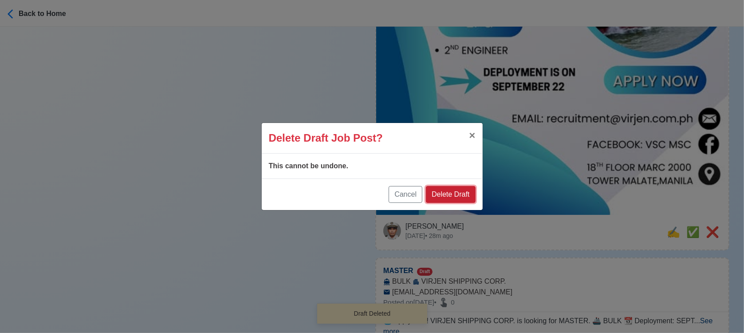
click at [464, 194] on button "Delete Draft" at bounding box center [450, 194] width 49 height 17
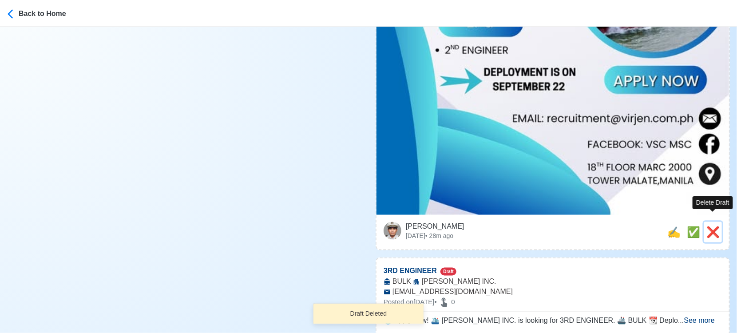
click at [714, 226] on span "❌" at bounding box center [712, 232] width 13 height 12
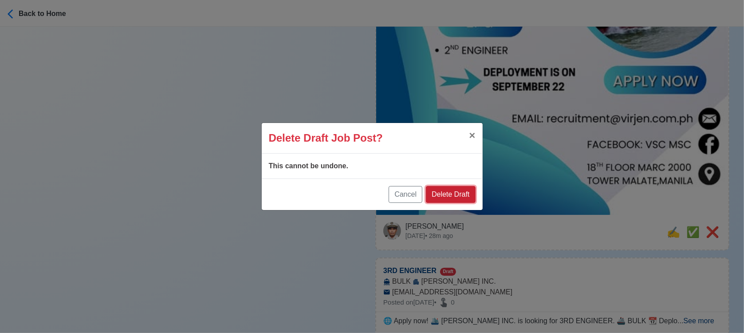
click at [465, 191] on button "Delete Draft" at bounding box center [450, 194] width 49 height 17
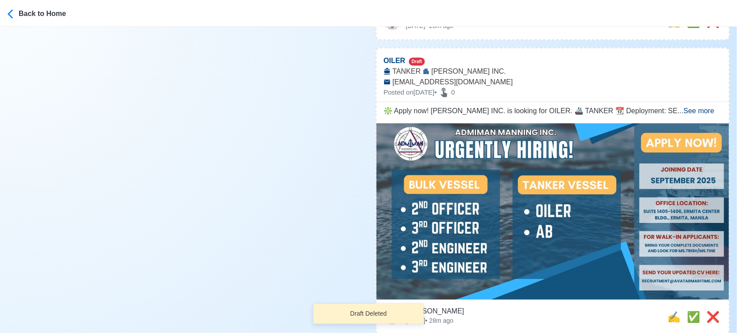
scroll to position [444, 0]
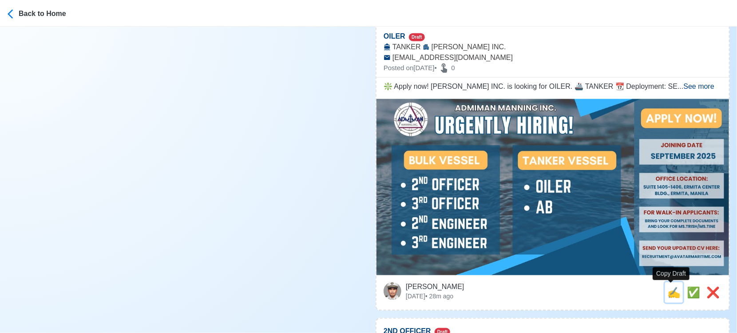
click at [667, 293] on span "✍️" at bounding box center [673, 292] width 13 height 12
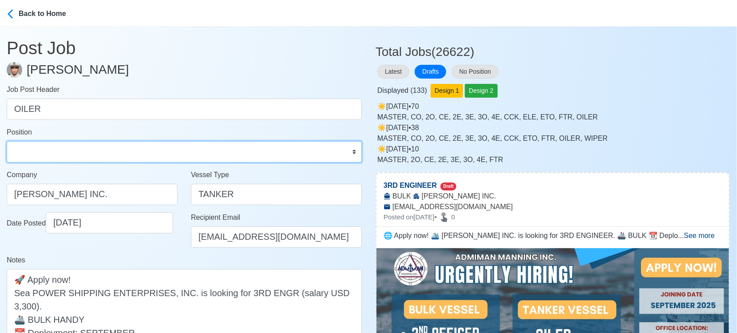
click at [81, 152] on select "Master Chief Officer 2nd Officer 3rd Officer Junior Officer Chief Engineer 2nd …" at bounding box center [184, 151] width 355 height 21
click at [7, 141] on select "Master Chief Officer 2nd Officer 3rd Officer Junior Officer Chief Engineer 2nd …" at bounding box center [184, 151] width 355 height 21
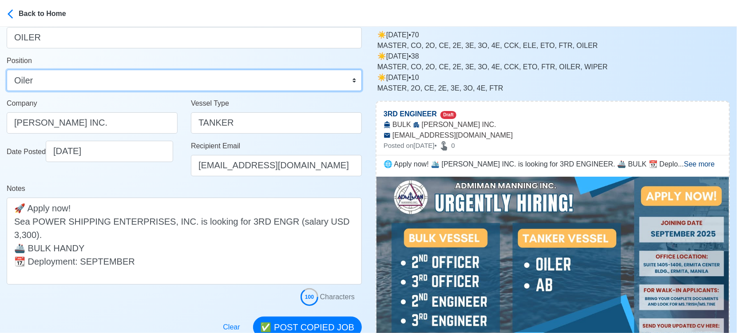
scroll to position [148, 0]
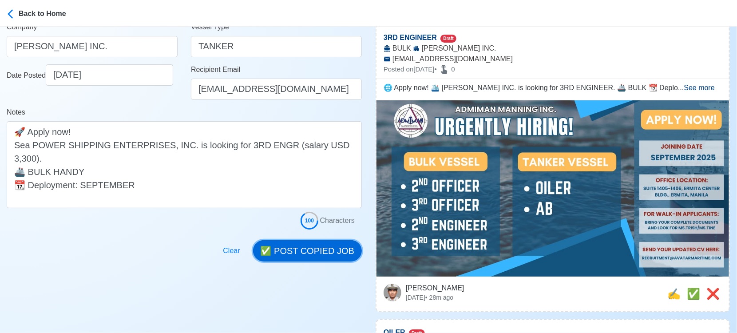
click at [311, 247] on button "✅ POST COPIED JOB" at bounding box center [307, 250] width 109 height 21
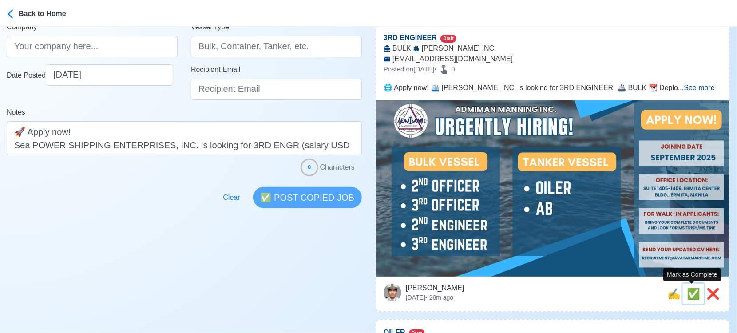
click at [689, 293] on span "✅" at bounding box center [693, 294] width 13 height 12
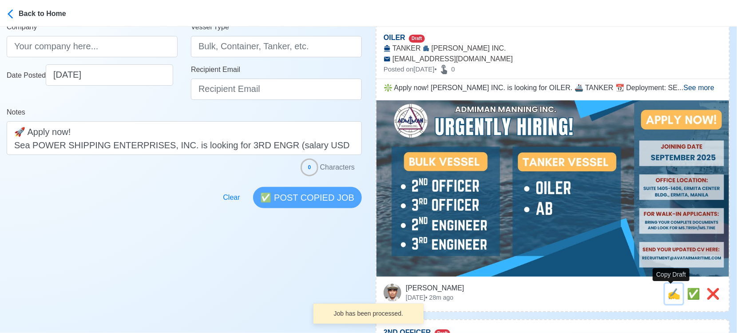
drag, startPoint x: 674, startPoint y: 295, endPoint x: 554, endPoint y: 269, distance: 122.6
click at [669, 295] on span "✍️" at bounding box center [673, 294] width 13 height 12
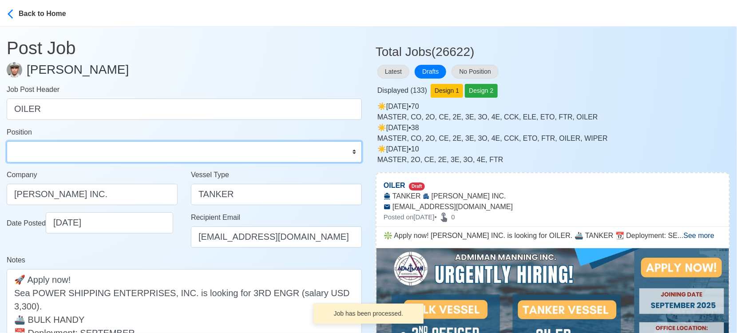
click at [102, 154] on select "Master Chief Officer 2nd Officer 3rd Officer Junior Officer Chief Engineer 2nd …" at bounding box center [184, 151] width 355 height 21
click at [7, 141] on select "Master Chief Officer 2nd Officer 3rd Officer Junior Officer Chief Engineer 2nd …" at bounding box center [184, 151] width 355 height 21
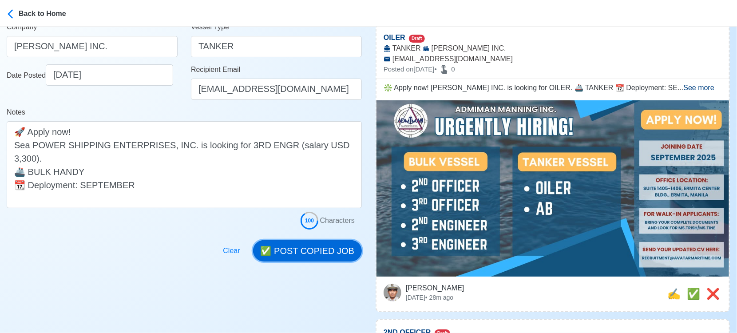
click at [321, 244] on button "✅ POST COPIED JOB" at bounding box center [307, 250] width 109 height 21
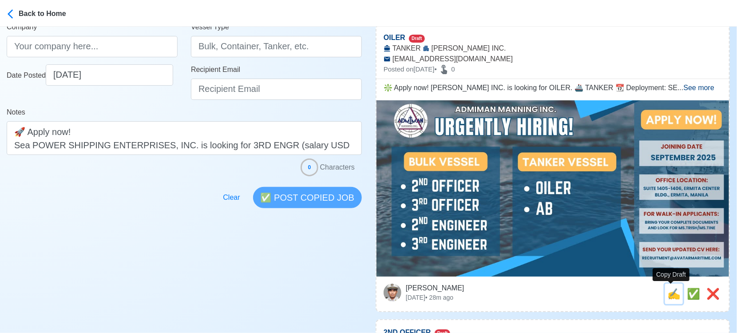
click at [678, 294] on button "✍️" at bounding box center [674, 294] width 18 height 20
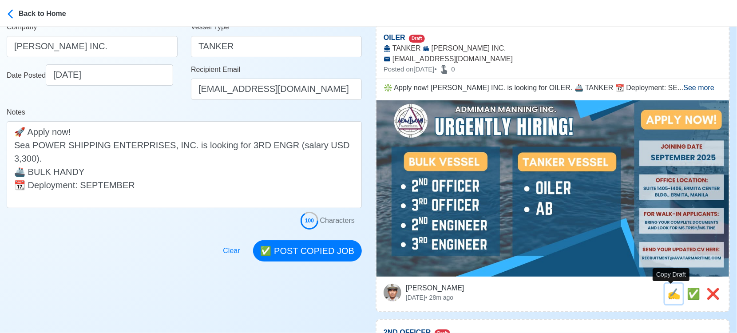
click at [669, 298] on span "✍️" at bounding box center [673, 294] width 13 height 12
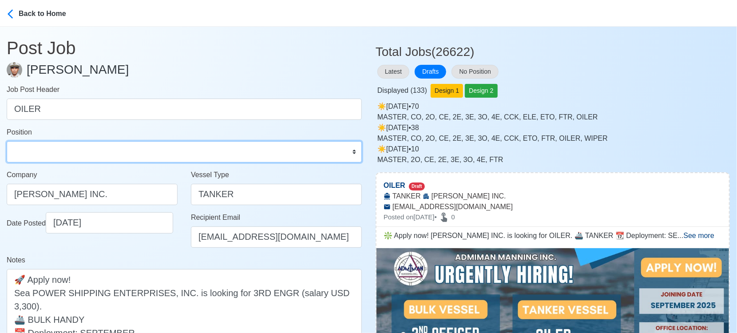
click at [115, 148] on select "Master Chief Officer 2nd Officer 3rd Officer Junior Officer Chief Engineer 2nd …" at bounding box center [184, 151] width 355 height 21
click at [7, 141] on select "Master Chief Officer 2nd Officer 3rd Officer Junior Officer Chief Engineer 2nd …" at bounding box center [184, 151] width 355 height 21
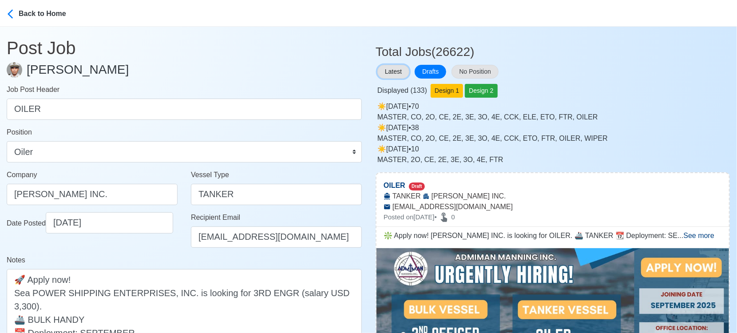
click at [386, 73] on button "Latest" at bounding box center [393, 72] width 32 height 14
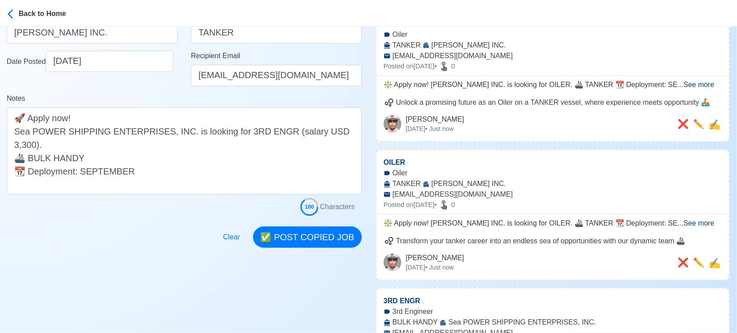
scroll to position [246, 0]
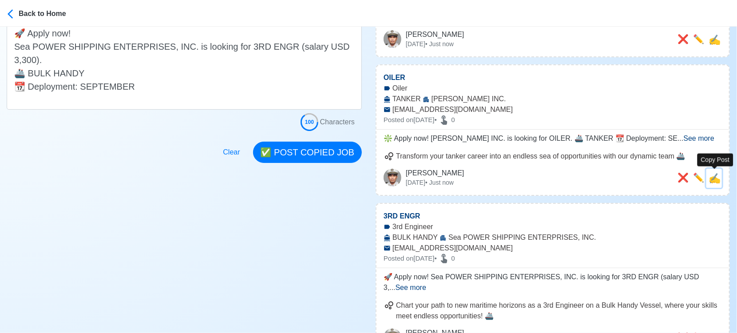
click at [715, 177] on span "✍️" at bounding box center [714, 178] width 12 height 11
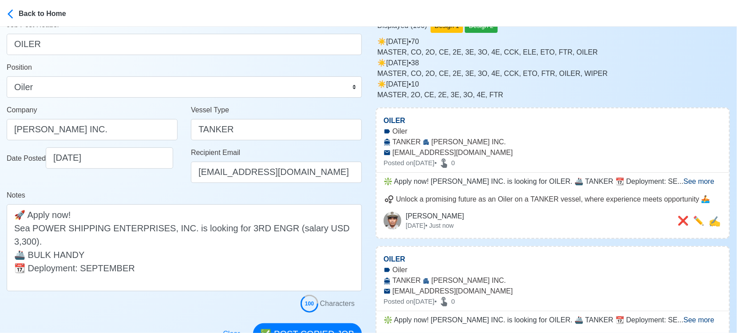
scroll to position [148, 0]
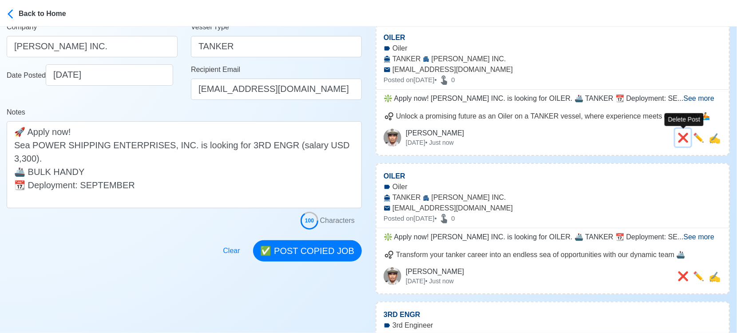
click at [682, 137] on span "❌" at bounding box center [682, 138] width 11 height 10
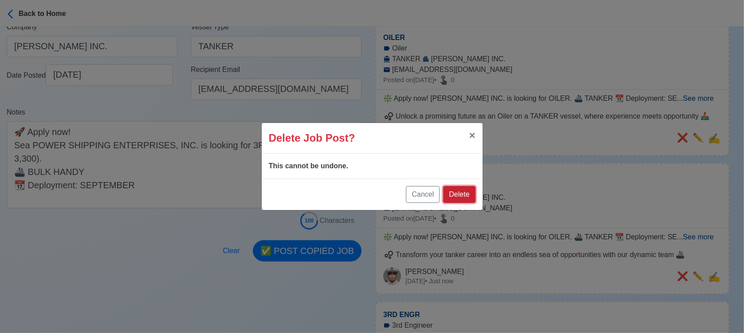
click at [461, 194] on button "Delete" at bounding box center [459, 194] width 32 height 17
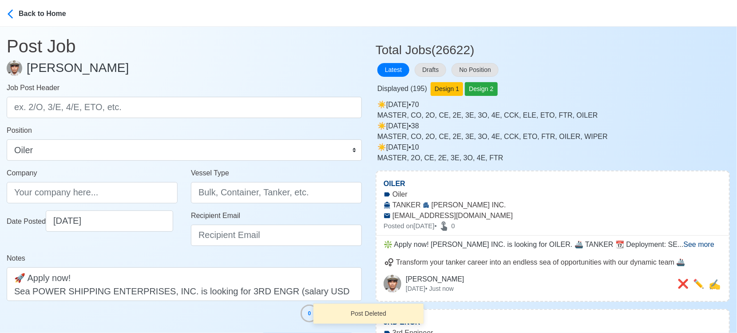
scroll to position [0, 0]
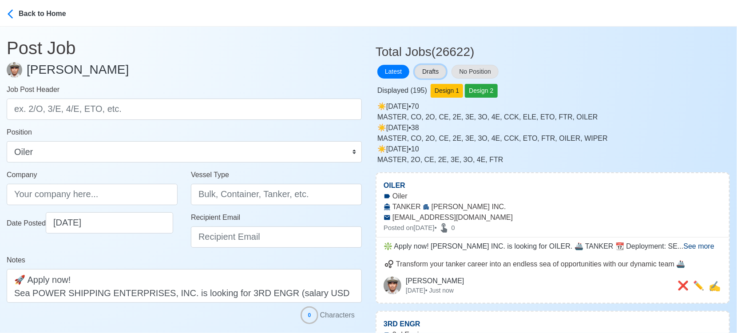
click at [430, 73] on button "Drafts" at bounding box center [431, 72] width 32 height 14
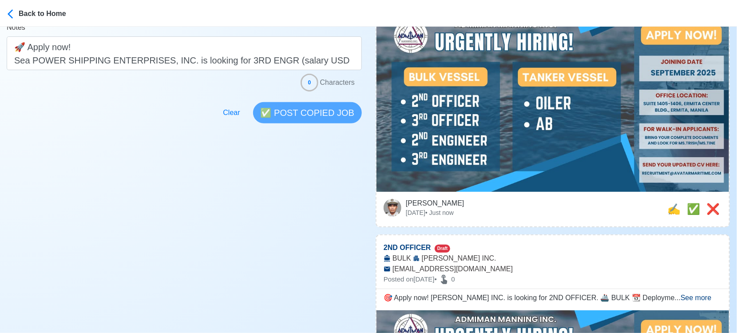
scroll to position [345, 0]
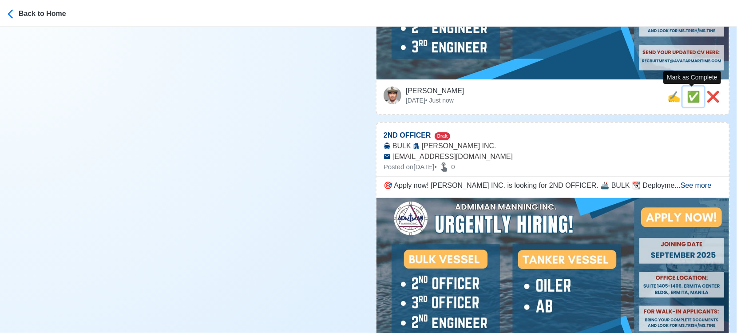
click at [688, 95] on span "✅" at bounding box center [693, 97] width 13 height 12
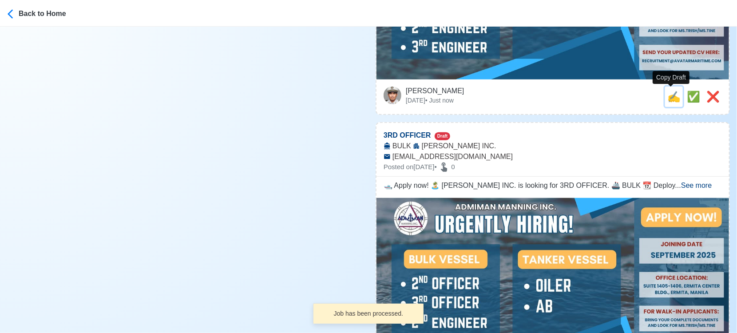
click at [668, 96] on span "✍️" at bounding box center [673, 97] width 13 height 12
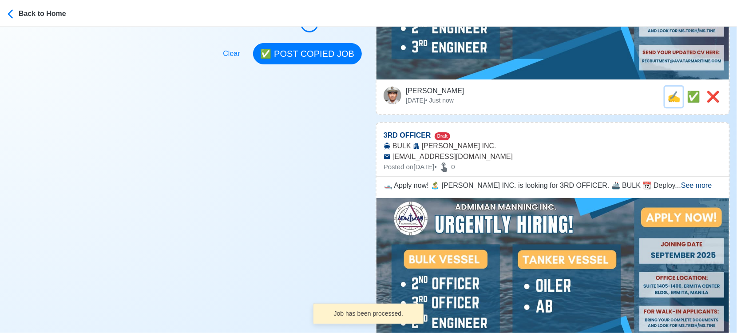
scroll to position [0, 0]
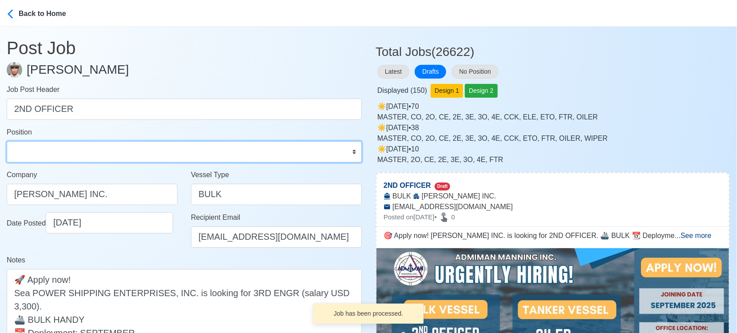
click at [135, 145] on select "Master Chief Officer 2nd Officer 3rd Officer Junior Officer Chief Engineer 2nd …" at bounding box center [184, 151] width 355 height 21
click at [7, 141] on select "Master Chief Officer 2nd Officer 3rd Officer Junior Officer Chief Engineer 2nd …" at bounding box center [184, 151] width 355 height 21
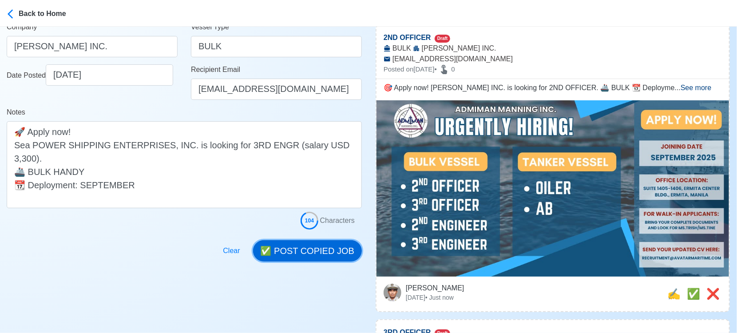
click at [334, 247] on button "✅ POST COPIED JOB" at bounding box center [307, 250] width 109 height 21
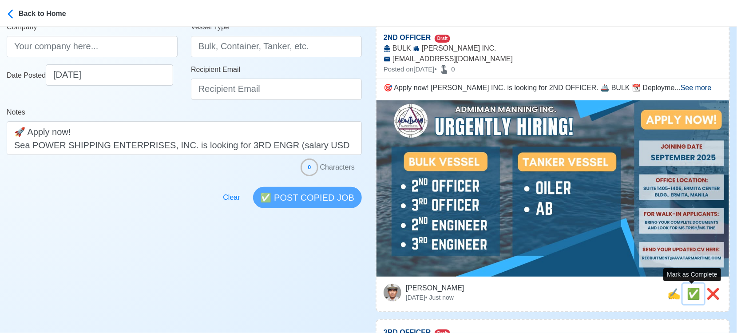
click at [687, 291] on span "✅" at bounding box center [693, 294] width 13 height 12
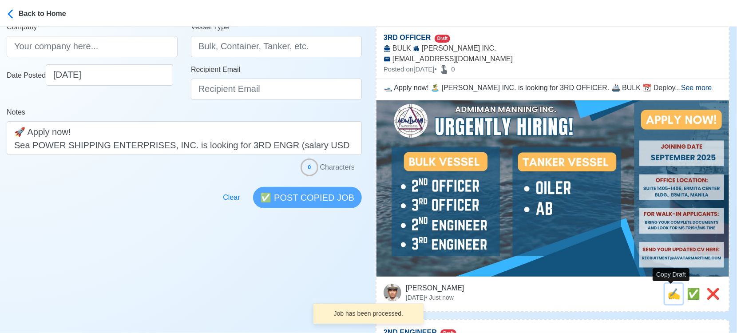
drag, startPoint x: 673, startPoint y: 294, endPoint x: 607, endPoint y: 274, distance: 69.0
click at [672, 294] on span "✍️" at bounding box center [673, 294] width 13 height 12
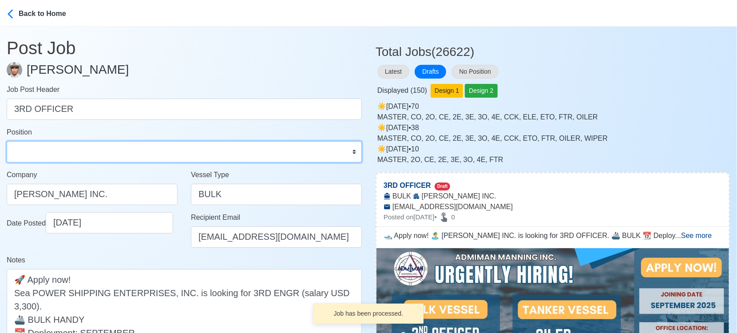
drag, startPoint x: 79, startPoint y: 153, endPoint x: 78, endPoint y: 142, distance: 11.2
click at [79, 152] on select "Master Chief Officer 2nd Officer 3rd Officer Junior Officer Chief Engineer 2nd …" at bounding box center [184, 151] width 355 height 21
click at [7, 141] on select "Master Chief Officer 2nd Officer 3rd Officer Junior Officer Chief Engineer 2nd …" at bounding box center [184, 151] width 355 height 21
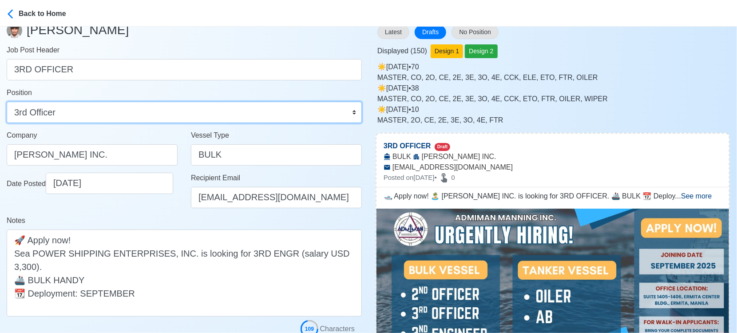
scroll to position [148, 0]
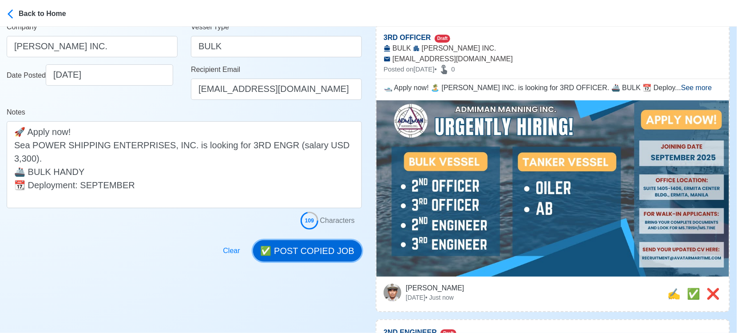
click at [321, 247] on button "✅ POST COPIED JOB" at bounding box center [307, 250] width 109 height 21
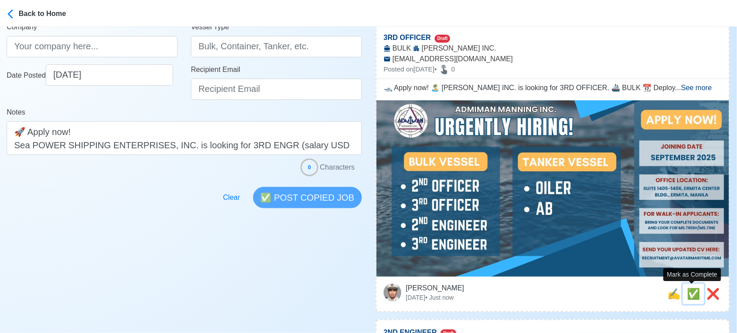
click at [687, 293] on span "✅" at bounding box center [693, 294] width 13 height 12
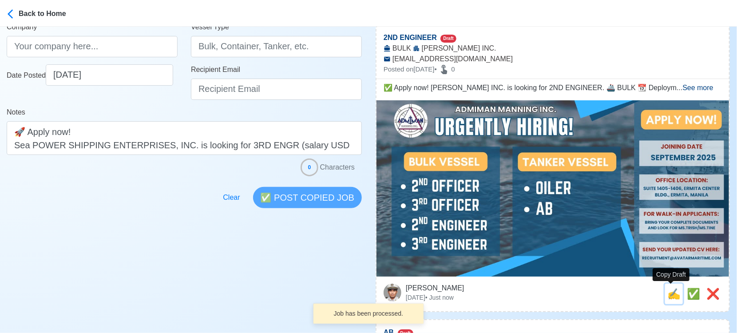
drag, startPoint x: 674, startPoint y: 294, endPoint x: 469, endPoint y: 249, distance: 210.0
click at [673, 294] on span "✍️" at bounding box center [673, 294] width 13 height 12
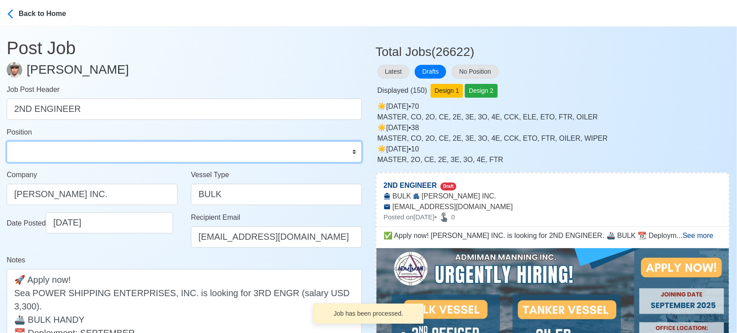
drag, startPoint x: 103, startPoint y: 151, endPoint x: 102, endPoint y: 143, distance: 8.5
click at [103, 152] on select "Master Chief Officer 2nd Officer 3rd Officer Junior Officer Chief Engineer 2nd …" at bounding box center [184, 151] width 355 height 21
click at [7, 141] on select "Master Chief Officer 2nd Officer 3rd Officer Junior Officer Chief Engineer 2nd …" at bounding box center [184, 151] width 355 height 21
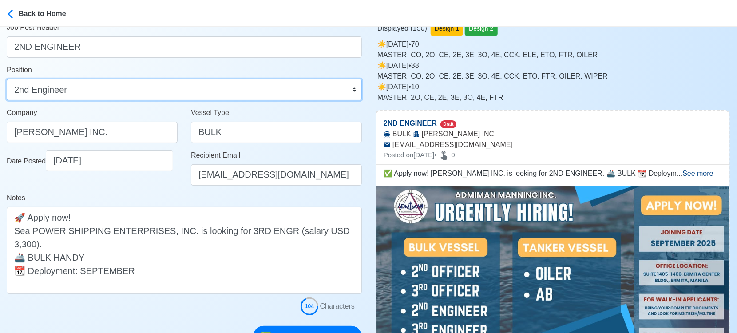
scroll to position [148, 0]
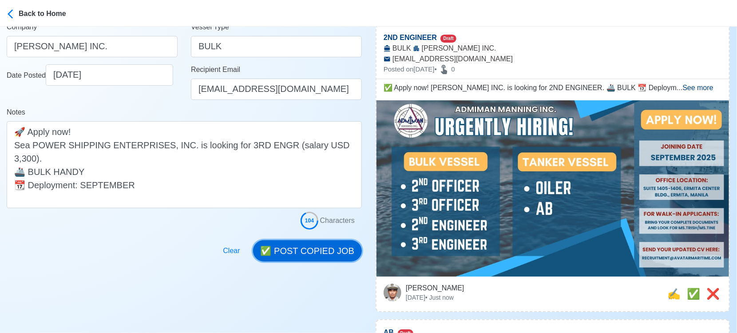
click at [324, 247] on button "✅ POST COPIED JOB" at bounding box center [307, 250] width 109 height 21
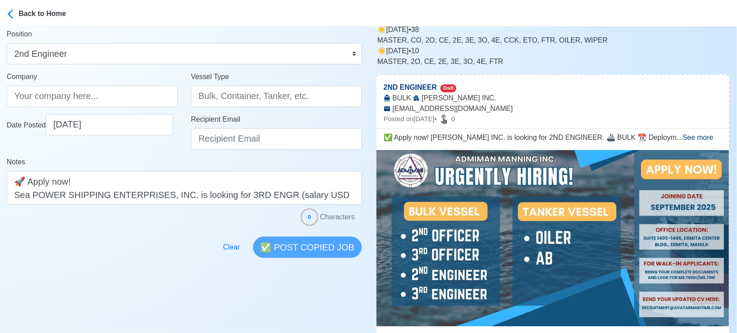
scroll to position [197, 0]
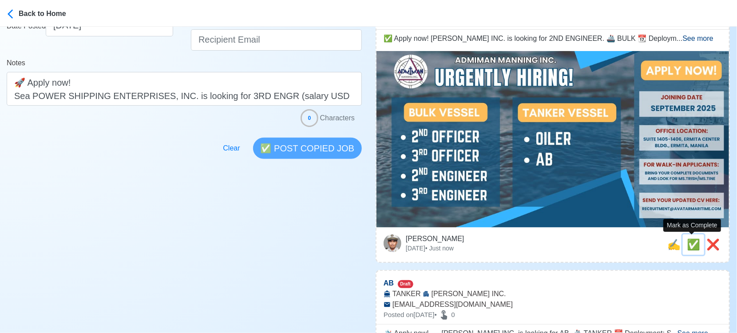
click at [689, 241] on span "✅" at bounding box center [693, 244] width 13 height 12
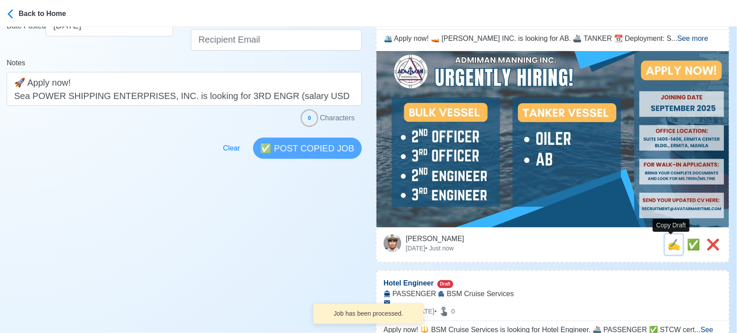
click at [671, 244] on span "✍️" at bounding box center [673, 244] width 13 height 12
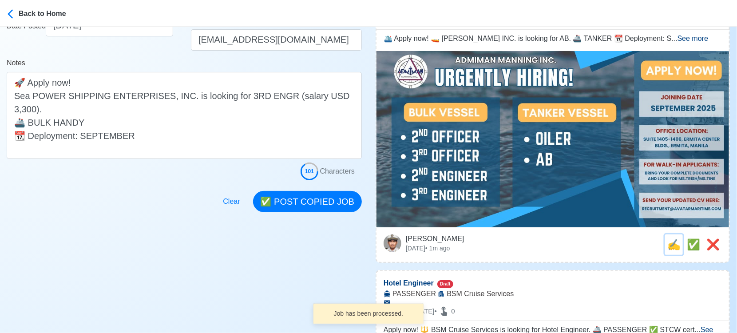
scroll to position [0, 0]
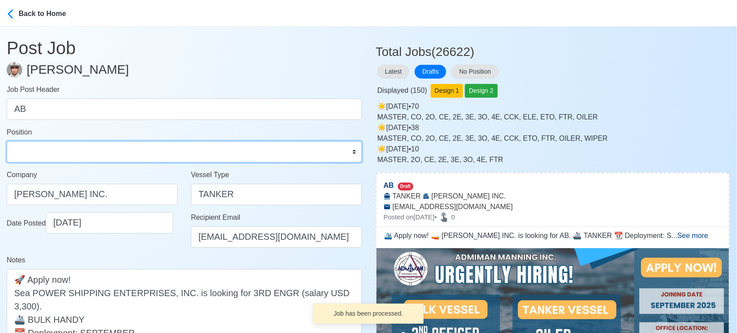
click at [46, 155] on select "Master Chief Officer 2nd Officer 3rd Officer Junior Officer Chief Engineer 2nd …" at bounding box center [184, 151] width 355 height 21
click at [7, 141] on select "Master Chief Officer 2nd Officer 3rd Officer Junior Officer Chief Engineer 2nd …" at bounding box center [184, 151] width 355 height 21
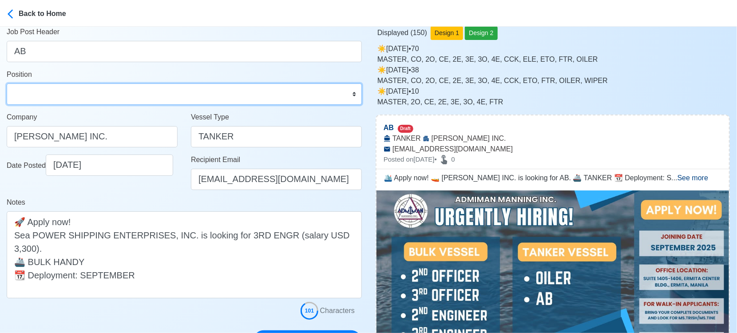
scroll to position [148, 0]
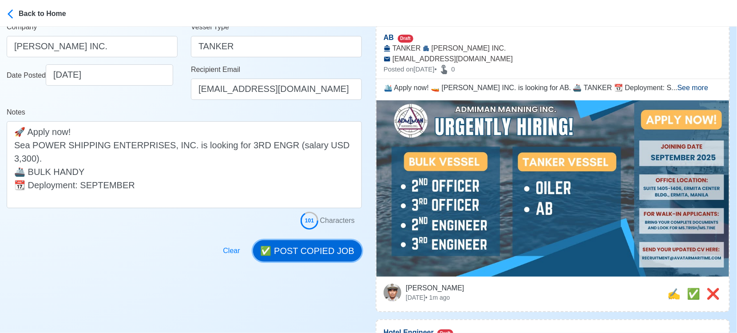
click at [334, 249] on button "✅ POST COPIED JOB" at bounding box center [307, 250] width 109 height 21
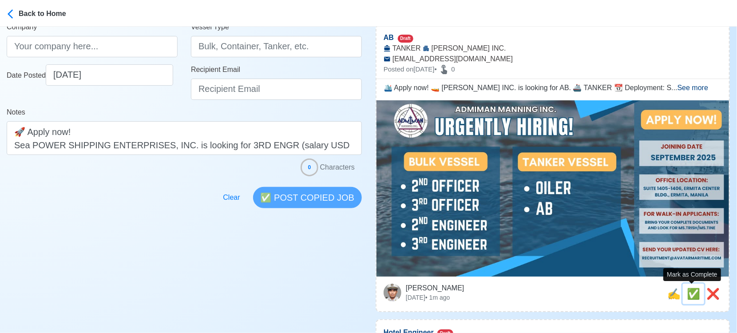
click at [694, 294] on span "✅" at bounding box center [693, 294] width 13 height 12
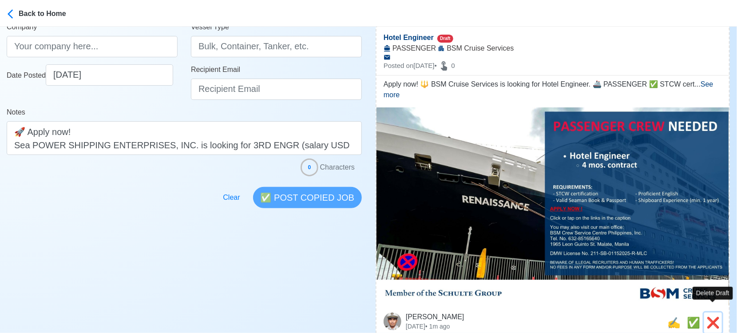
click at [714, 316] on span "❌" at bounding box center [712, 322] width 13 height 12
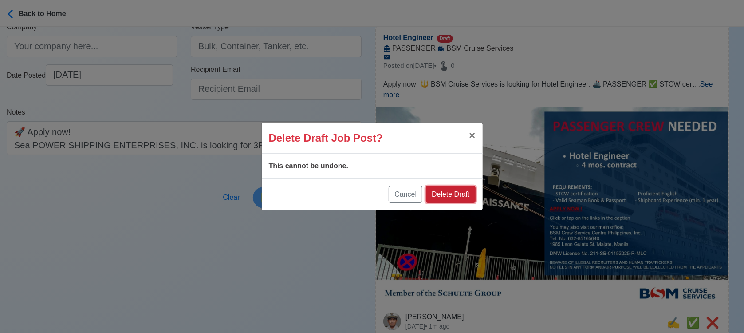
click at [457, 192] on button "Delete Draft" at bounding box center [450, 194] width 49 height 17
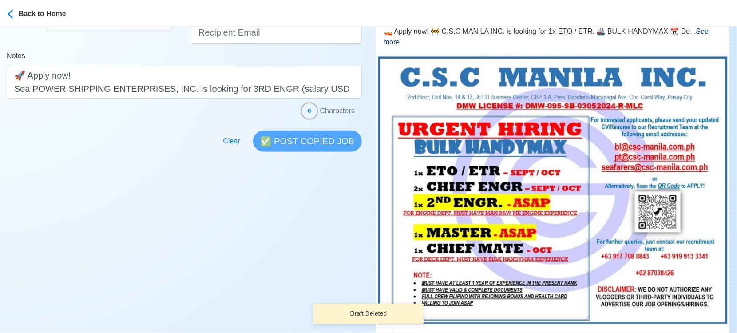
scroll to position [246, 0]
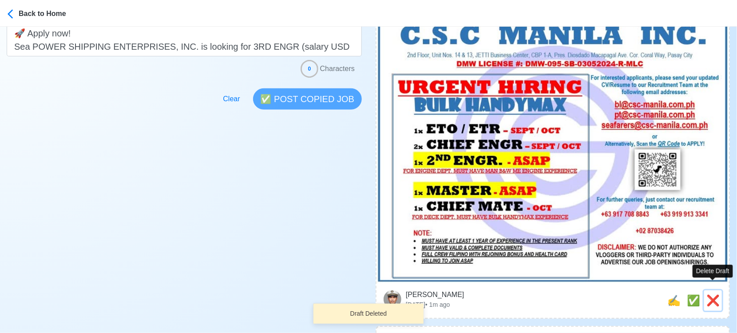
click at [709, 294] on span "❌" at bounding box center [712, 300] width 13 height 12
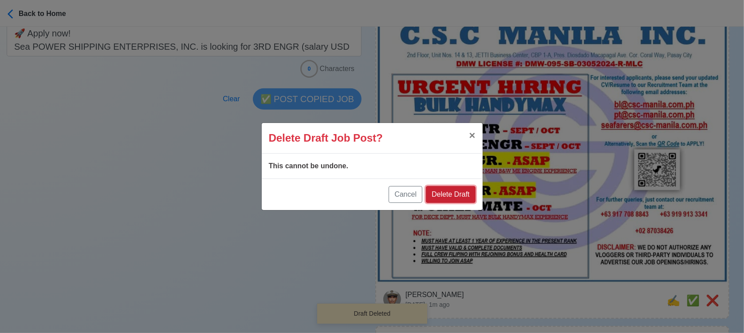
click at [464, 190] on button "Delete Draft" at bounding box center [450, 194] width 49 height 17
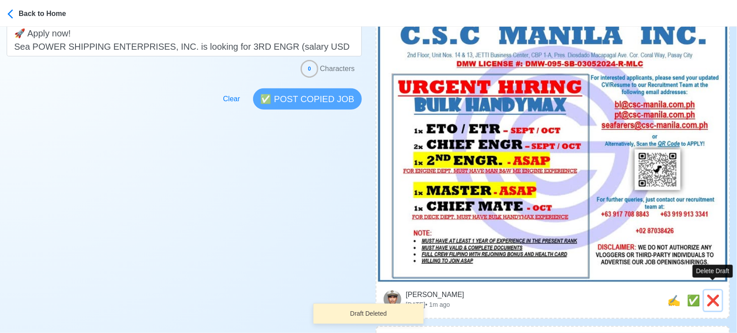
click at [709, 294] on span "❌" at bounding box center [712, 300] width 13 height 12
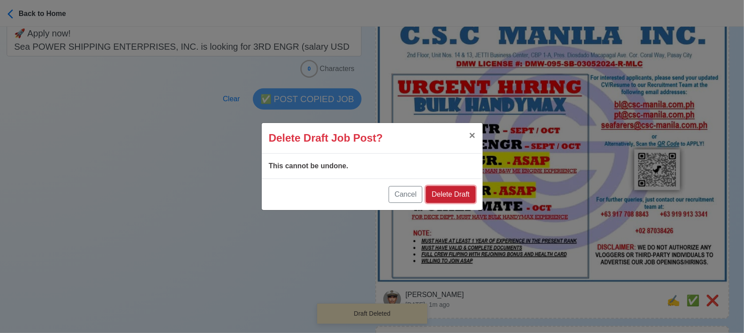
click at [467, 193] on button "Delete Draft" at bounding box center [450, 194] width 49 height 17
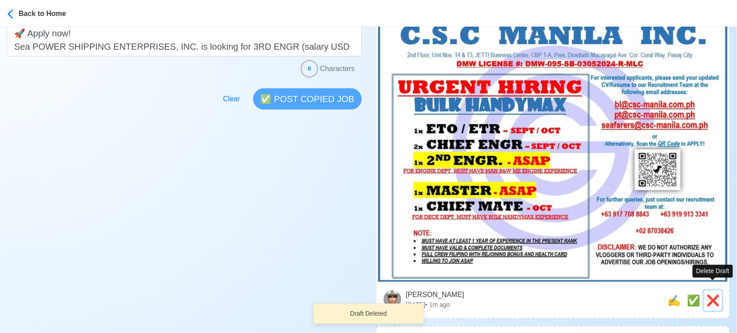
click at [716, 294] on span "❌" at bounding box center [712, 300] width 13 height 12
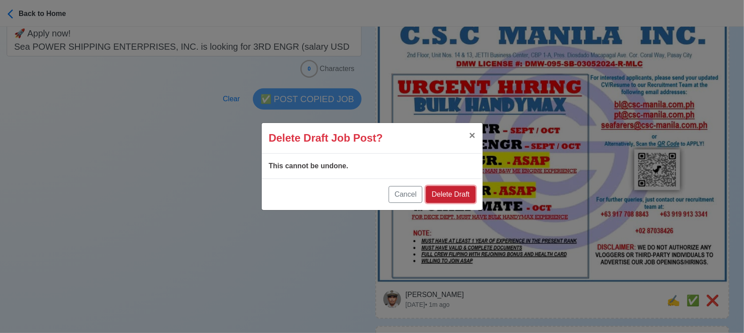
click at [462, 192] on button "Delete Draft" at bounding box center [450, 194] width 49 height 17
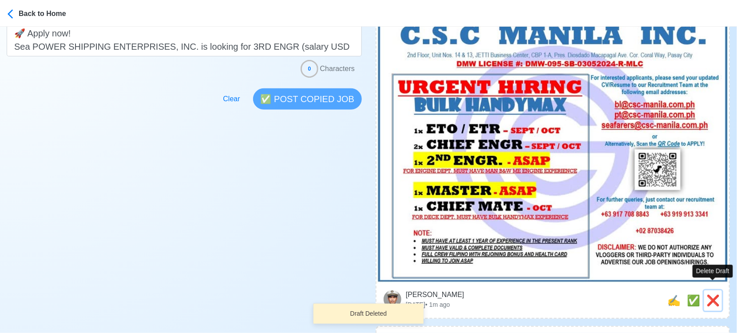
drag, startPoint x: 715, startPoint y: 290, endPoint x: 710, endPoint y: 289, distance: 5.6
click at [710, 294] on span "❌" at bounding box center [712, 300] width 13 height 12
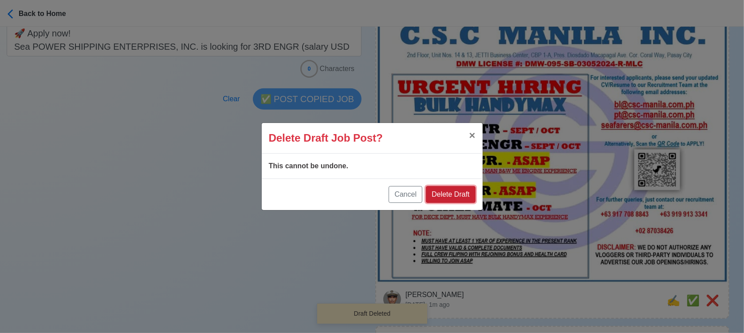
click at [464, 193] on button "Delete Draft" at bounding box center [450, 194] width 49 height 17
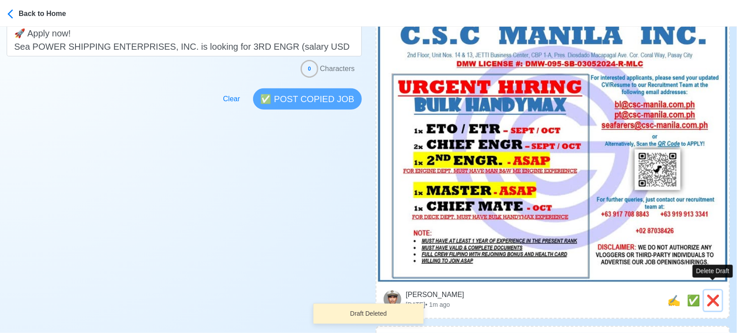
click at [711, 294] on span "❌" at bounding box center [712, 300] width 13 height 12
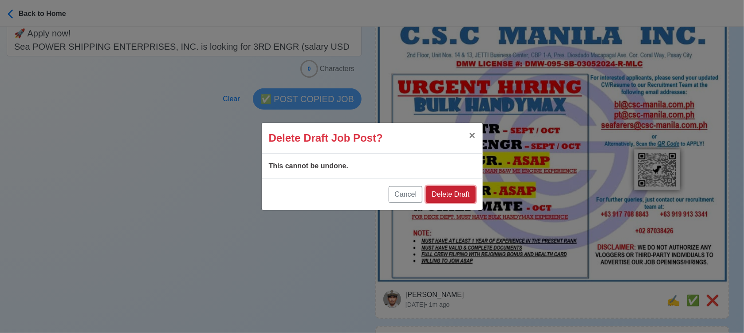
click at [461, 194] on button "Delete Draft" at bounding box center [450, 194] width 49 height 17
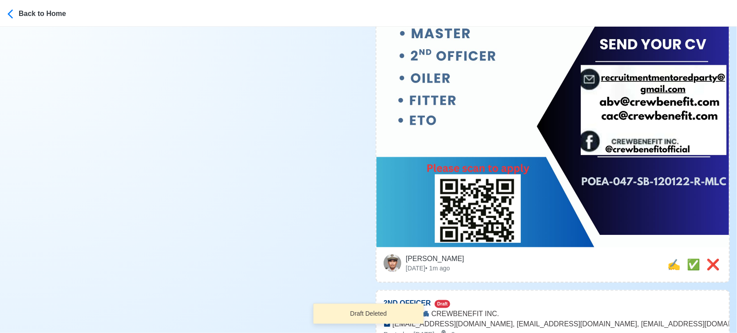
scroll to position [542, 0]
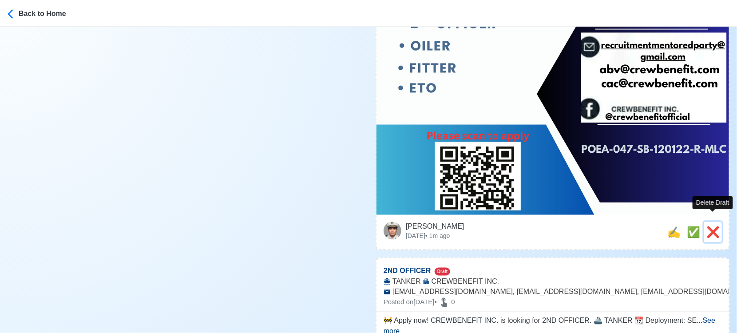
click at [710, 226] on span "❌" at bounding box center [712, 232] width 13 height 12
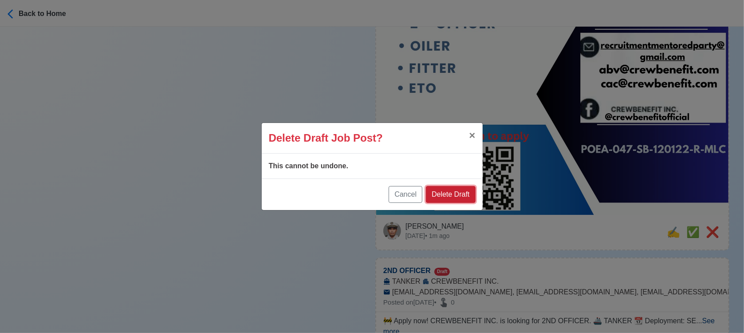
click at [462, 186] on button "Delete Draft" at bounding box center [450, 194] width 49 height 17
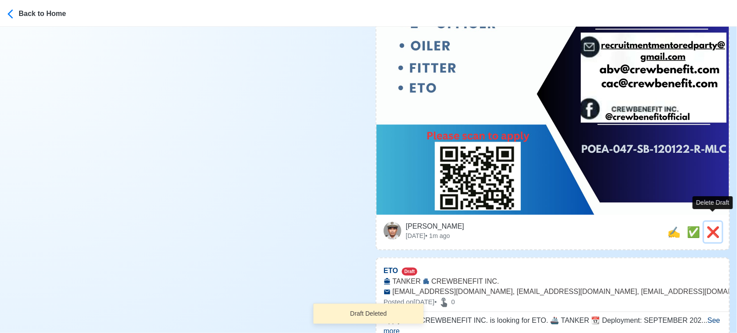
click at [708, 226] on span "❌" at bounding box center [712, 232] width 13 height 12
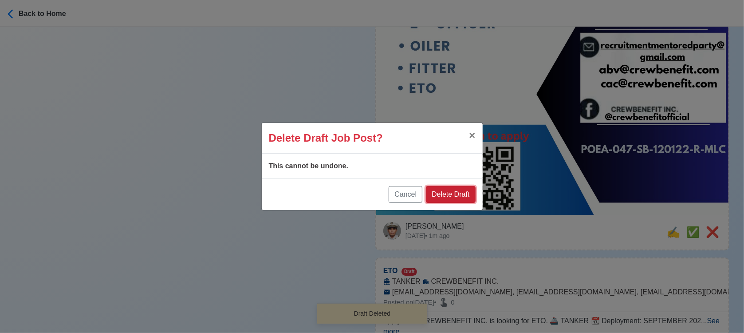
click at [469, 190] on button "Delete Draft" at bounding box center [450, 194] width 49 height 17
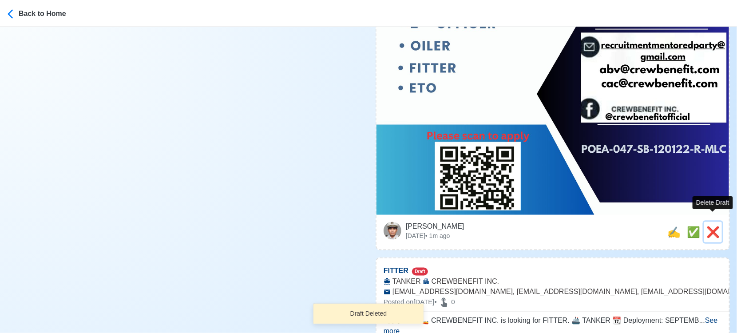
click at [710, 226] on span "❌" at bounding box center [712, 232] width 13 height 12
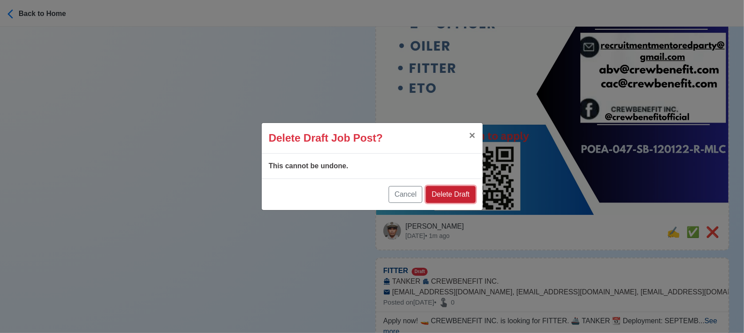
click at [457, 188] on button "Delete Draft" at bounding box center [450, 194] width 49 height 17
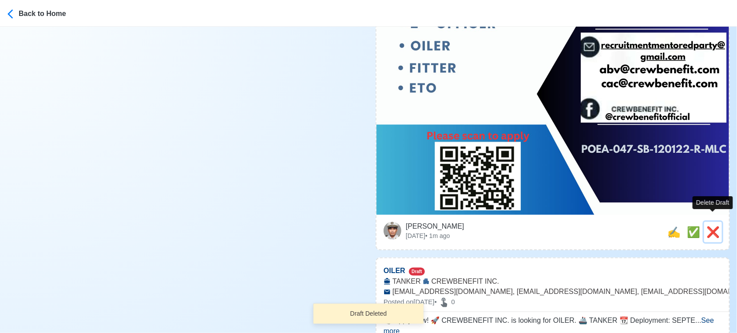
click at [709, 226] on span "❌" at bounding box center [712, 232] width 13 height 12
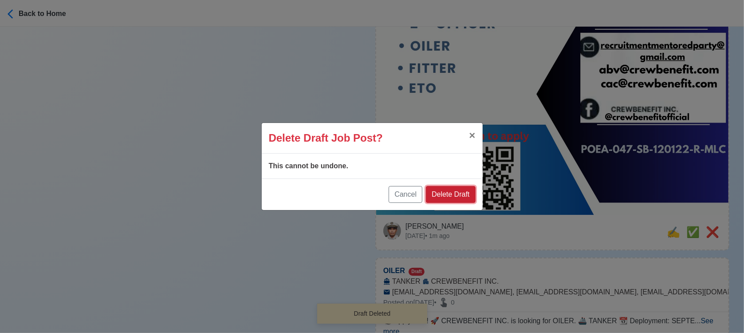
click at [468, 189] on button "Delete Draft" at bounding box center [450, 194] width 49 height 17
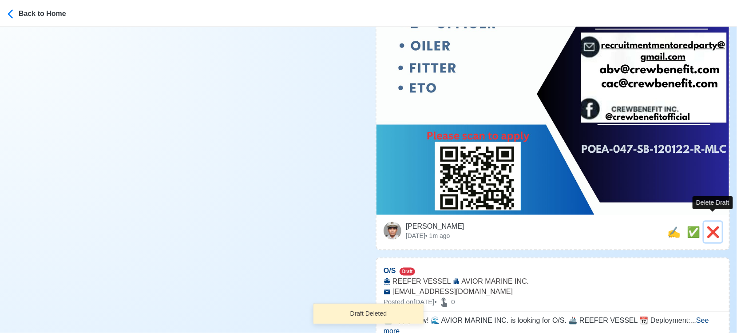
click at [712, 226] on span "❌" at bounding box center [712, 232] width 13 height 12
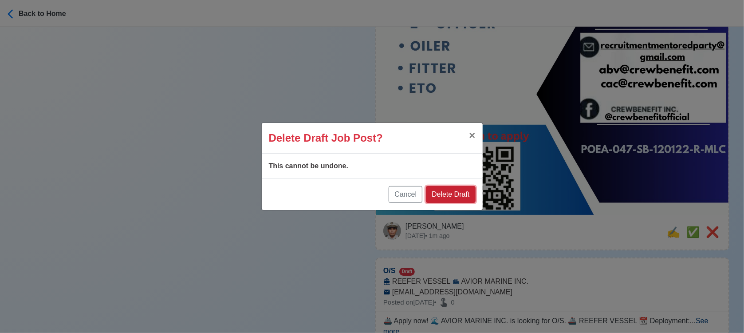
click at [465, 190] on button "Delete Draft" at bounding box center [450, 194] width 49 height 17
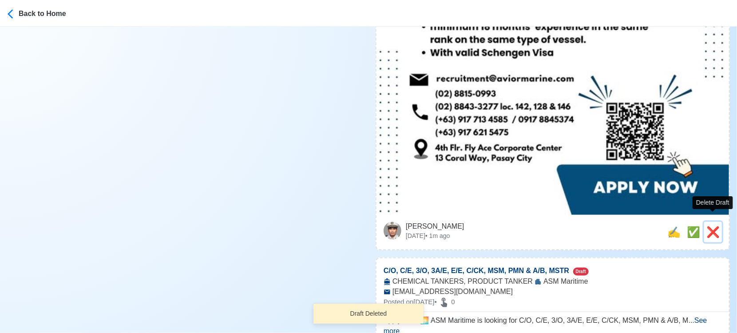
click at [710, 226] on span "❌" at bounding box center [712, 232] width 13 height 12
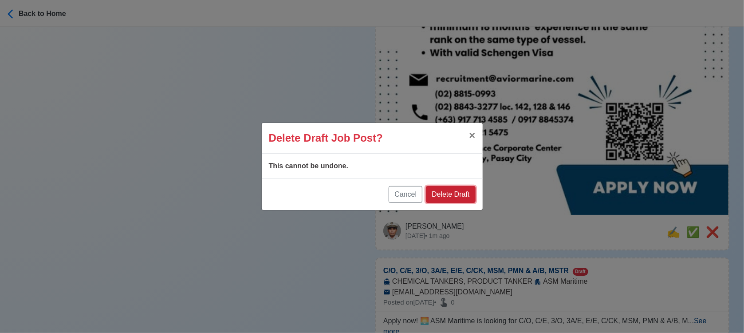
click at [454, 191] on button "Delete Draft" at bounding box center [450, 194] width 49 height 17
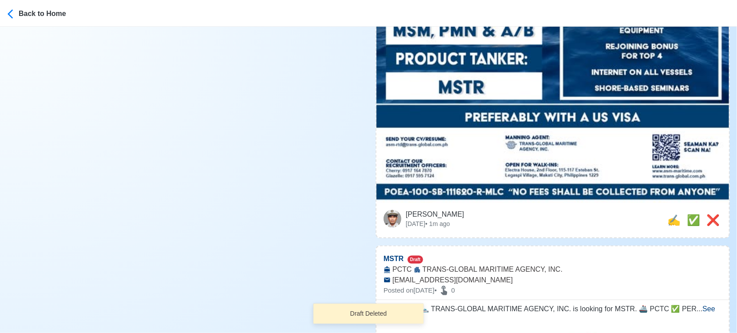
scroll to position [394, 0]
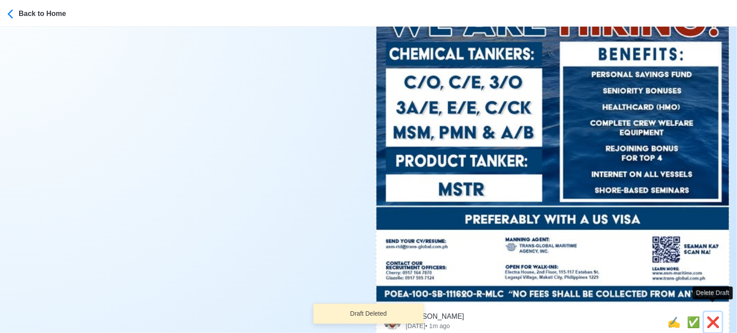
click at [711, 316] on span "❌" at bounding box center [712, 322] width 13 height 12
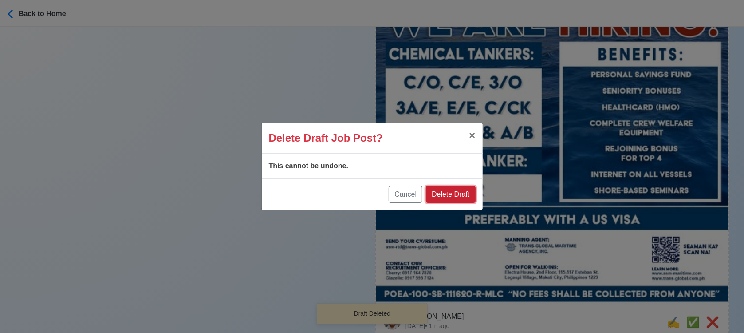
click at [462, 194] on button "Delete Draft" at bounding box center [450, 194] width 49 height 17
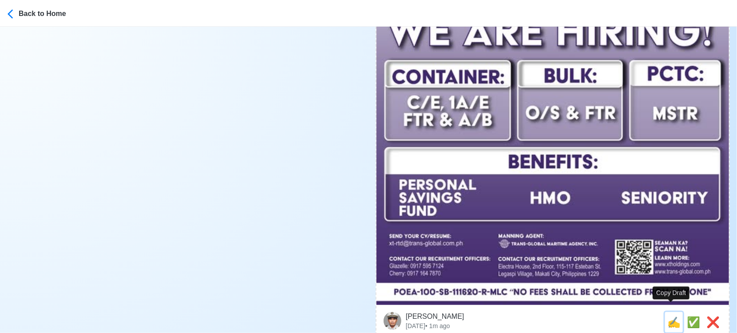
click at [668, 316] on span "✍️" at bounding box center [673, 322] width 13 height 12
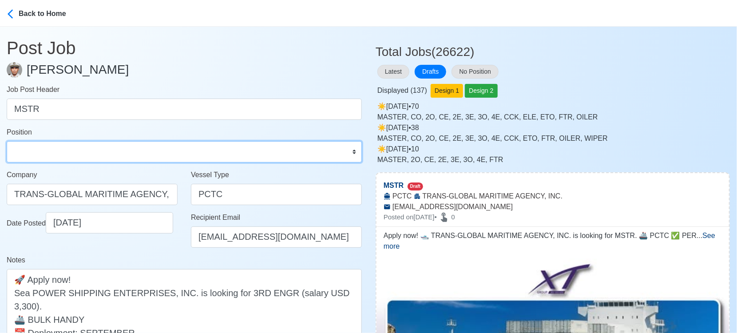
drag, startPoint x: 131, startPoint y: 144, endPoint x: 124, endPoint y: 141, distance: 8.2
click at [131, 144] on select "Master Chief Officer 2nd Officer 3rd Officer Junior Officer Chief Engineer 2nd …" at bounding box center [184, 151] width 355 height 21
click at [7, 141] on select "Master Chief Officer 2nd Officer 3rd Officer Junior Officer Chief Engineer 2nd …" at bounding box center [184, 151] width 355 height 21
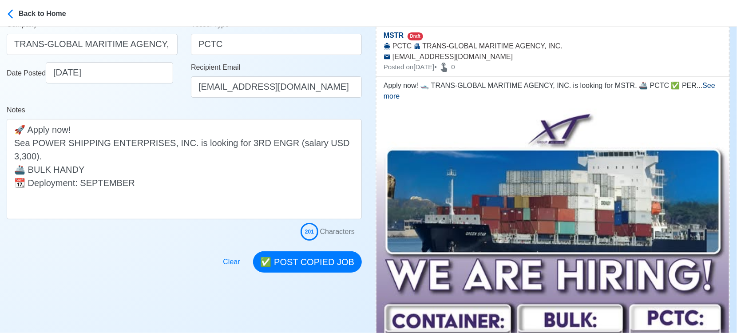
scroll to position [197, 0]
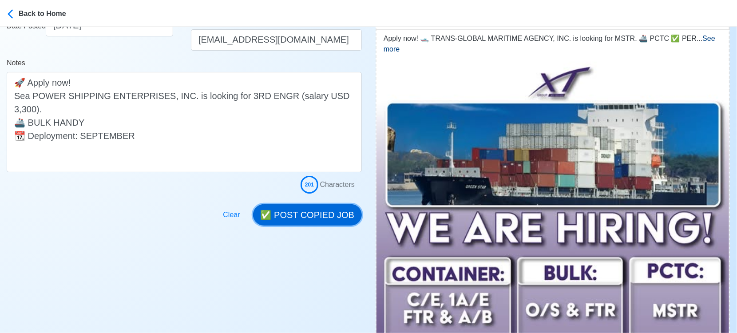
click at [309, 214] on button "✅ POST COPIED JOB" at bounding box center [307, 214] width 109 height 21
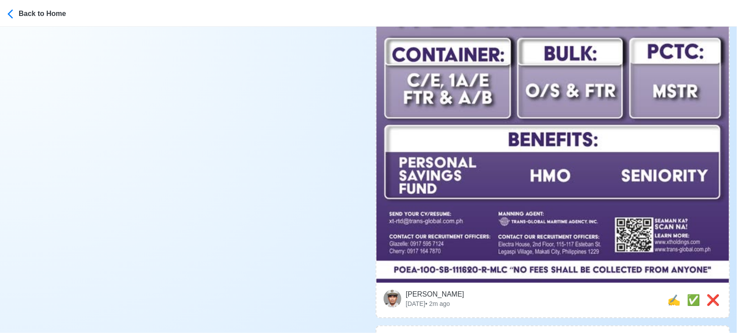
scroll to position [493, 0]
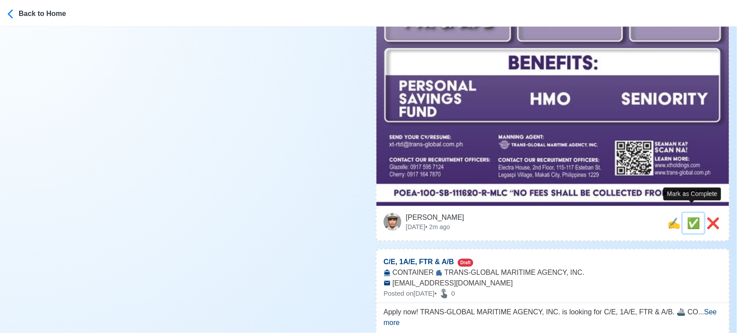
click at [688, 217] on span "✅" at bounding box center [693, 223] width 13 height 12
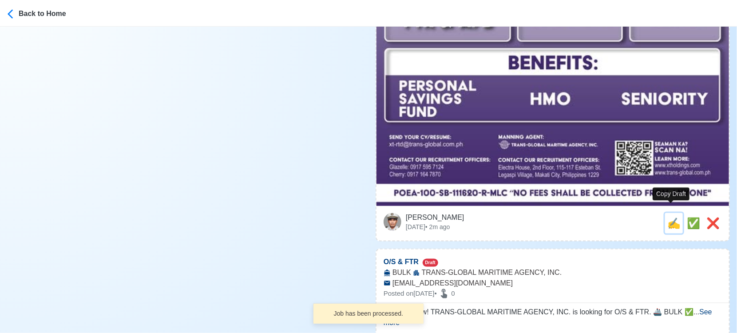
click at [672, 217] on span "✍️" at bounding box center [673, 223] width 13 height 12
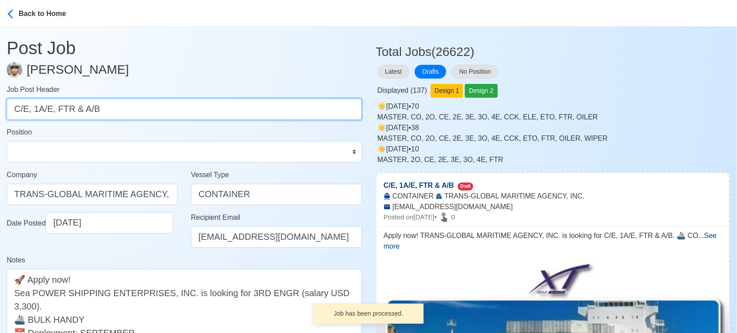
drag, startPoint x: 32, startPoint y: 110, endPoint x: 128, endPoint y: 119, distance: 96.3
click at [128, 119] on input "C/E, 1A/E, FTR & A/B" at bounding box center [184, 109] width 355 height 21
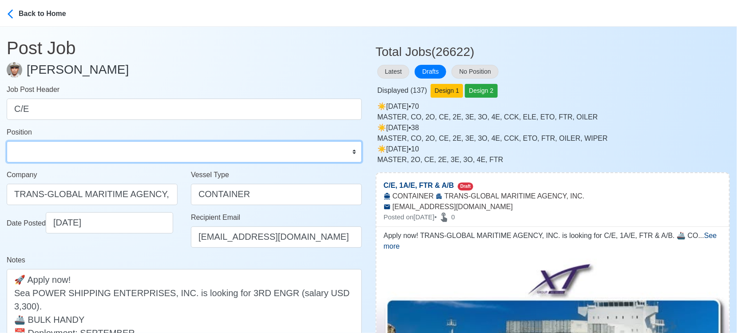
click at [120, 145] on select "Master Chief Officer 2nd Officer 3rd Officer Junior Officer Chief Engineer 2nd …" at bounding box center [184, 151] width 355 height 21
click at [7, 141] on select "Master Chief Officer 2nd Officer 3rd Officer Junior Officer Chief Engineer 2nd …" at bounding box center [184, 151] width 355 height 21
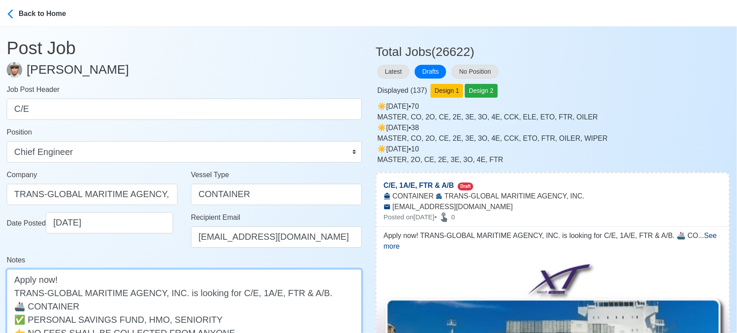
drag, startPoint x: 251, startPoint y: 293, endPoint x: 314, endPoint y: 294, distance: 62.6
click at [314, 294] on textarea "Apply now! TRANS-GLOBAL MARITIME AGENCY, INC. is looking for C/E, 1A/E, FTR & A…" at bounding box center [184, 319] width 355 height 100
drag, startPoint x: 308, startPoint y: 294, endPoint x: 245, endPoint y: 291, distance: 63.5
click at [245, 291] on textarea "Apply now! TRANS-GLOBAL MARITIME AGENCY, INC. is looking for C/E, . 🚢 CONTAINER…" at bounding box center [184, 319] width 355 height 100
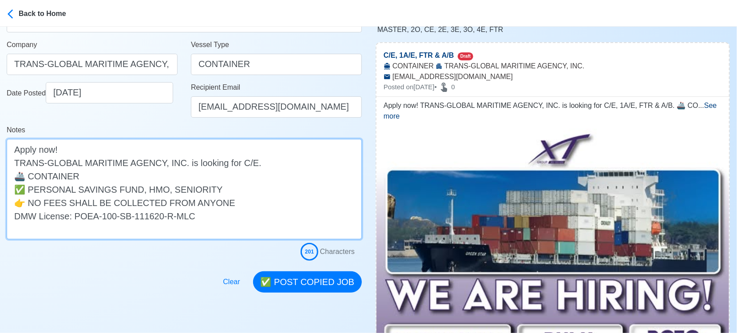
scroll to position [148, 0]
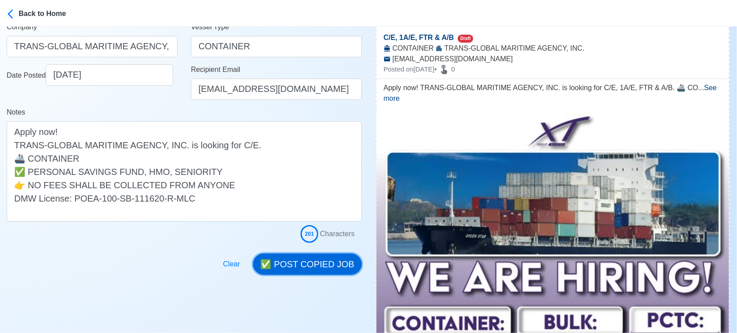
click at [311, 257] on button "✅ POST COPIED JOB" at bounding box center [307, 263] width 109 height 21
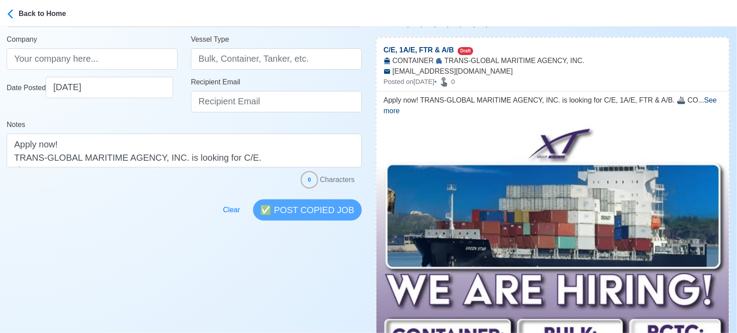
scroll to position [0, 0]
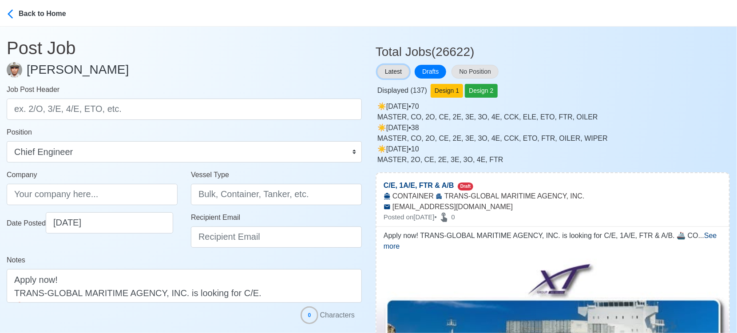
click at [398, 71] on button "Latest" at bounding box center [393, 72] width 32 height 14
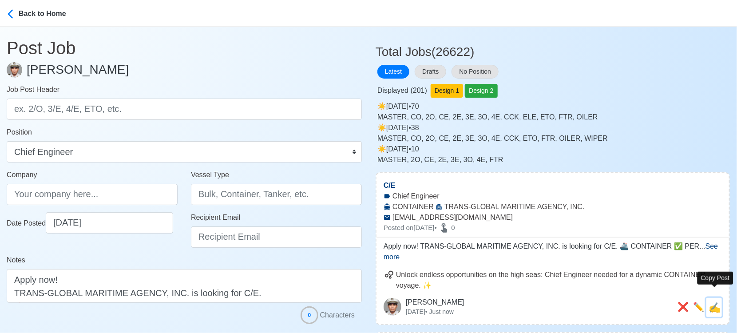
click at [715, 302] on span "✍️" at bounding box center [714, 307] width 12 height 11
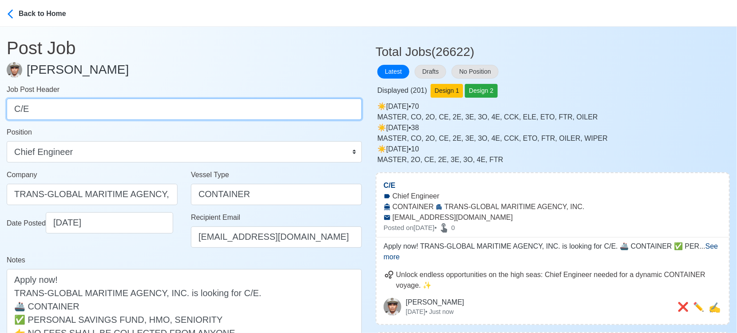
drag, startPoint x: 225, startPoint y: 115, endPoint x: 225, endPoint y: 109, distance: 6.2
click at [225, 112] on input "C/E" at bounding box center [184, 109] width 355 height 21
paste input "1A/E, FTR & A/B"
drag, startPoint x: 38, startPoint y: 109, endPoint x: 94, endPoint y: 109, distance: 55.9
click at [94, 109] on input "1A/E, FTR & A/B" at bounding box center [184, 109] width 355 height 21
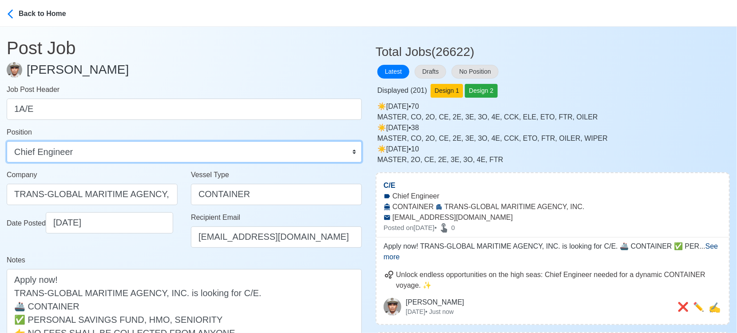
click at [100, 151] on select "Master Chief Officer 2nd Officer 3rd Officer Junior Officer Chief Engineer 2nd …" at bounding box center [184, 151] width 355 height 21
click at [7, 141] on select "Master Chief Officer 2nd Officer 3rd Officer Junior Officer Chief Engineer 2nd …" at bounding box center [184, 151] width 355 height 21
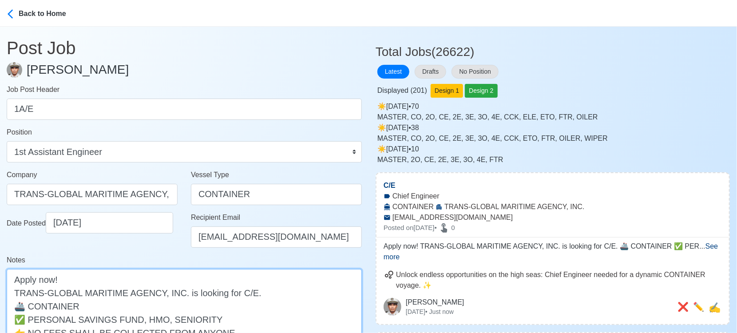
click at [237, 292] on textarea "Apply now! TRANS-GLOBAL MARITIME AGENCY, INC. is looking for C/E. 🚢 CONTAINER ✅…" at bounding box center [184, 319] width 355 height 100
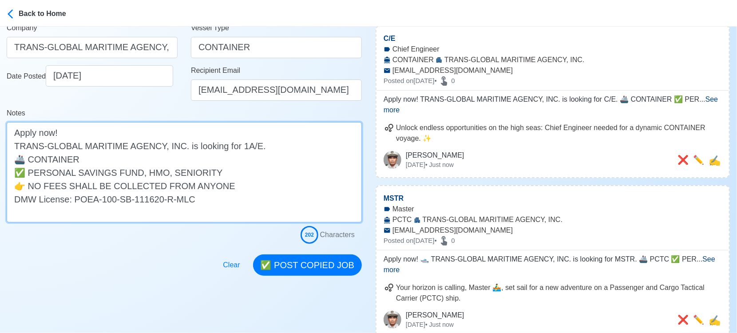
scroll to position [148, 0]
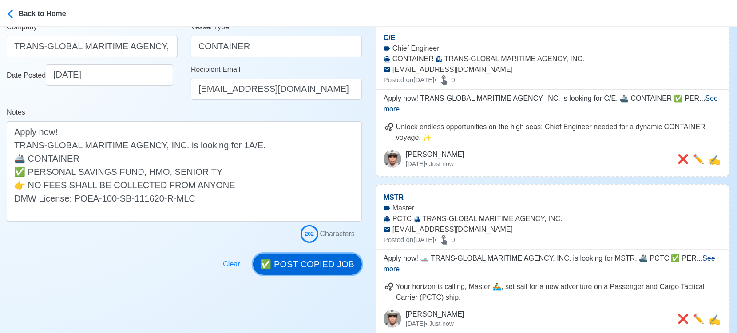
click at [318, 262] on button "✅ POST COPIED JOB" at bounding box center [307, 263] width 109 height 21
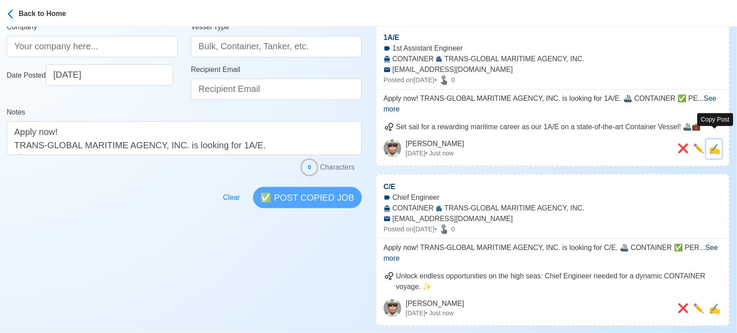
click at [713, 143] on span "✍️" at bounding box center [714, 148] width 12 height 11
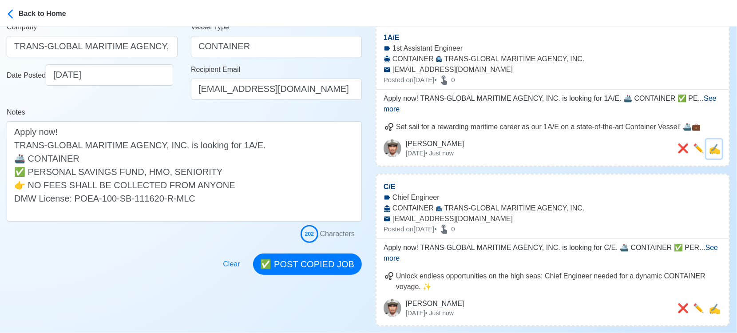
scroll to position [0, 0]
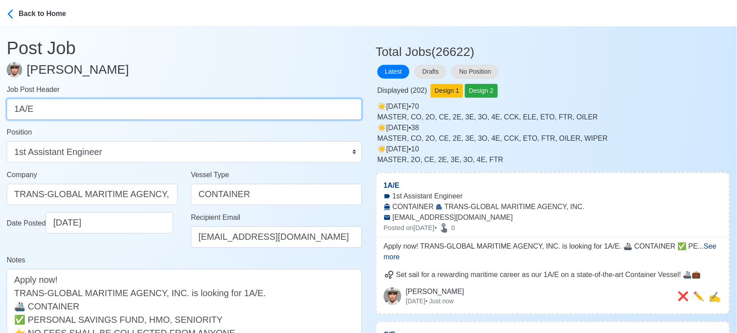
drag, startPoint x: 116, startPoint y: 112, endPoint x: -13, endPoint y: 103, distance: 129.5
click at [0, 103] on html "Back to Home Post Job [PERSON_NAME] Job Post Header 1A/E Position Master Chief …" at bounding box center [368, 166] width 737 height 333
paste input "FTR & A/B"
drag, startPoint x: 40, startPoint y: 109, endPoint x: 84, endPoint y: 110, distance: 44.0
click at [84, 110] on input "FTR & A/B" at bounding box center [184, 109] width 355 height 21
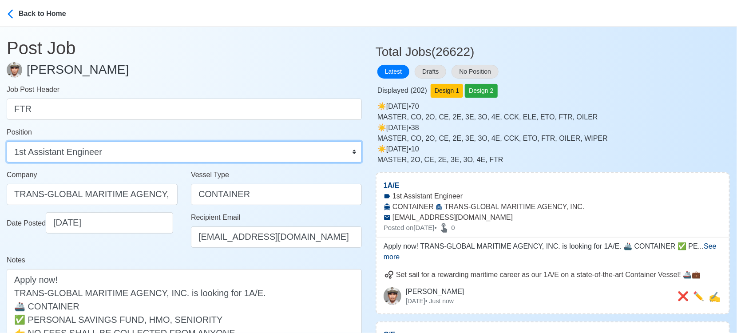
click at [182, 158] on select "Master Chief Officer 2nd Officer 3rd Officer Junior Officer Chief Engineer 2nd …" at bounding box center [184, 151] width 355 height 21
click at [7, 141] on select "Master Chief Officer 2nd Officer 3rd Officer Junior Officer Chief Engineer 2nd …" at bounding box center [184, 151] width 355 height 21
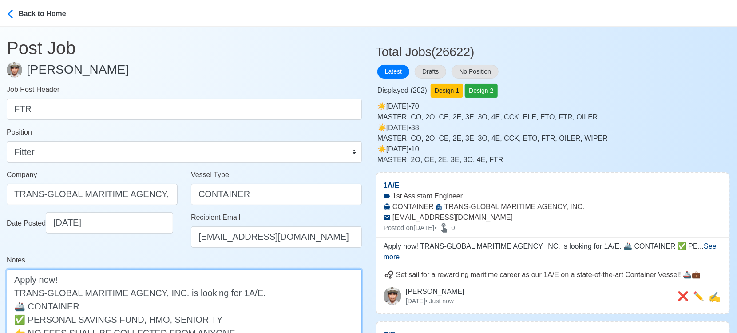
drag, startPoint x: 231, startPoint y: 289, endPoint x: 249, endPoint y: 290, distance: 17.8
click at [249, 290] on textarea "Apply now! TRANS-GLOBAL MARITIME AGENCY, INC. is looking for 1A/E. 🚢 CONTAINER …" at bounding box center [184, 319] width 355 height 100
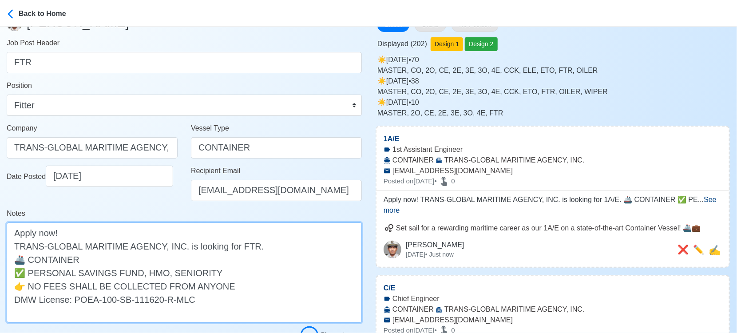
scroll to position [148, 0]
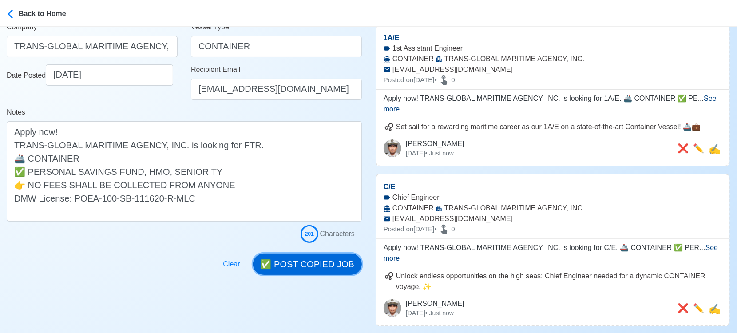
click at [312, 264] on button "✅ POST COPIED JOB" at bounding box center [307, 263] width 109 height 21
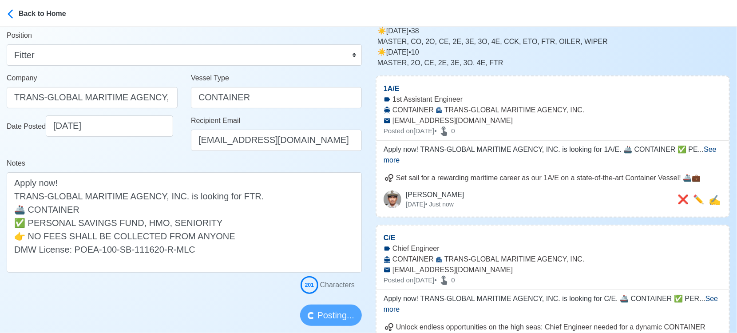
scroll to position [49, 0]
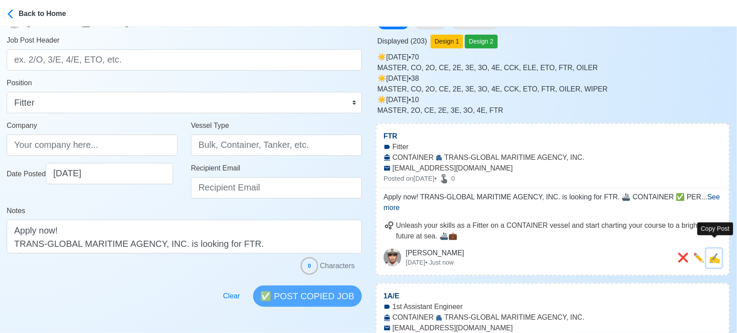
drag, startPoint x: 711, startPoint y: 249, endPoint x: 438, endPoint y: 186, distance: 279.7
click at [710, 253] on span "✍️" at bounding box center [714, 258] width 12 height 11
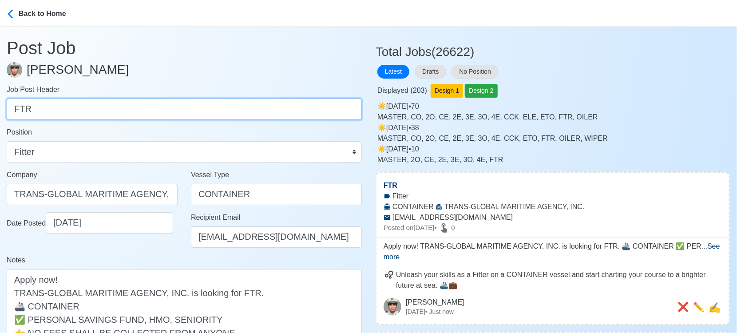
click at [129, 103] on input "FTR" at bounding box center [184, 109] width 355 height 21
paste input "A/B"
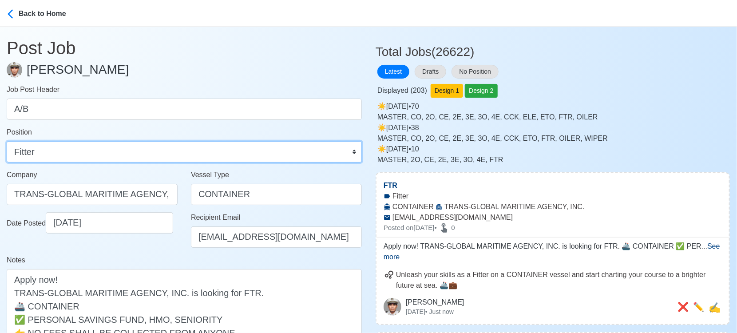
click at [162, 152] on select "Master Chief Officer 2nd Officer 3rd Officer Junior Officer Chief Engineer 2nd …" at bounding box center [184, 151] width 355 height 21
click at [7, 141] on select "Master Chief Officer 2nd Officer 3rd Officer Junior Officer Chief Engineer 2nd …" at bounding box center [184, 151] width 355 height 21
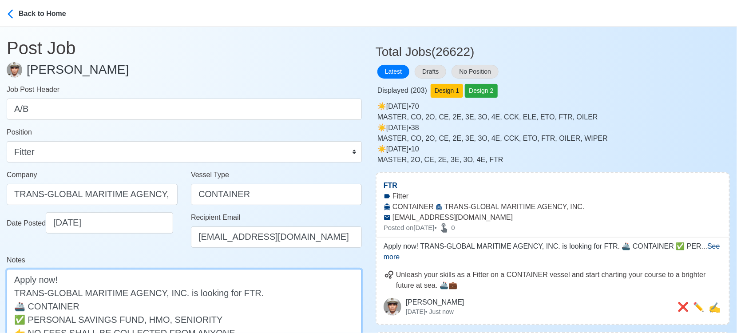
click at [237, 292] on textarea "Apply now! TRANS-GLOBAL MARITIME AGENCY, INC. is looking for FTR. 🚢 CONTAINER ✅…" at bounding box center [184, 319] width 355 height 100
paste textarea "A/B"
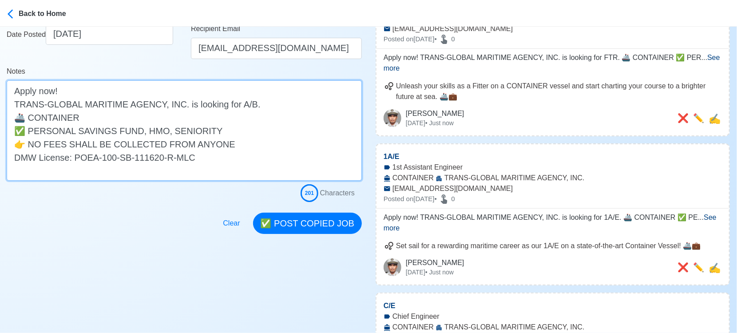
scroll to position [197, 0]
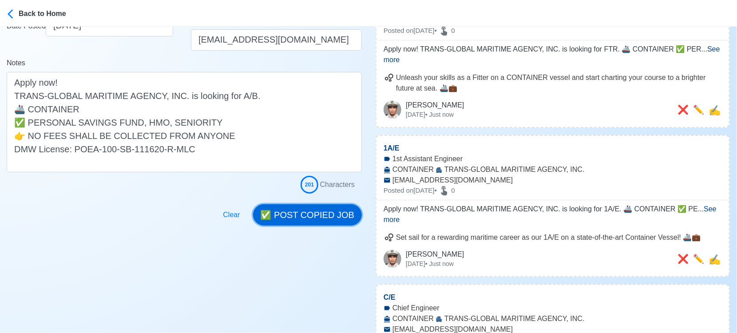
click at [337, 216] on button "✅ POST COPIED JOB" at bounding box center [307, 214] width 109 height 21
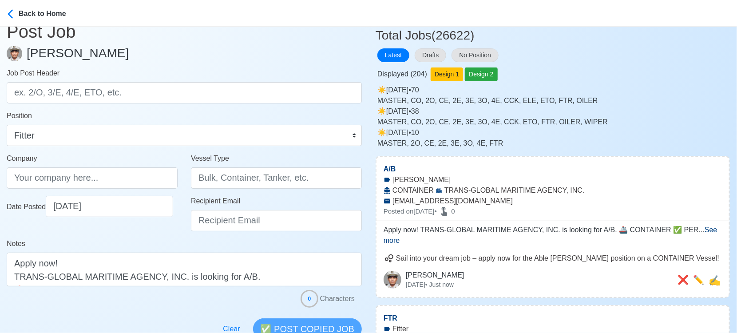
scroll to position [0, 0]
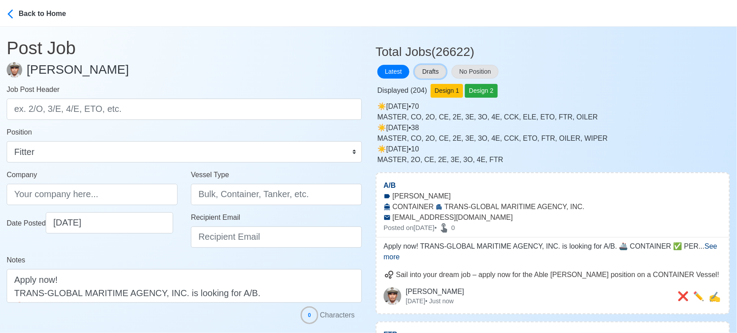
click at [438, 71] on button "Drafts" at bounding box center [431, 72] width 32 height 14
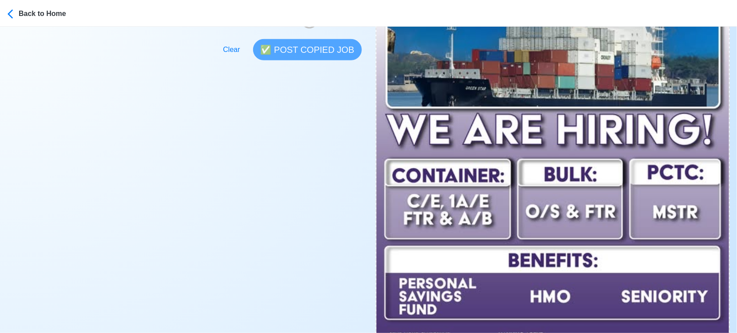
scroll to position [394, 0]
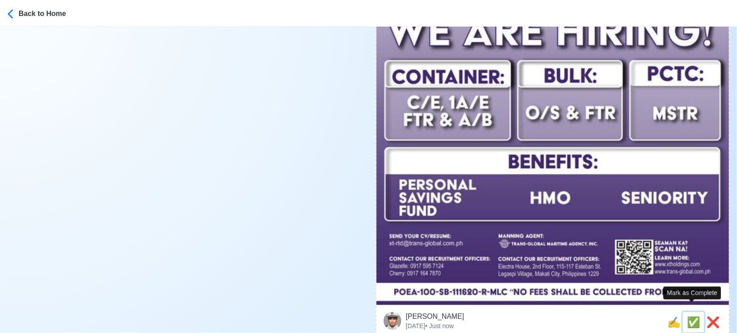
click at [691, 316] on span "✅" at bounding box center [693, 322] width 13 height 12
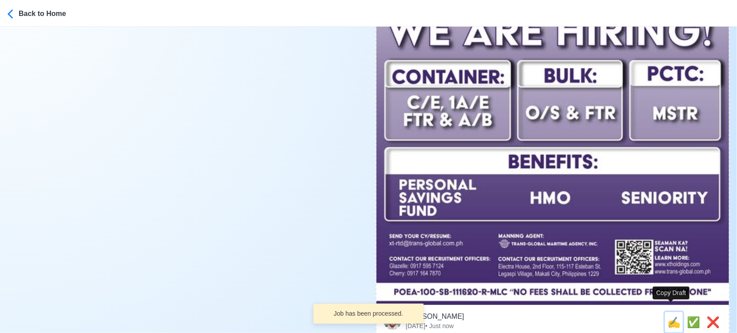
click at [668, 316] on span "✍️" at bounding box center [673, 322] width 13 height 12
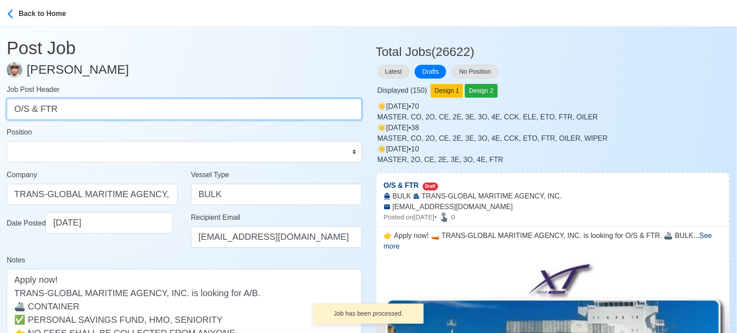
click at [44, 109] on input "O/S & FTR" at bounding box center [184, 109] width 355 height 21
click at [44, 110] on input "O/S & FTR" at bounding box center [184, 109] width 355 height 21
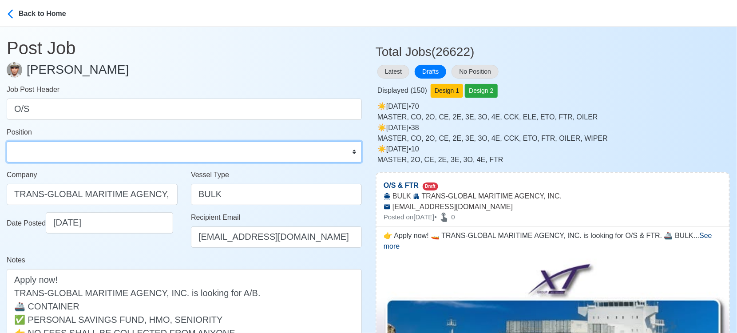
click at [66, 152] on select "Master Chief Officer 2nd Officer 3rd Officer Junior Officer Chief Engineer 2nd …" at bounding box center [184, 151] width 355 height 21
click at [7, 141] on select "Master Chief Officer 2nd Officer 3rd Officer Junior Officer Chief Engineer 2nd …" at bounding box center [184, 151] width 355 height 21
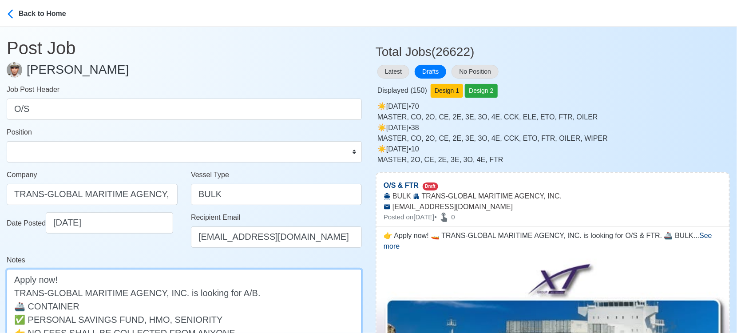
drag, startPoint x: 263, startPoint y: 293, endPoint x: 288, endPoint y: 290, distance: 25.4
click at [288, 290] on textarea "👉 Apply now! 🚤 TRANS-GLOBAL MARITIME AGENCY, INC. is looking for O/S & FTR. 🚢 B…" at bounding box center [184, 319] width 355 height 100
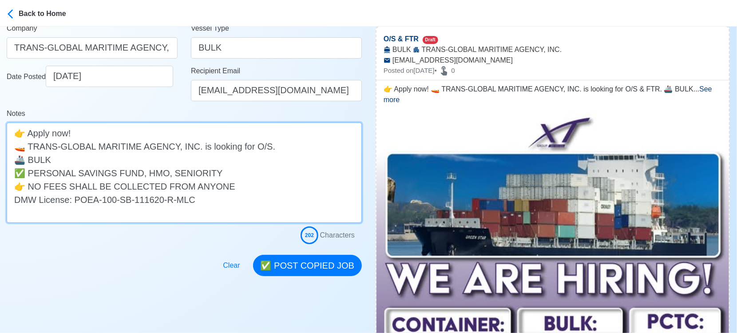
scroll to position [148, 0]
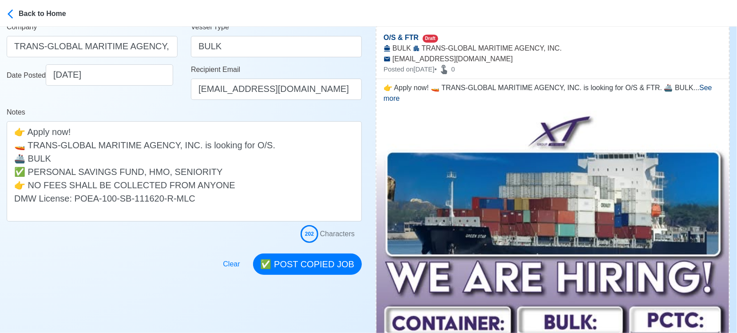
click at [316, 262] on button "✅ POST COPIED JOB" at bounding box center [307, 263] width 109 height 21
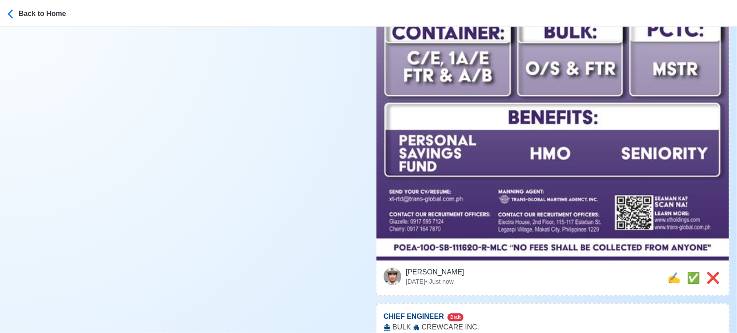
scroll to position [444, 0]
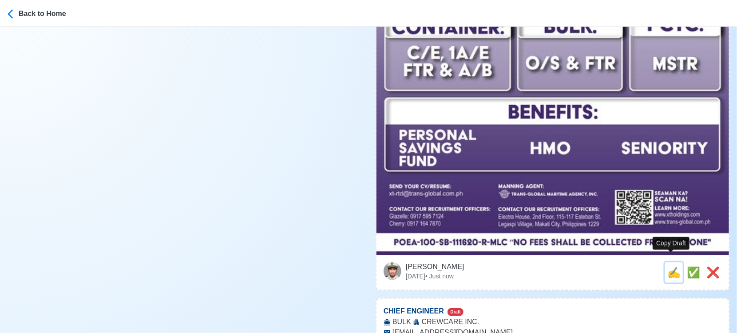
click at [667, 266] on span "✍️" at bounding box center [673, 272] width 13 height 12
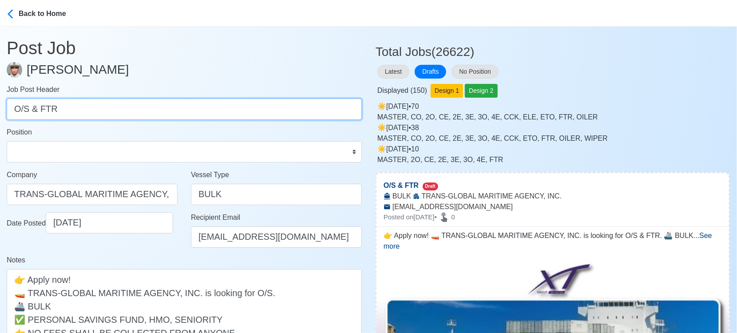
drag, startPoint x: 42, startPoint y: 106, endPoint x: -13, endPoint y: 106, distance: 54.6
click at [0, 106] on html "Back to Home Post Job [PERSON_NAME] Job Post Header O/S & FTR Position Master C…" at bounding box center [368, 166] width 737 height 333
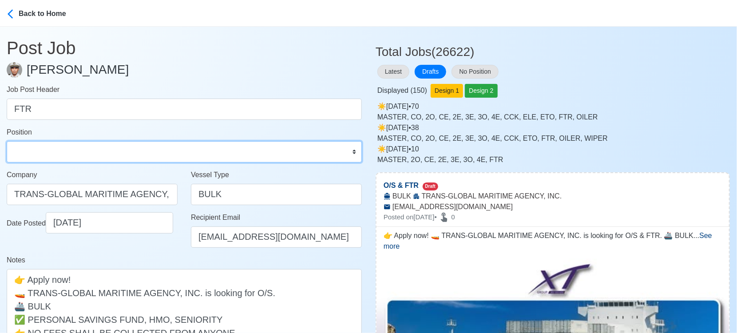
drag, startPoint x: 78, startPoint y: 159, endPoint x: 79, endPoint y: 153, distance: 5.9
click at [78, 159] on select "Master Chief Officer 2nd Officer 3rd Officer Junior Officer Chief Engineer 2nd …" at bounding box center [184, 151] width 355 height 21
click at [7, 141] on select "Master Chief Officer 2nd Officer 3rd Officer Junior Officer Chief Engineer 2nd …" at bounding box center [184, 151] width 355 height 21
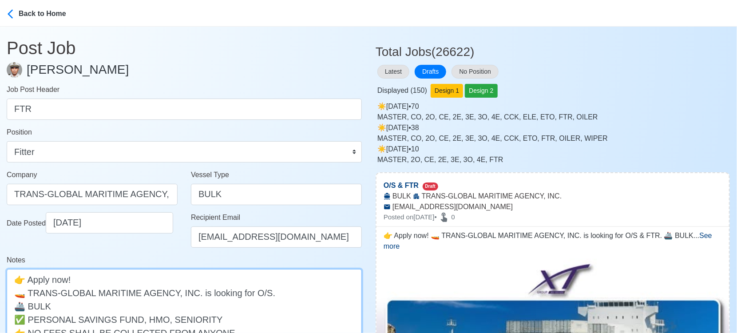
drag, startPoint x: 275, startPoint y: 292, endPoint x: 248, endPoint y: 297, distance: 27.2
click at [248, 297] on textarea "👉 Apply now! 🚤 TRANS-GLOBAL MARITIME AGENCY, INC. is looking for O/S & FTR. 🚢 B…" at bounding box center [184, 319] width 355 height 100
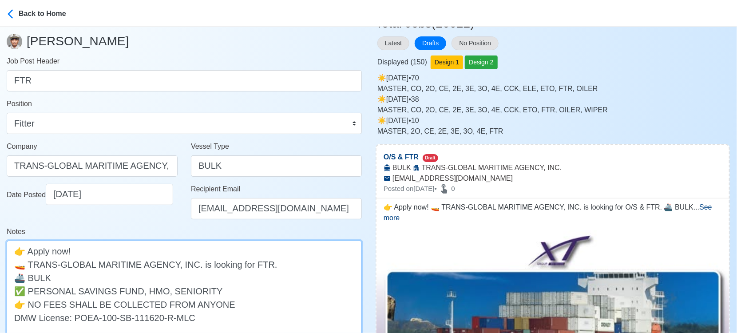
scroll to position [197, 0]
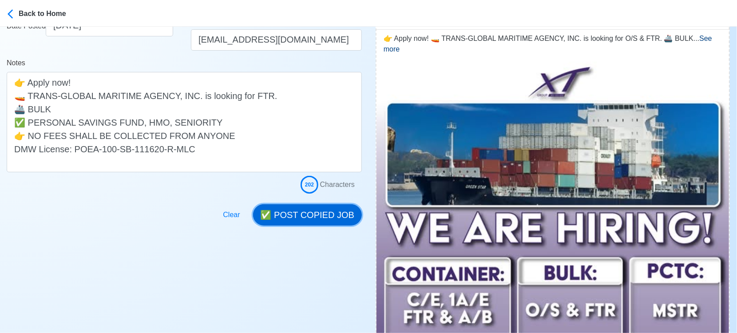
click at [339, 218] on button "✅ POST COPIED JOB" at bounding box center [307, 214] width 109 height 21
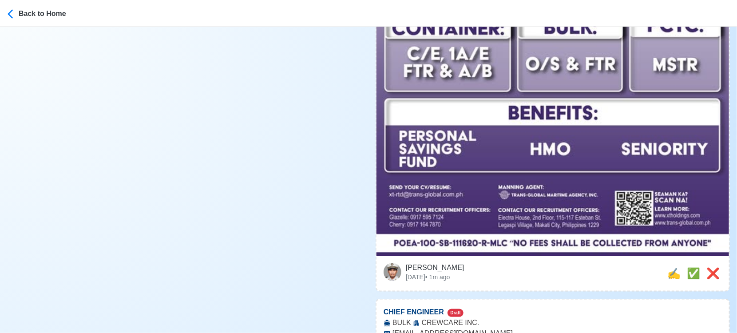
scroll to position [444, 0]
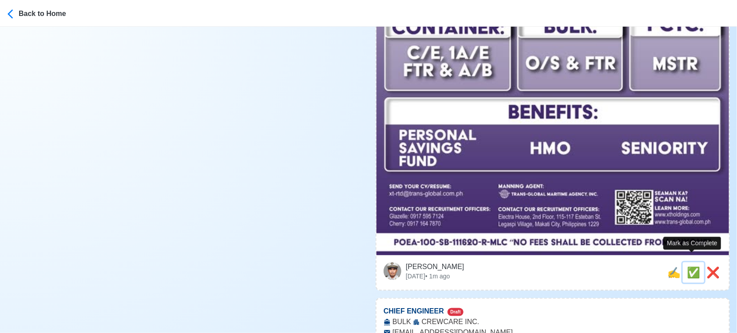
click at [694, 266] on span "✅" at bounding box center [693, 272] width 13 height 12
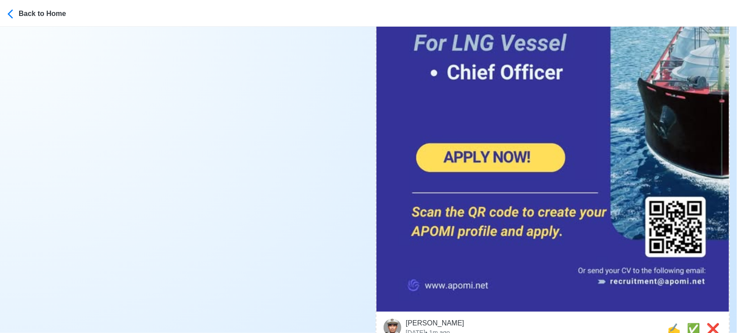
scroll to position [1923, 0]
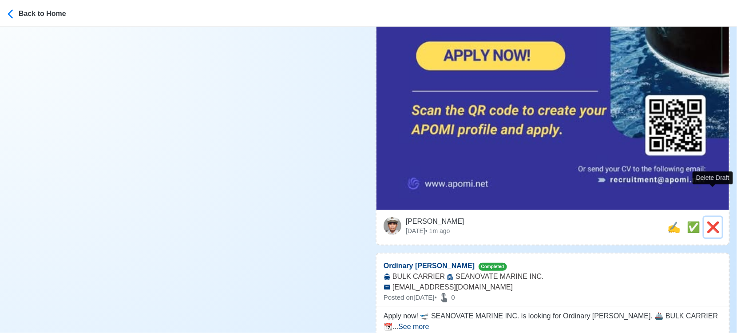
click at [710, 221] on span "❌" at bounding box center [712, 227] width 13 height 12
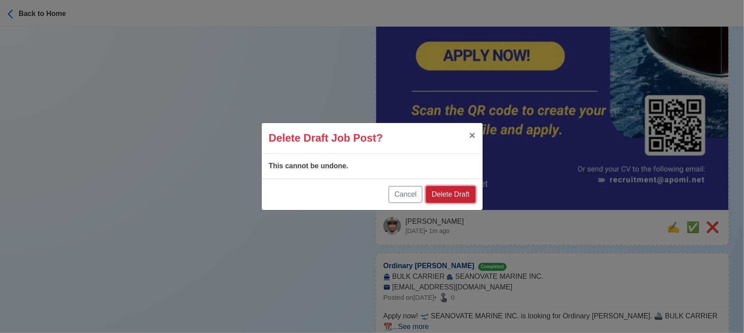
click at [464, 190] on button "Delete Draft" at bounding box center [450, 194] width 49 height 17
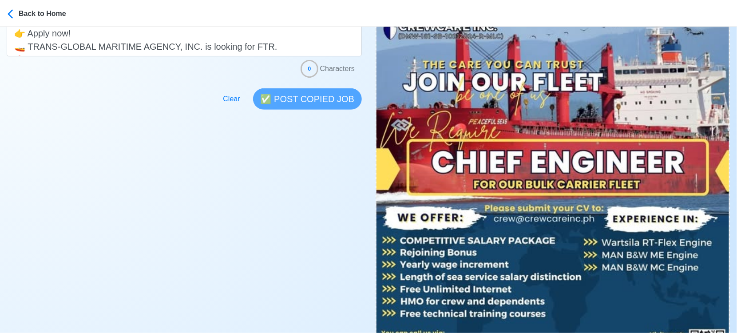
scroll to position [444, 0]
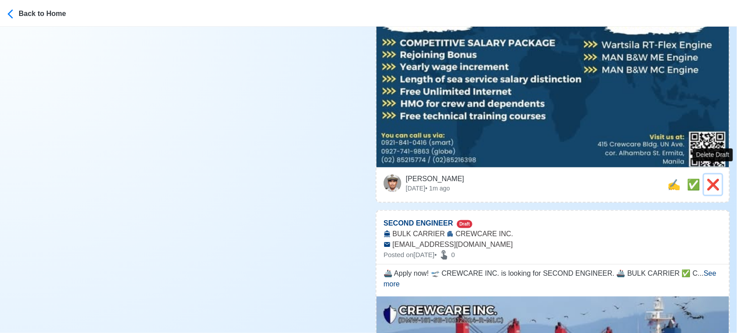
click at [714, 178] on span "❌" at bounding box center [712, 184] width 13 height 12
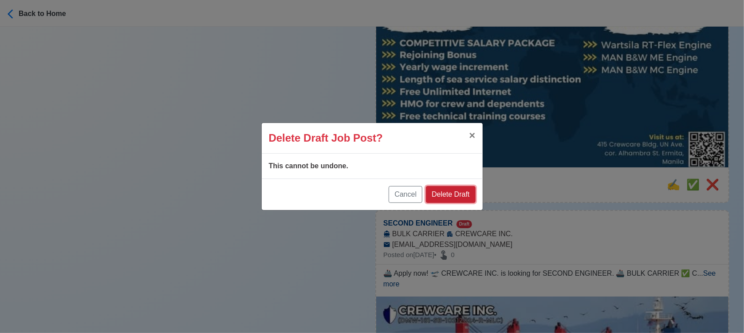
drag, startPoint x: 460, startPoint y: 194, endPoint x: 581, endPoint y: 171, distance: 123.3
click at [462, 191] on button "Delete Draft" at bounding box center [450, 194] width 49 height 17
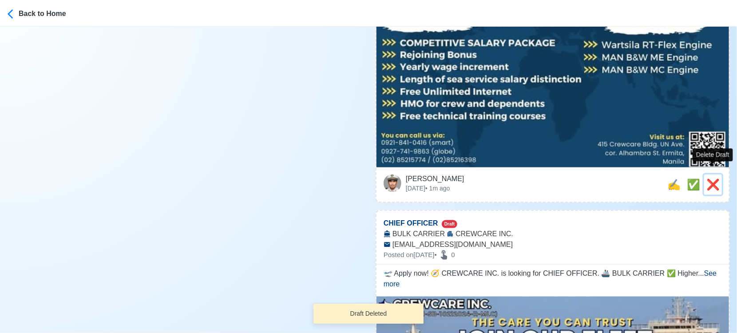
click at [716, 178] on span "❌" at bounding box center [712, 184] width 13 height 12
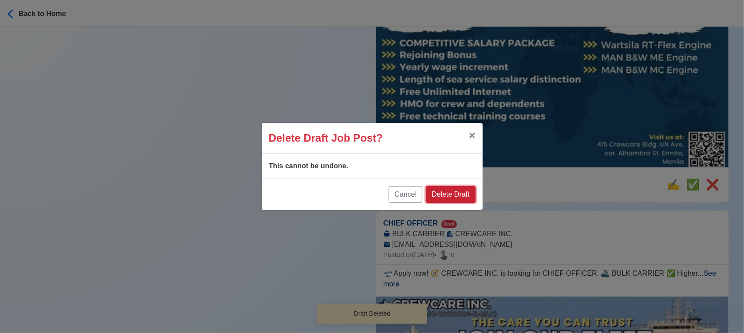
click at [454, 187] on button "Delete Draft" at bounding box center [450, 194] width 49 height 17
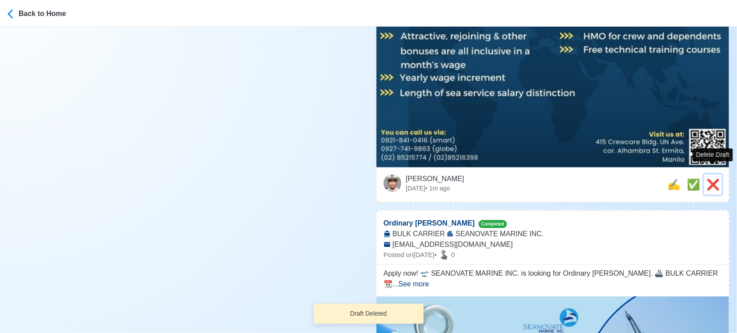
click at [711, 178] on span "❌" at bounding box center [712, 184] width 13 height 12
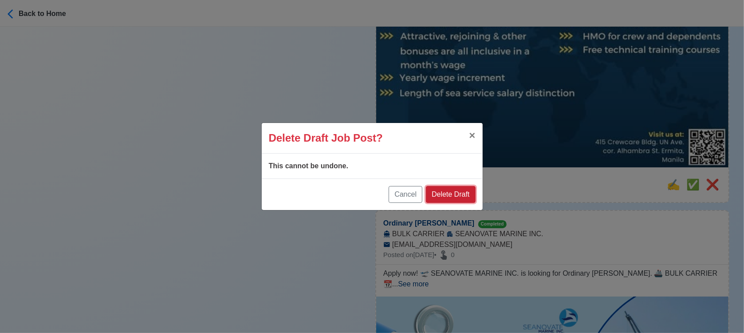
click at [455, 194] on button "Delete Draft" at bounding box center [450, 194] width 49 height 17
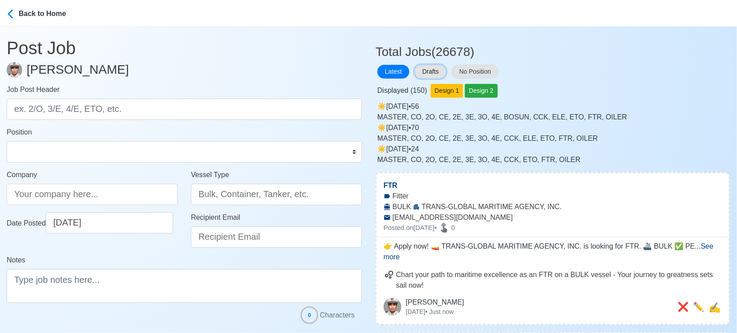
click at [438, 70] on button "Drafts" at bounding box center [431, 72] width 32 height 14
